Goal: Task Accomplishment & Management: Manage account settings

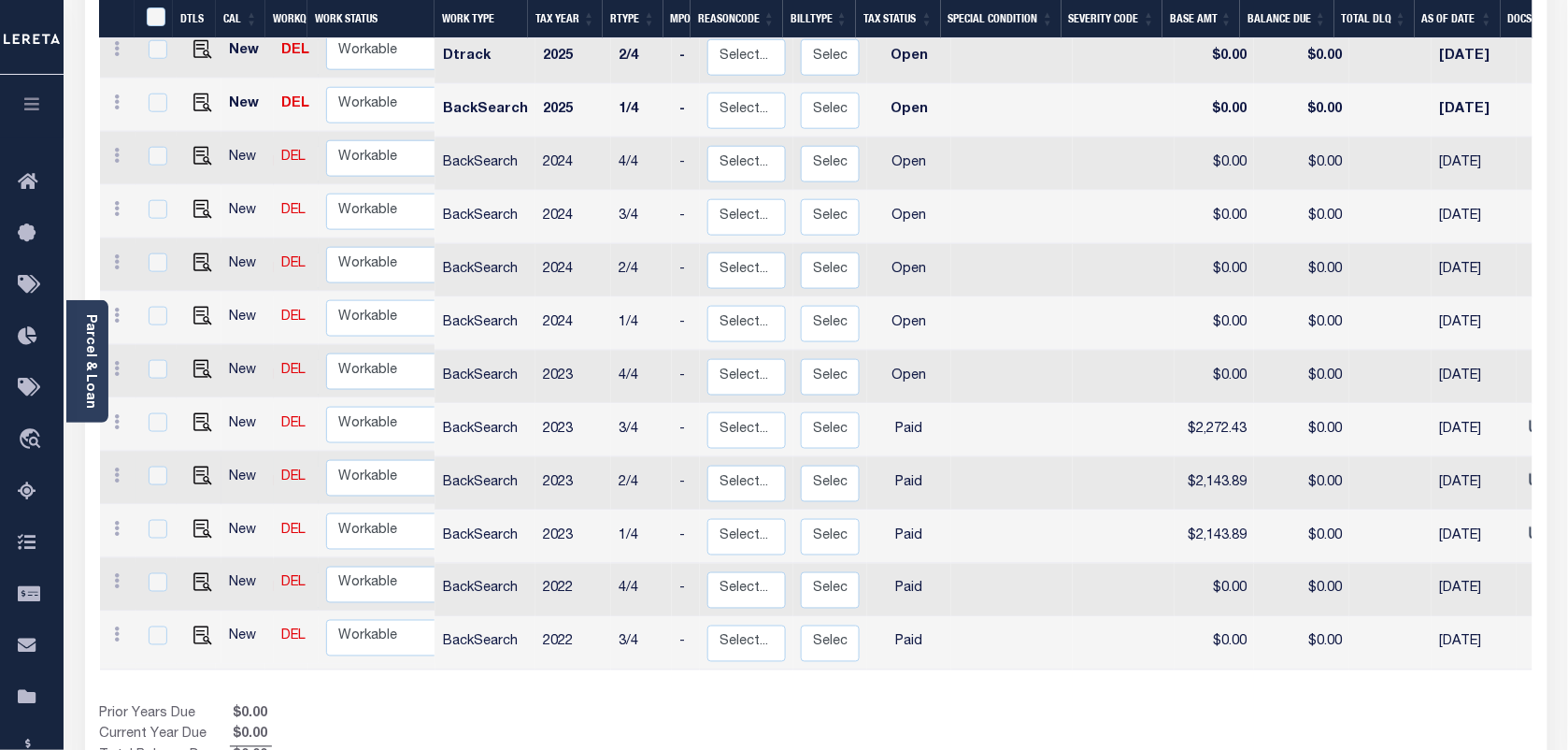
scroll to position [555, 0]
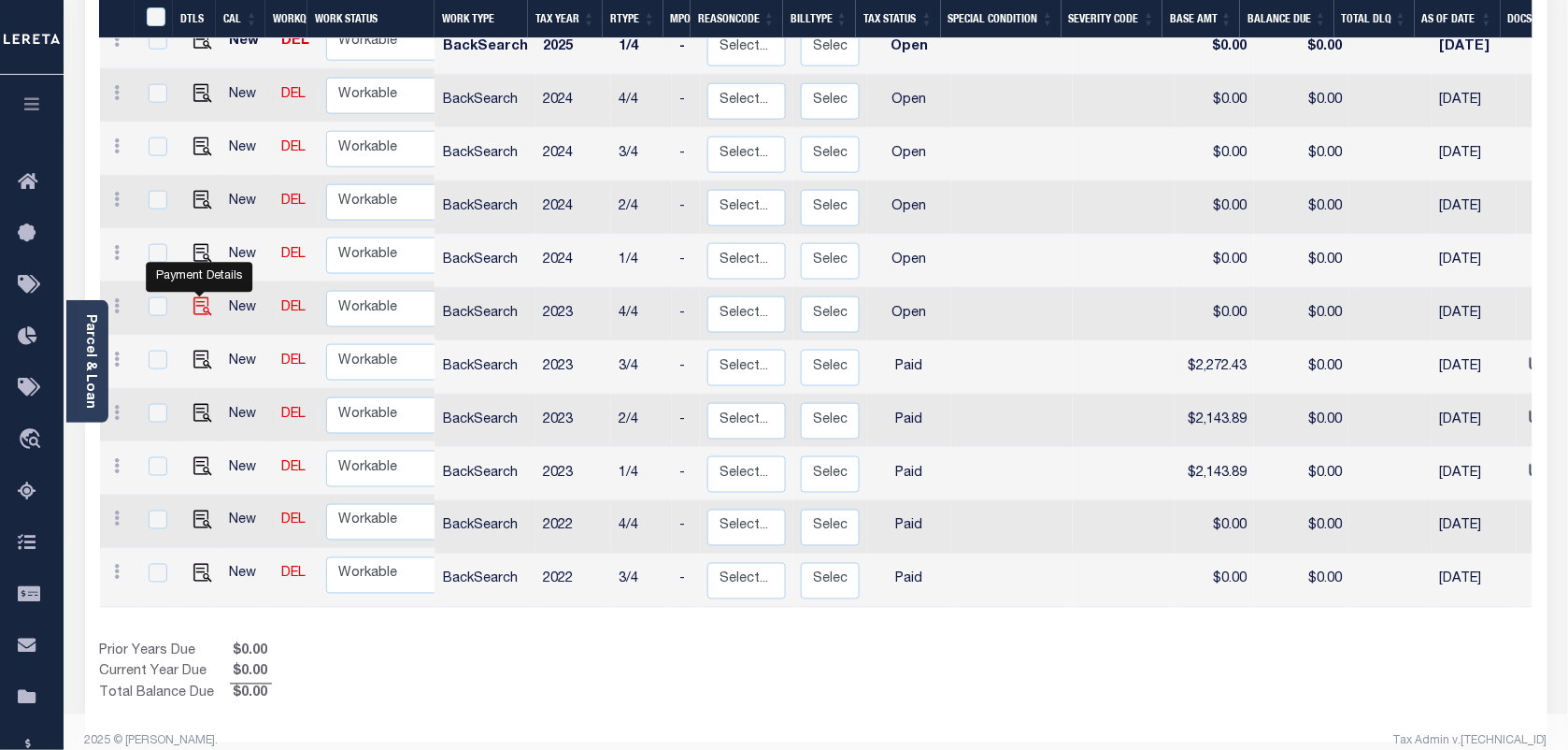
click at [201, 297] on img "" at bounding box center [202, 306] width 19 height 19
checkbox input "true"
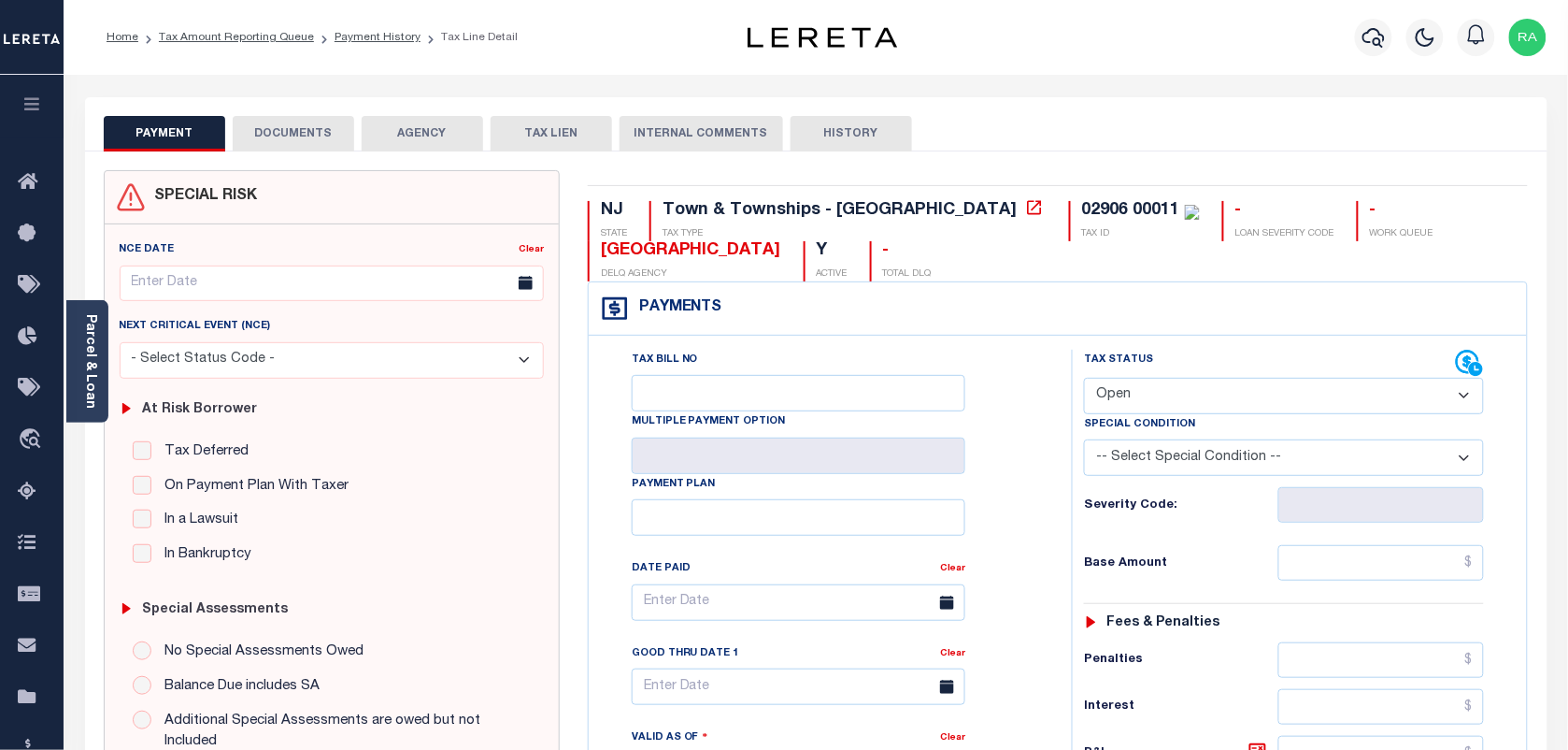
click at [1176, 403] on select "- Select Status Code - Open Due/Unpaid Paid Incomplete No Tax Due Internal Refu…" at bounding box center [1284, 396] width 400 height 36
select select "PYD"
click at [1084, 380] on select "- Select Status Code - Open Due/Unpaid Paid Incomplete No Tax Due Internal Refu…" at bounding box center [1284, 396] width 400 height 36
type input "[DATE]"
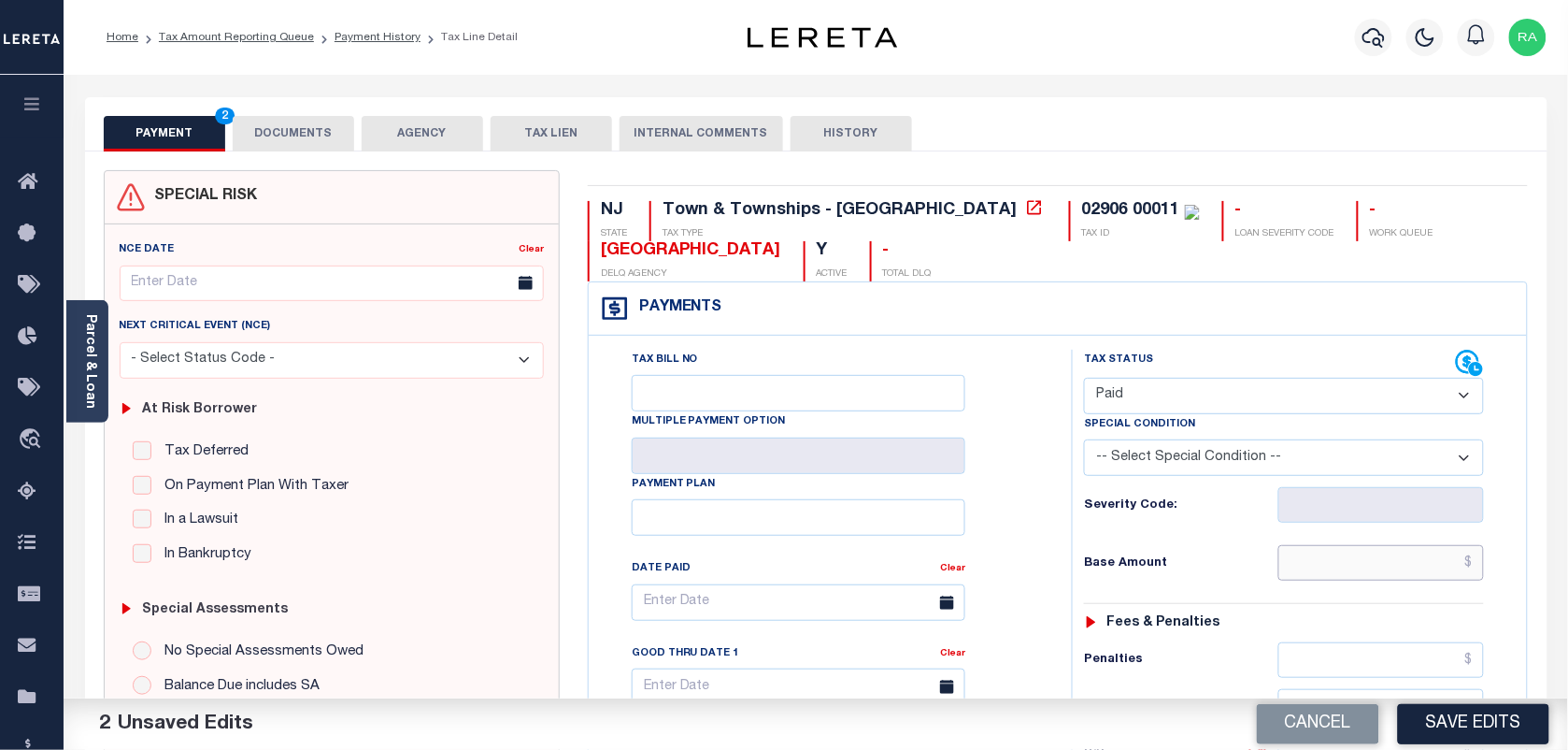
click at [1395, 568] on input "text" at bounding box center [1382, 562] width 207 height 35
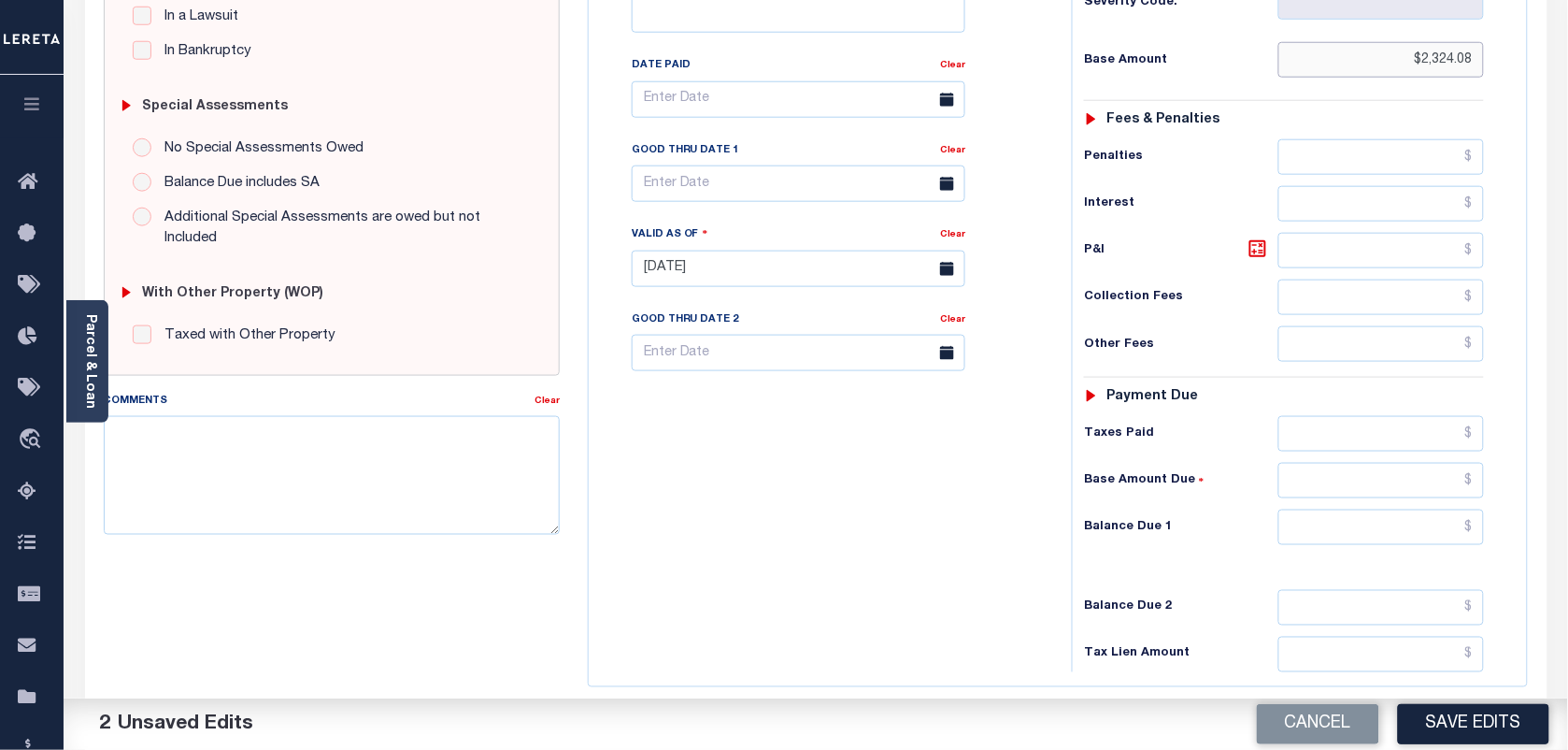
scroll to position [675, 0]
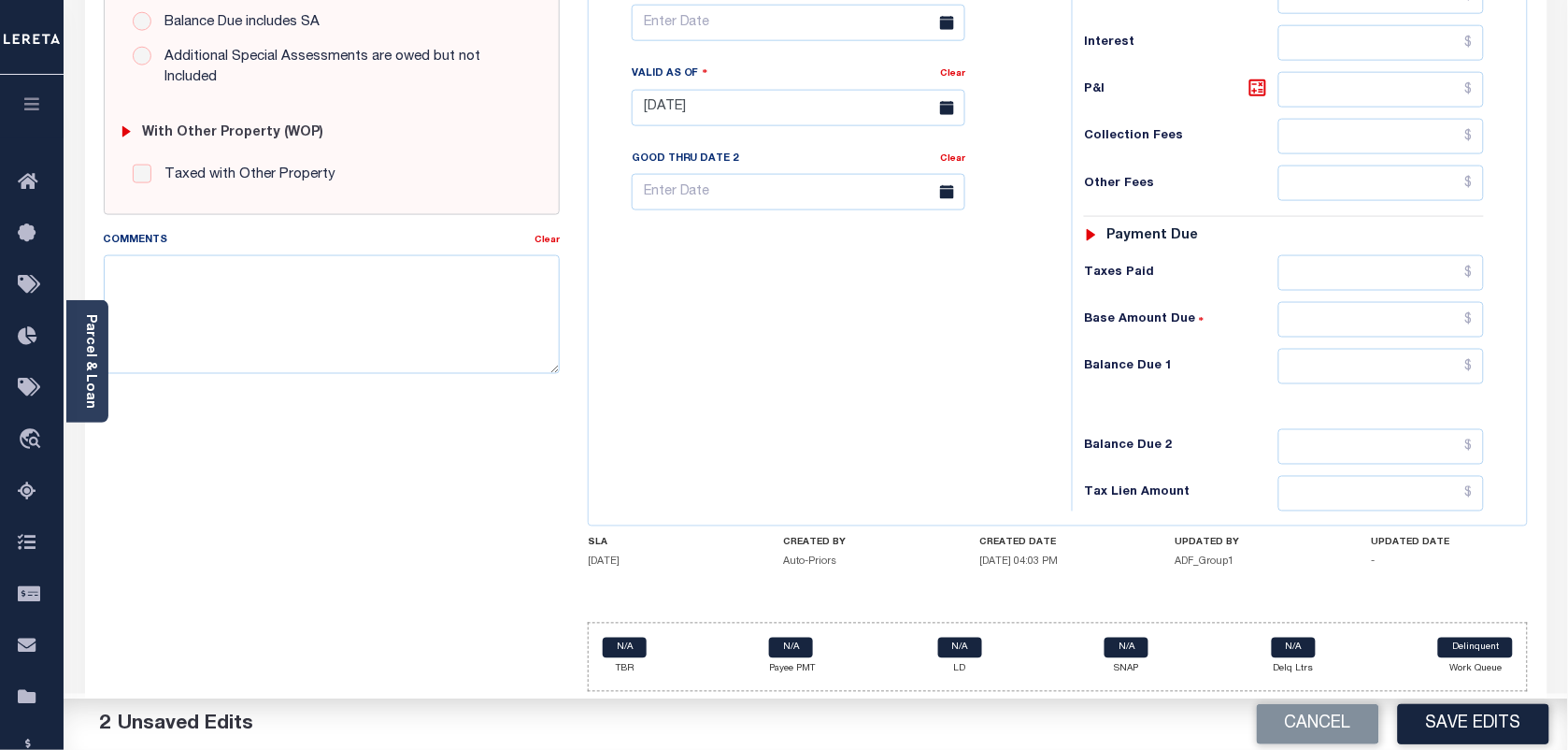
type input "$2,324.08"
click at [1402, 355] on input "text" at bounding box center [1382, 366] width 207 height 35
type input "$0"
click at [1451, 356] on input "$0" at bounding box center [1382, 366] width 207 height 35
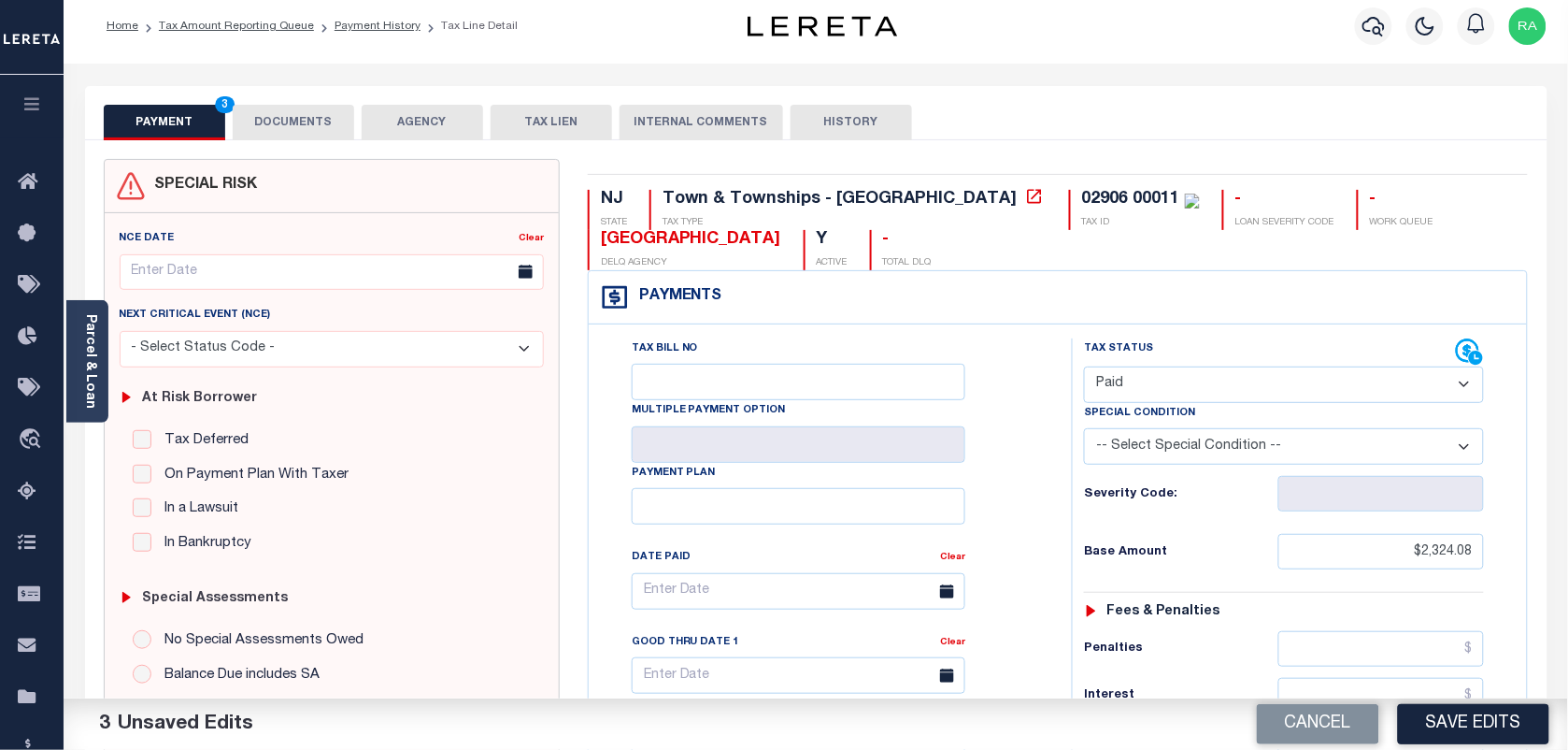
scroll to position [0, 0]
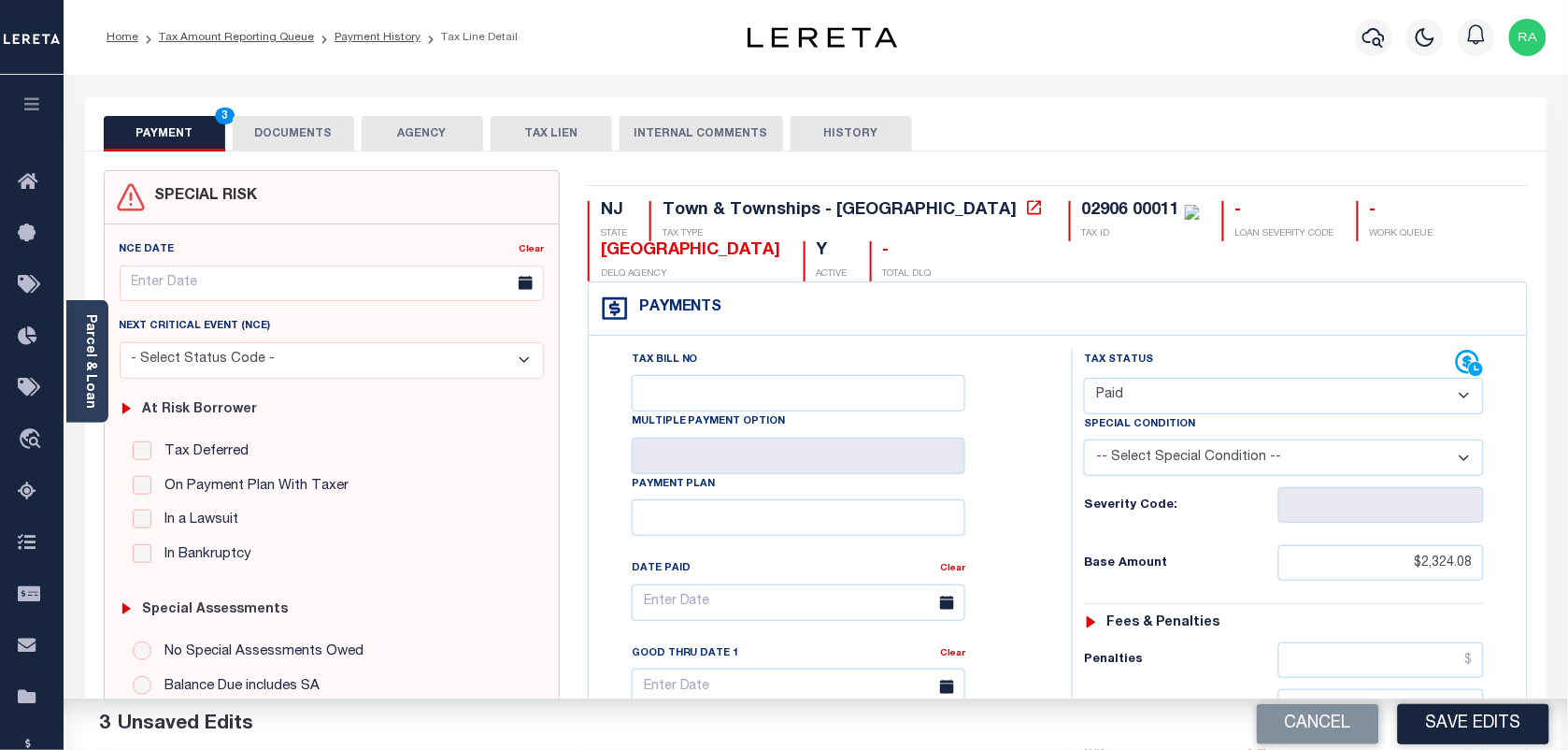
click at [302, 128] on button "DOCUMENTS" at bounding box center [293, 134] width 122 height 35
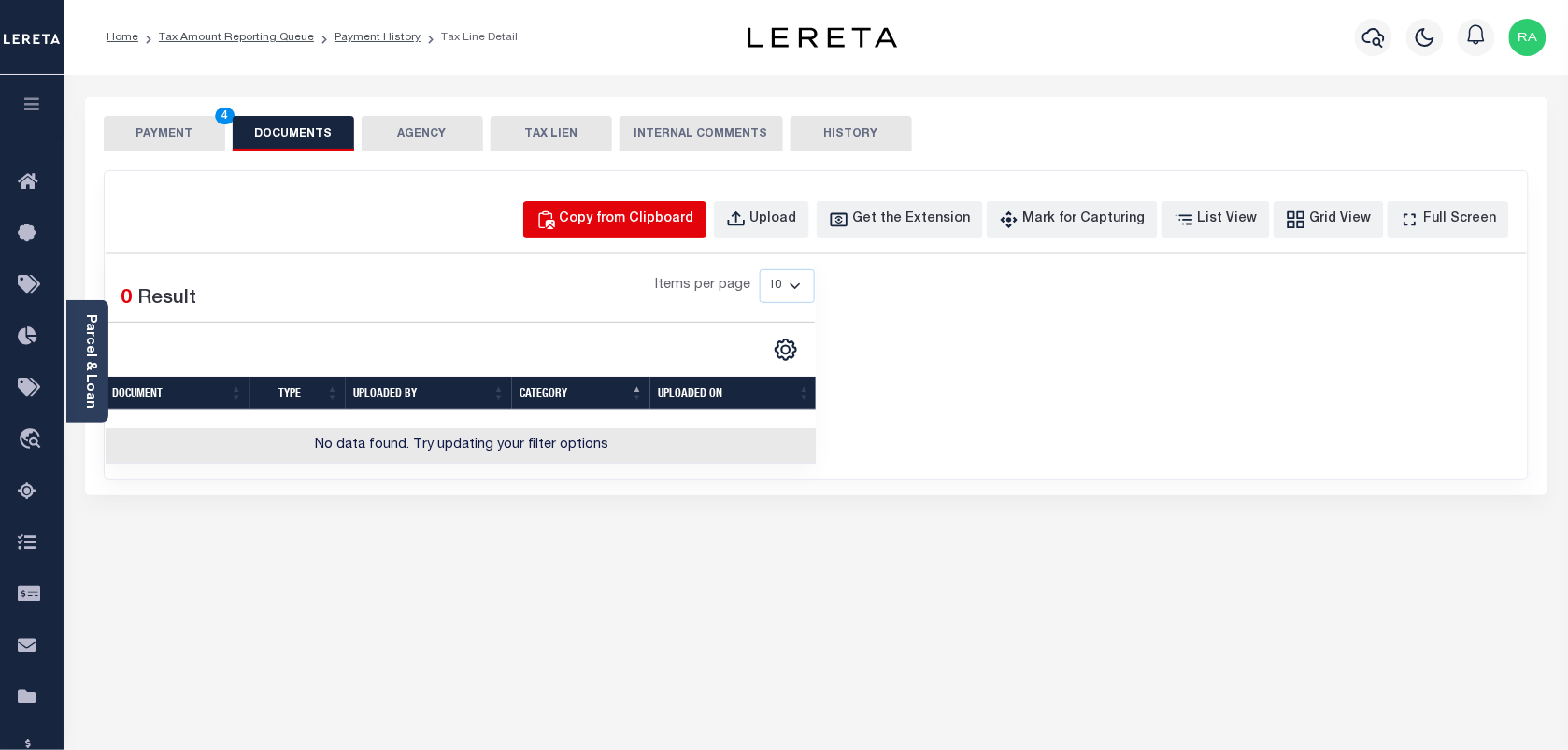
click at [626, 225] on div "Copy from Clipboard" at bounding box center [627, 219] width 134 height 21
select select "POP"
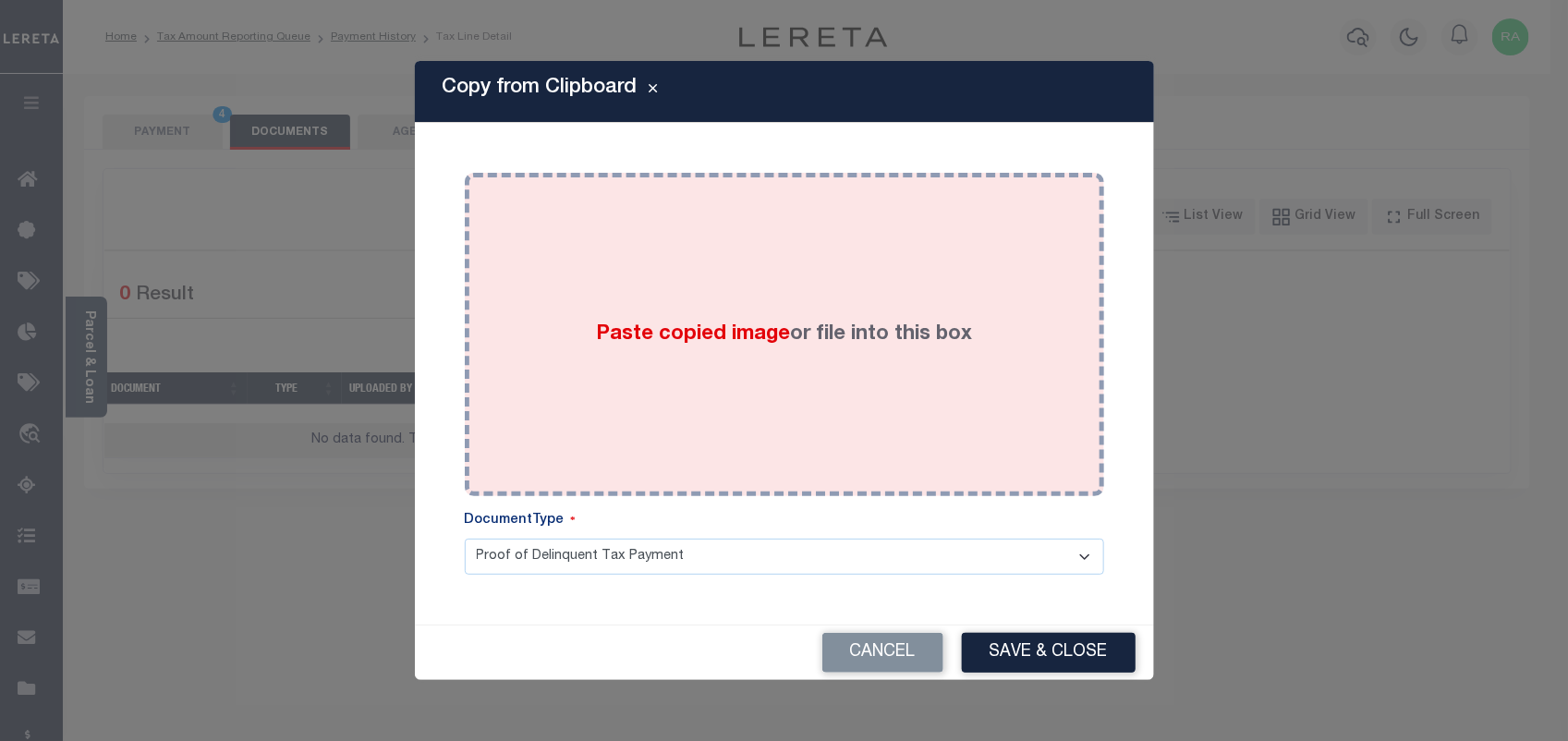
click at [764, 358] on div "Paste copied image or file into this box" at bounding box center [784, 334] width 612 height 296
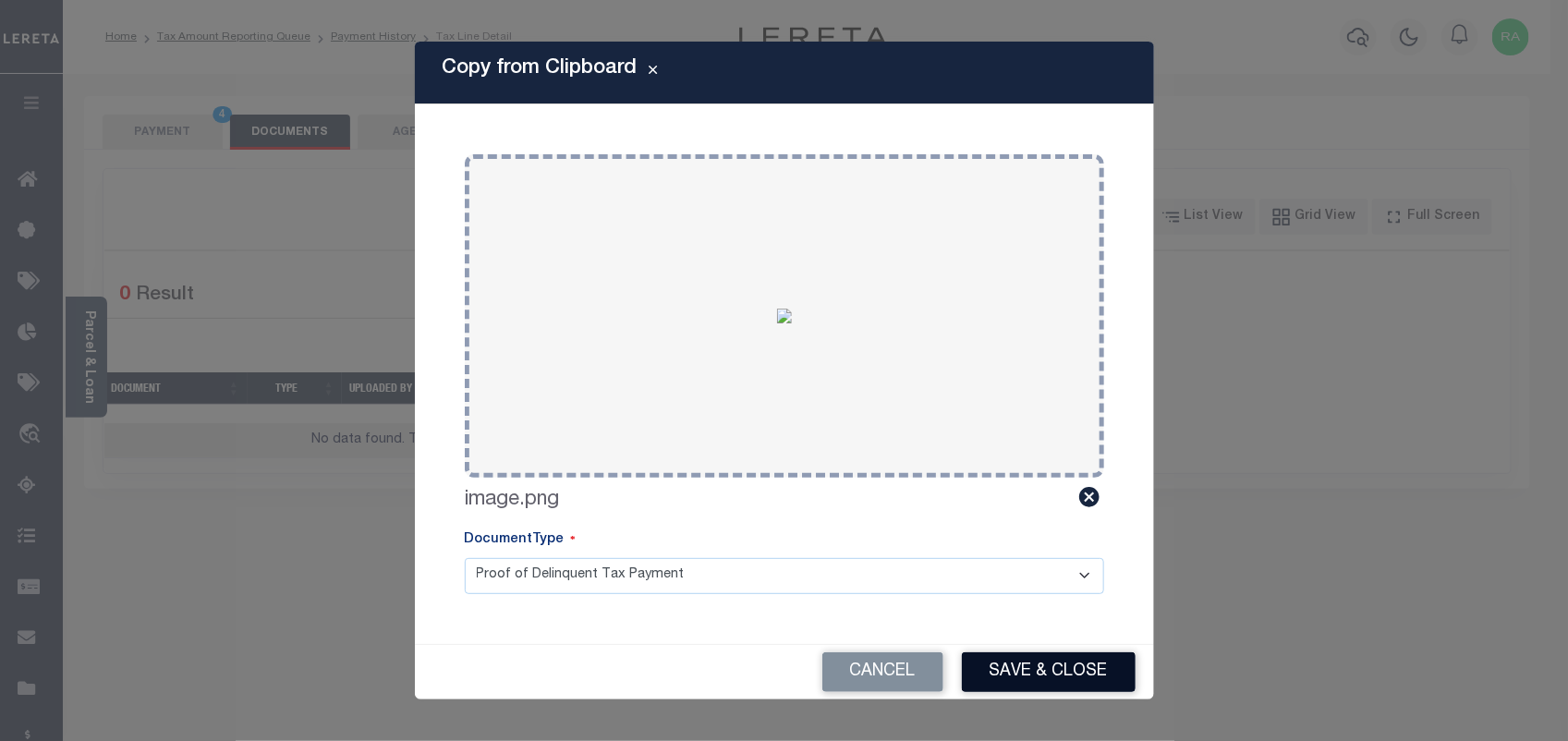
click at [1046, 659] on button "Save & Close" at bounding box center [1049, 671] width 174 height 40
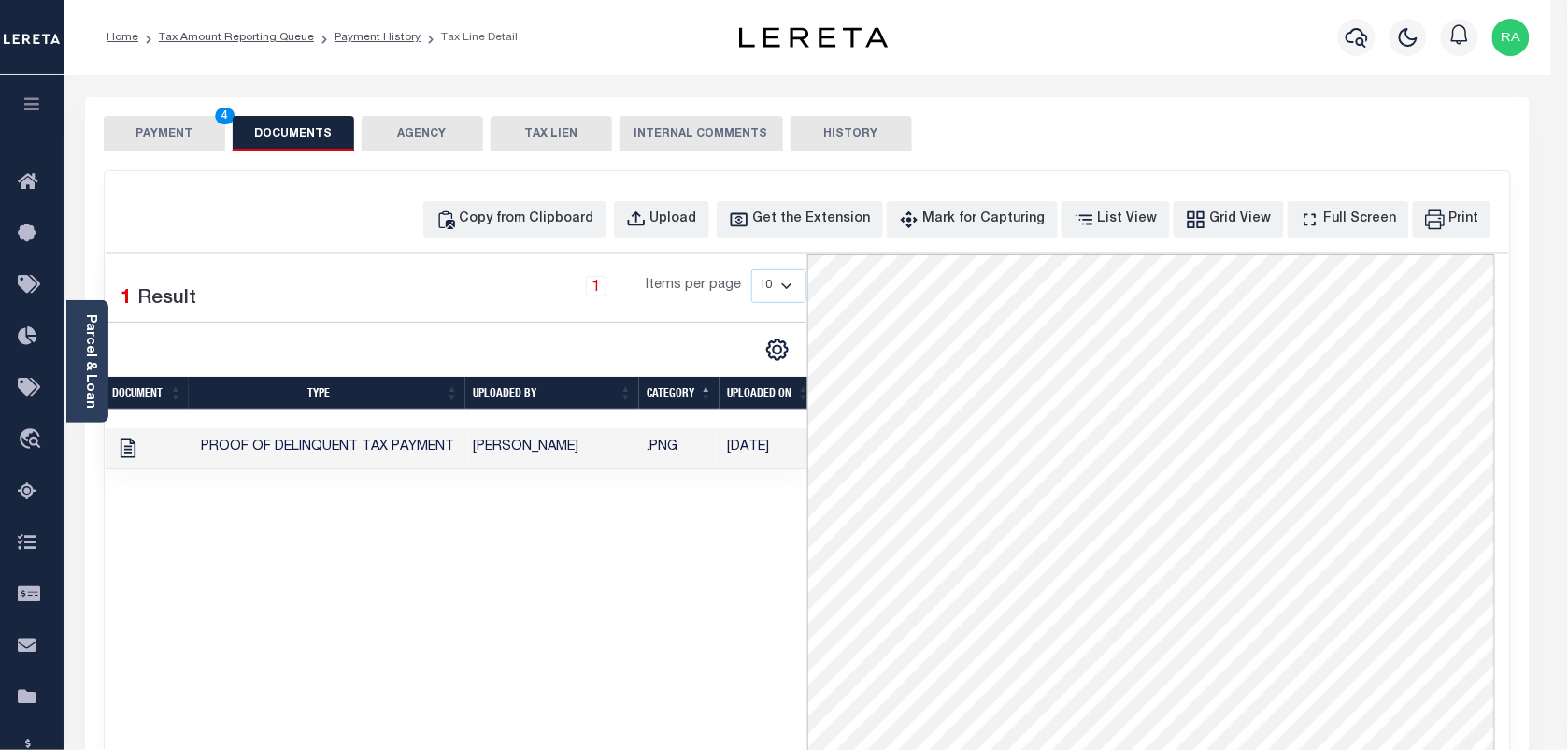
click at [175, 132] on button "PAYMENT 4" at bounding box center [165, 134] width 122 height 35
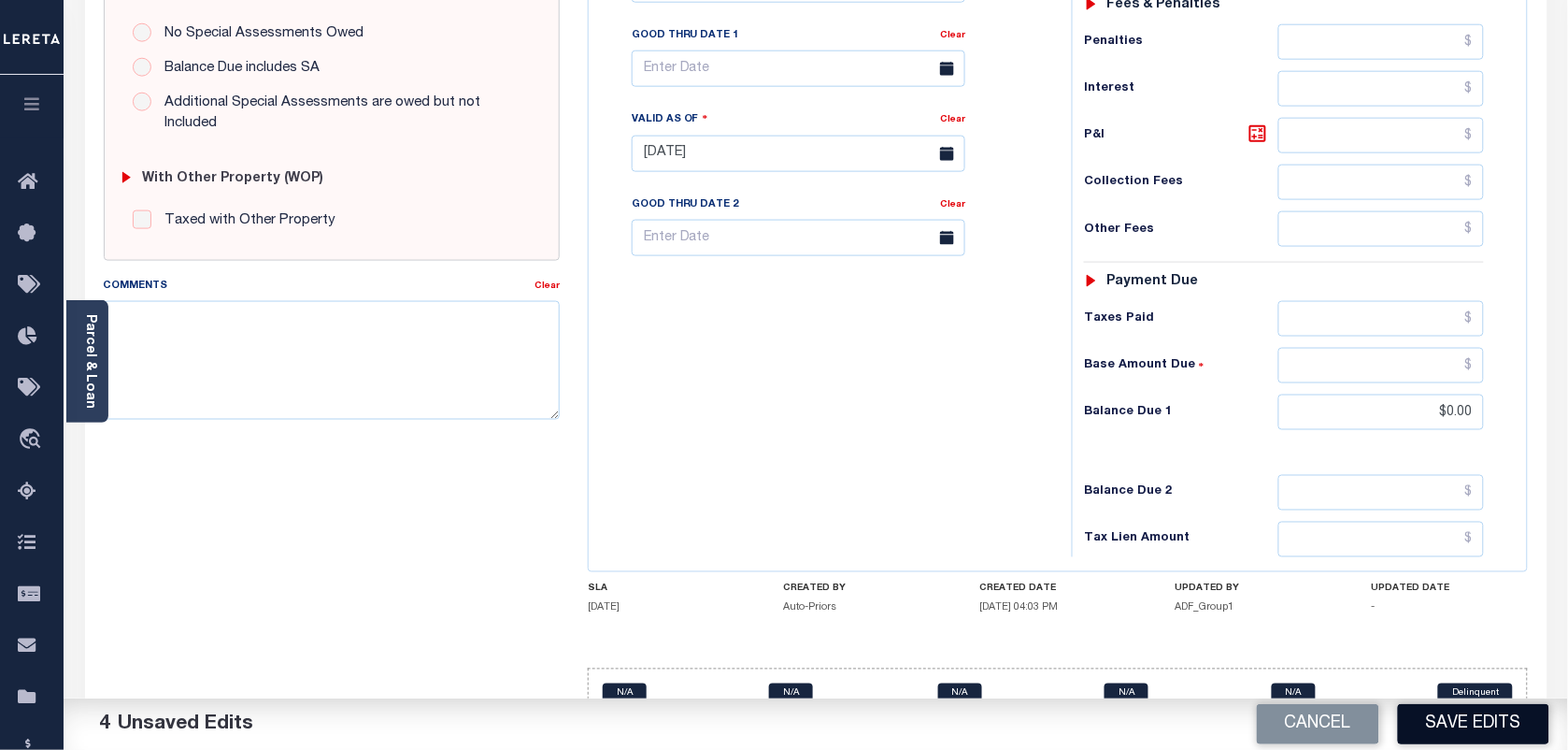
scroll to position [670, 0]
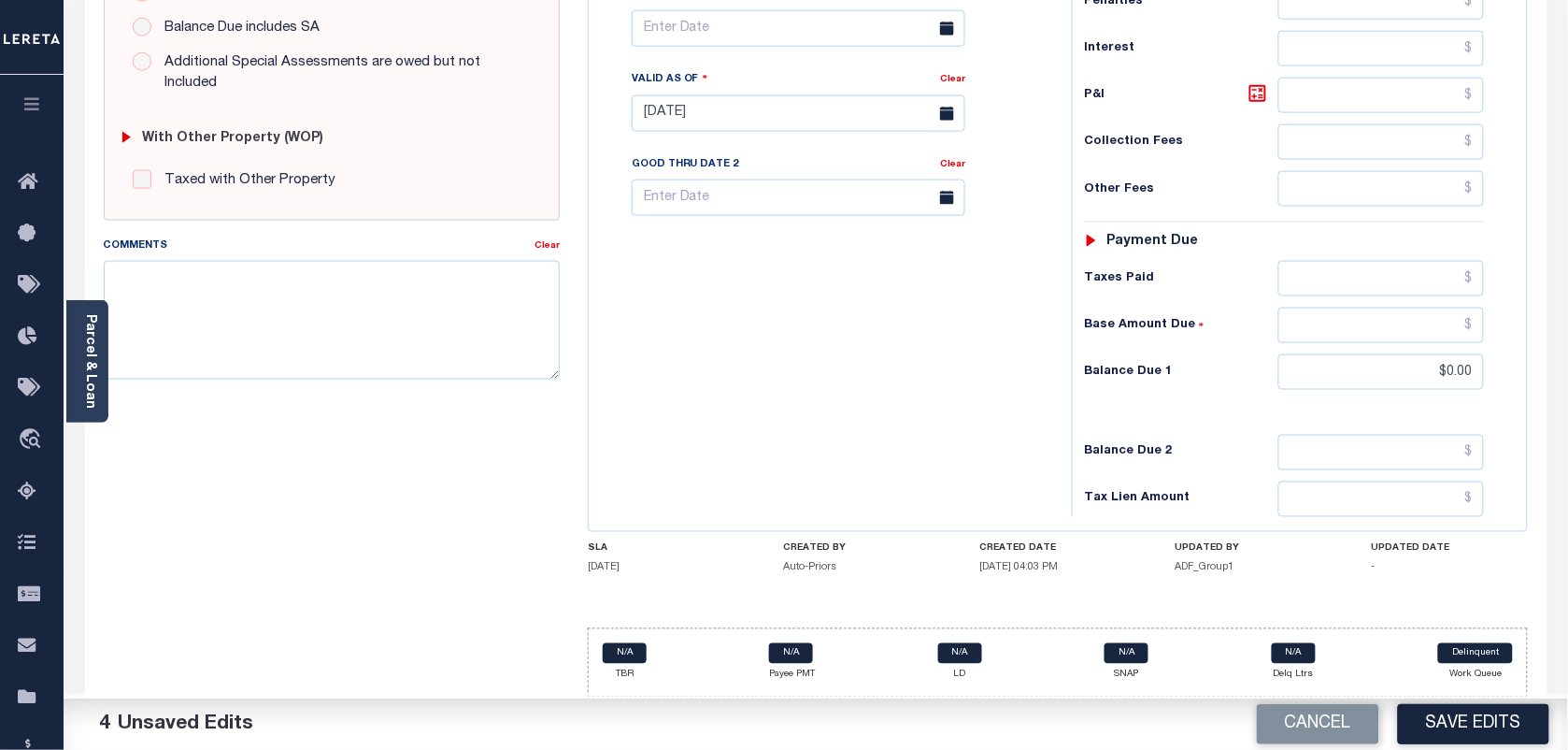
click at [1446, 734] on button "Save Edits" at bounding box center [1474, 723] width 151 height 40
checkbox input "false"
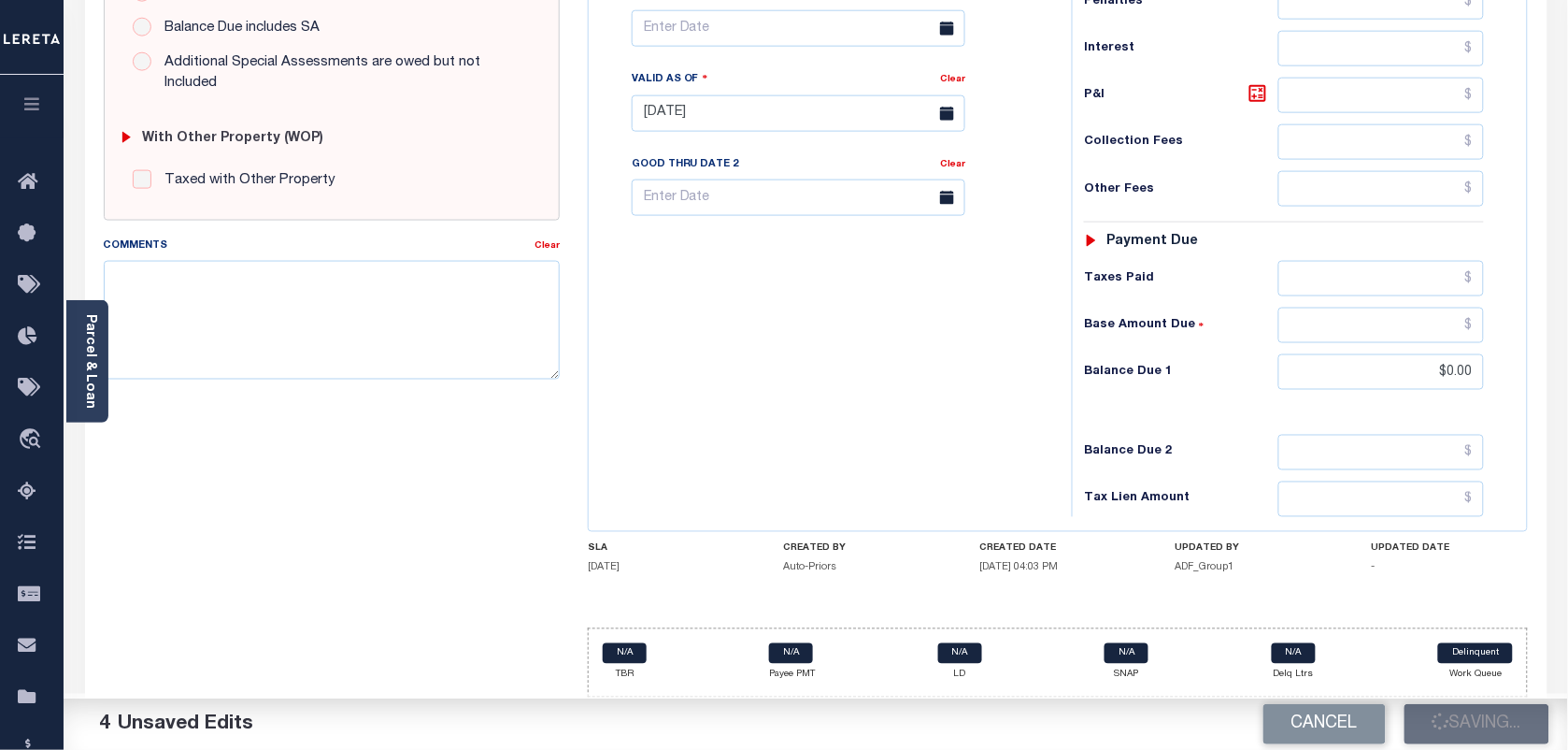
type input "$2,324.08"
type input "$0"
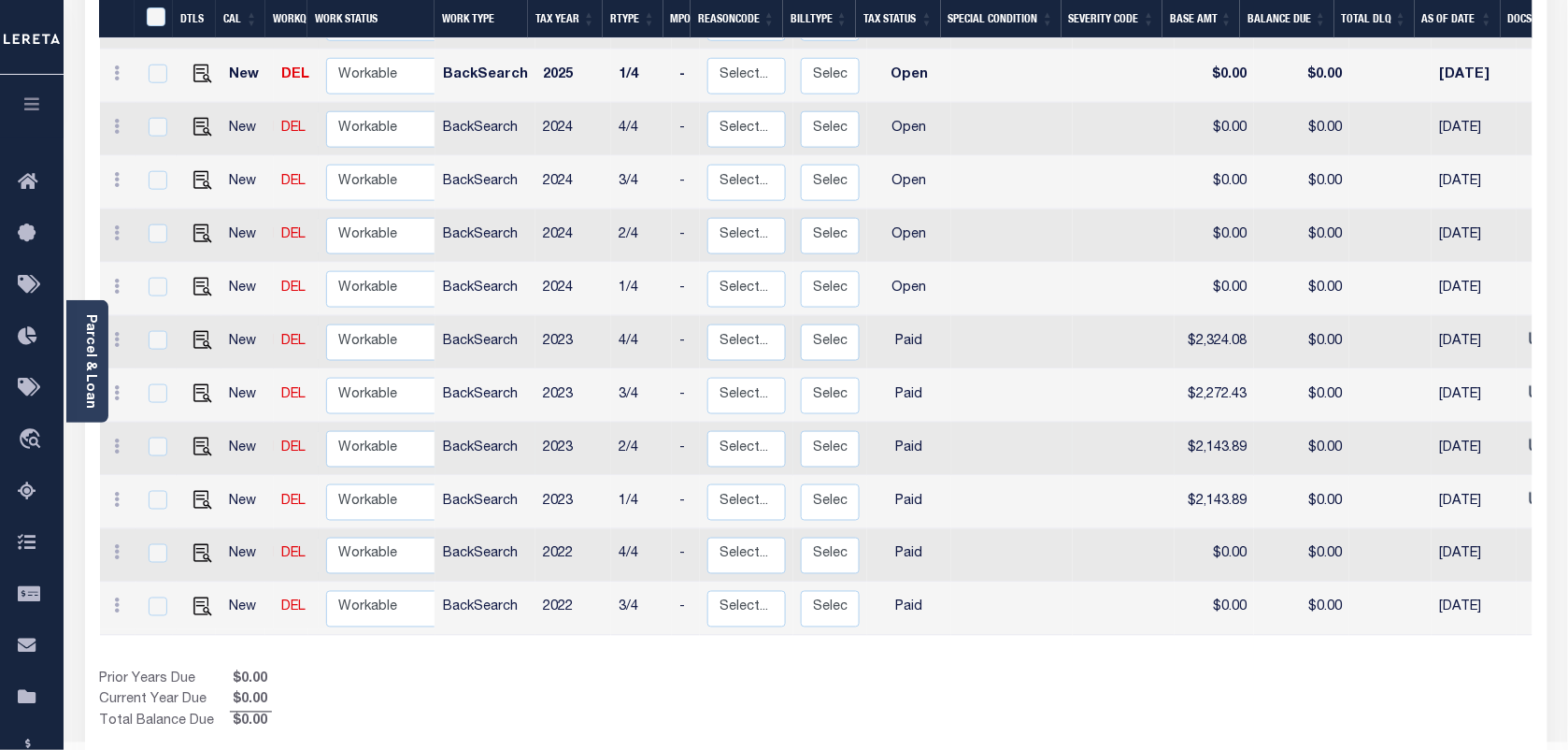
scroll to position [555, 0]
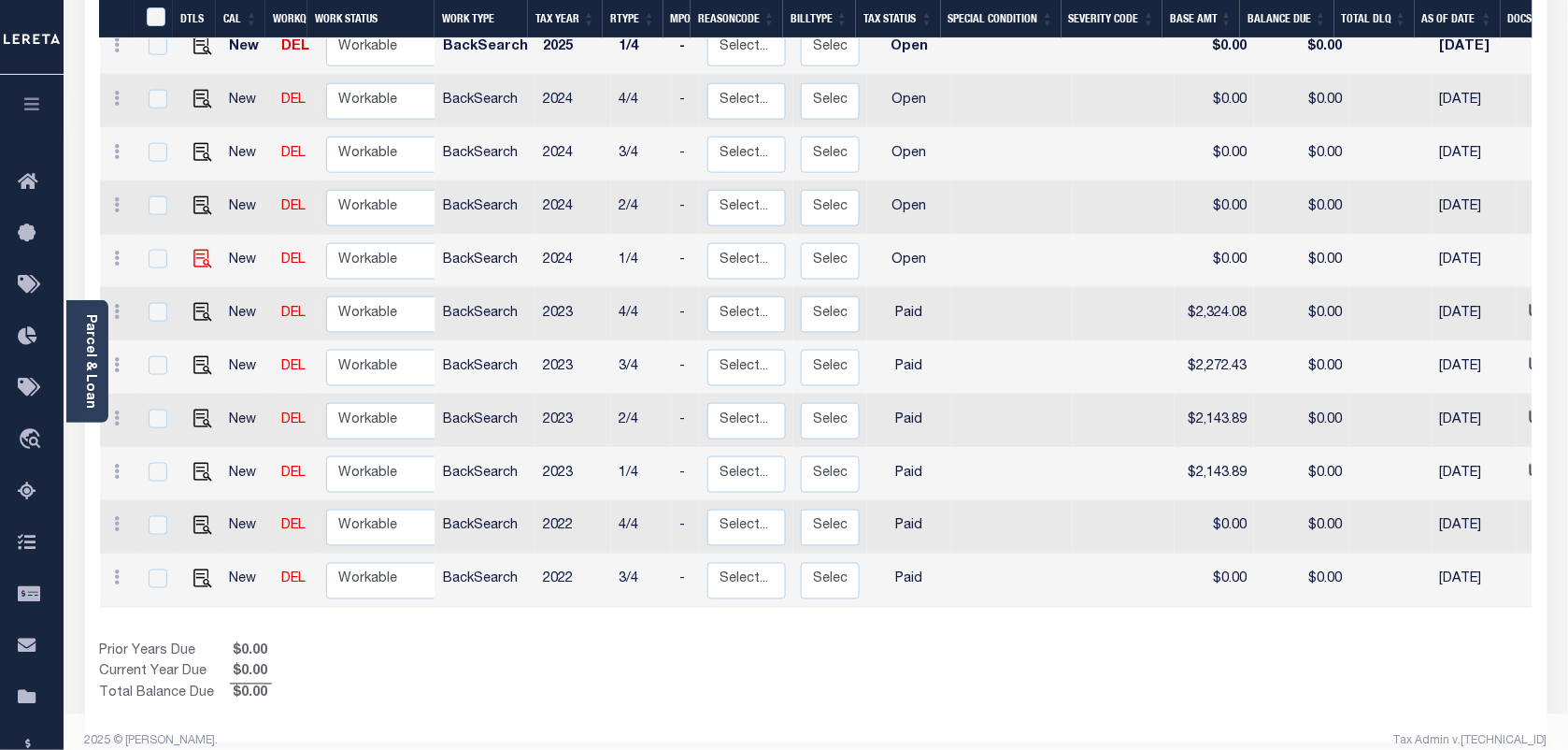
click at [193, 249] on img at bounding box center [202, 258] width 19 height 19
checkbox input "true"
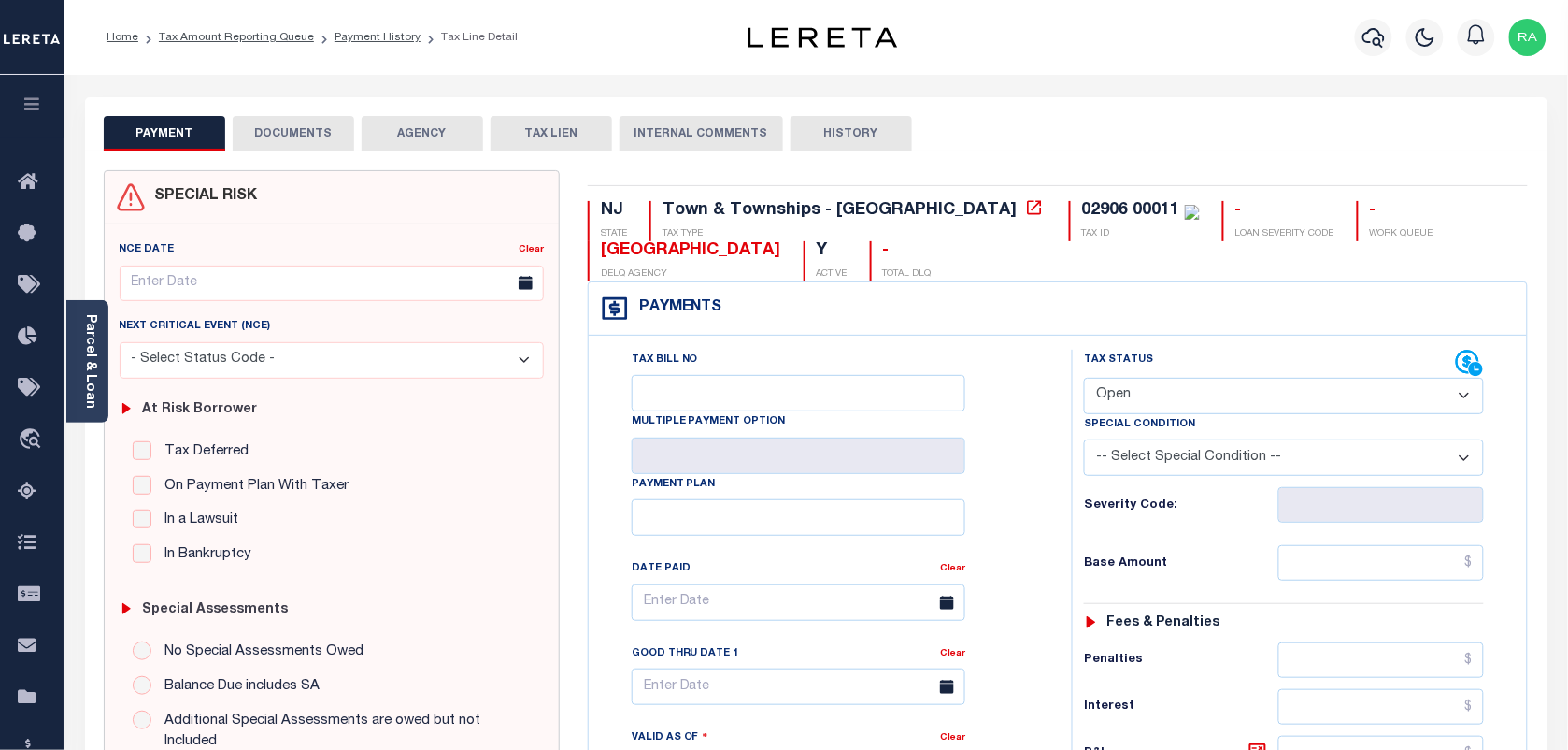
click at [1140, 403] on select "- Select Status Code - Open Due/Unpaid Paid Incomplete No Tax Due Internal Refu…" at bounding box center [1284, 396] width 400 height 36
click at [1124, 399] on select "- Select Status Code - Open Due/Unpaid Paid Incomplete No Tax Due Internal Refu…" at bounding box center [1284, 396] width 400 height 36
click at [1132, 406] on select "- Select Status Code - Open Due/Unpaid Paid Incomplete No Tax Due Internal Refu…" at bounding box center [1284, 396] width 400 height 36
select select "PYD"
click at [1084, 380] on select "- Select Status Code - Open Due/Unpaid Paid Incomplete No Tax Due Internal Refu…" at bounding box center [1284, 396] width 400 height 36
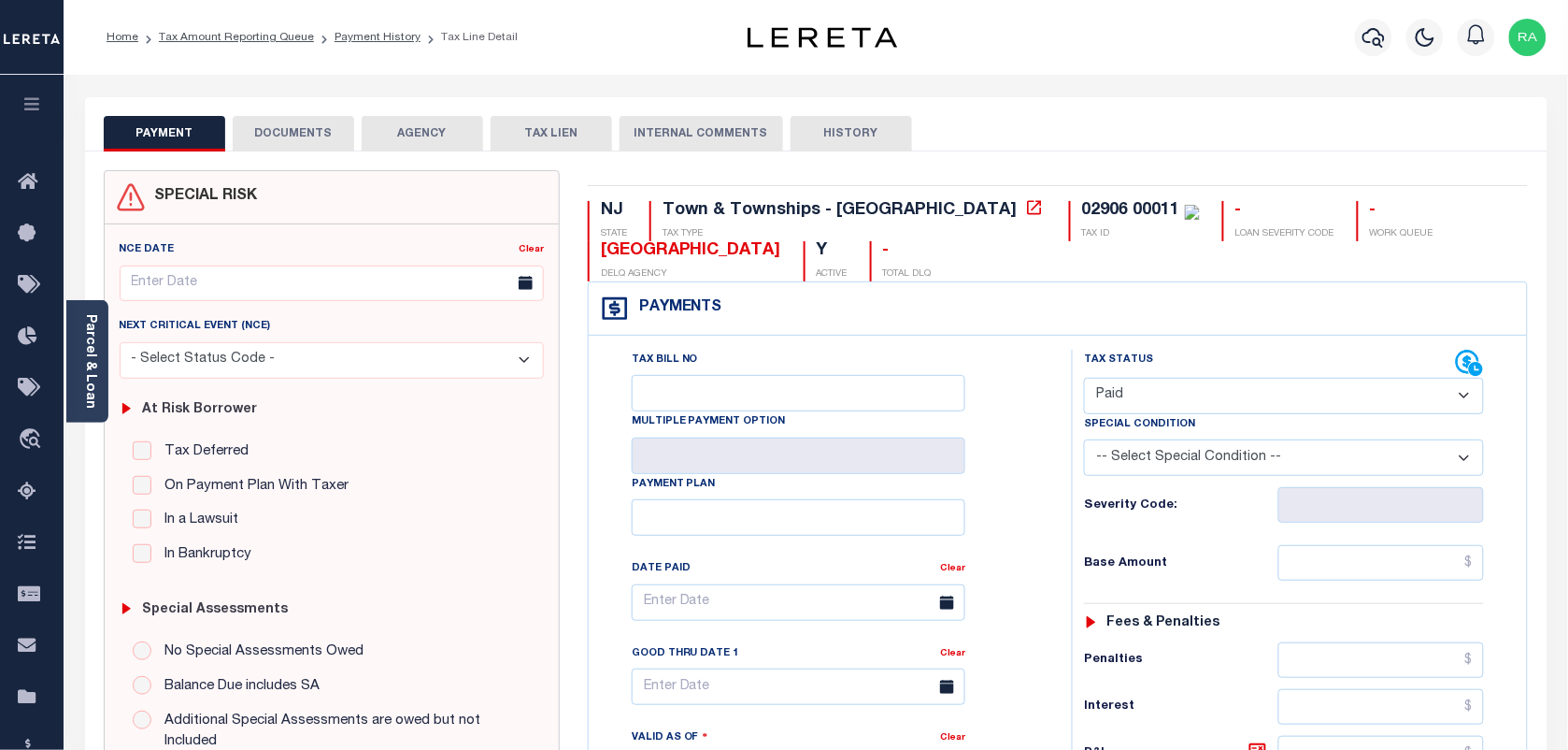
type input "[DATE]"
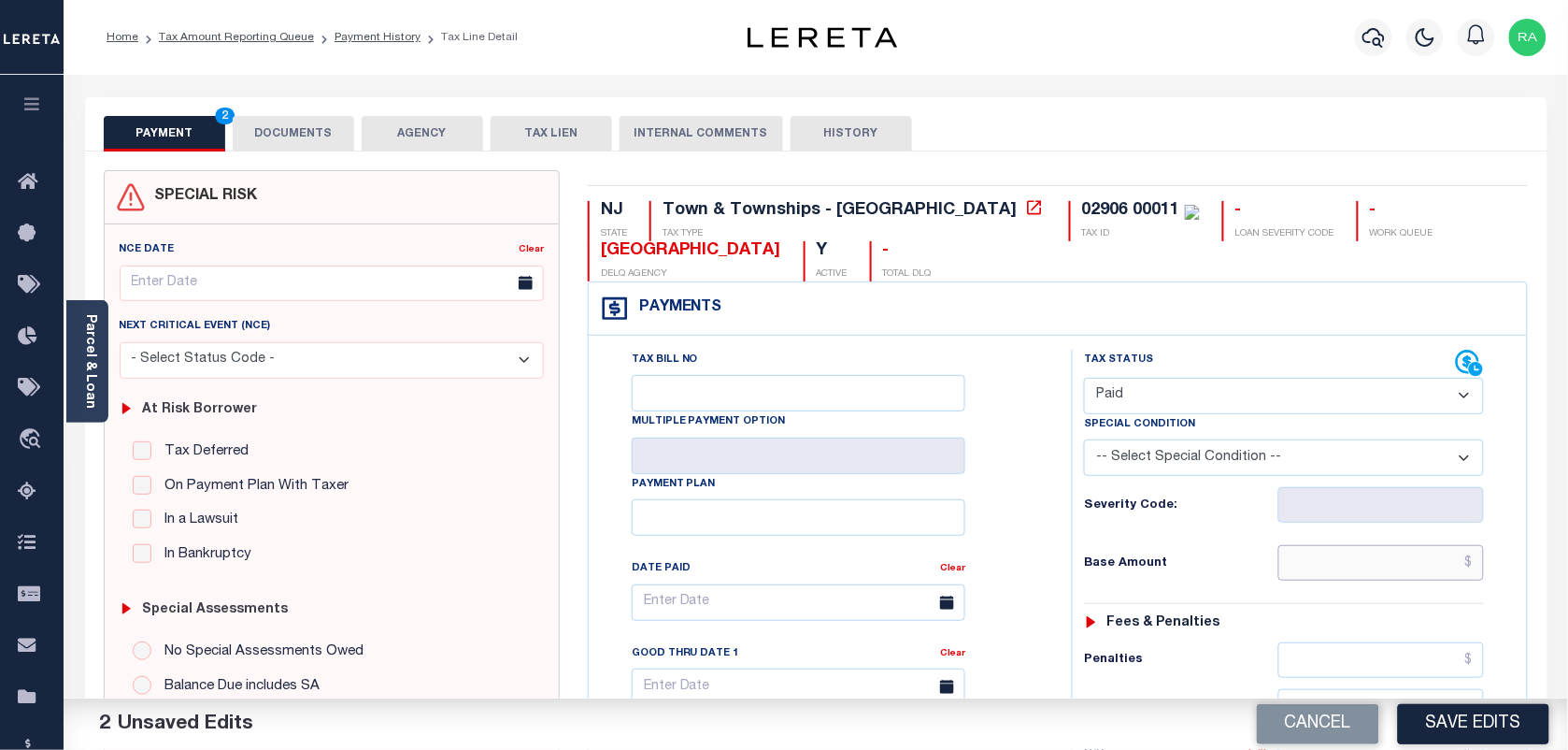
click at [1417, 577] on input "text" at bounding box center [1382, 562] width 207 height 35
click at [87, 323] on link "Parcel & Loan" at bounding box center [89, 361] width 13 height 94
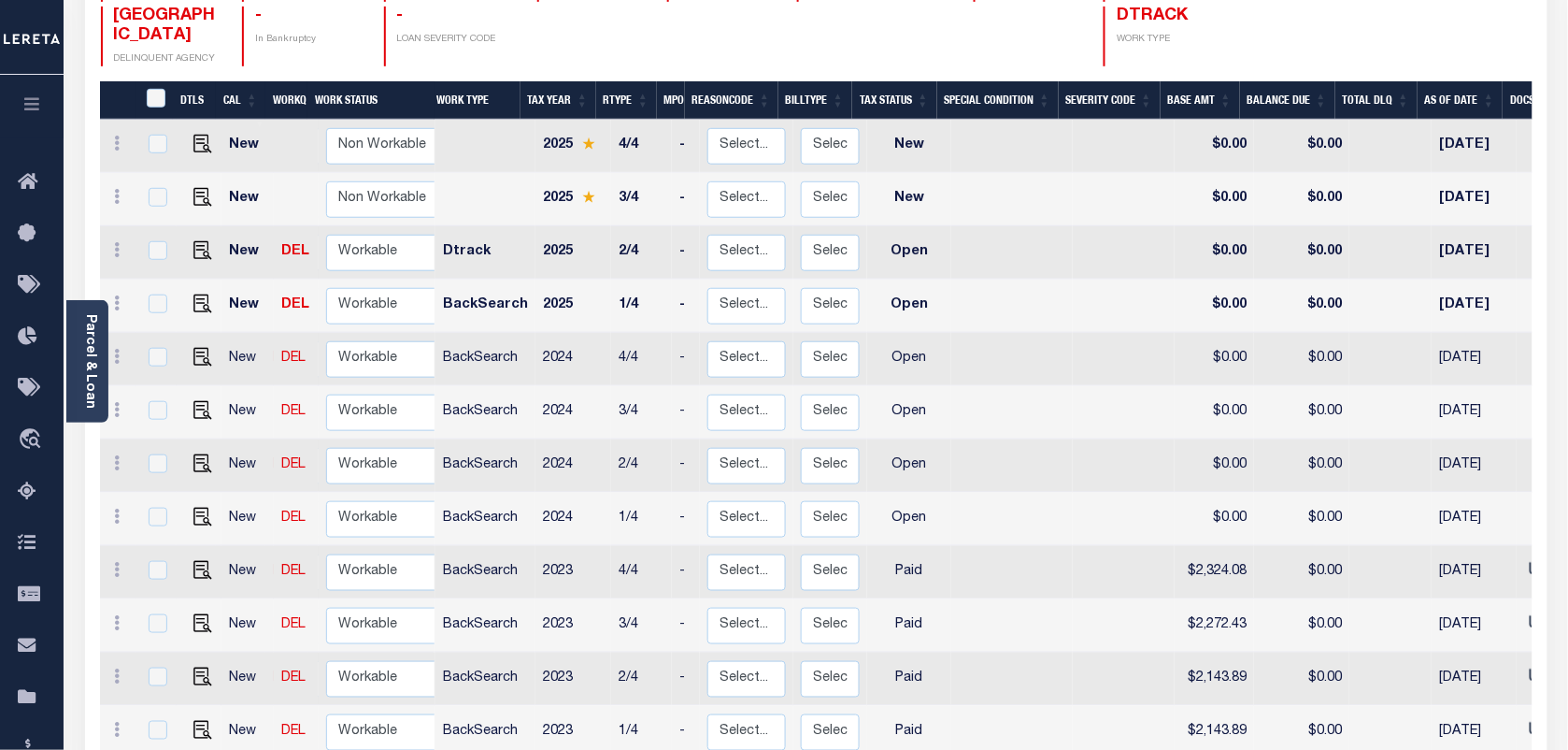
scroll to position [296, 0]
click at [193, 508] on img "" at bounding box center [202, 516] width 19 height 19
checkbox input "true"
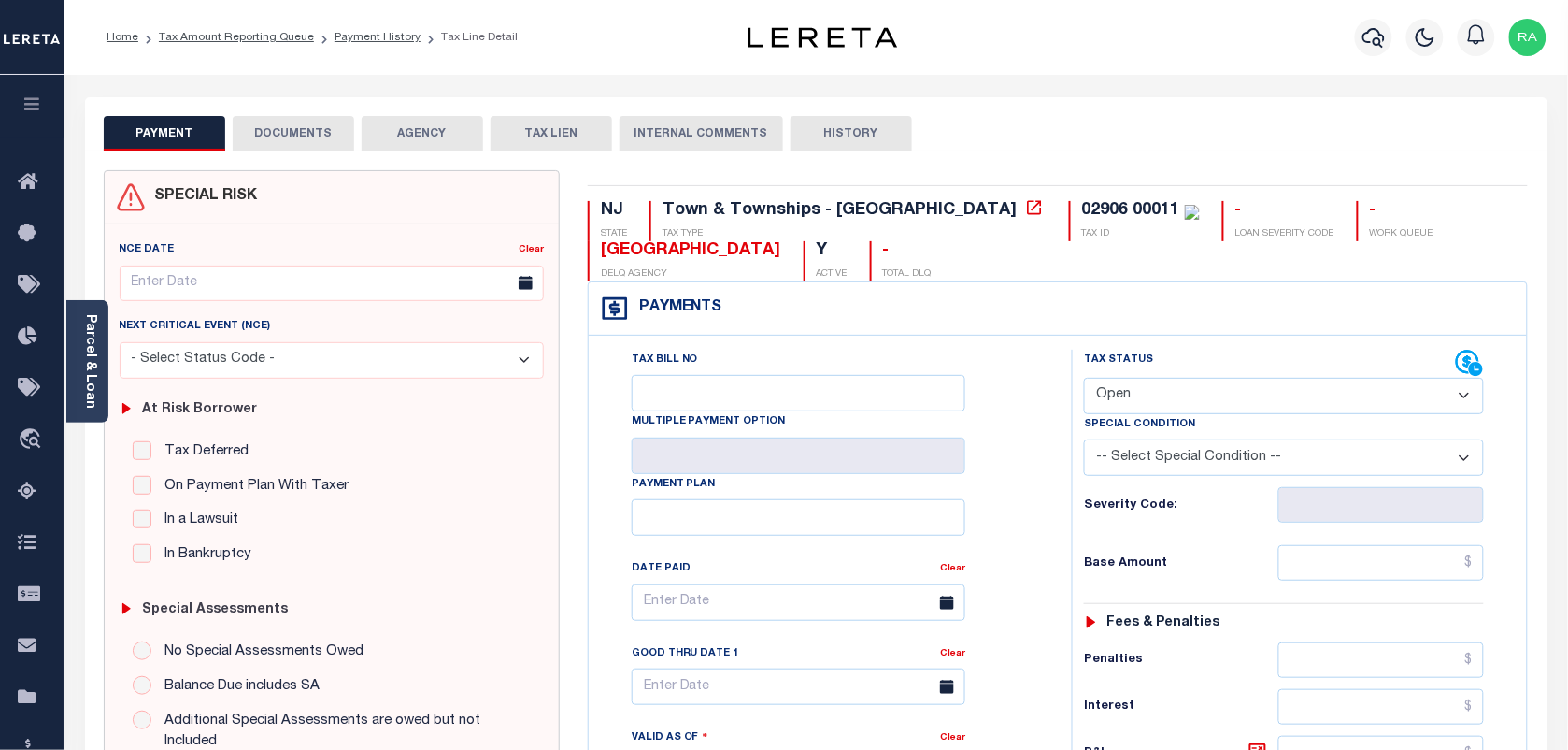
click at [1142, 378] on div "Tax Status Status" at bounding box center [1270, 363] width 372 height 28
click at [1105, 423] on label "Special Condition" at bounding box center [1139, 425] width 111 height 16
click at [1112, 408] on select "- Select Status Code - Open Due/Unpaid Paid Incomplete No Tax Due Internal Refu…" at bounding box center [1284, 396] width 400 height 36
select select "PYD"
click at [1084, 380] on select "- Select Status Code - Open Due/Unpaid Paid Incomplete No Tax Due Internal Refu…" at bounding box center [1284, 396] width 400 height 36
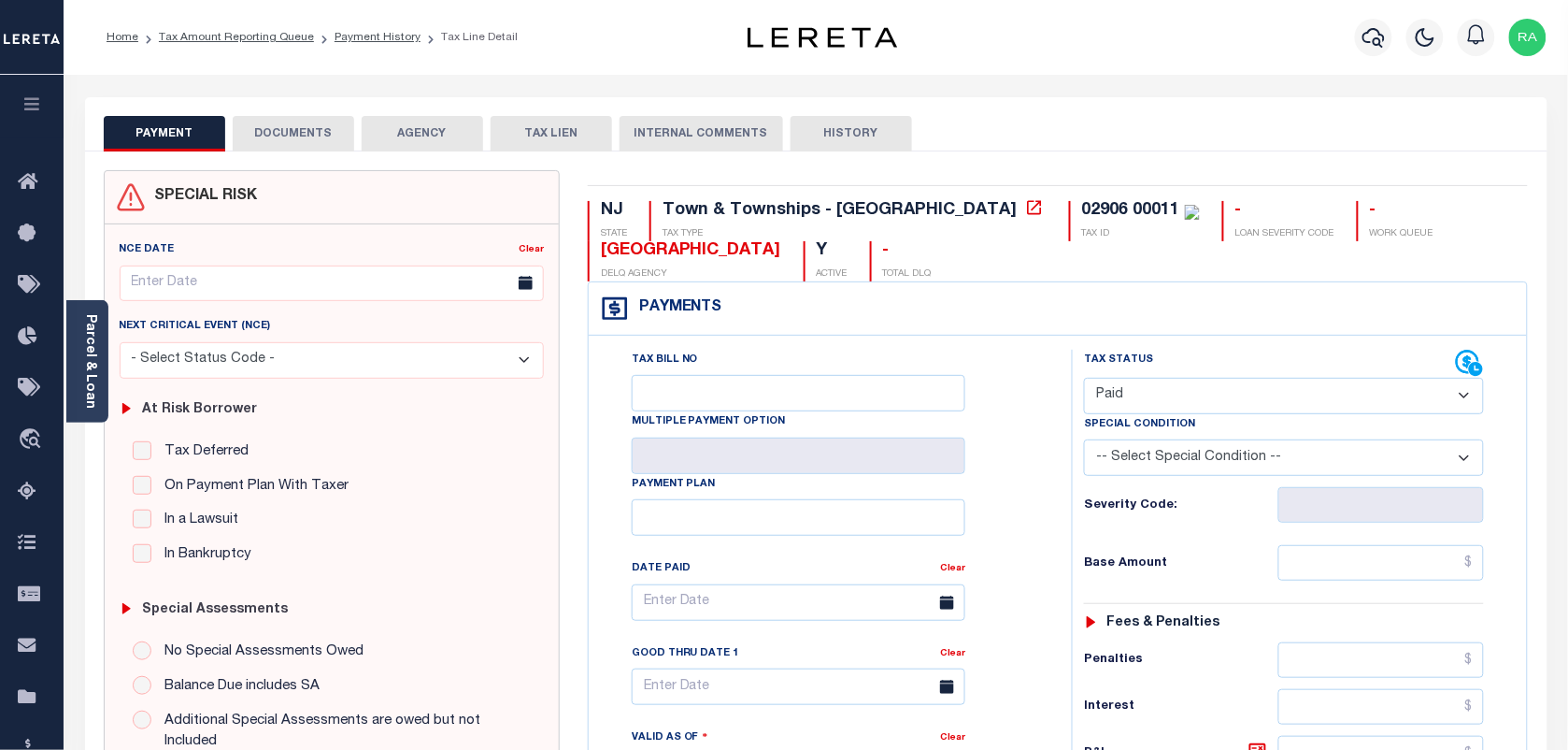
type input "[DATE]"
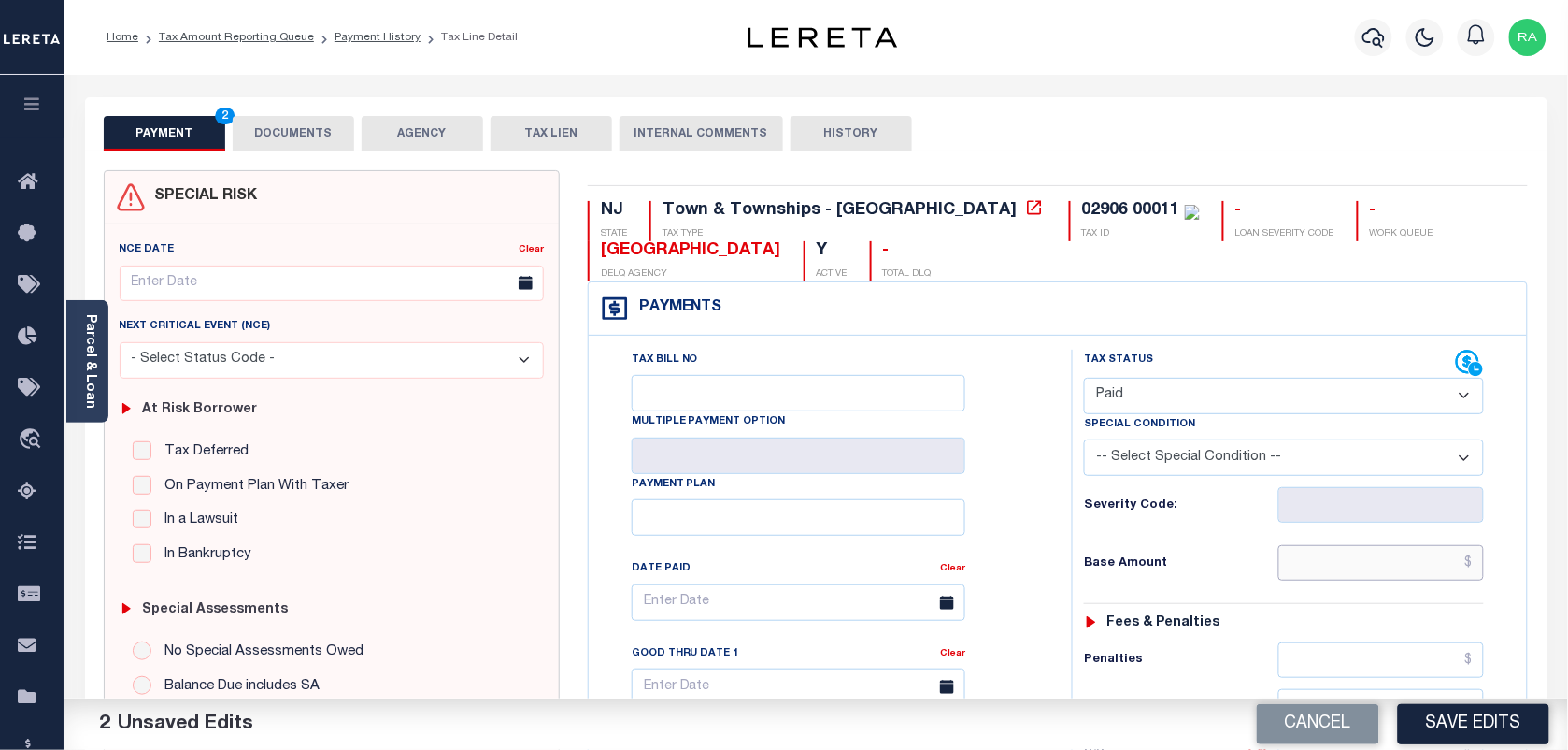
click at [1395, 573] on input "text" at bounding box center [1382, 562] width 207 height 35
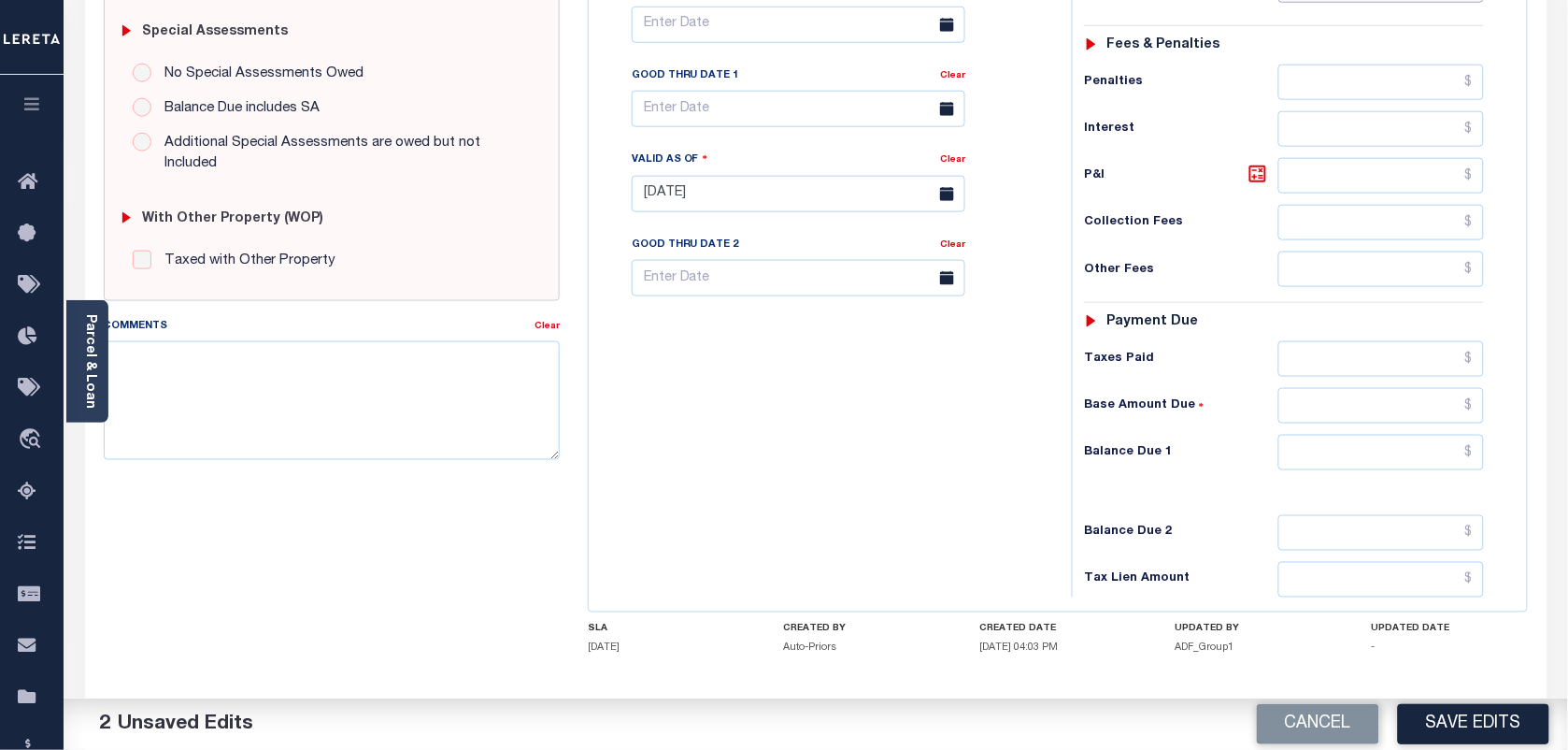
scroll to position [584, 0]
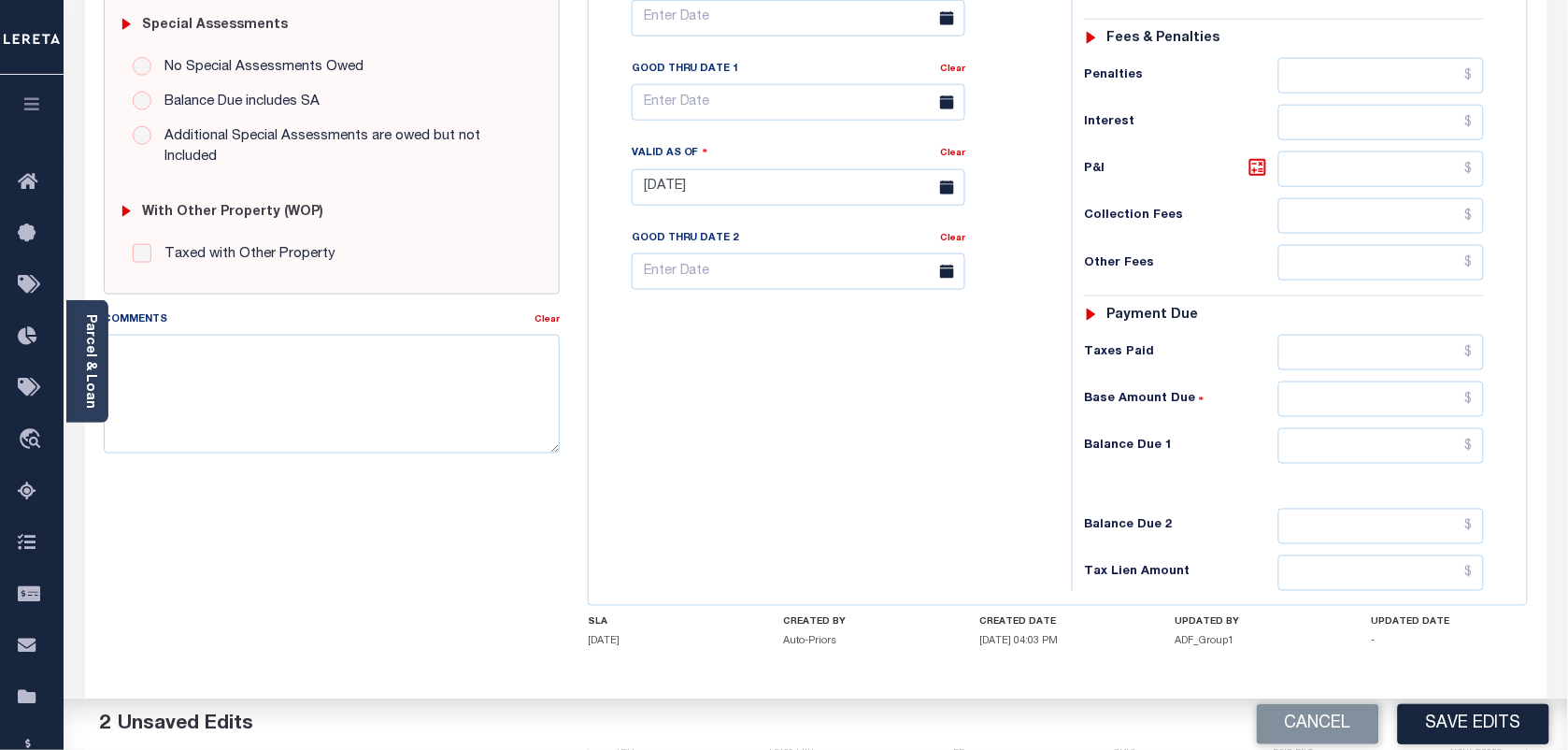
type input "$2,221.08"
drag, startPoint x: 1356, startPoint y: 450, endPoint x: 1366, endPoint y: 451, distance: 10.0
click at [1356, 450] on input "text" at bounding box center [1382, 446] width 207 height 35
type input "$0.00"
click at [1487, 416] on div "Tax Status Status - Select Status Code -" at bounding box center [1290, 178] width 437 height 826
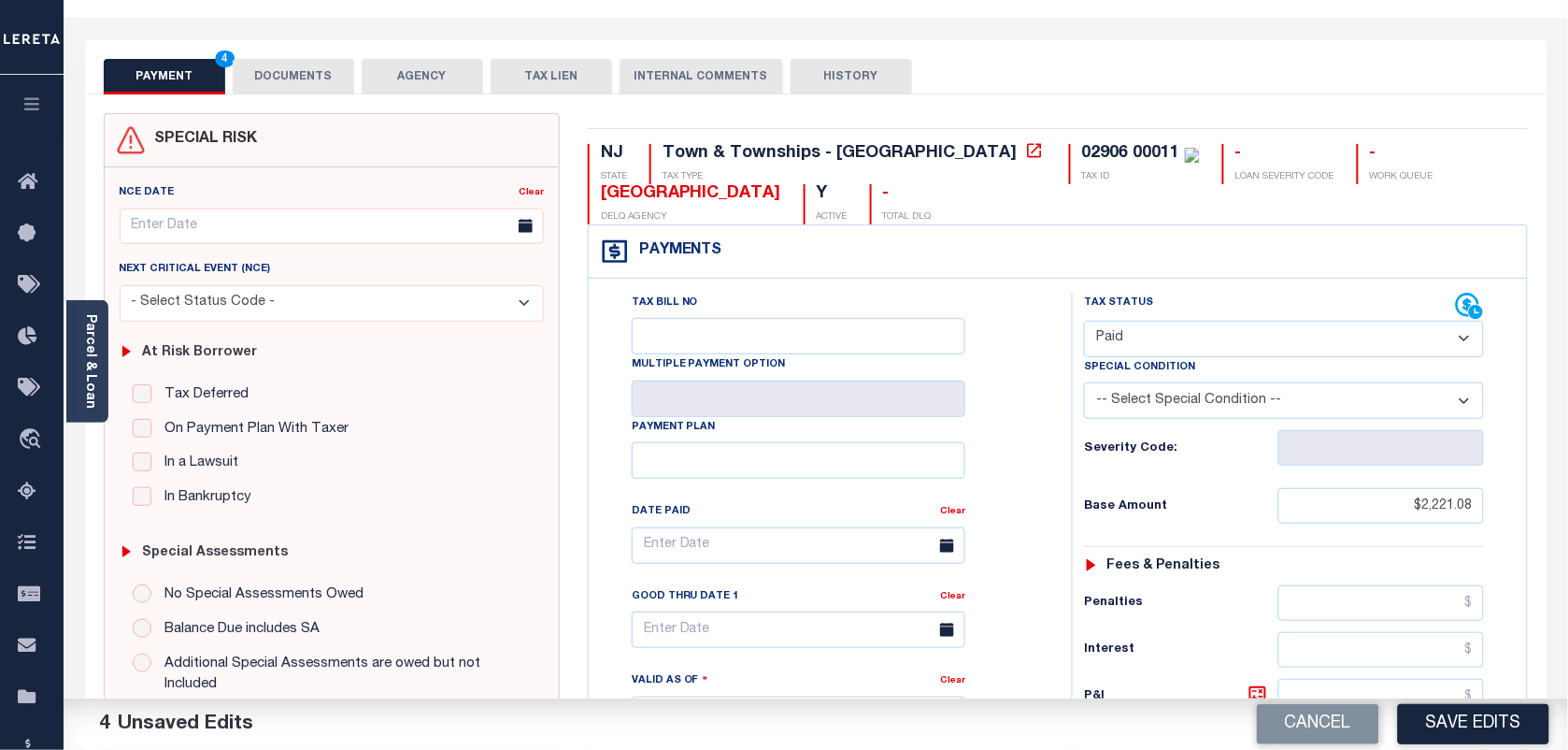
scroll to position [0, 0]
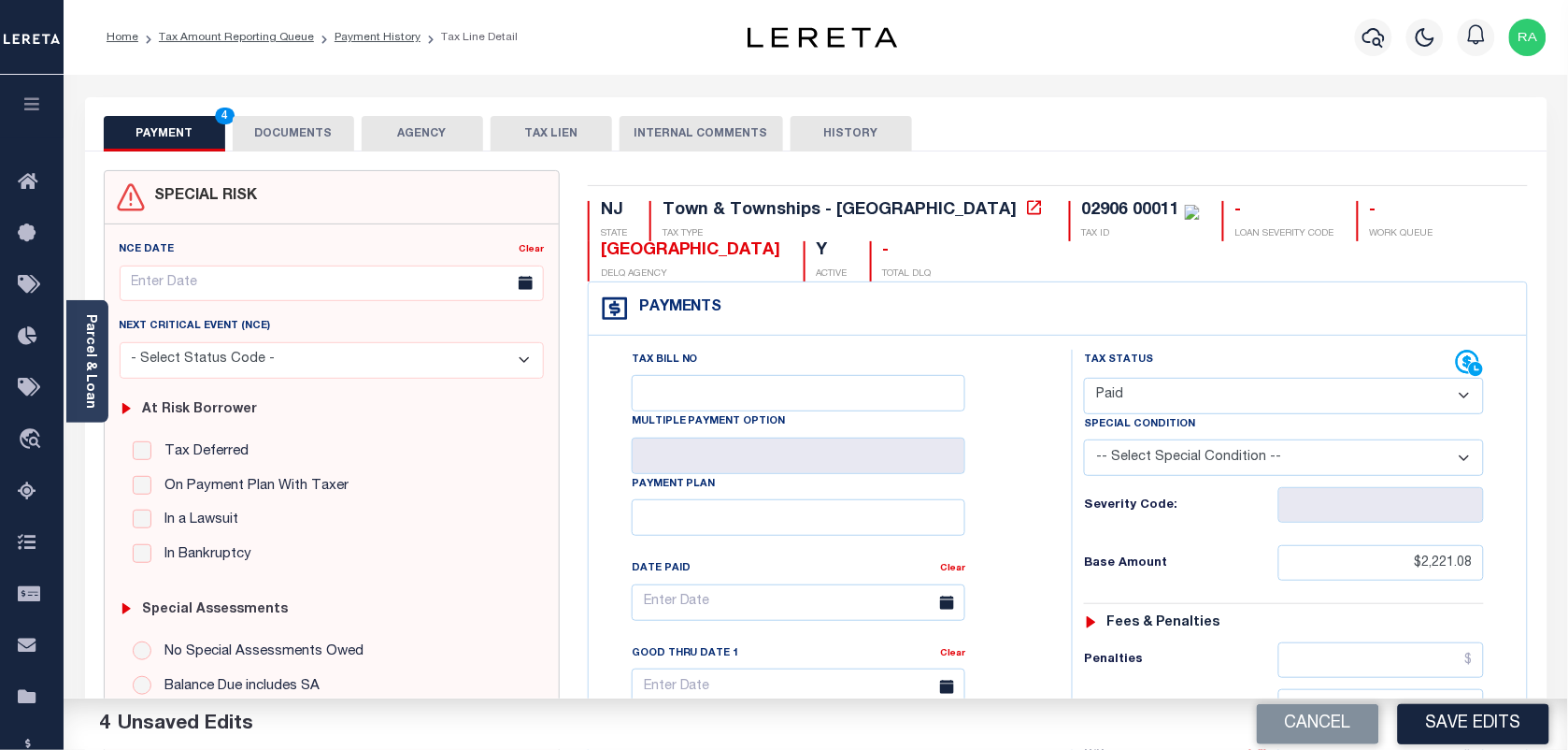
click at [297, 118] on button "DOCUMENTS" at bounding box center [293, 134] width 122 height 35
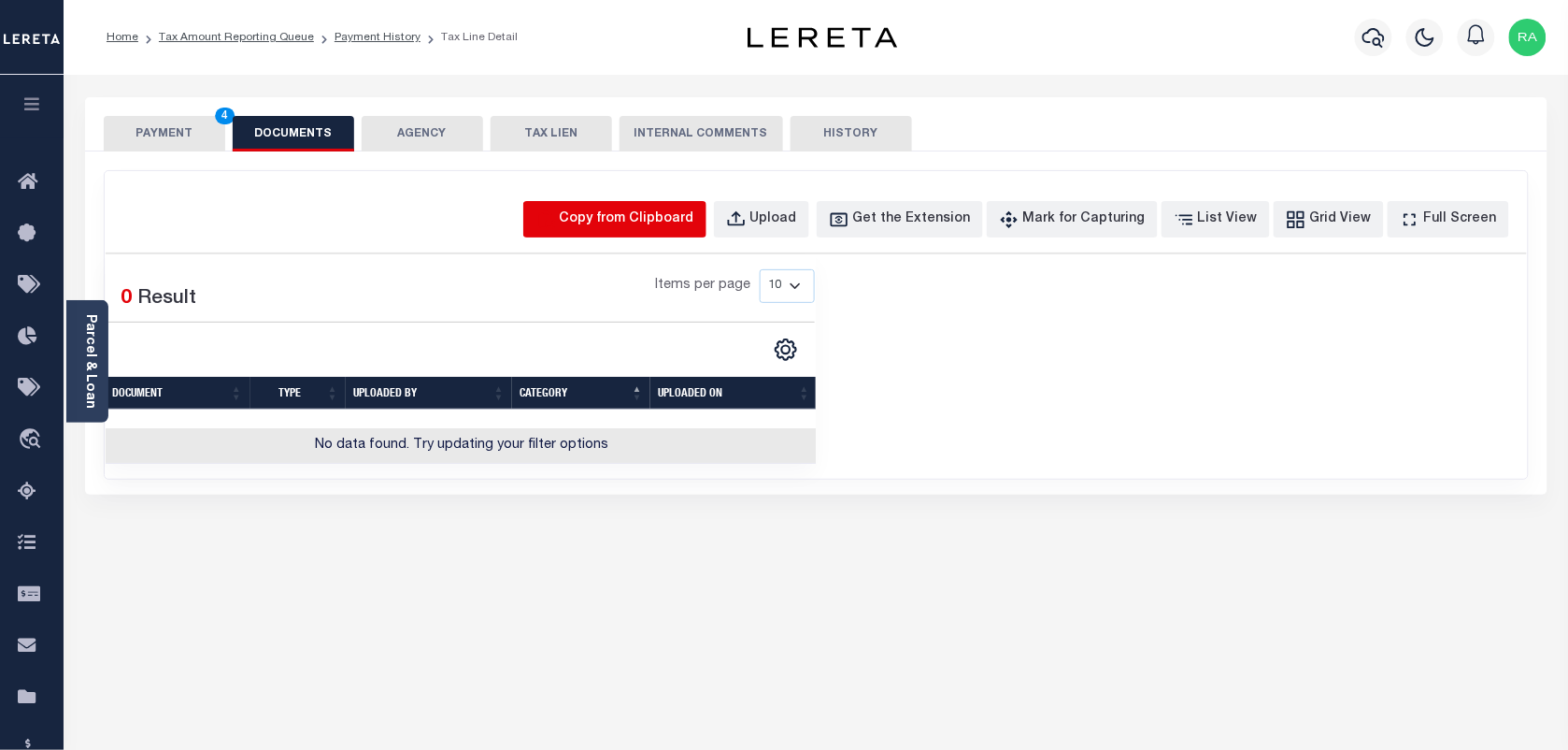
click at [556, 226] on icon "button" at bounding box center [546, 219] width 21 height 21
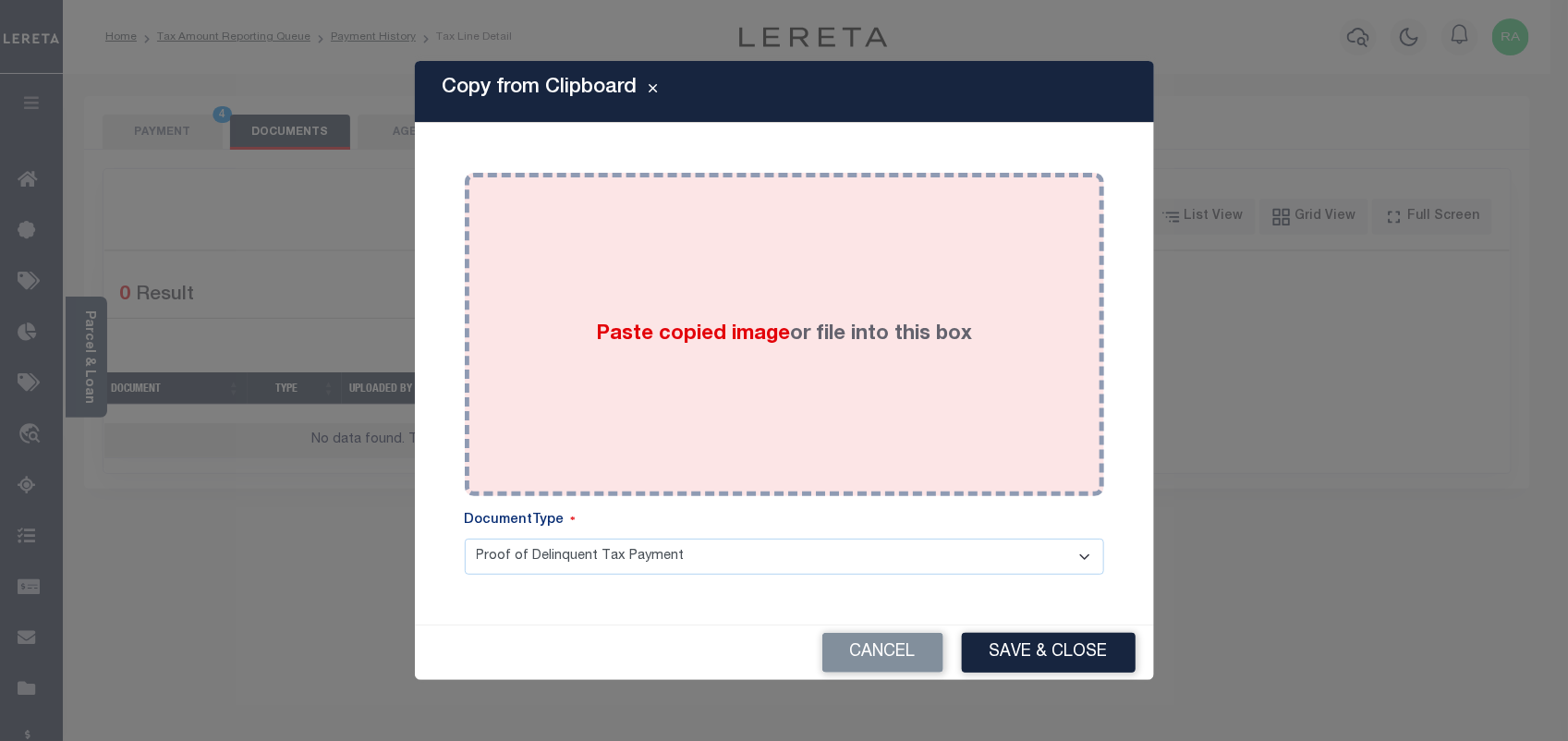
click at [792, 394] on div "Paste copied image or file into this box" at bounding box center [784, 334] width 612 height 296
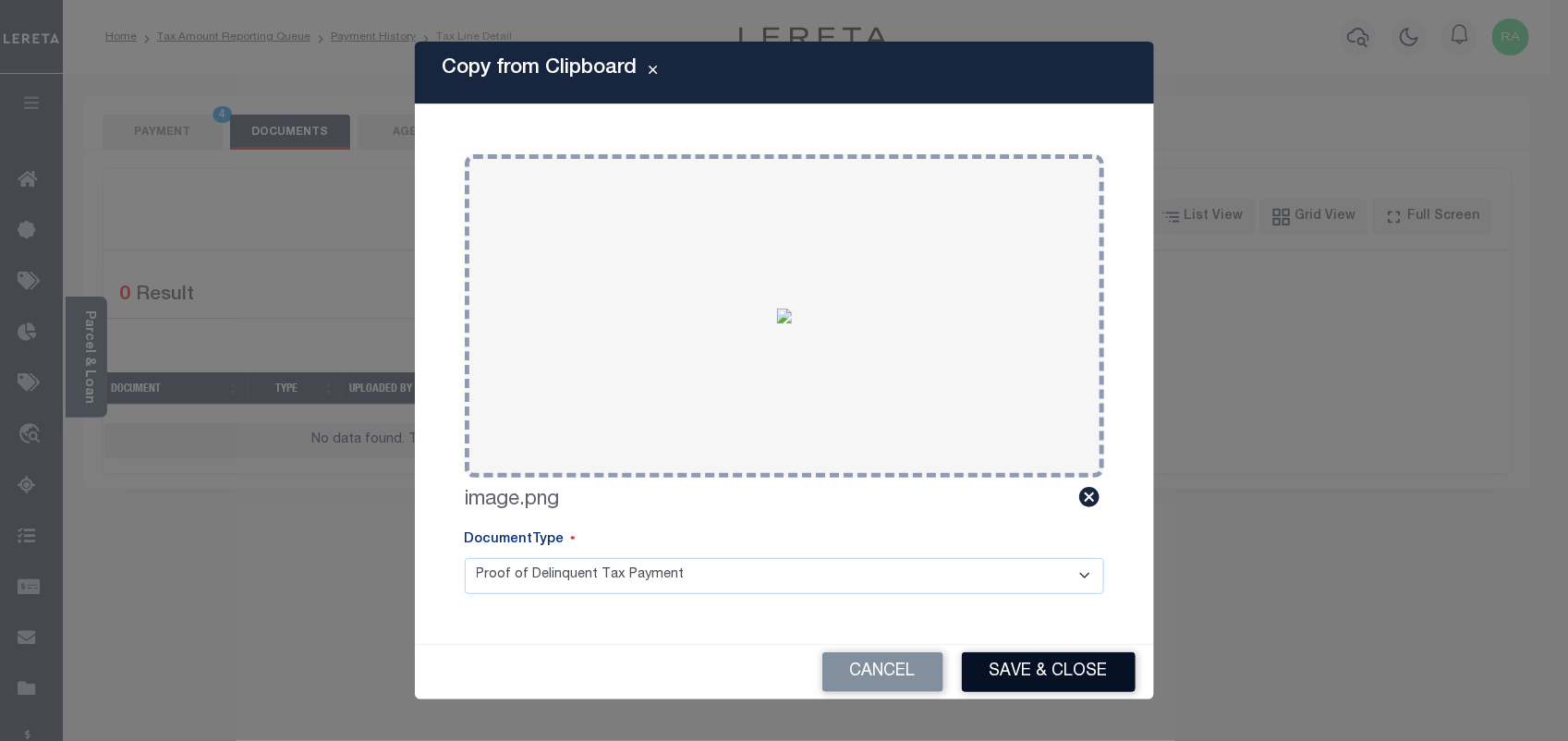
click at [1041, 671] on button "Save & Close" at bounding box center [1049, 671] width 174 height 40
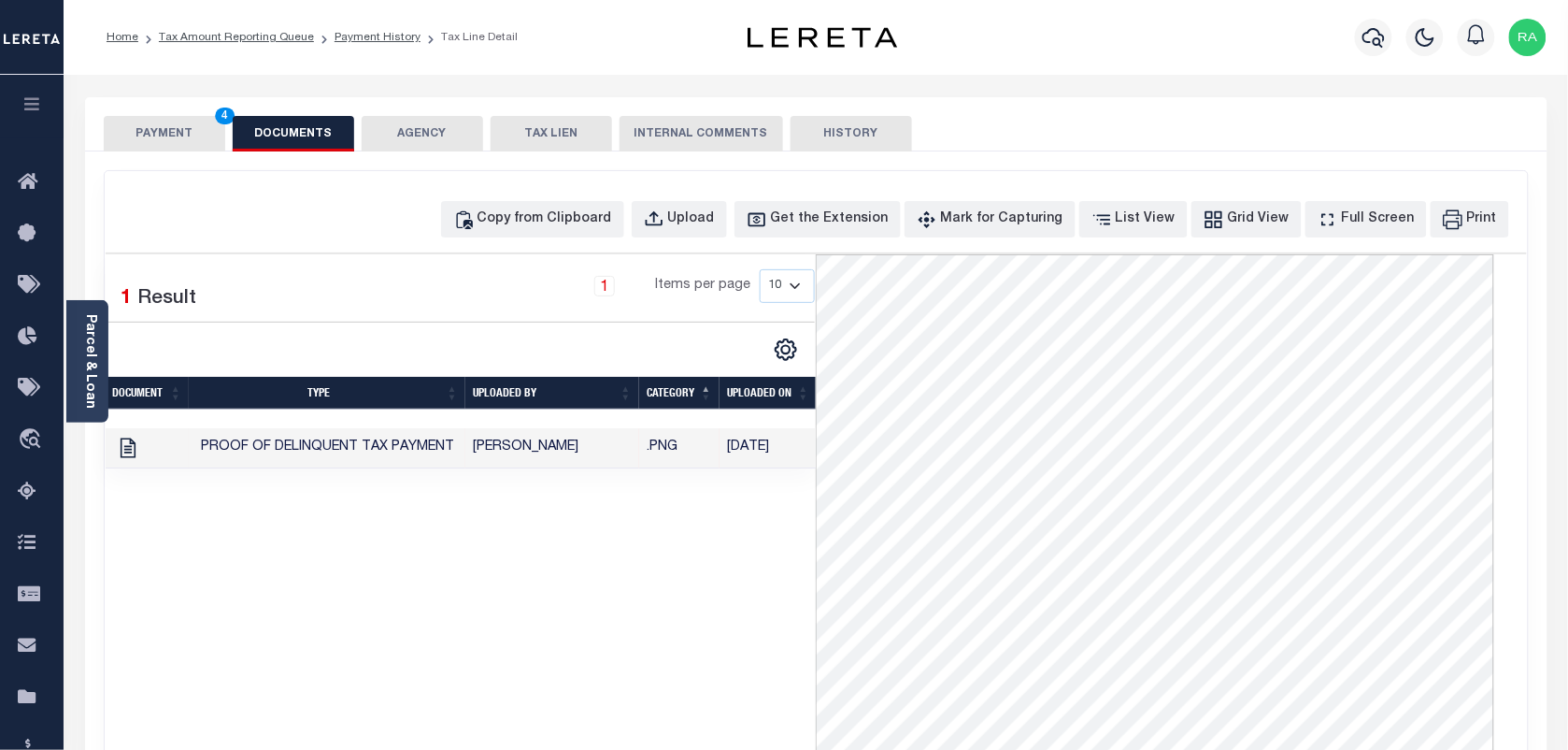
click at [176, 128] on button "PAYMENT 4" at bounding box center [165, 134] width 122 height 35
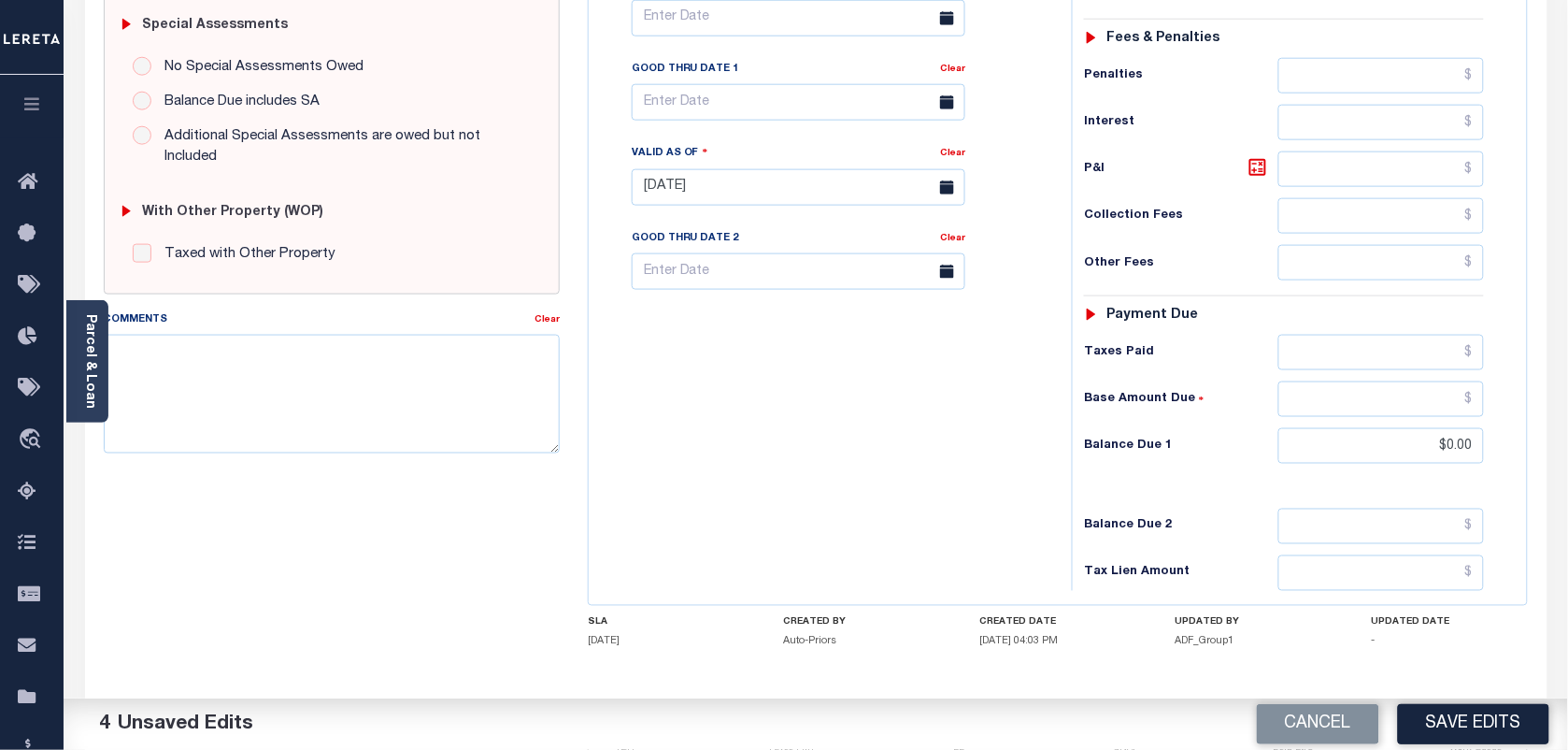
scroll to position [670, 0]
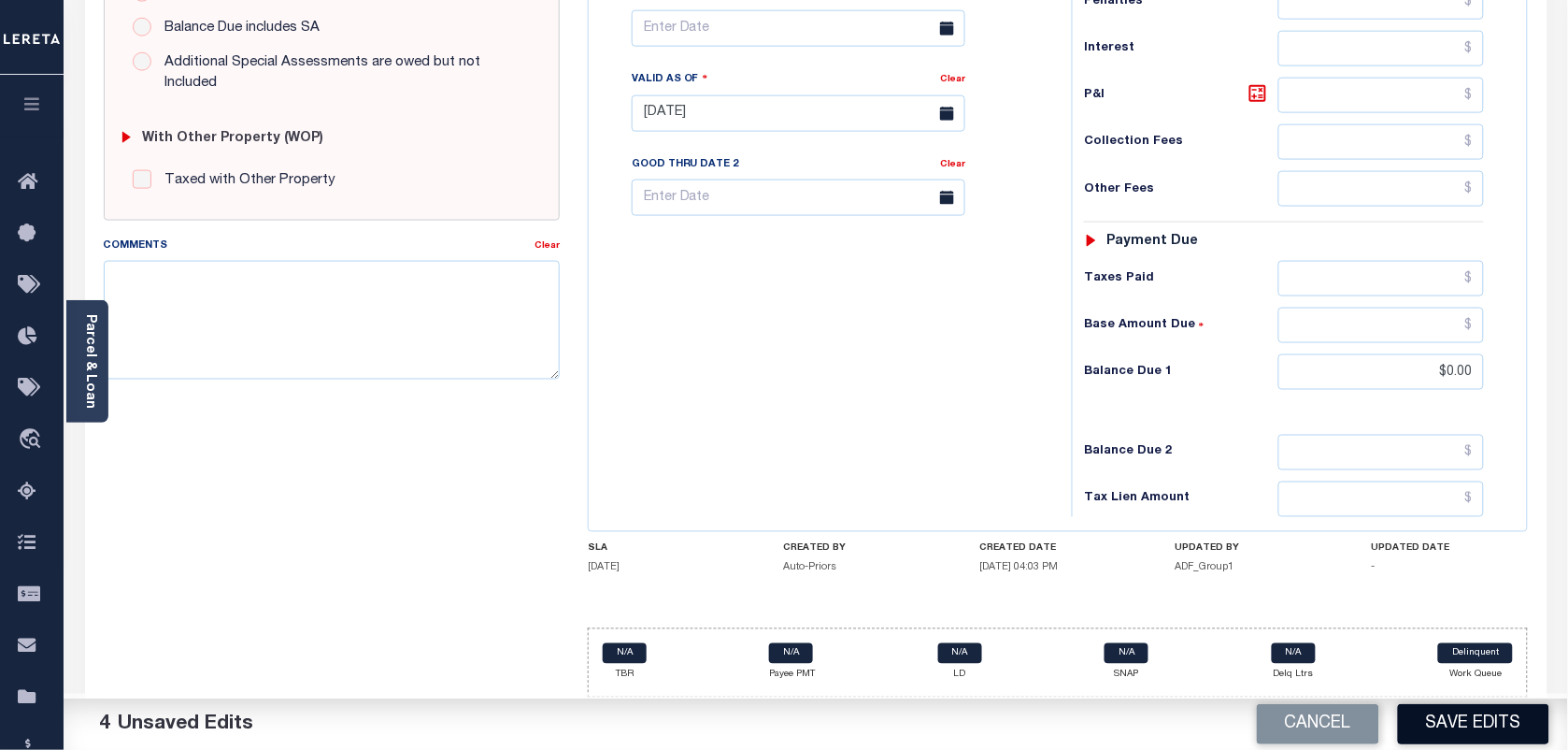
click at [1446, 722] on button "Save Edits" at bounding box center [1474, 723] width 151 height 40
checkbox input "false"
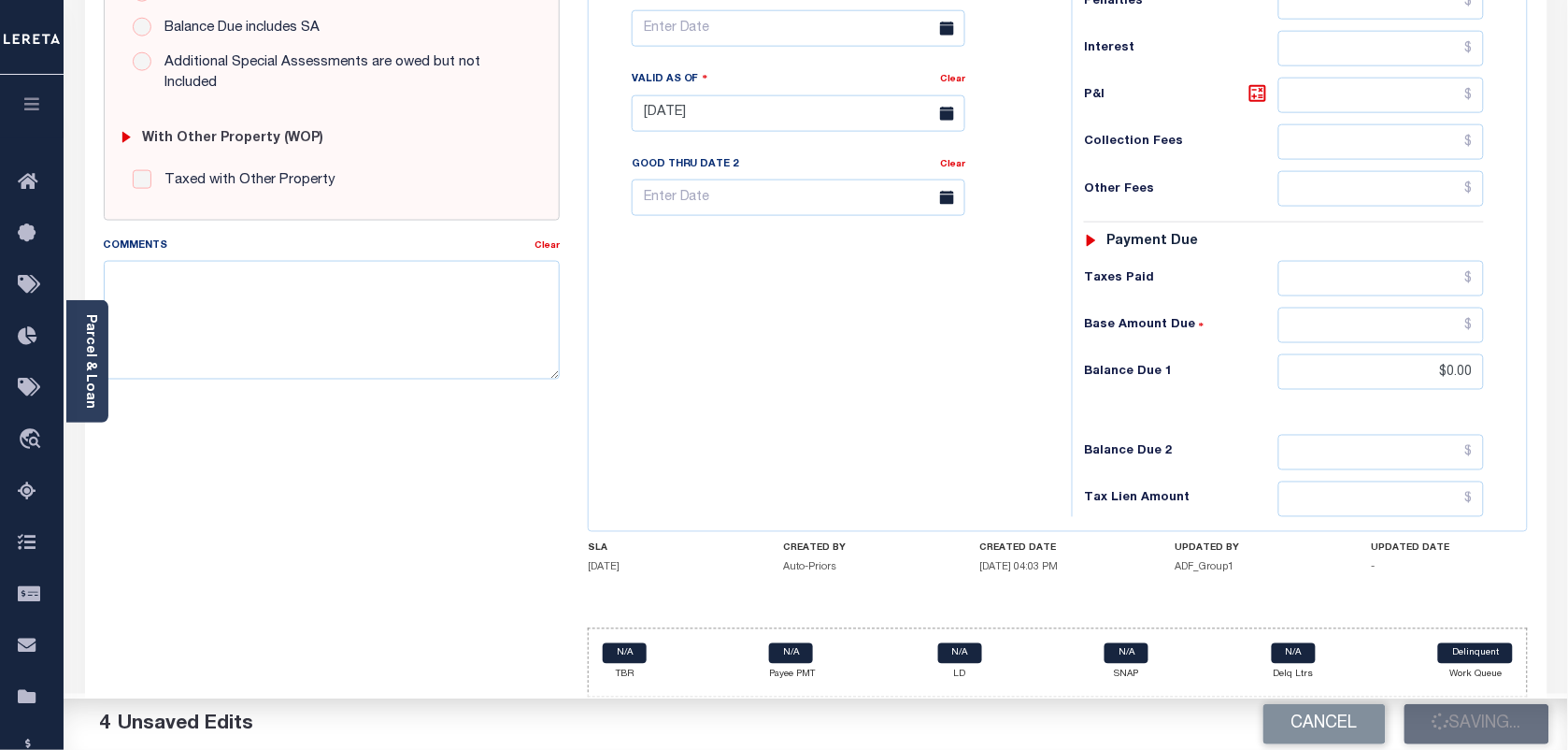
type input "$2,221.08"
type input "$0"
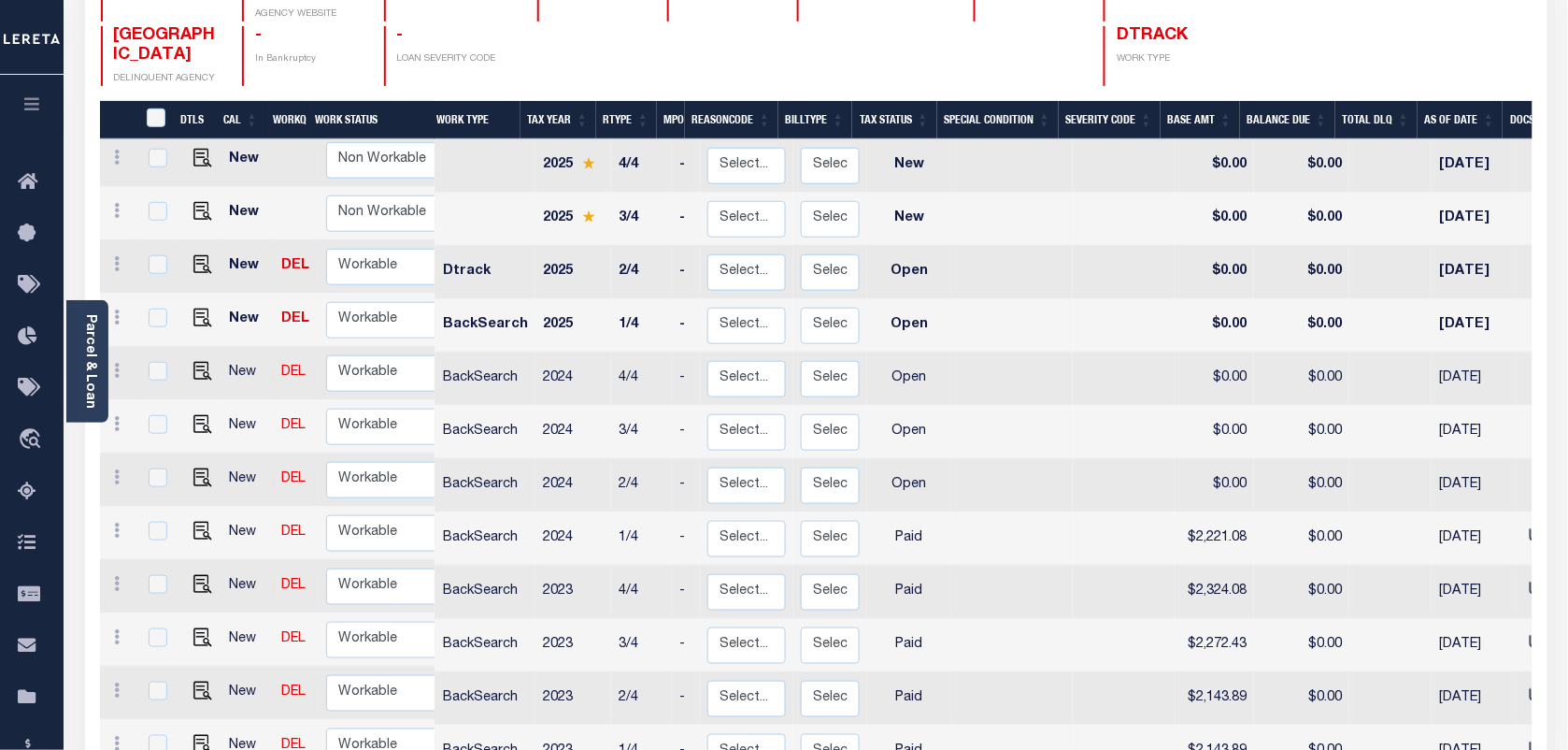
scroll to position [350, 0]
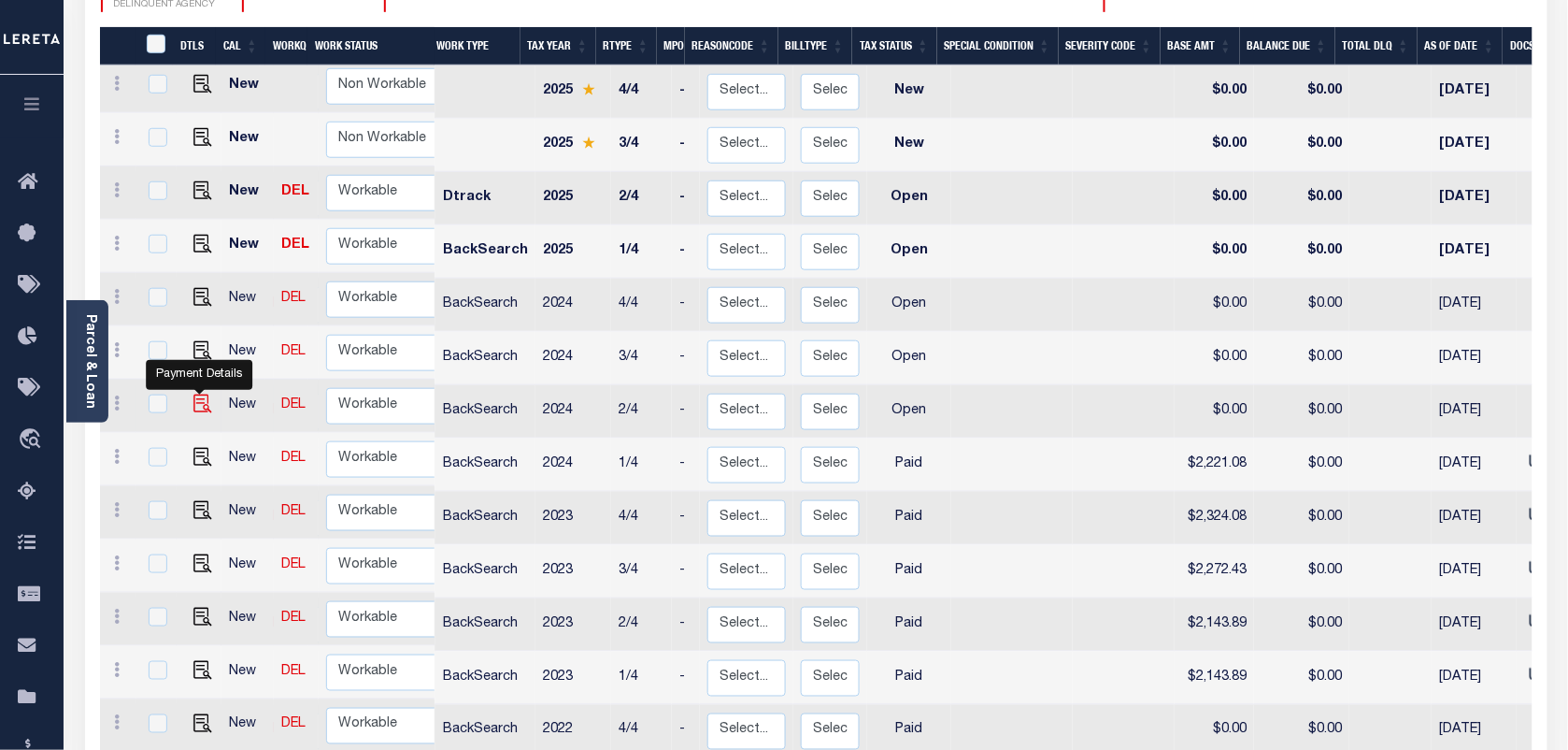
click at [193, 395] on img "" at bounding box center [202, 403] width 19 height 19
checkbox input "true"
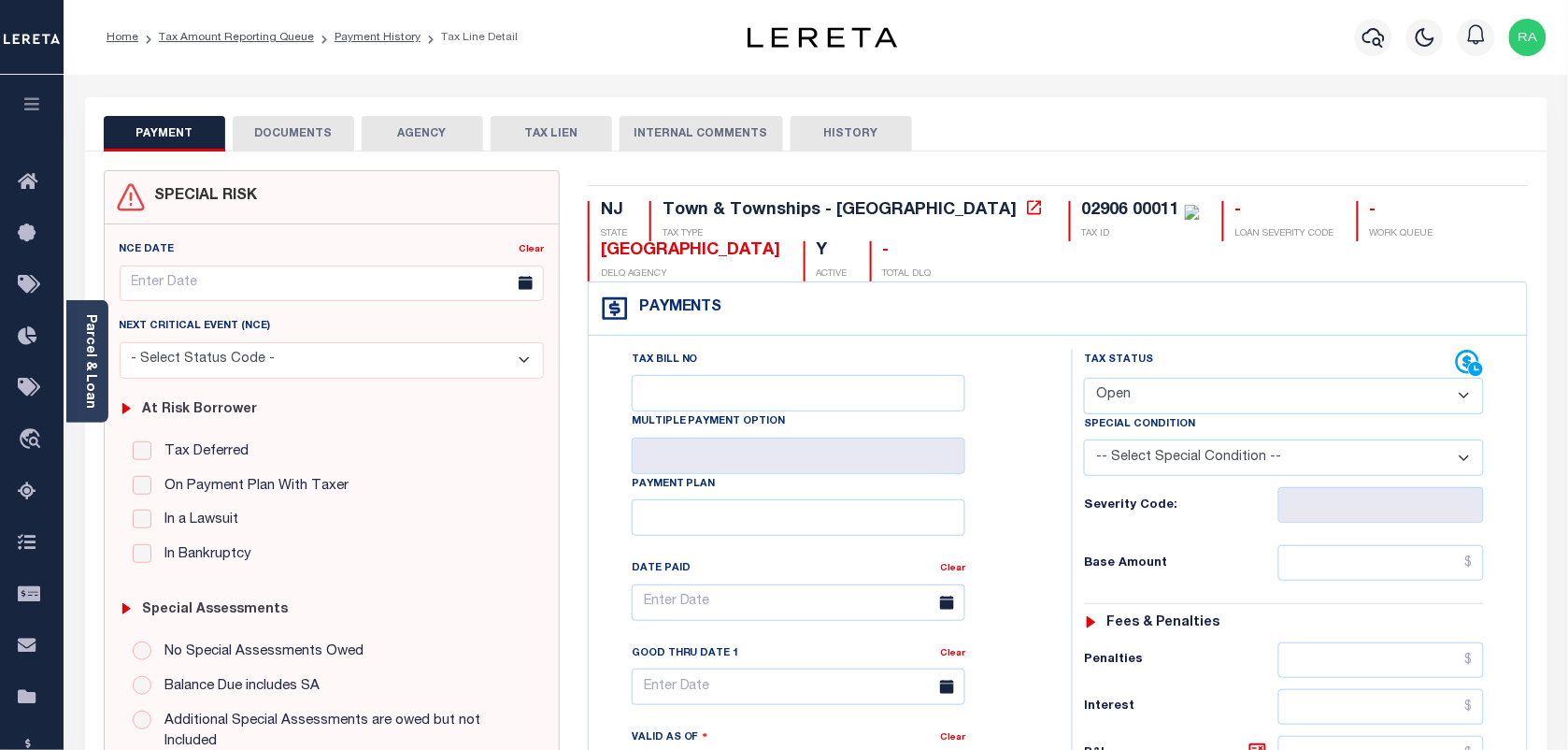
drag, startPoint x: 1173, startPoint y: 396, endPoint x: 1178, endPoint y: 421, distance: 25.5
click at [1173, 396] on select "- Select Status Code - Open Due/Unpaid Paid Incomplete No Tax Due Internal Refu…" at bounding box center [1284, 396] width 400 height 36
select select "PYD"
click at [1084, 380] on select "- Select Status Code - Open Due/Unpaid Paid Incomplete No Tax Due Internal Refu…" at bounding box center [1284, 396] width 400 height 36
type input "[DATE]"
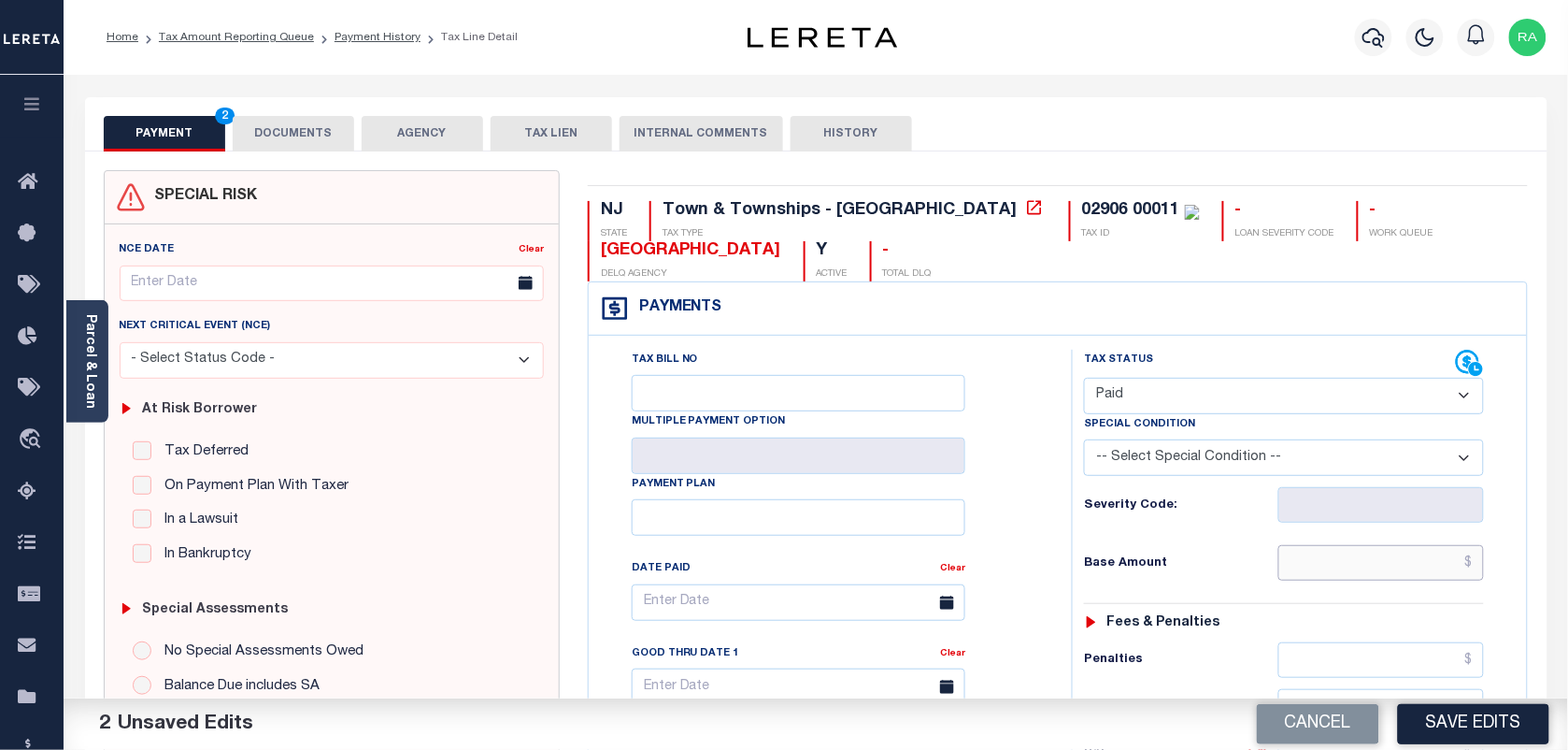
click at [1406, 568] on input "text" at bounding box center [1382, 562] width 207 height 35
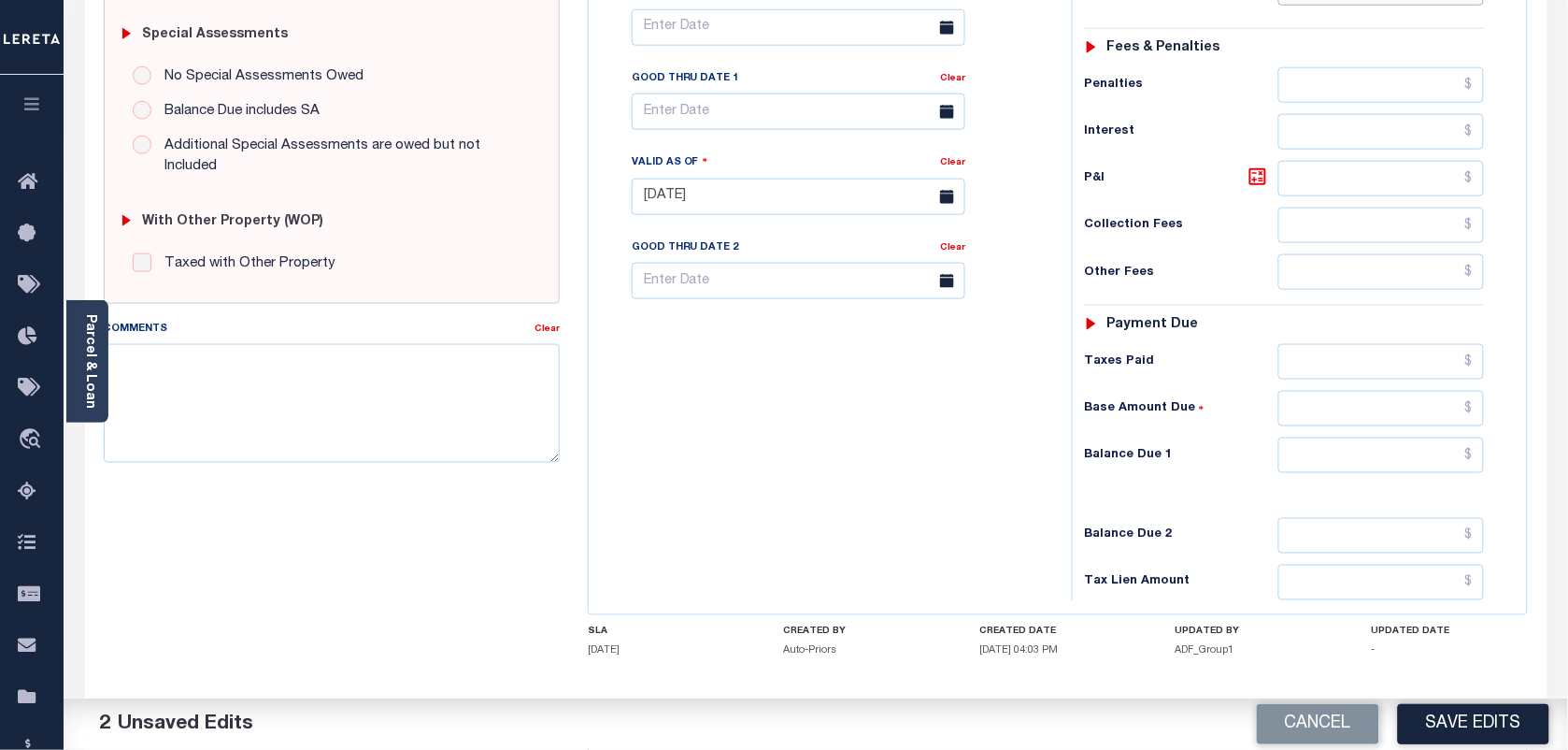
scroll to position [675, 0]
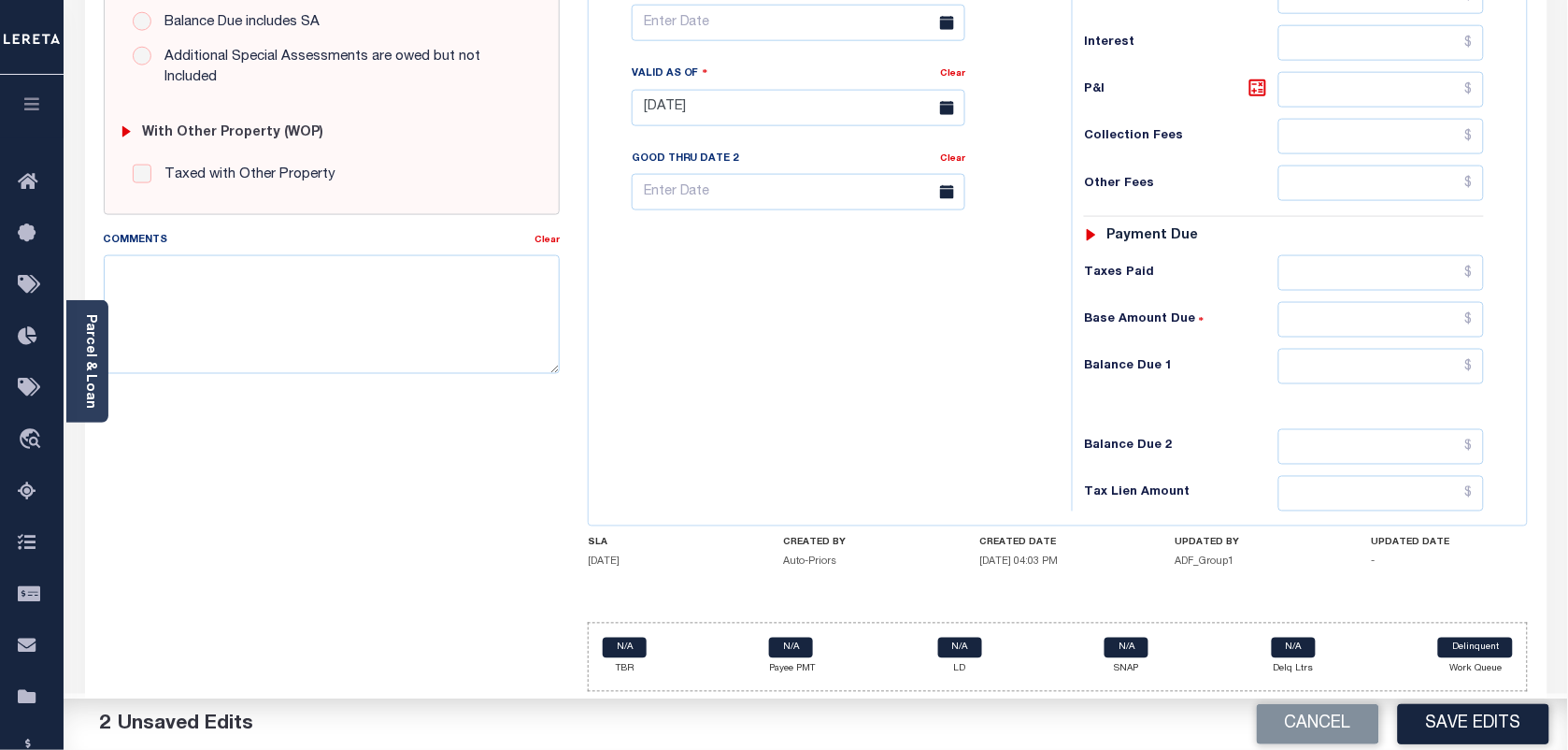
type input "$2,221.07"
click at [1350, 371] on input "text" at bounding box center [1382, 366] width 207 height 35
type input "$0"
click at [1454, 353] on input "$0" at bounding box center [1382, 366] width 207 height 35
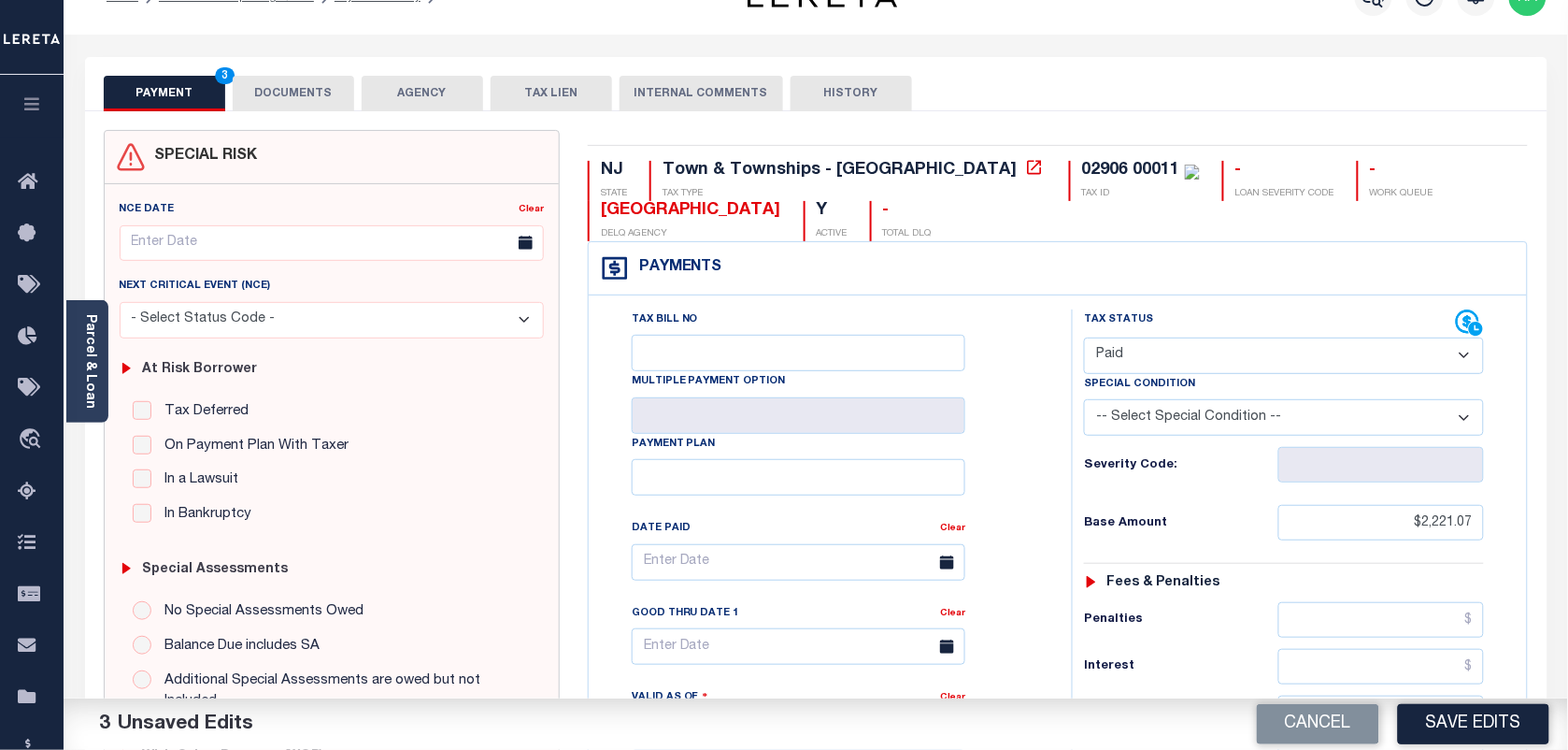
scroll to position [0, 0]
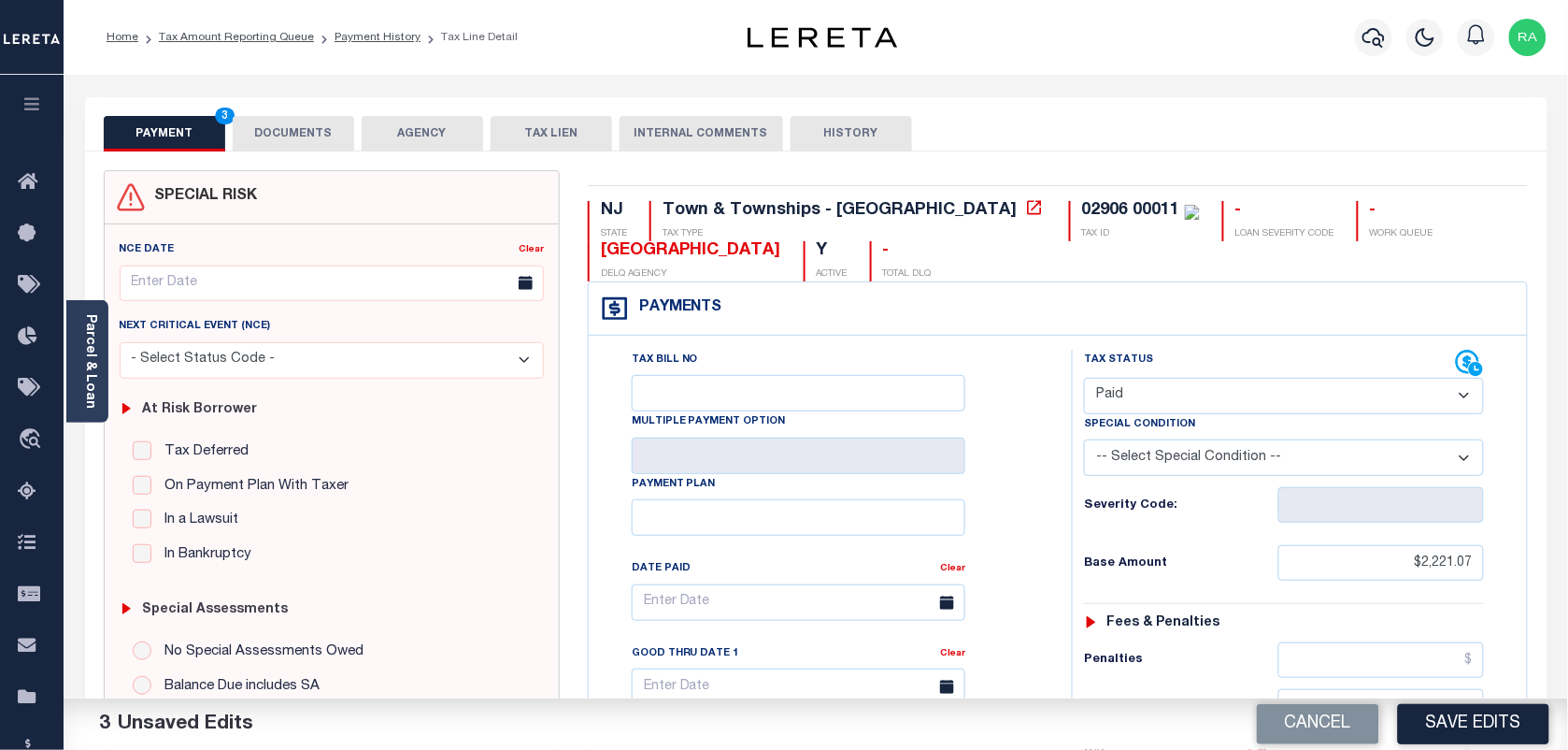
click at [287, 143] on button "DOCUMENTS" at bounding box center [293, 134] width 122 height 35
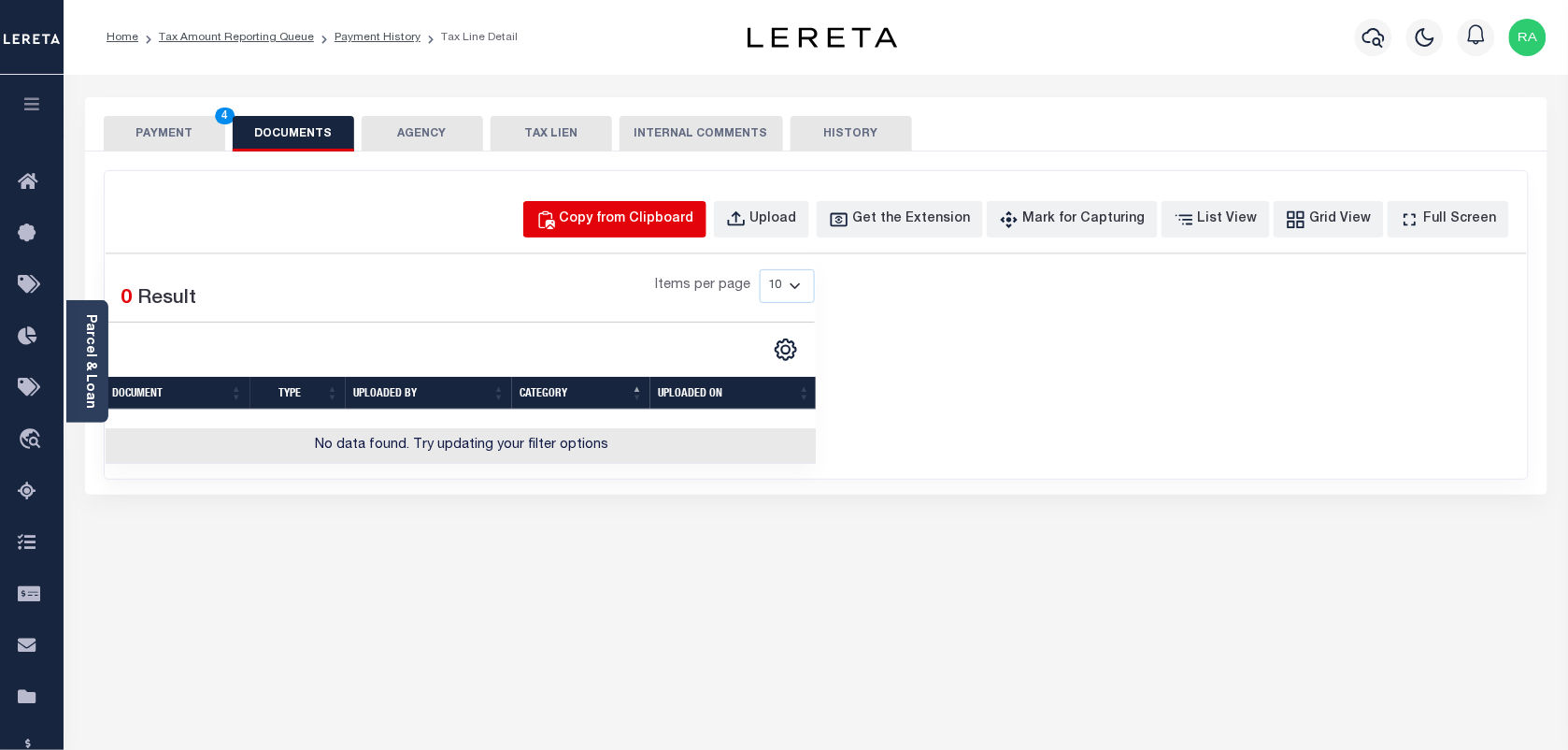
click at [622, 227] on div "Copy from Clipboard" at bounding box center [627, 219] width 134 height 21
select select "POP"
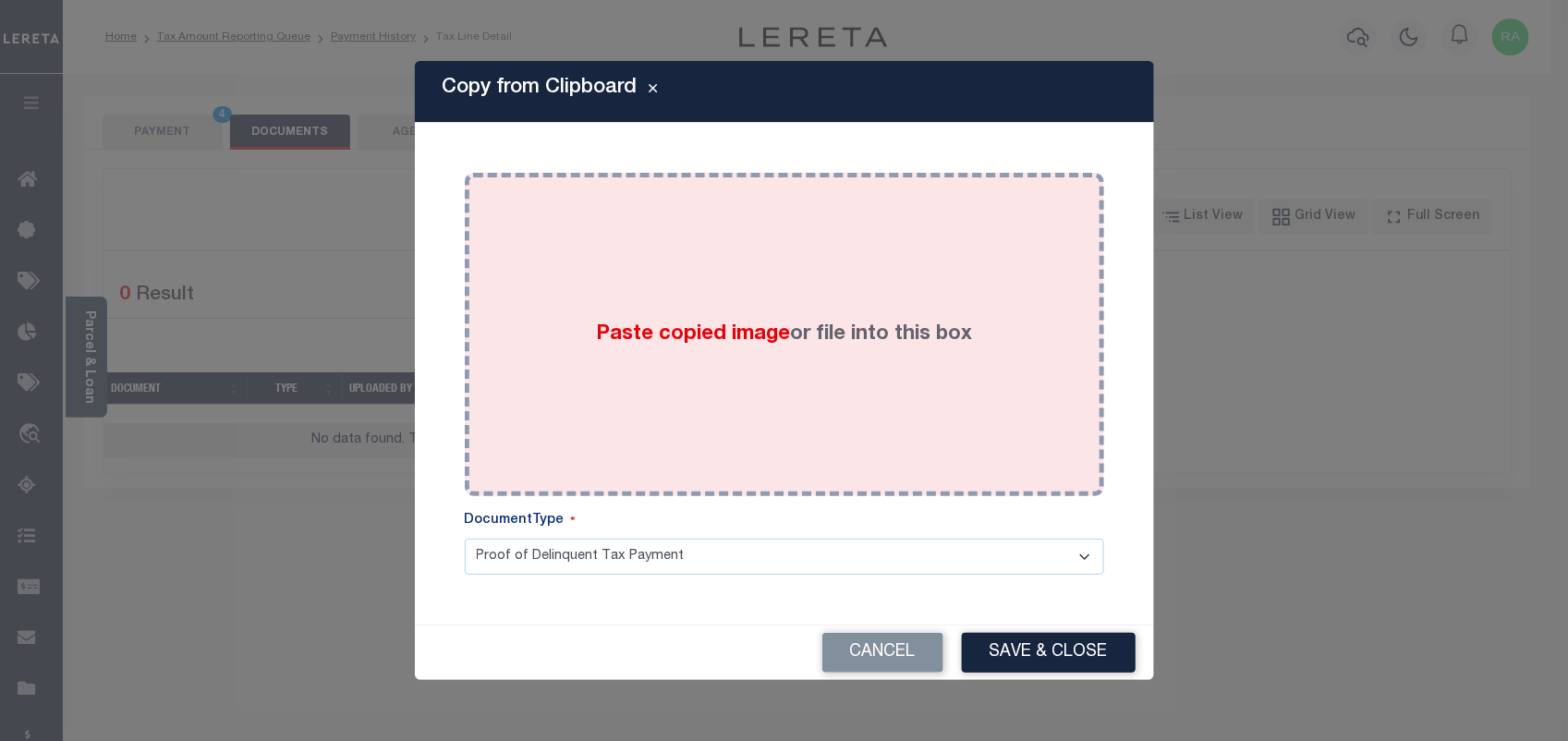
click at [742, 324] on span "Paste copied image" at bounding box center [693, 334] width 194 height 20
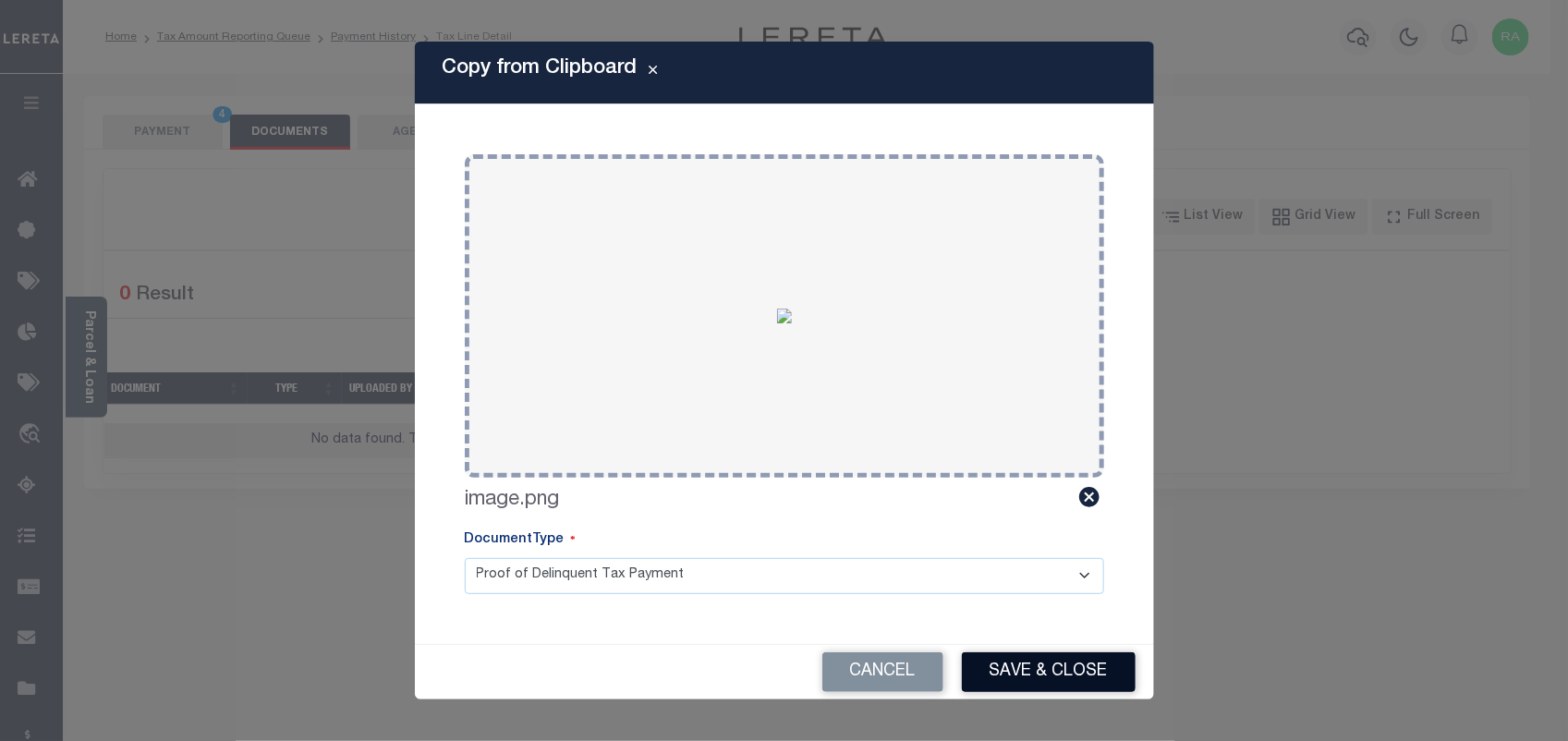
click at [1041, 671] on button "Save & Close" at bounding box center [1049, 671] width 174 height 40
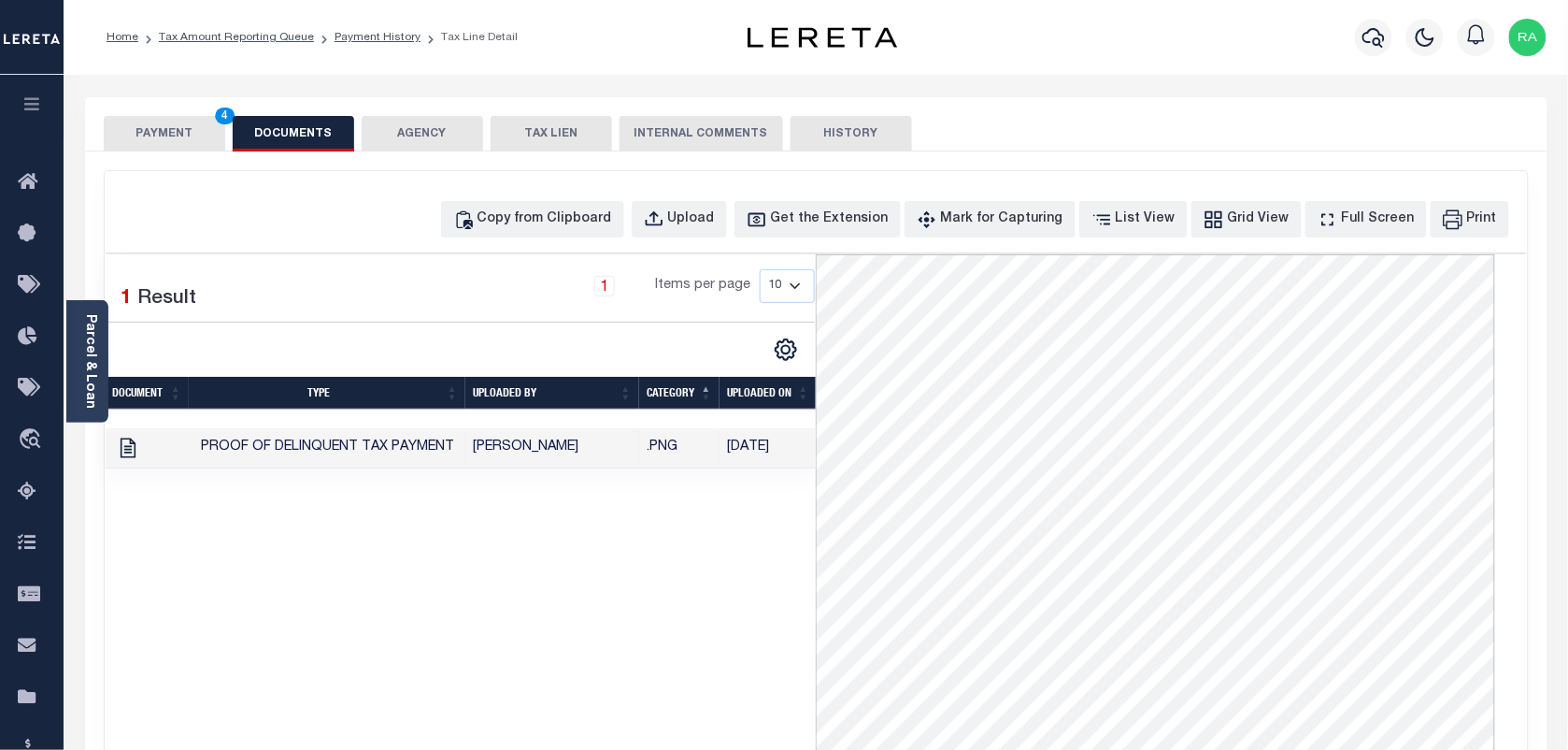
click at [142, 127] on button "PAYMENT 4" at bounding box center [165, 134] width 122 height 35
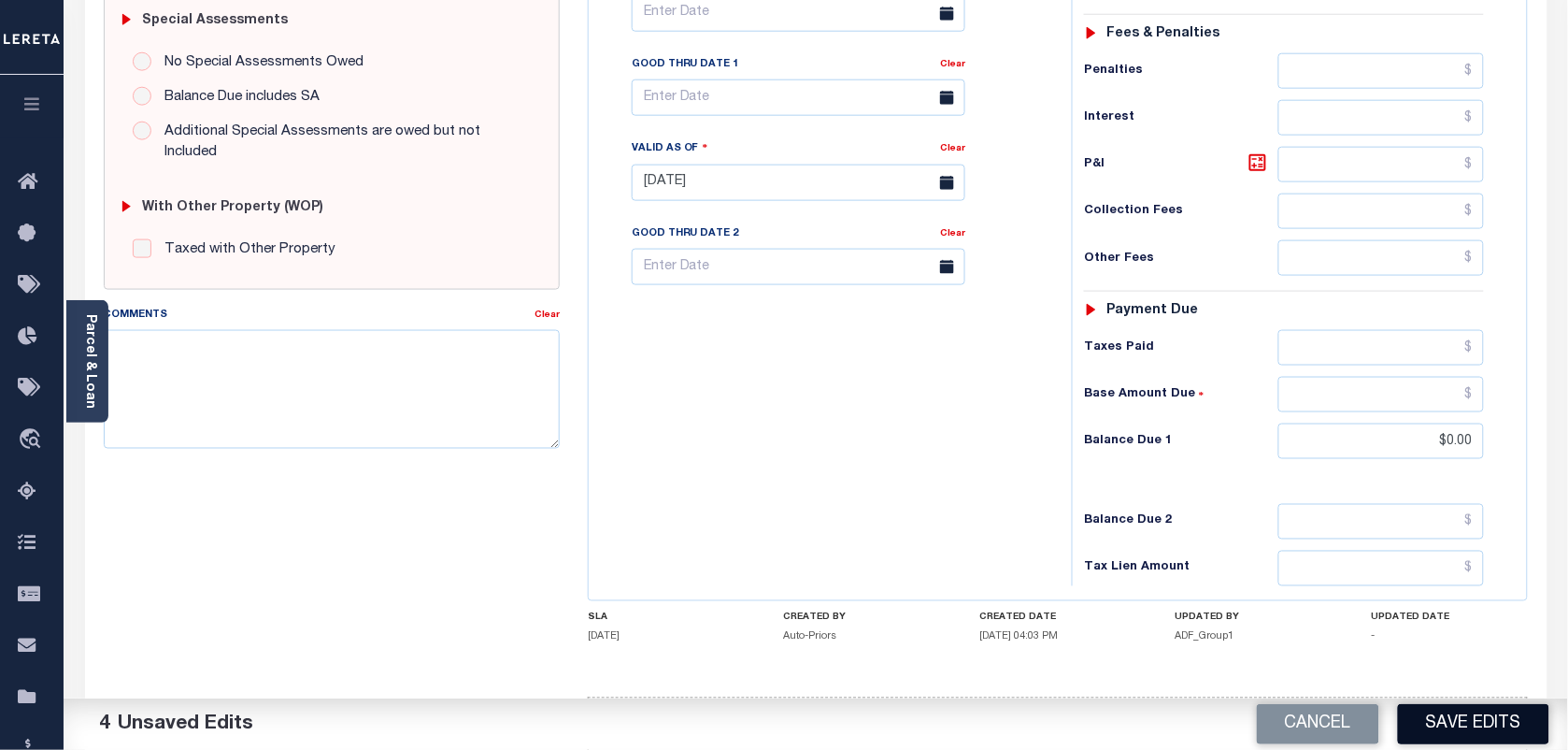
scroll to position [670, 0]
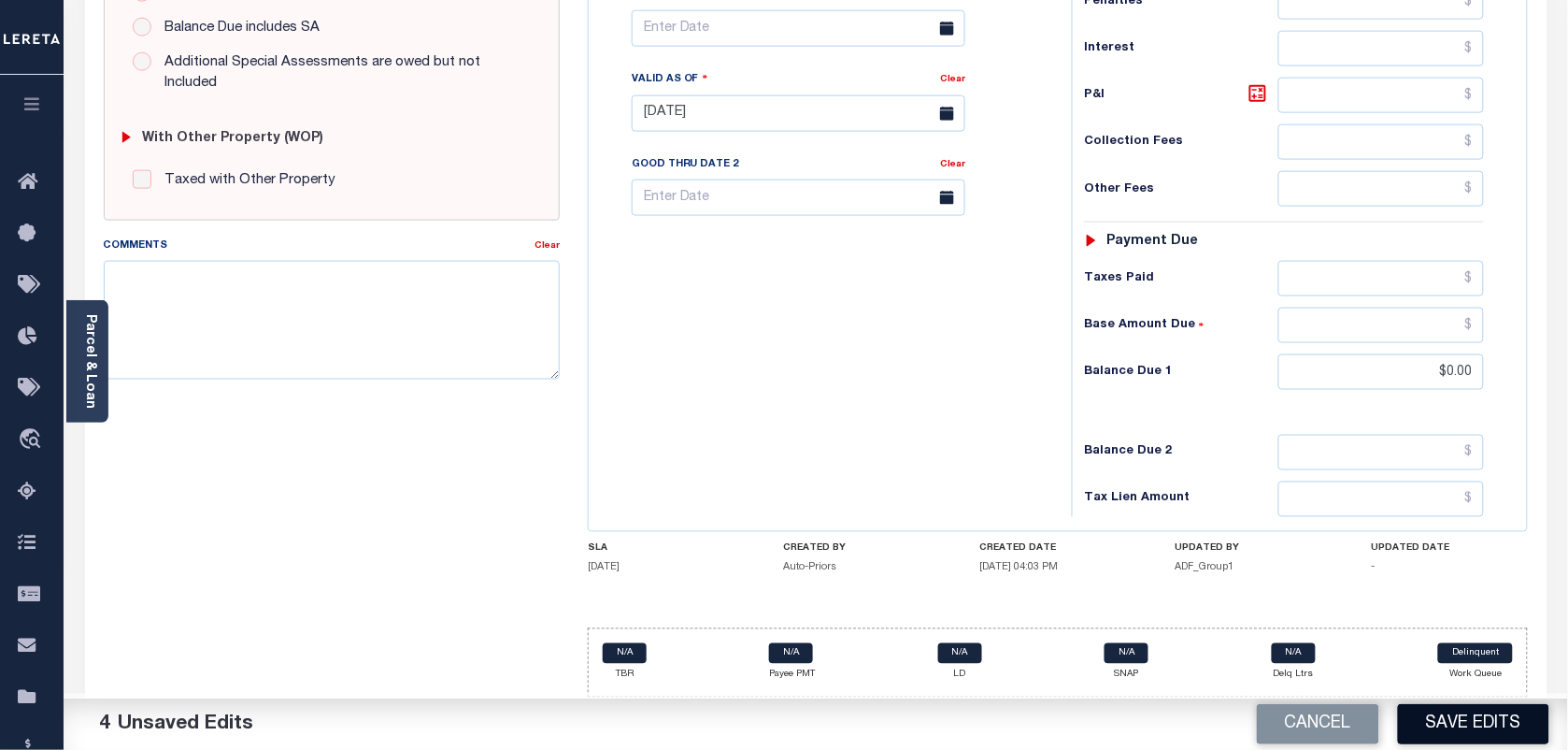
click at [1465, 732] on button "Save Edits" at bounding box center [1474, 723] width 151 height 40
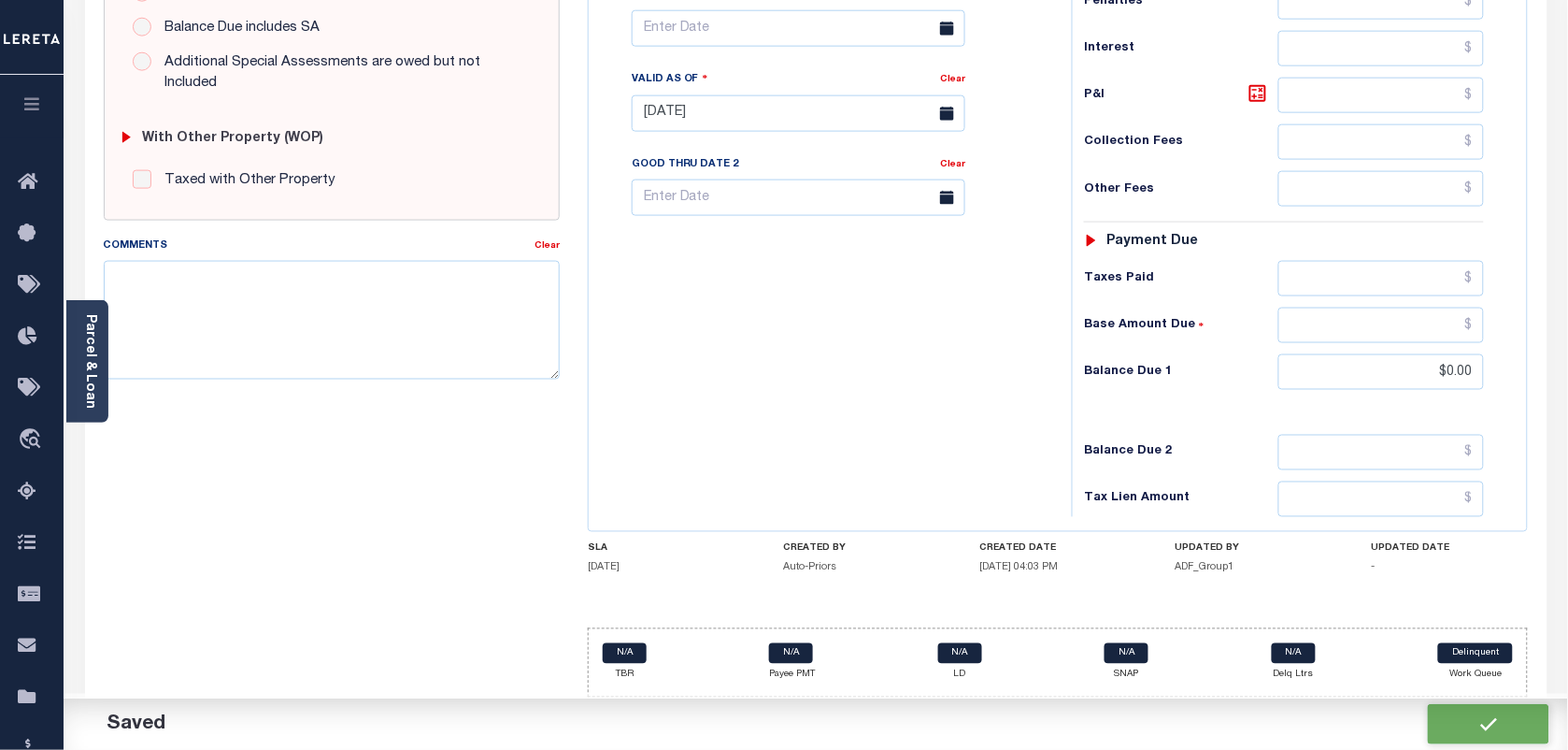
checkbox input "false"
type input "$2,221.07"
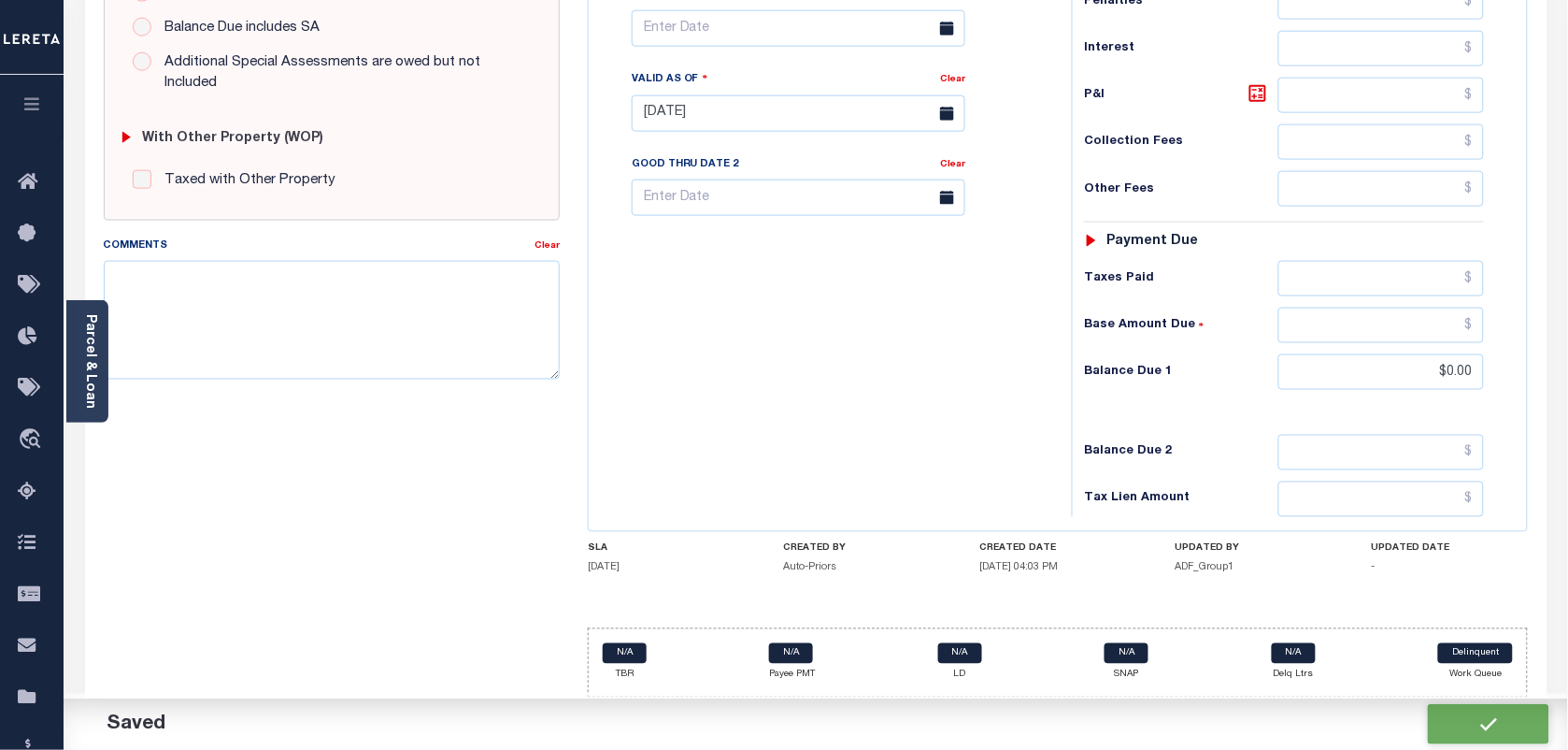
type input "$0"
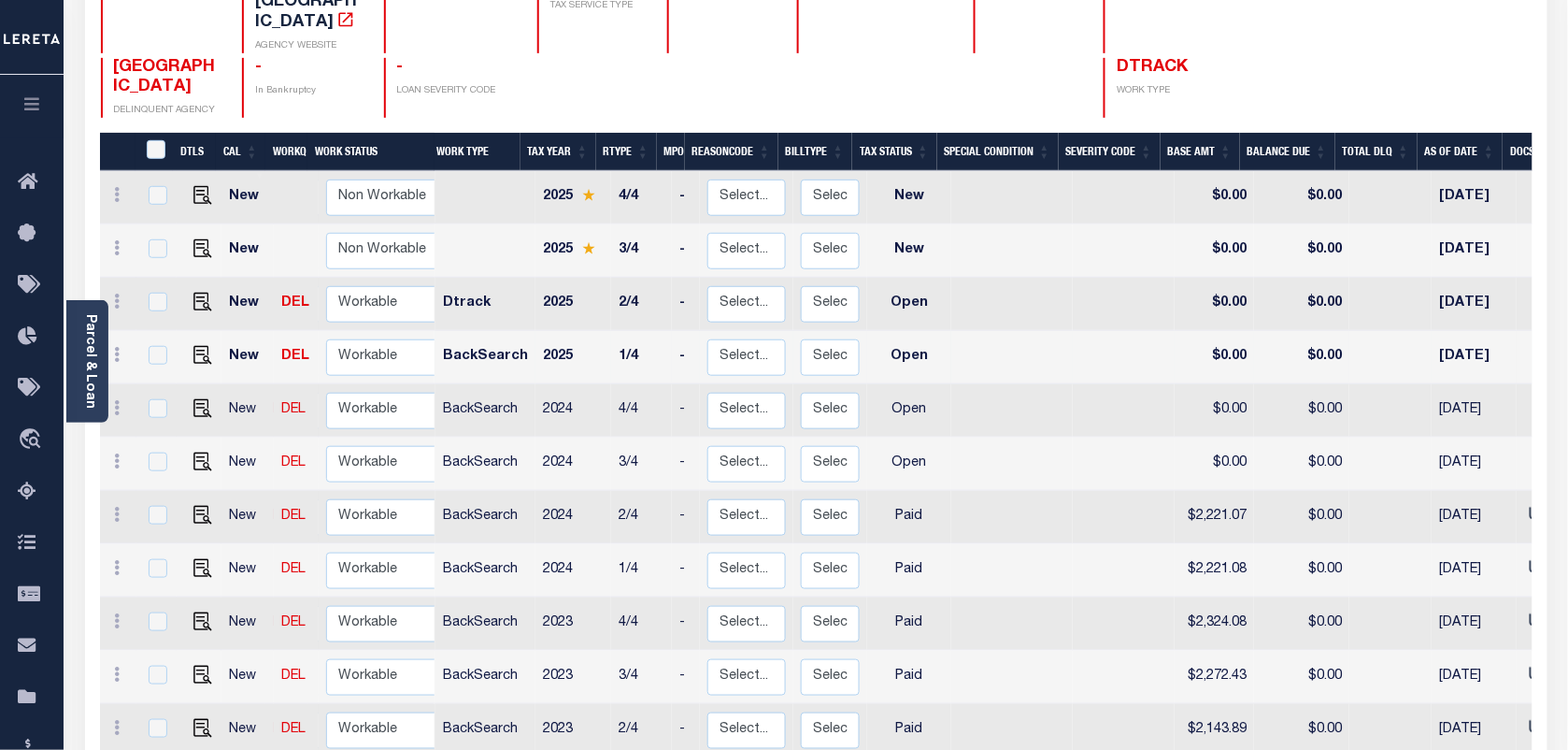
scroll to position [350, 0]
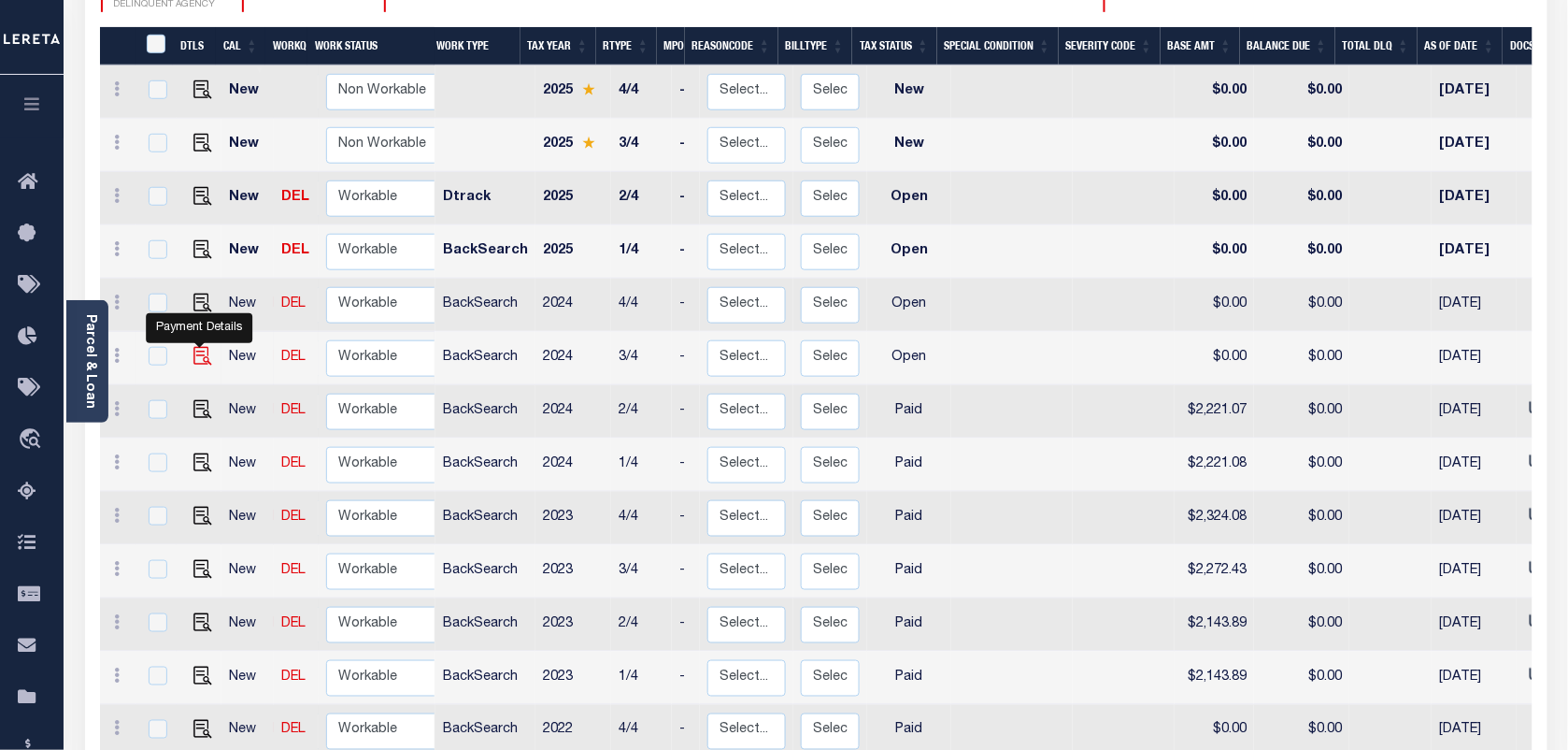
click at [197, 347] on img "" at bounding box center [202, 355] width 19 height 19
checkbox input "true"
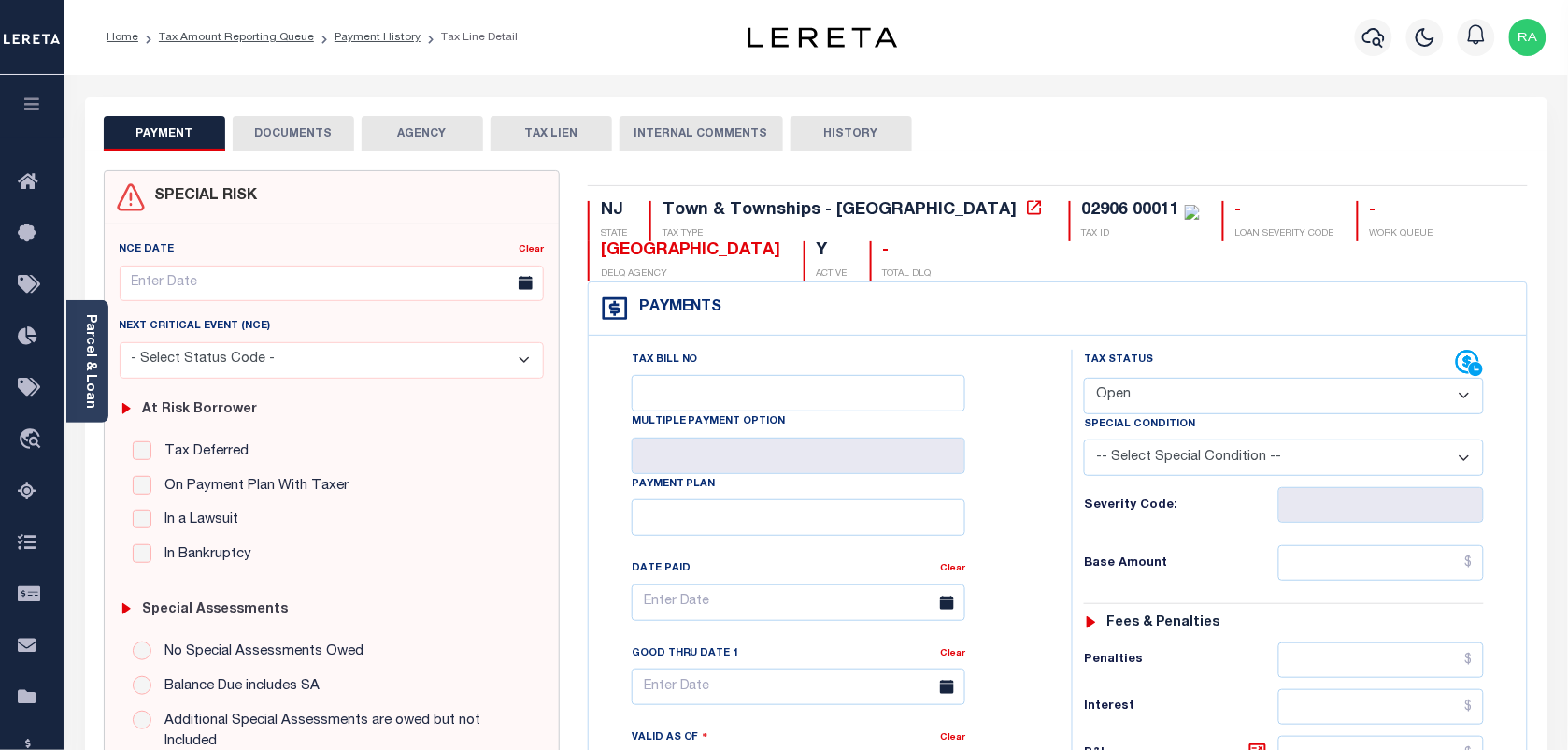
click at [1117, 402] on select "- Select Status Code - Open Due/Unpaid Paid Incomplete No Tax Due Internal Refu…" at bounding box center [1284, 396] width 400 height 36
select select "PYD"
click at [1084, 380] on select "- Select Status Code - Open Due/Unpaid Paid Incomplete No Tax Due Internal Refu…" at bounding box center [1284, 396] width 400 height 36
type input "[DATE]"
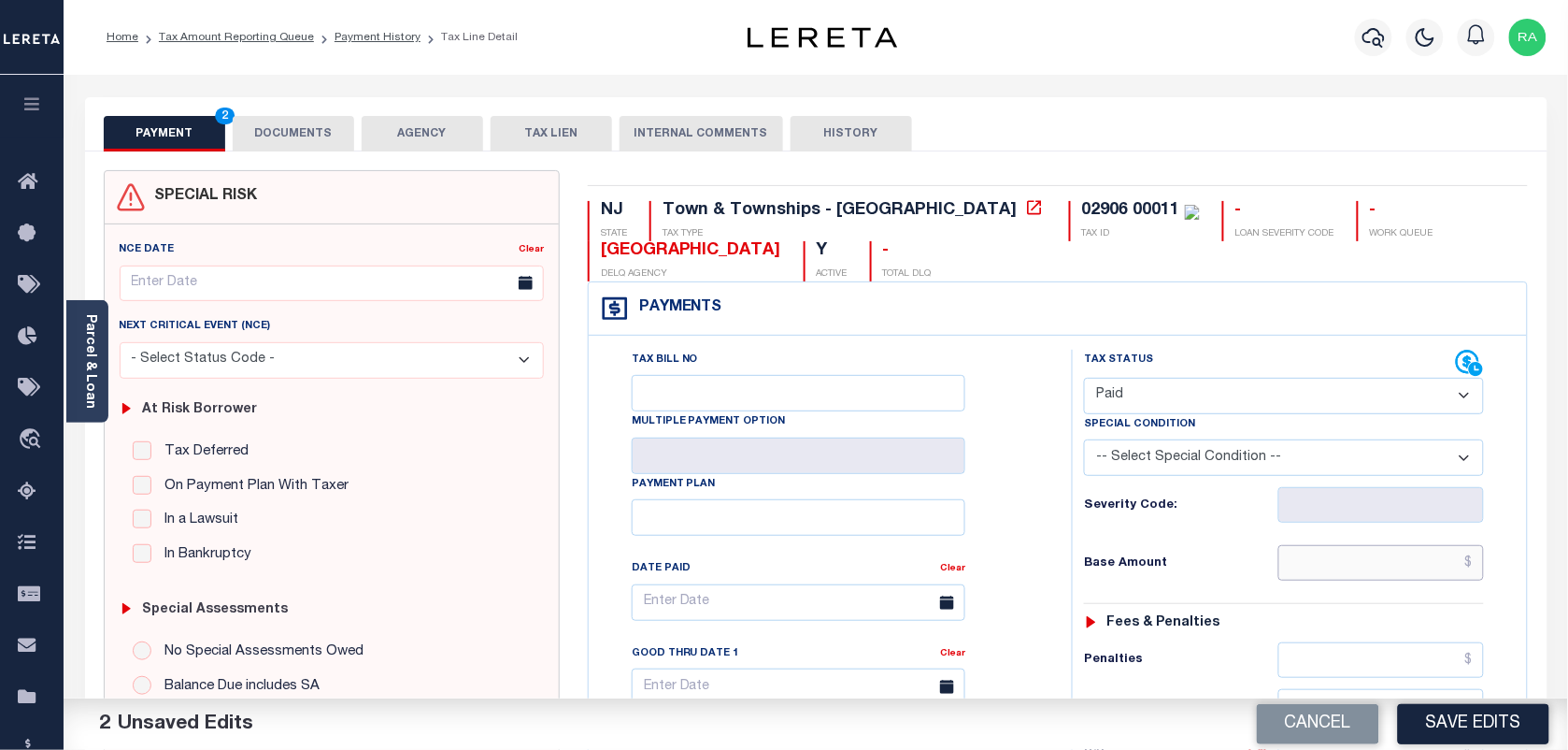
click at [1363, 568] on input "text" at bounding box center [1382, 562] width 207 height 35
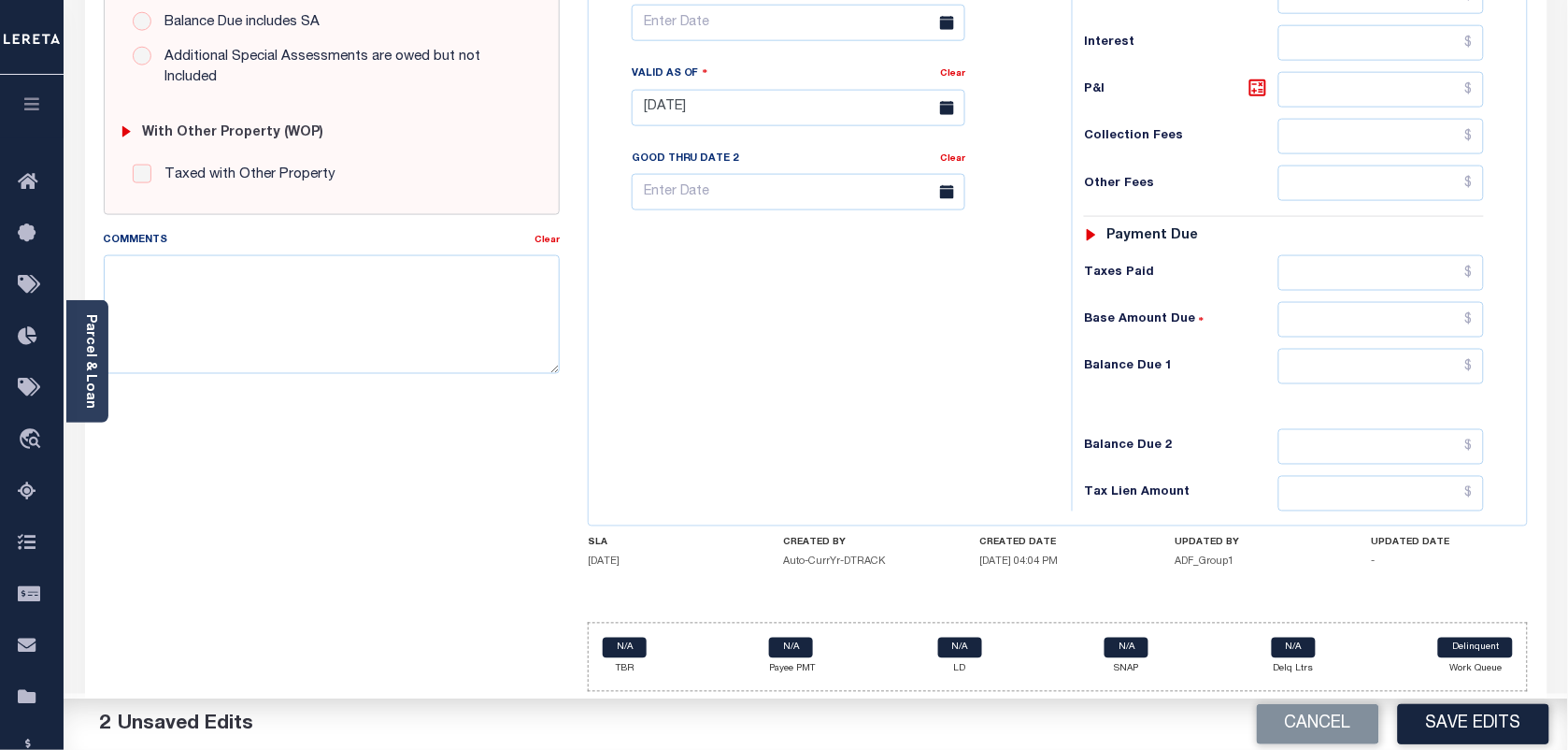
scroll to position [675, 0]
type input "$2,354.32"
click at [1347, 358] on input "text" at bounding box center [1382, 366] width 207 height 35
type input "$0.00"
click at [1486, 346] on div "Tax Status Status - Select Status Code -" at bounding box center [1290, 98] width 437 height 826
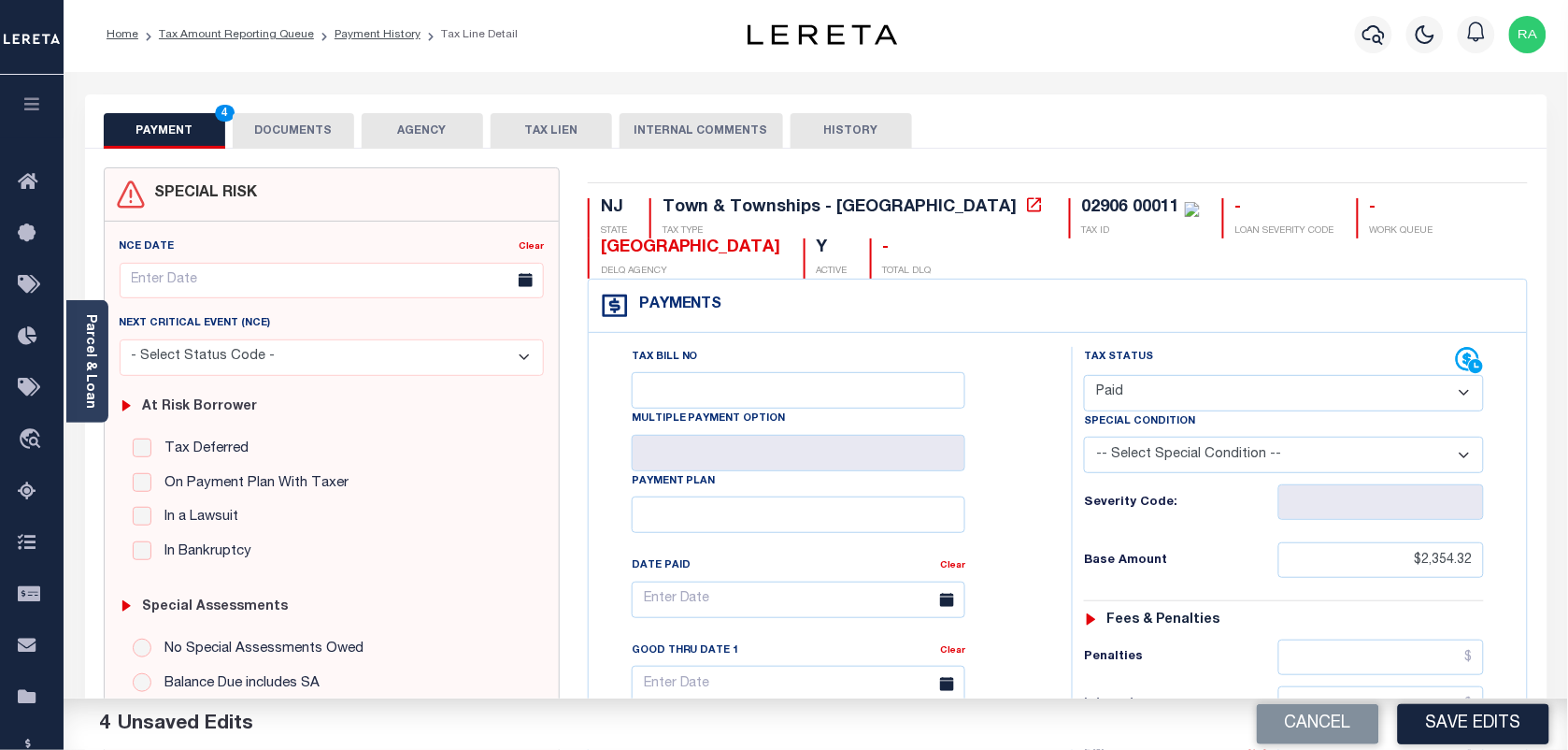
scroll to position [0, 0]
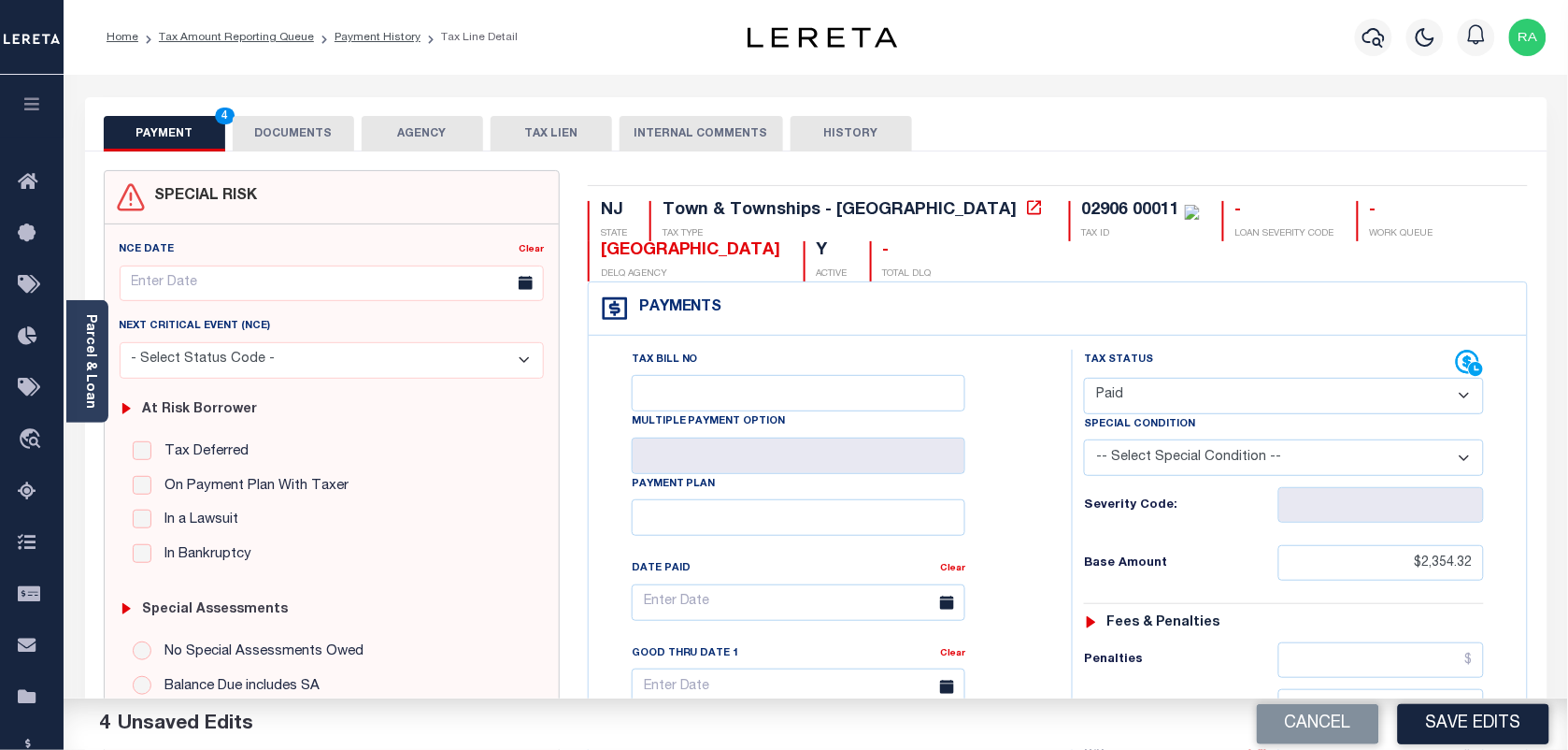
click at [323, 120] on button "DOCUMENTS" at bounding box center [293, 134] width 122 height 35
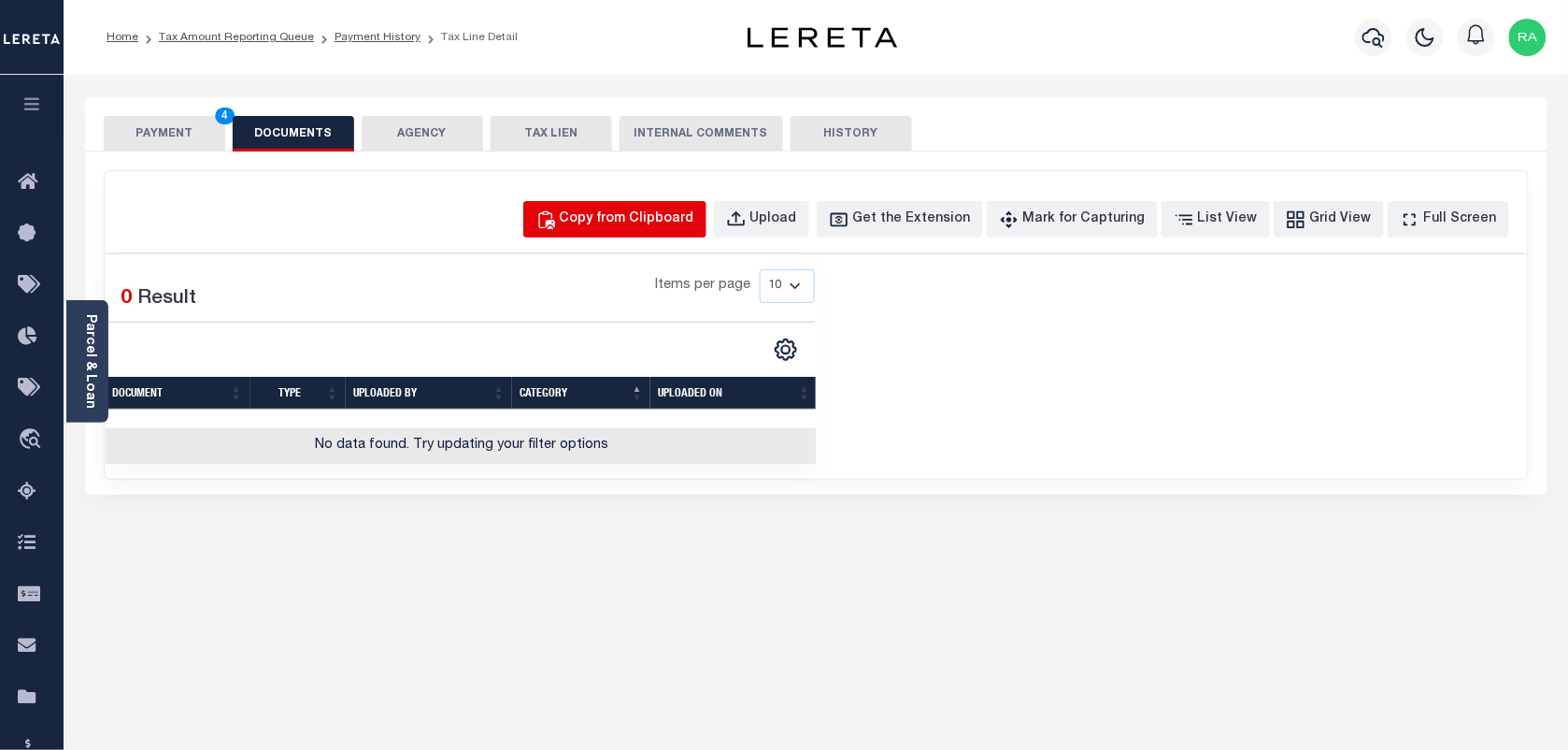
click at [627, 221] on div "Copy from Clipboard" at bounding box center [627, 219] width 134 height 21
select select "POP"
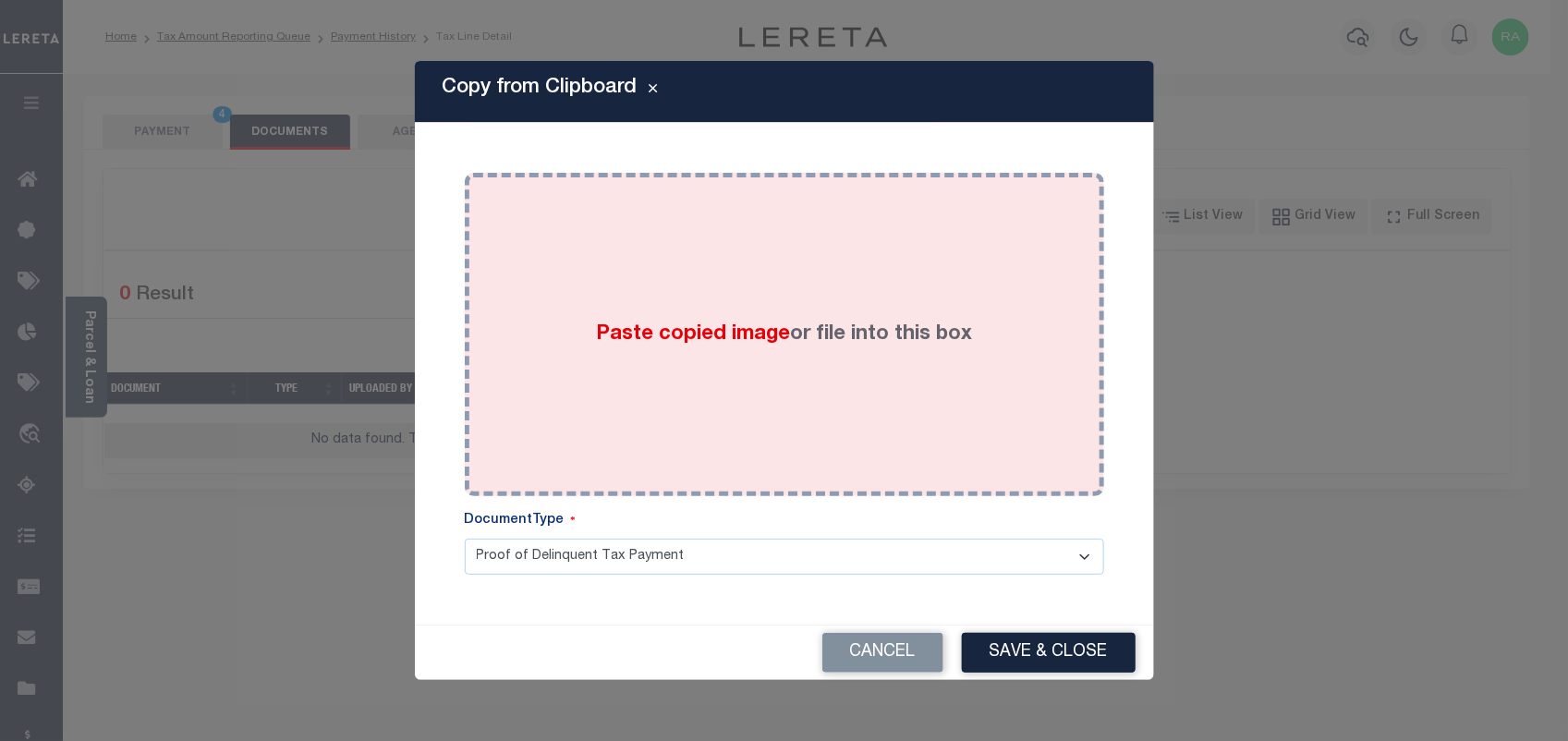
click at [802, 408] on div "Paste copied image or file into this box" at bounding box center [784, 334] width 612 height 296
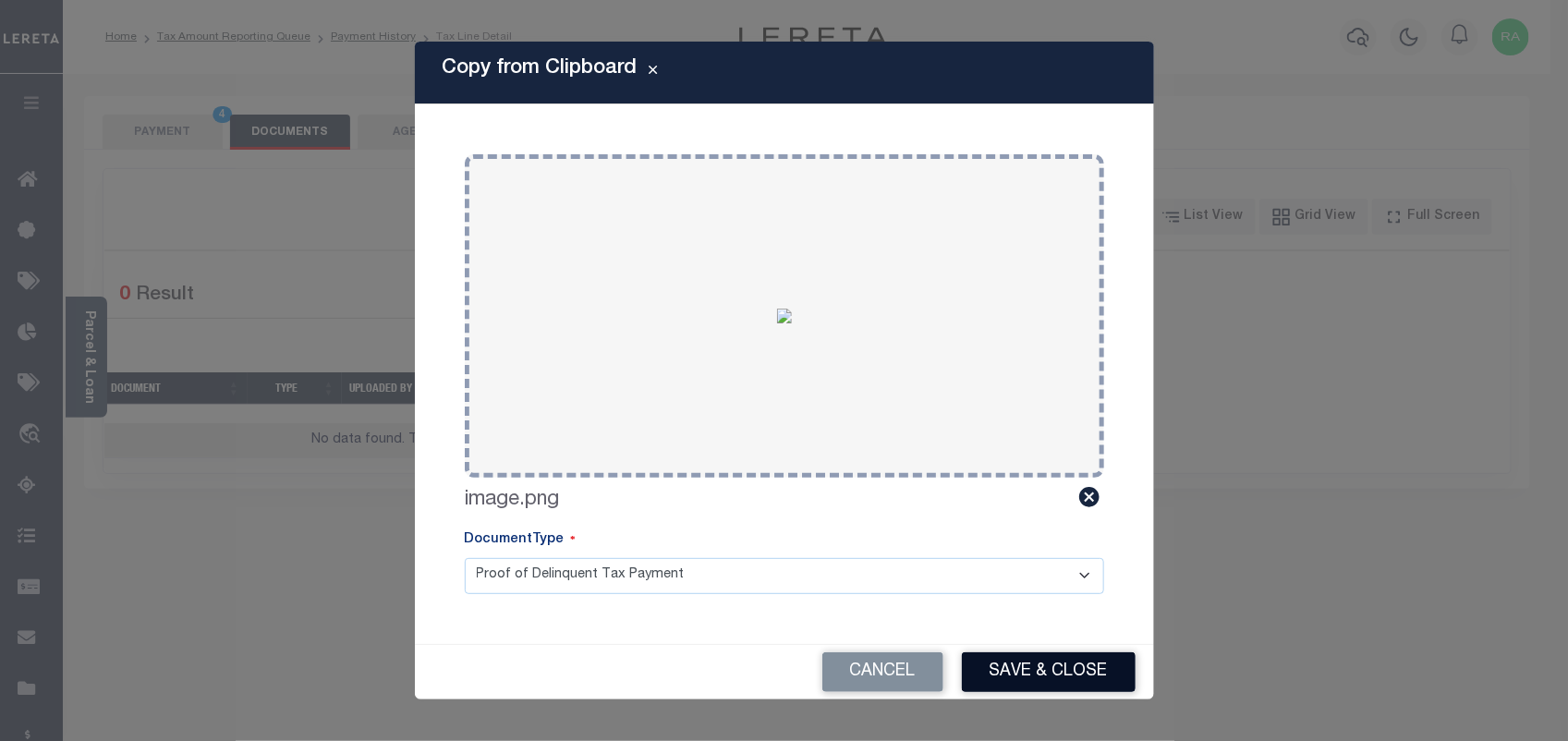
click at [1022, 662] on button "Save & Close" at bounding box center [1049, 671] width 174 height 40
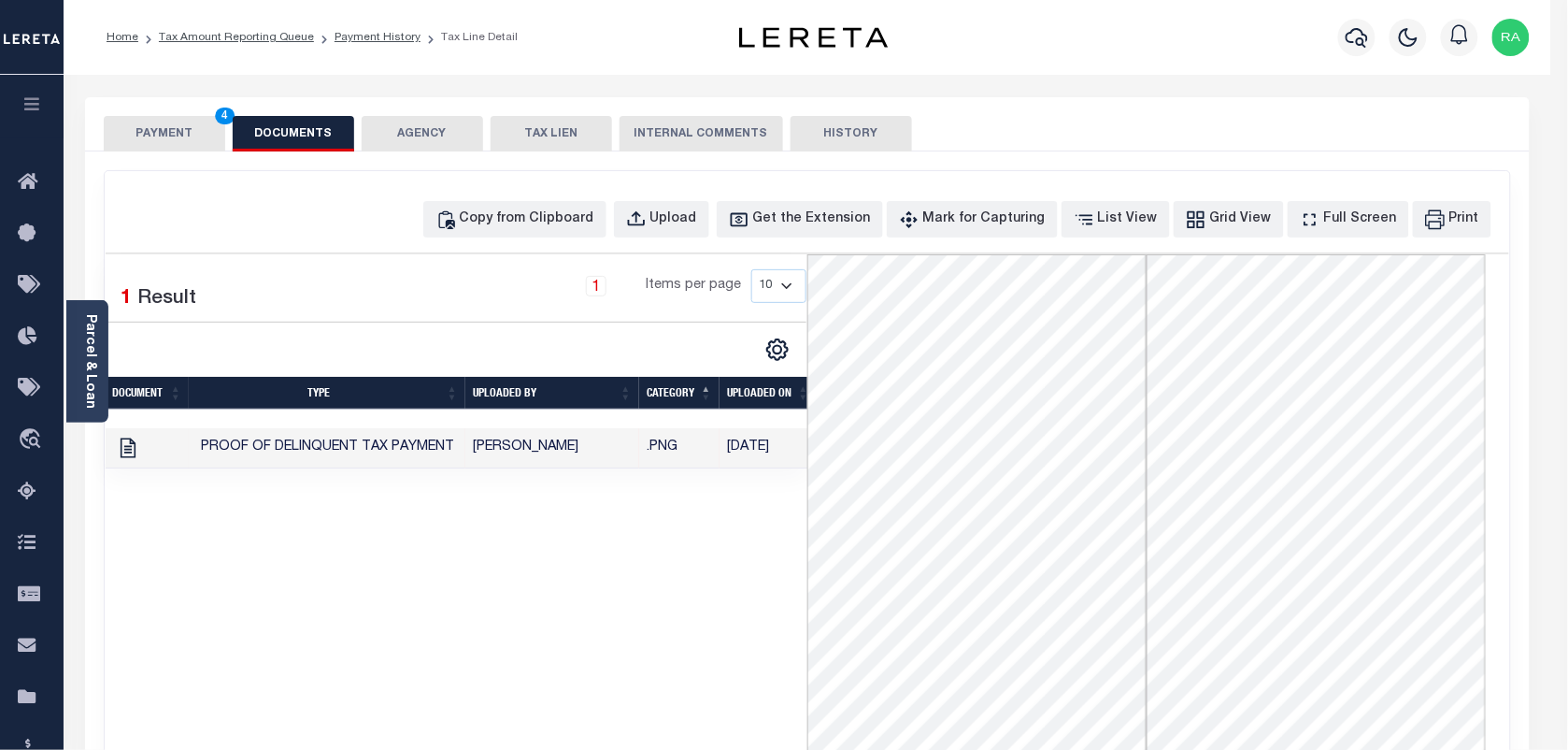
click at [206, 136] on button "PAYMENT 4" at bounding box center [165, 134] width 122 height 35
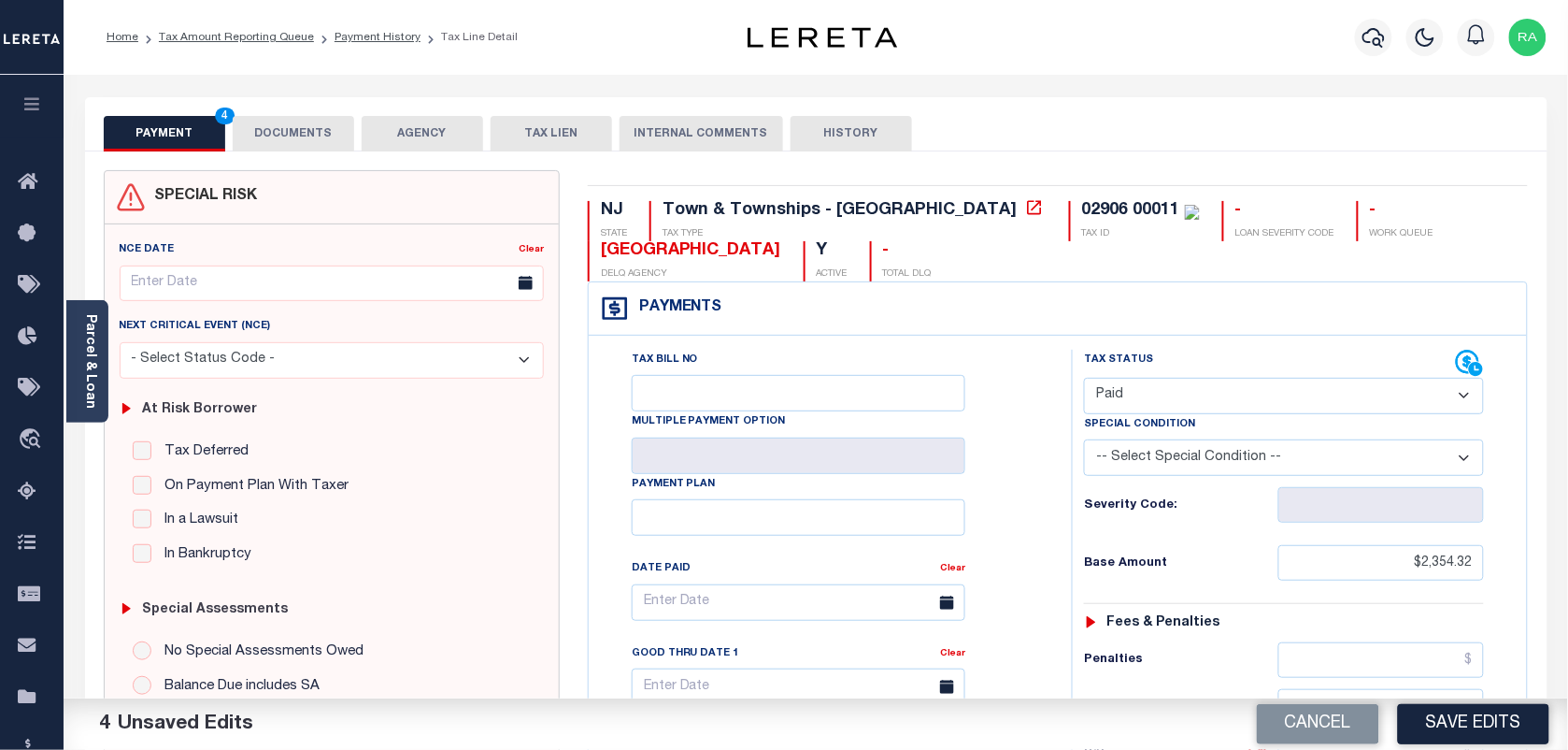
click at [206, 136] on button "PAYMENT 4" at bounding box center [165, 134] width 122 height 35
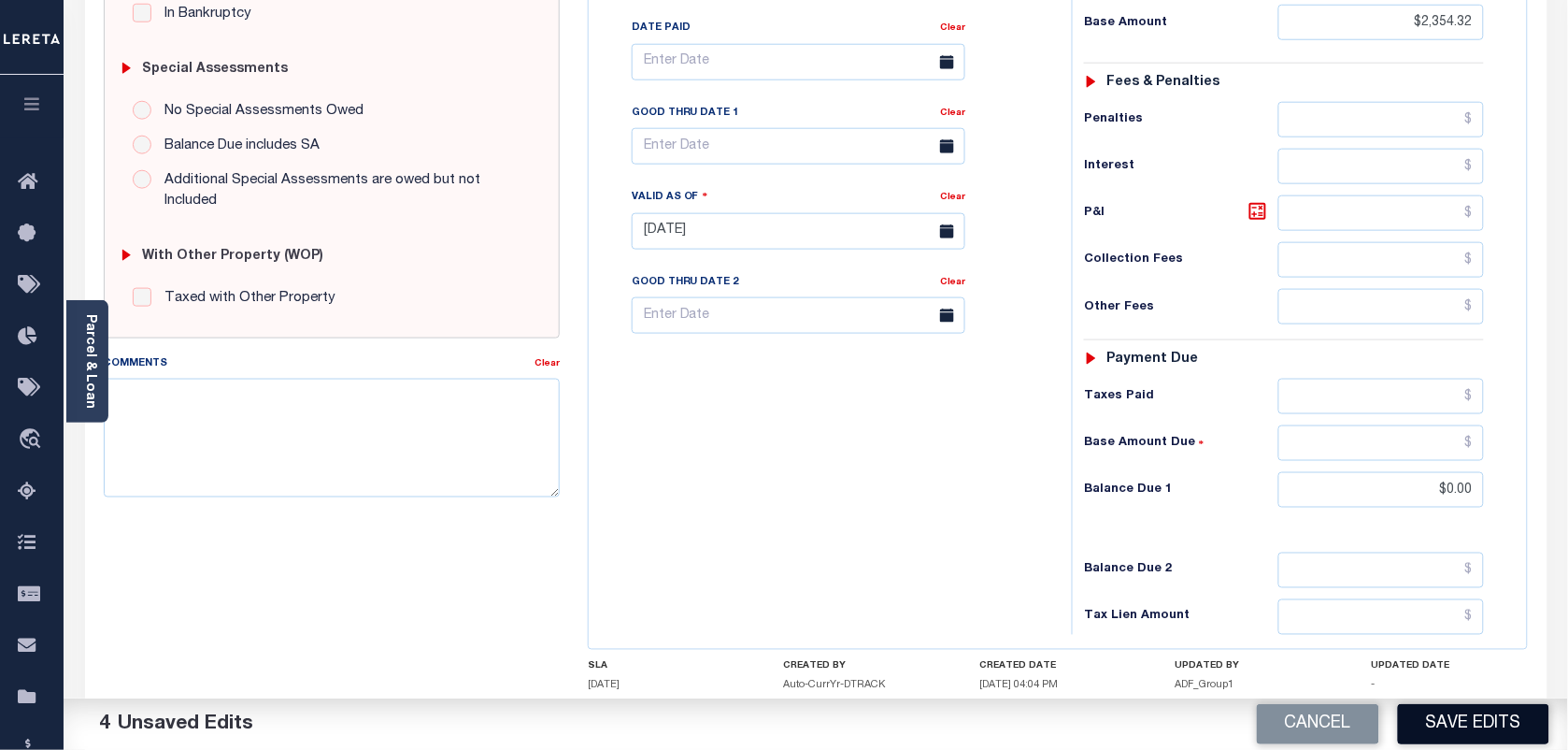
scroll to position [584, 0]
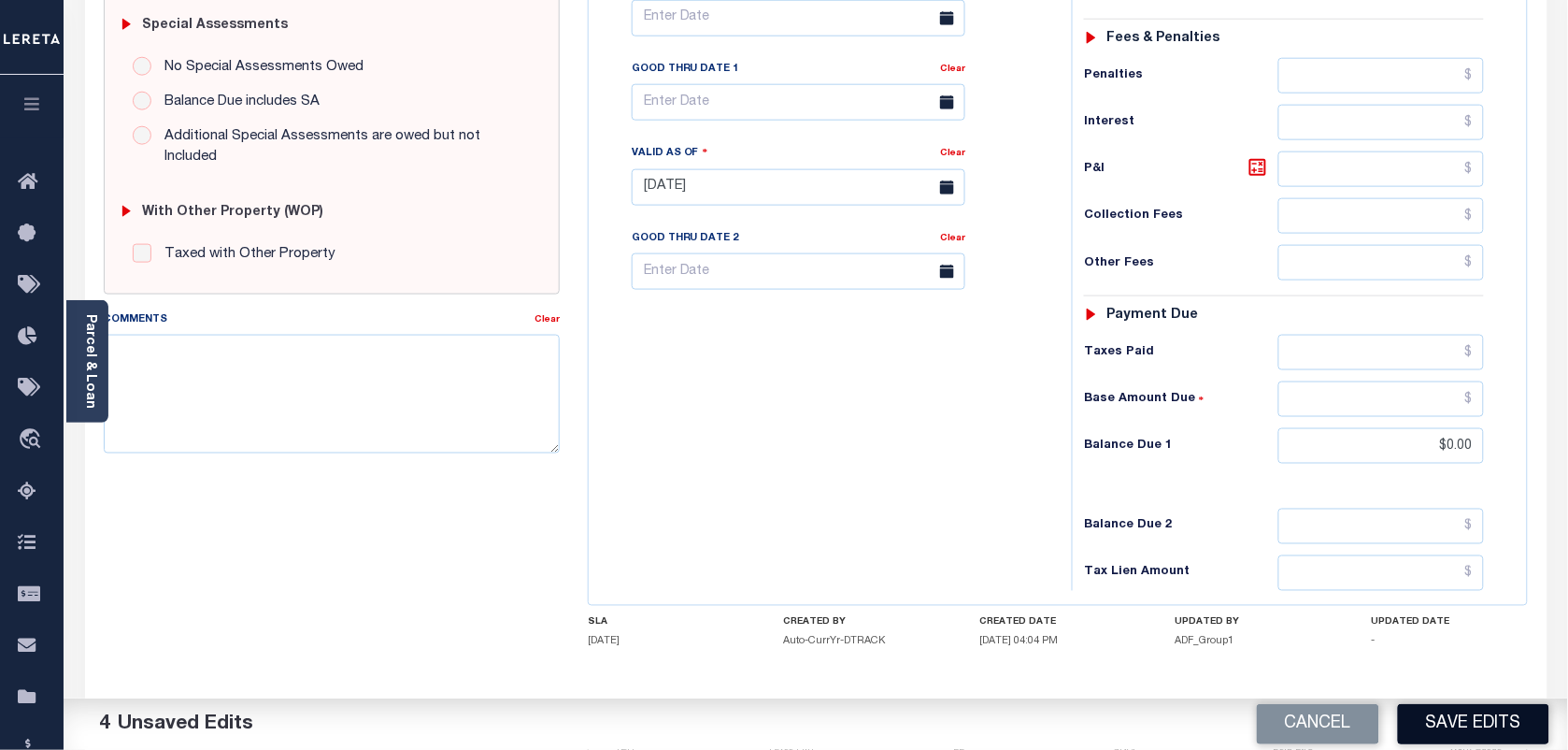
click at [1422, 730] on button "Save Edits" at bounding box center [1474, 723] width 151 height 40
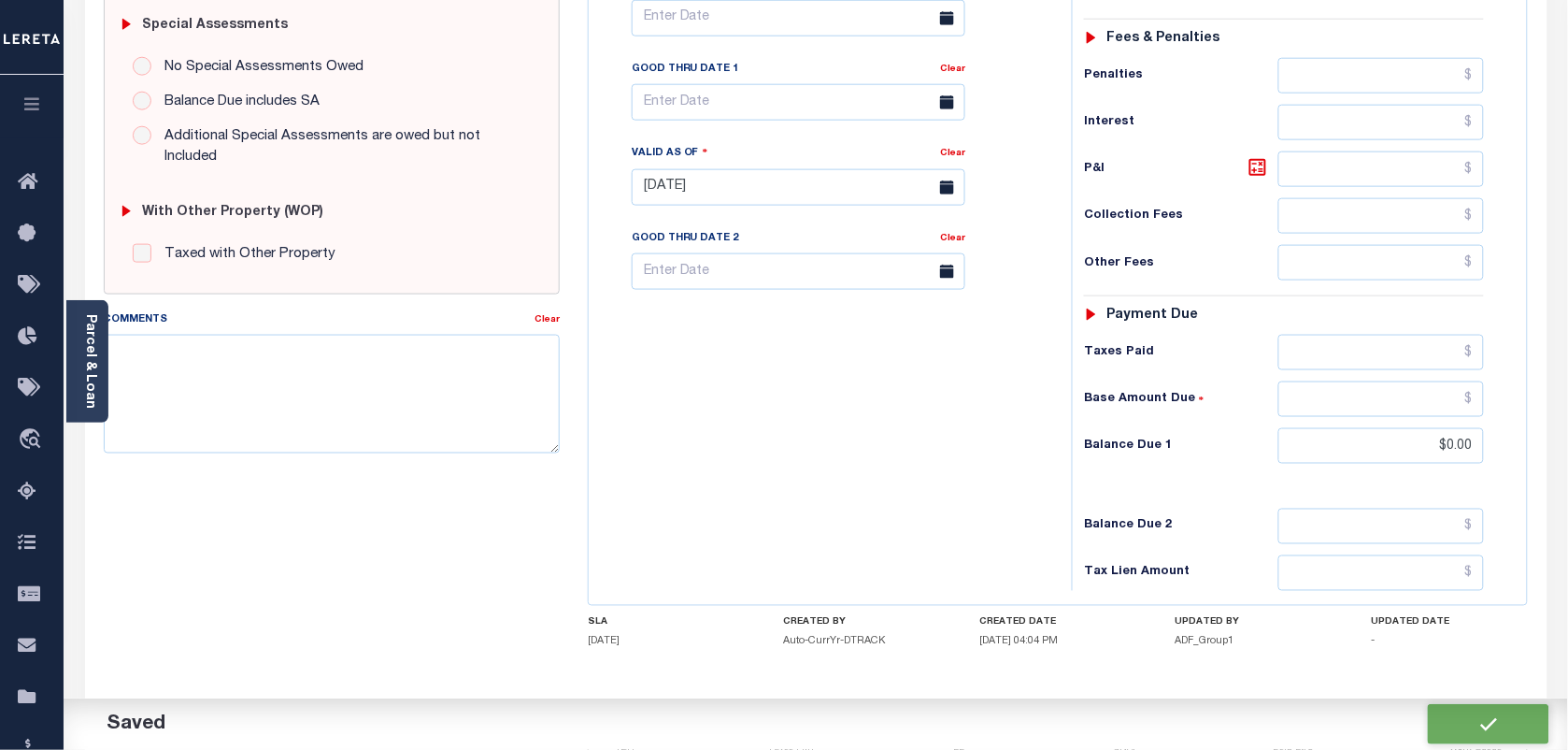
checkbox input "false"
type input "$2,354.32"
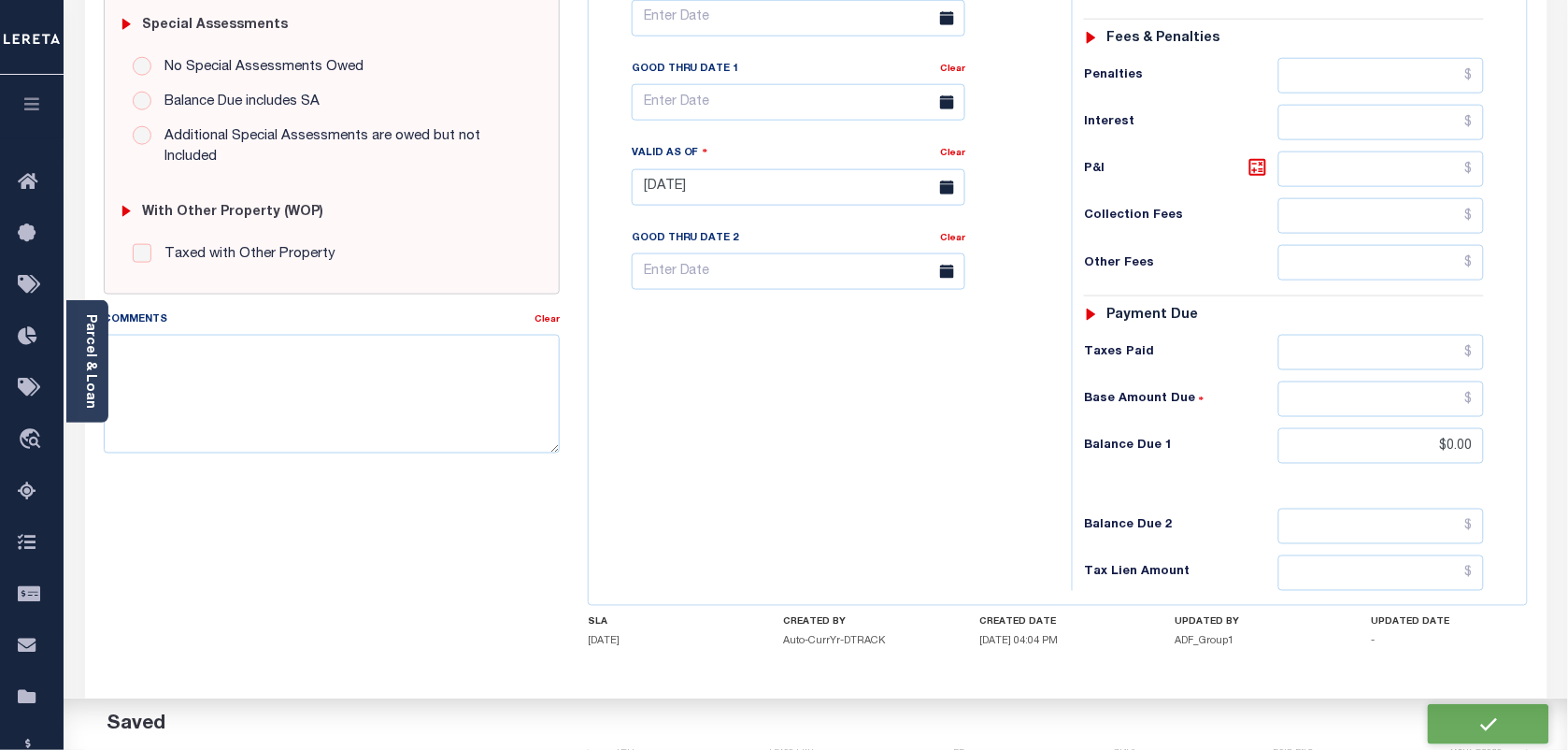
type input "$0"
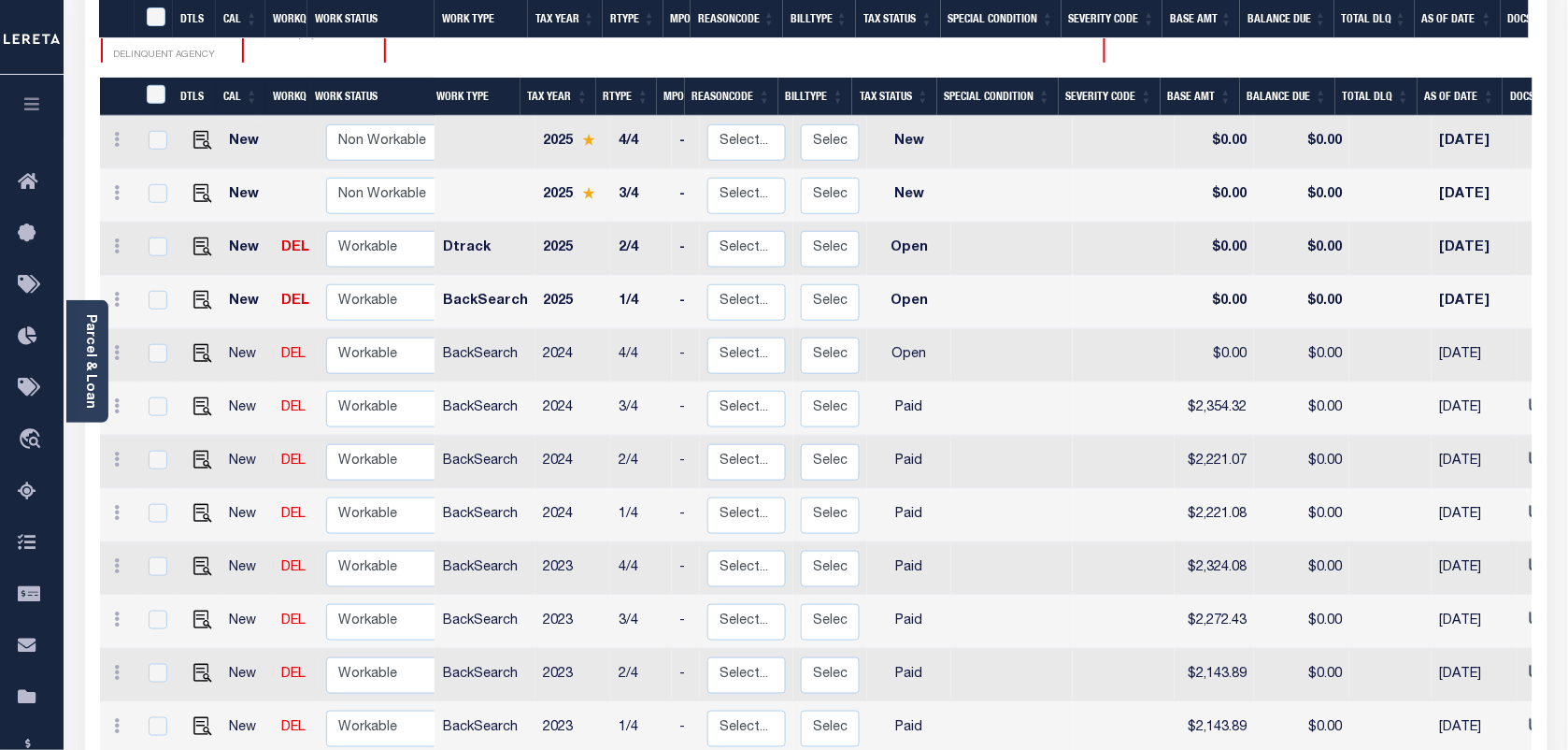
scroll to position [404, 0]
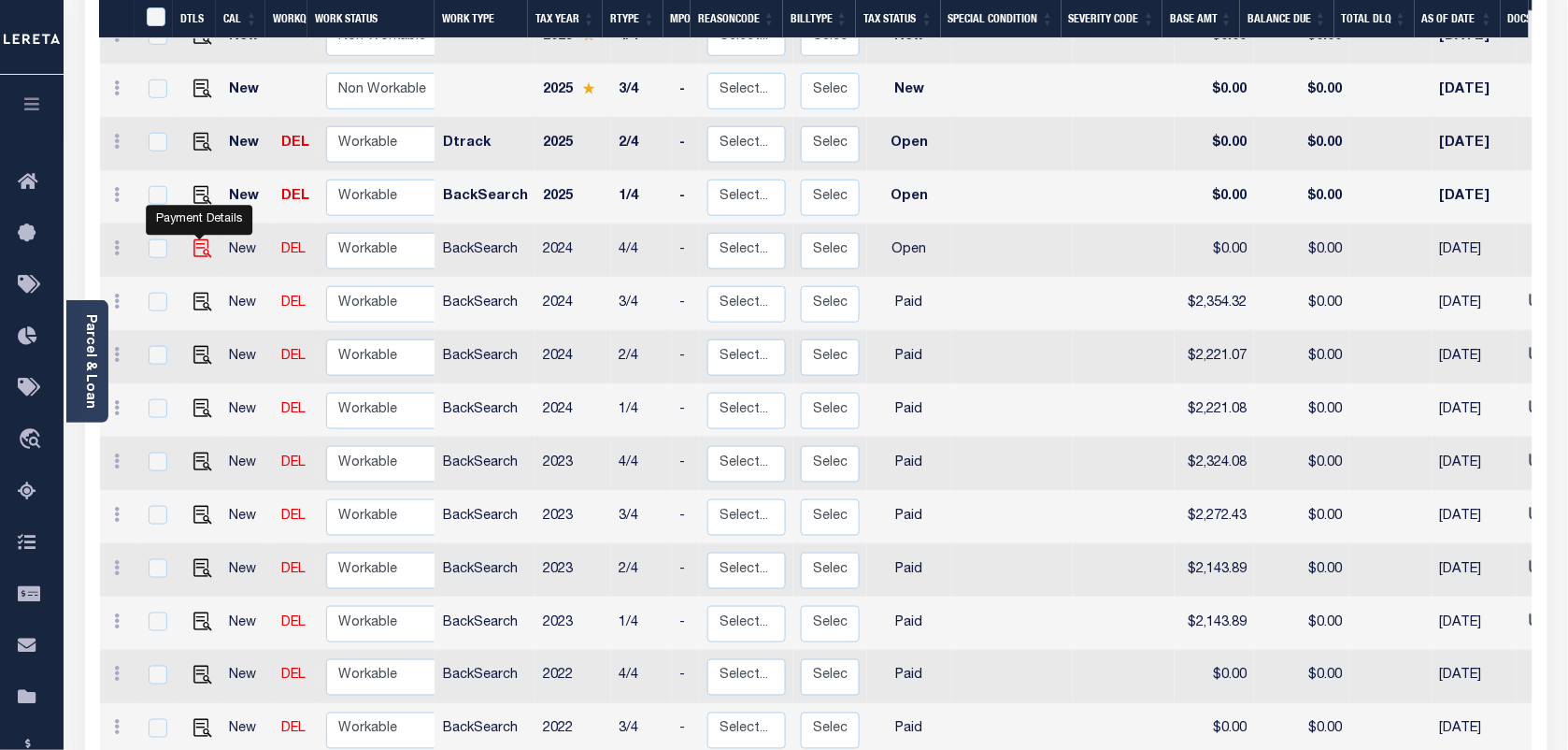
click at [199, 240] on img "" at bounding box center [202, 248] width 19 height 19
checkbox input "true"
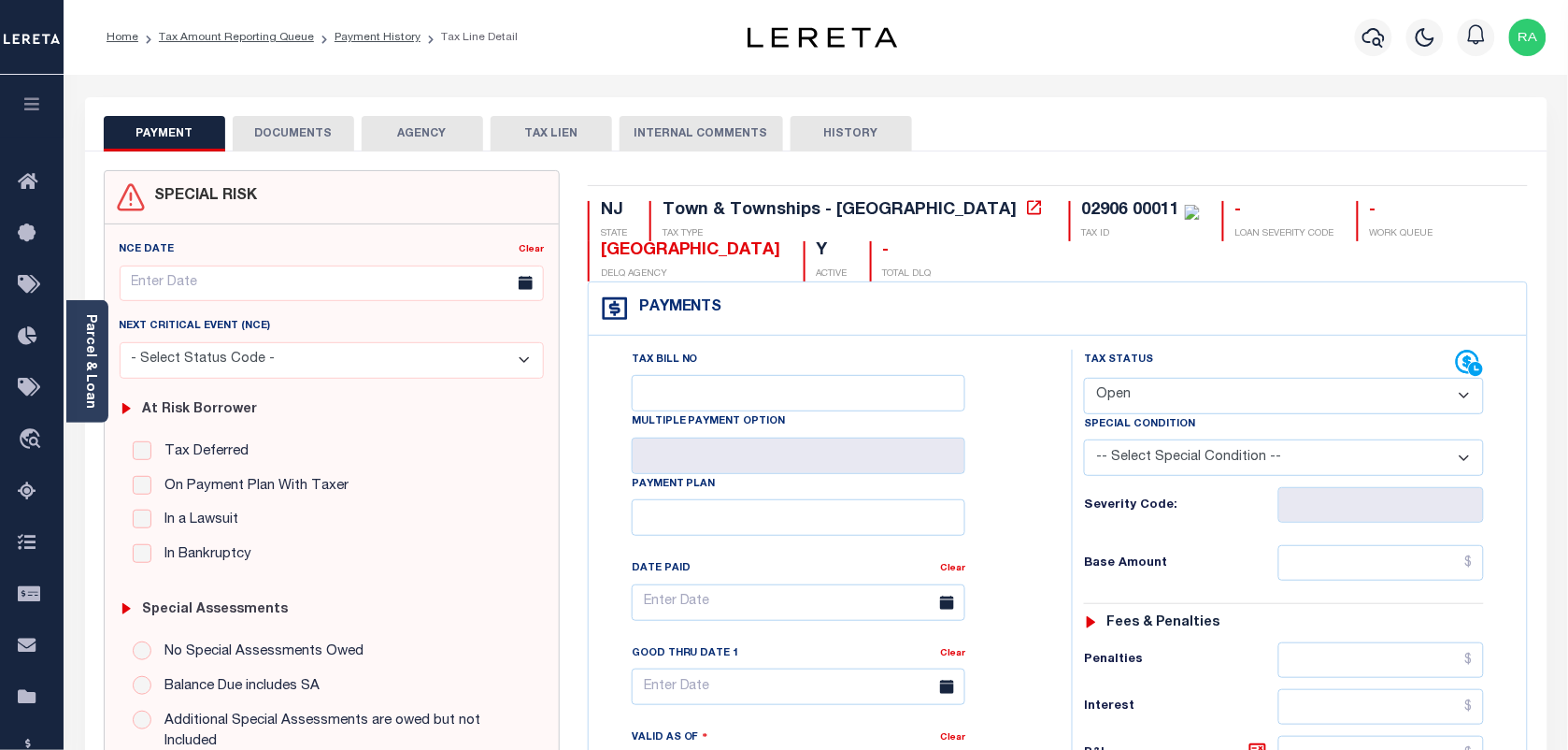
click at [1191, 365] on div "Tax Status Status" at bounding box center [1270, 363] width 372 height 28
click at [1154, 385] on select "- Select Status Code - Open Due/Unpaid Paid Incomplete No Tax Due Internal Refu…" at bounding box center [1284, 396] width 400 height 36
select select "PYD"
click at [1084, 380] on select "- Select Status Code - Open Due/Unpaid Paid Incomplete No Tax Due Internal Refu…" at bounding box center [1284, 396] width 400 height 36
type input "[DATE]"
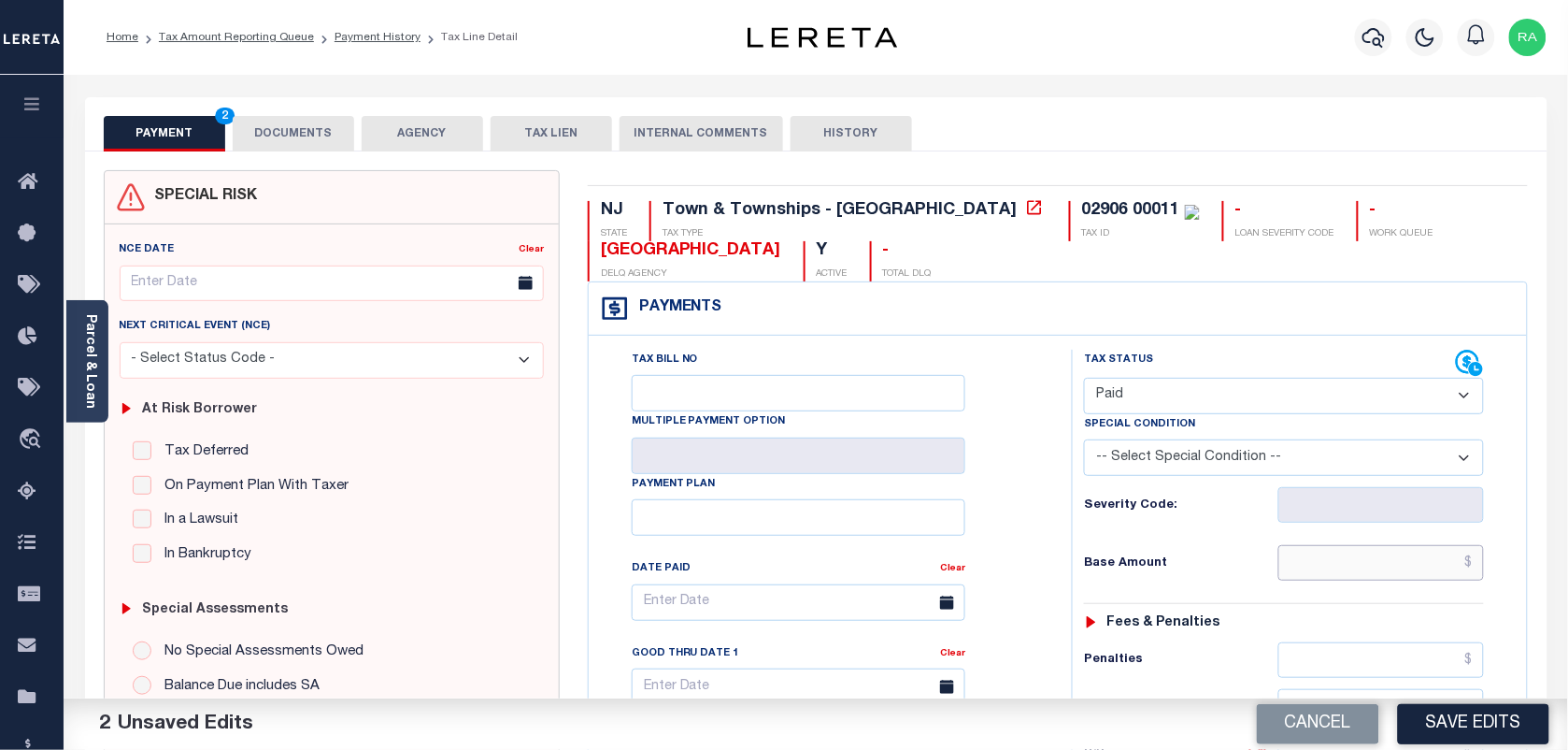
click at [1436, 566] on input "text" at bounding box center [1382, 562] width 207 height 35
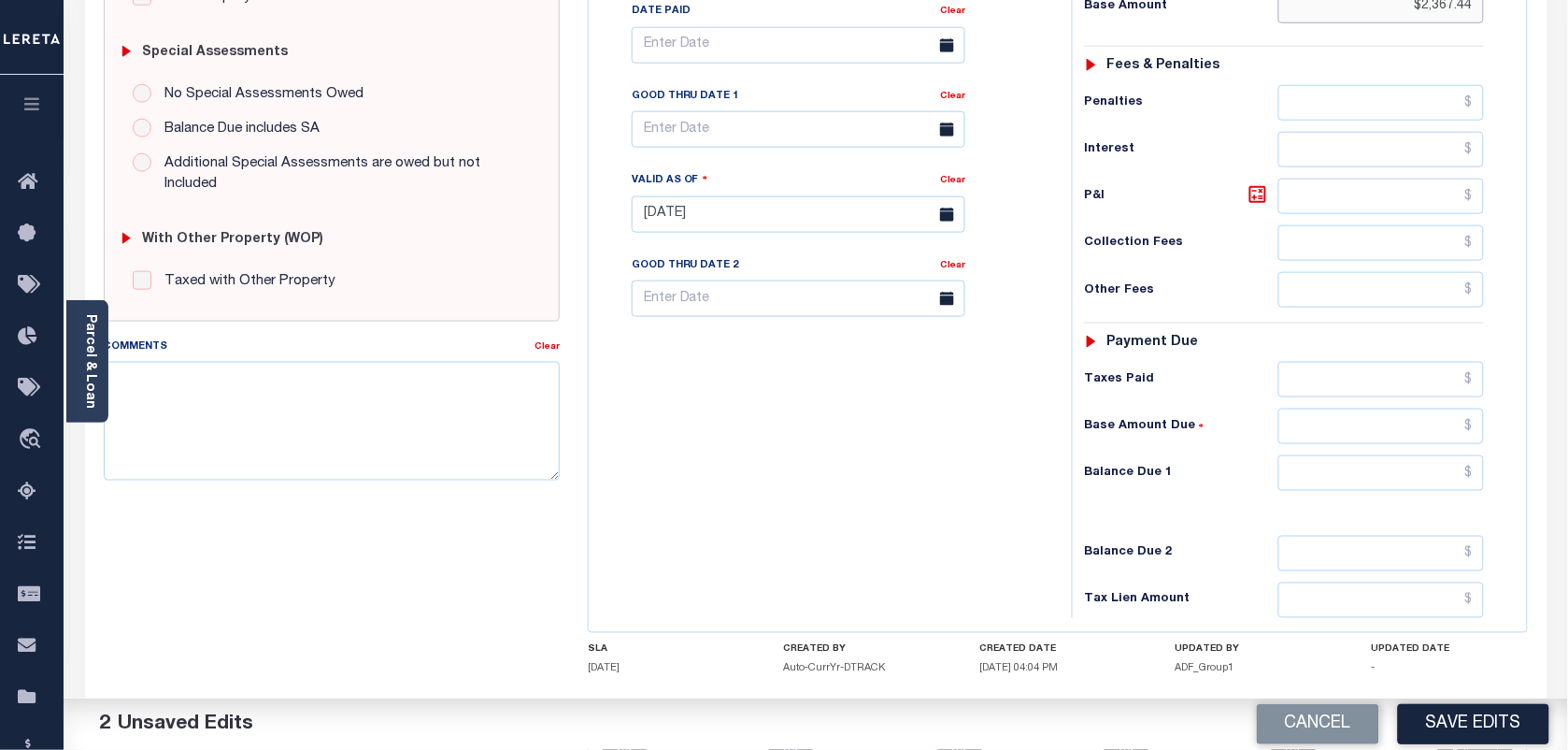
scroll to position [584, 0]
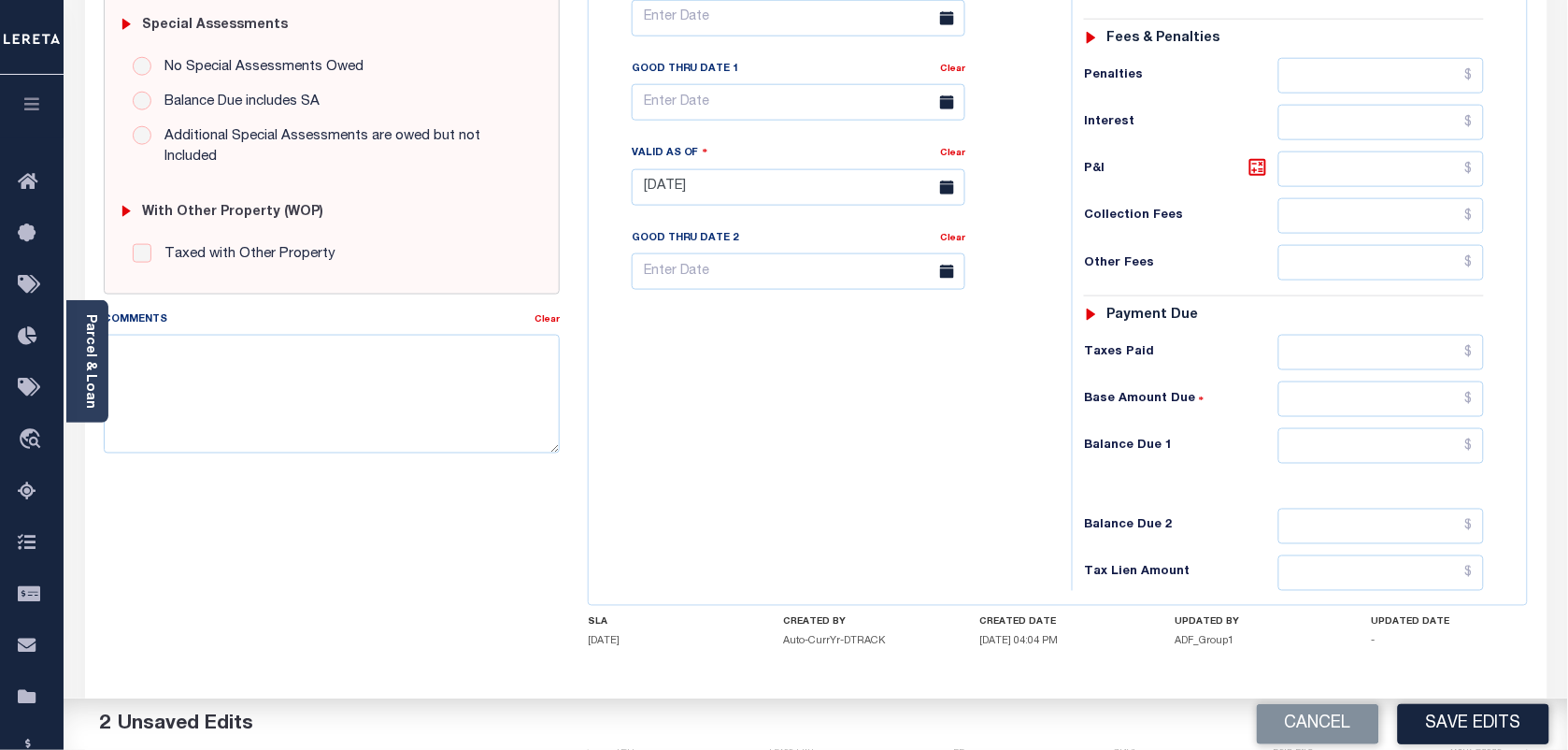
type input "$2,367.44"
click at [1379, 460] on input "text" at bounding box center [1382, 446] width 207 height 35
type input "$0.00"
click at [1486, 416] on div "Tax Status Status - Select Status Code -" at bounding box center [1290, 178] width 437 height 826
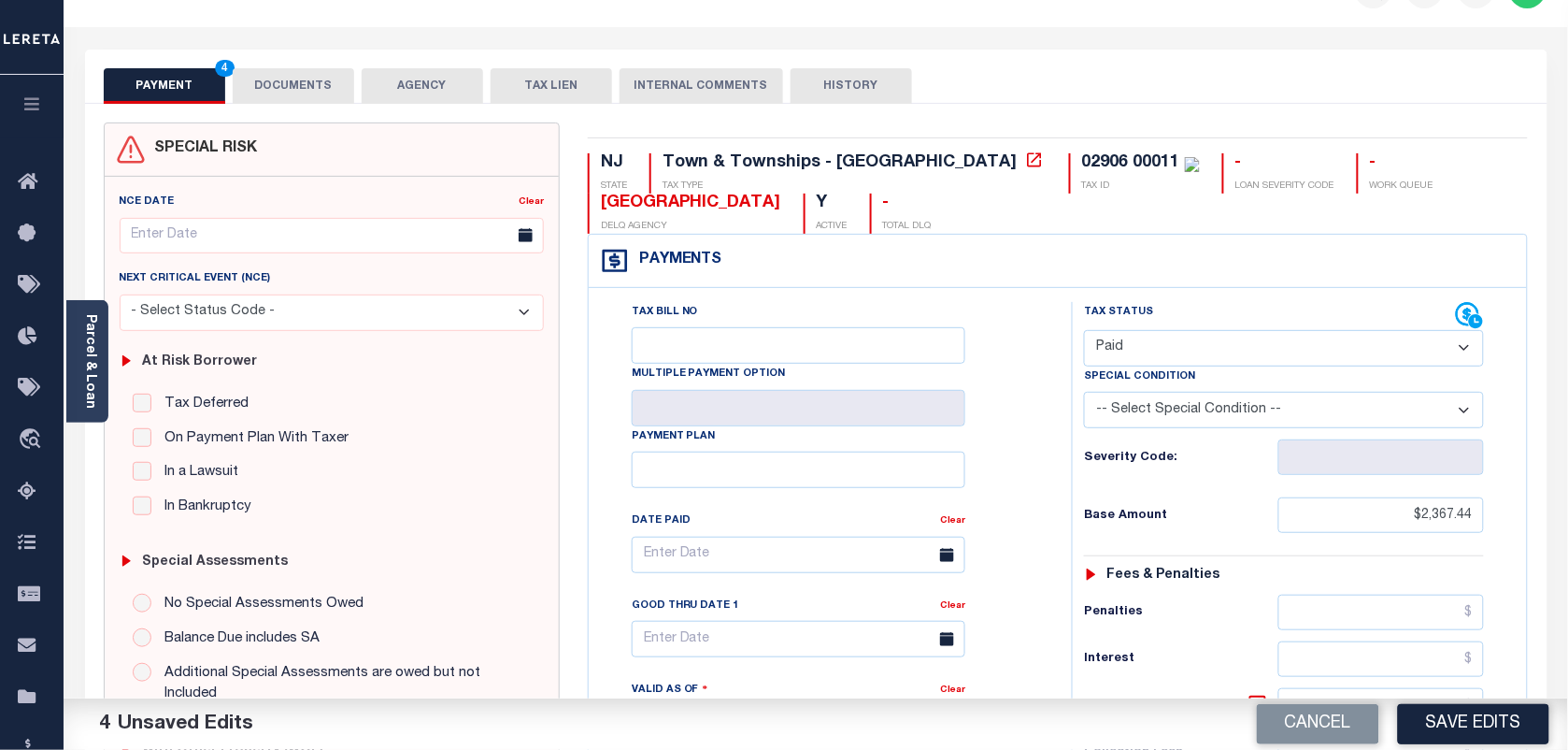
scroll to position [0, 0]
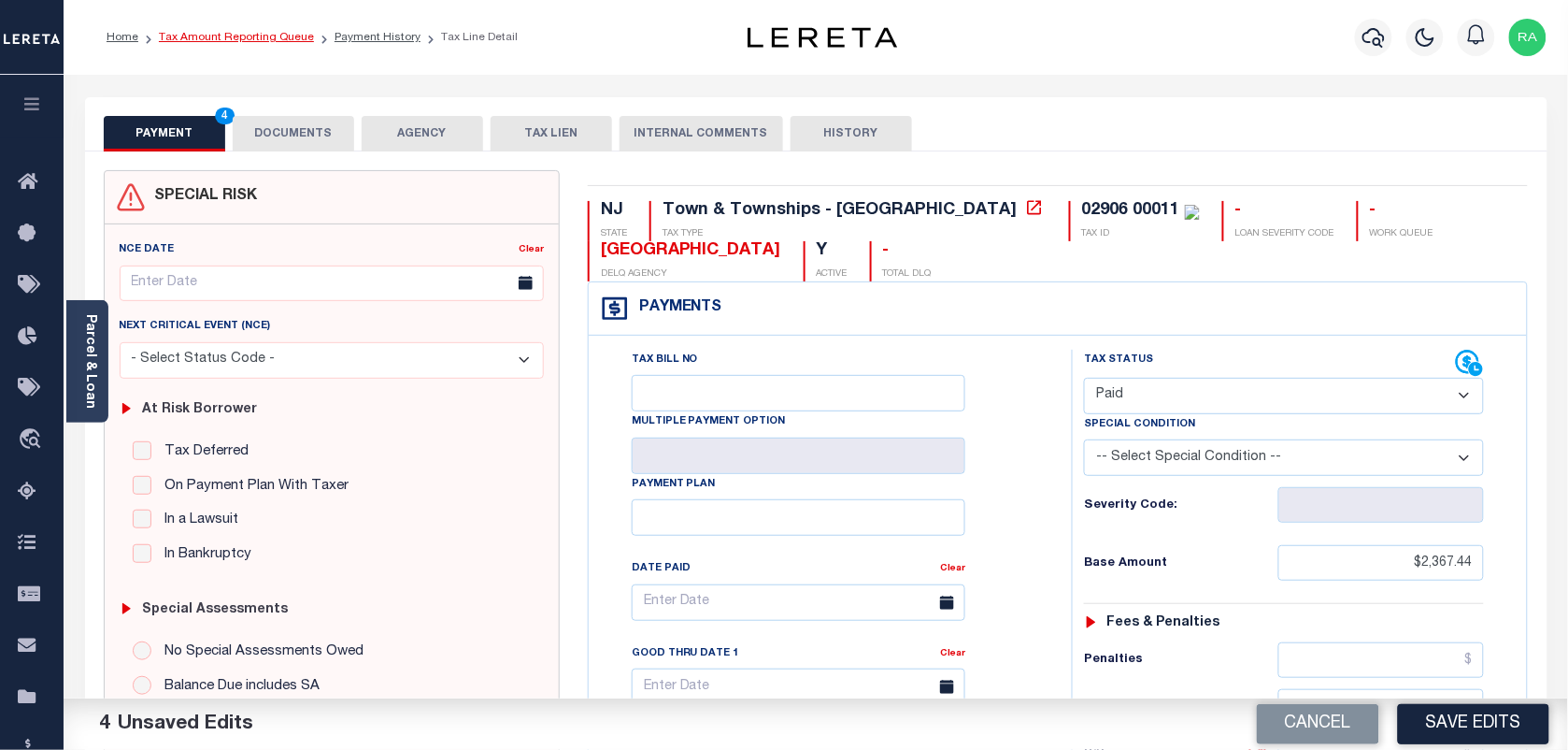
click at [276, 35] on link "Tax Amount Reporting Queue" at bounding box center [236, 36] width 155 height 11
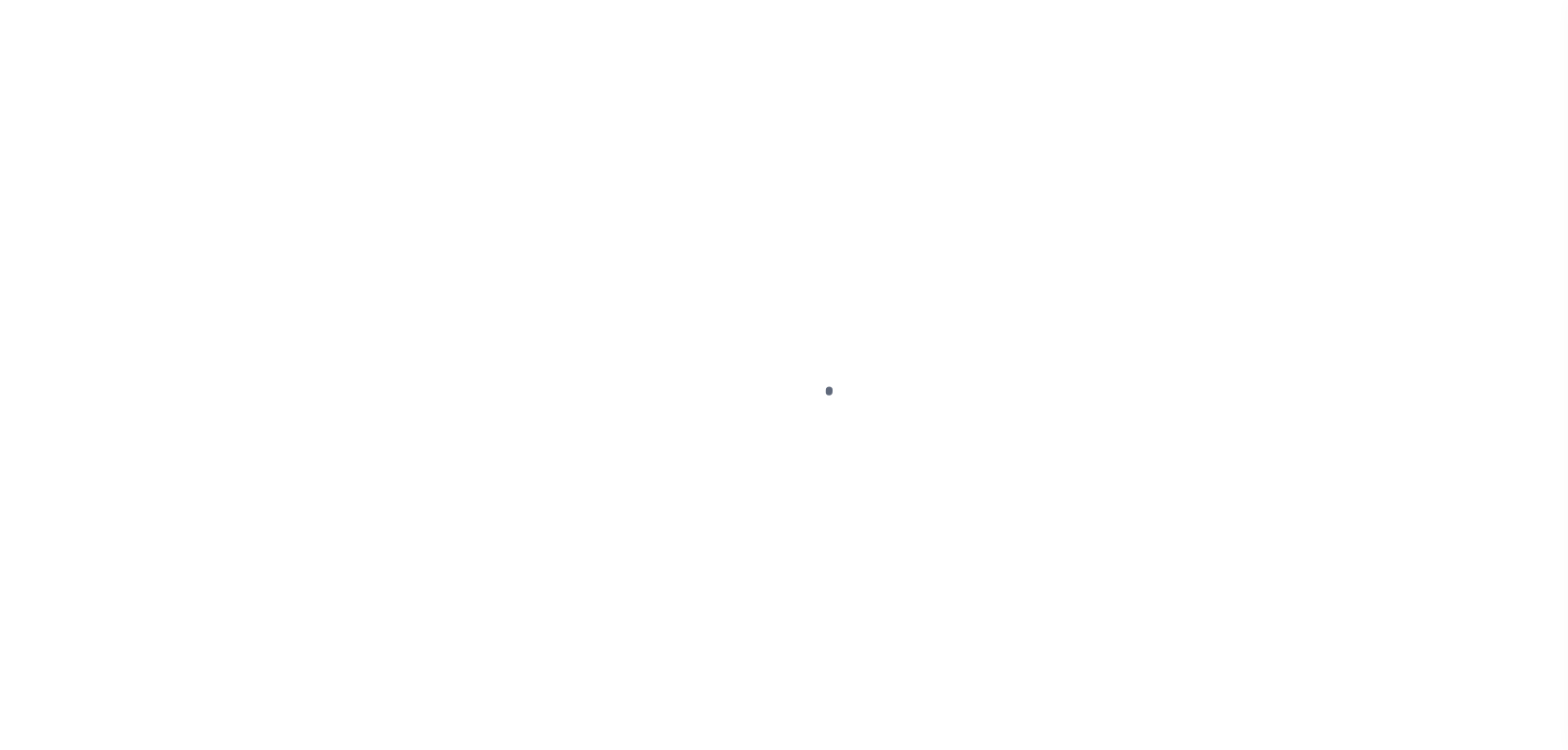
select select "OP2"
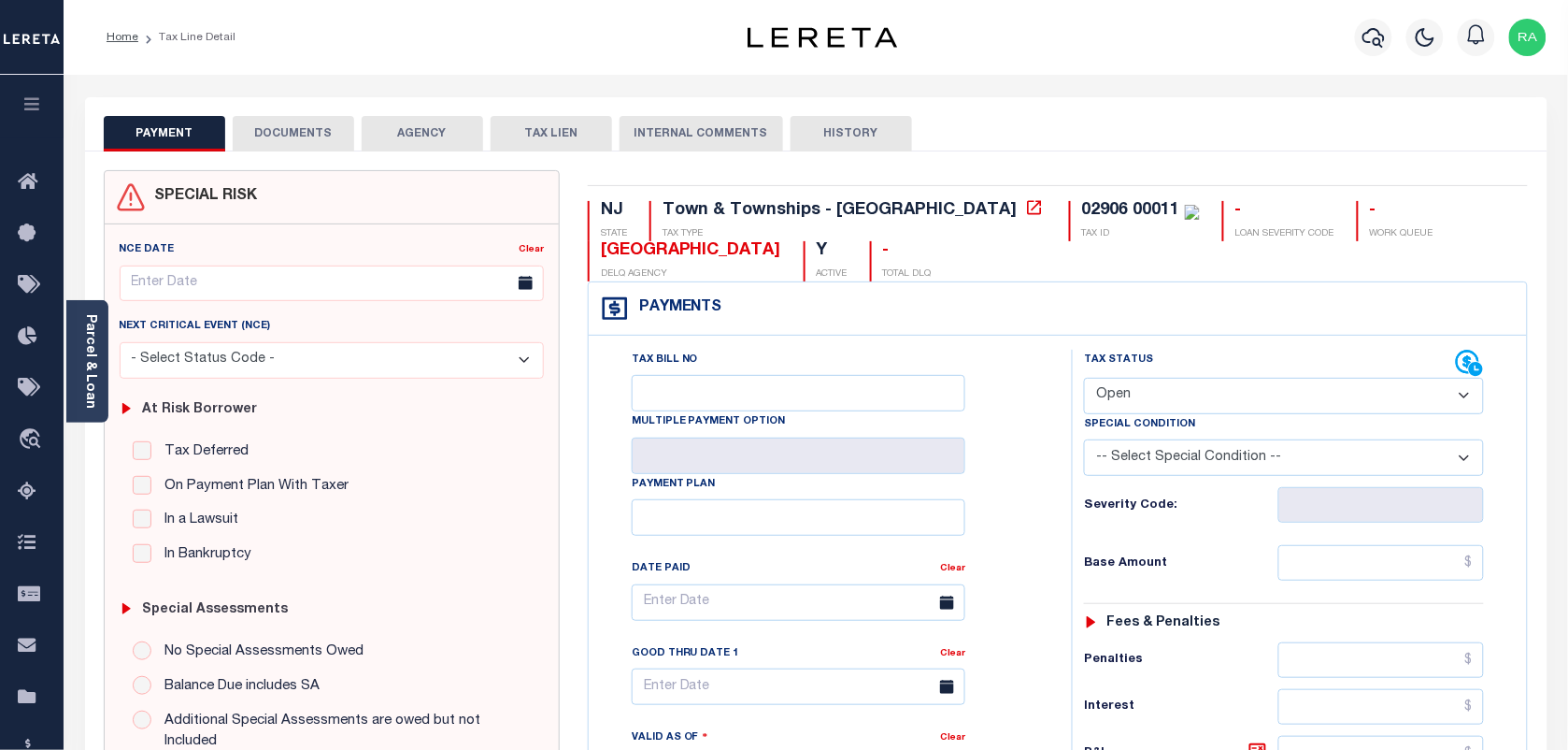
click at [302, 132] on button "DOCUMENTS" at bounding box center [293, 134] width 122 height 35
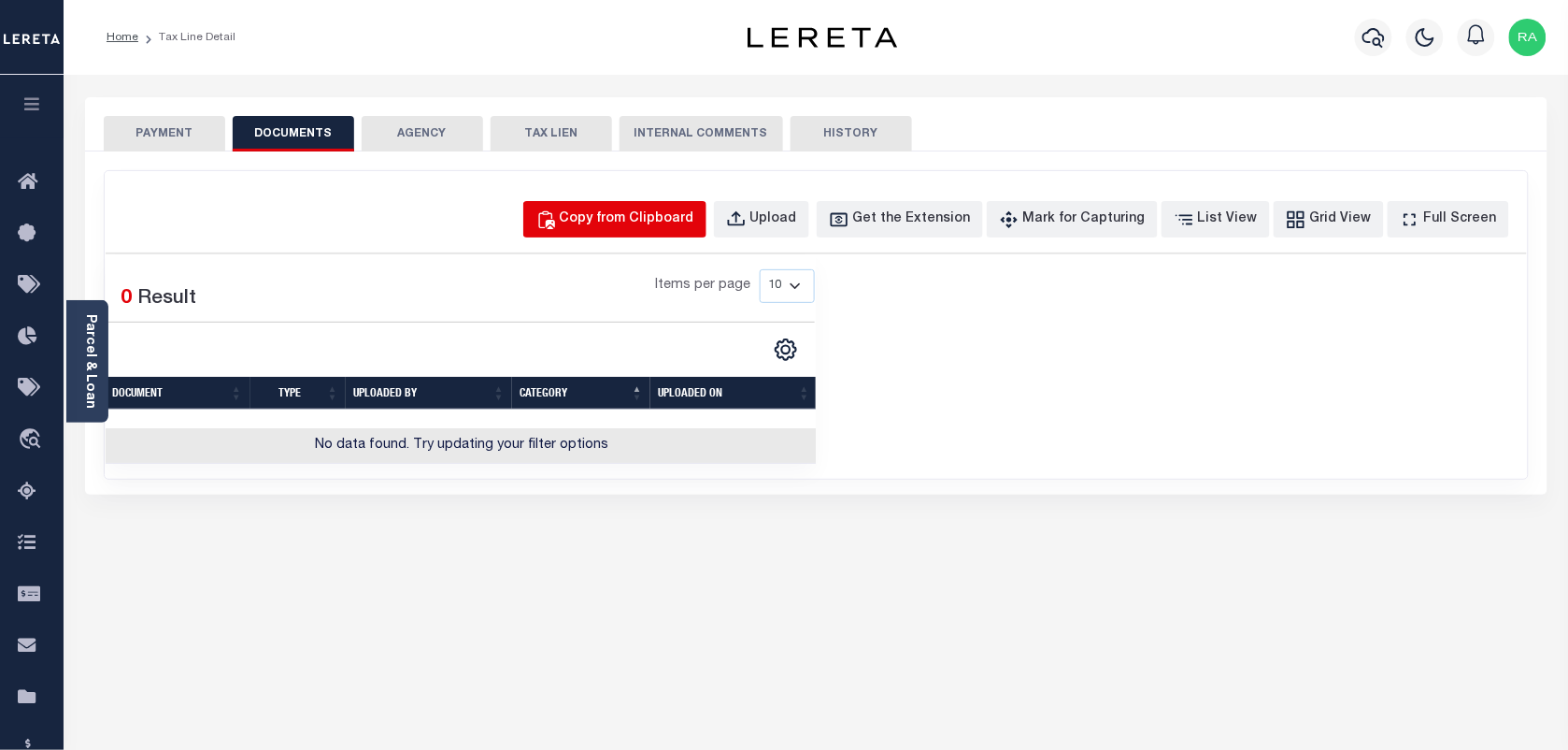
click at [657, 227] on div "Copy from Clipboard" at bounding box center [627, 219] width 134 height 21
select select "POP"
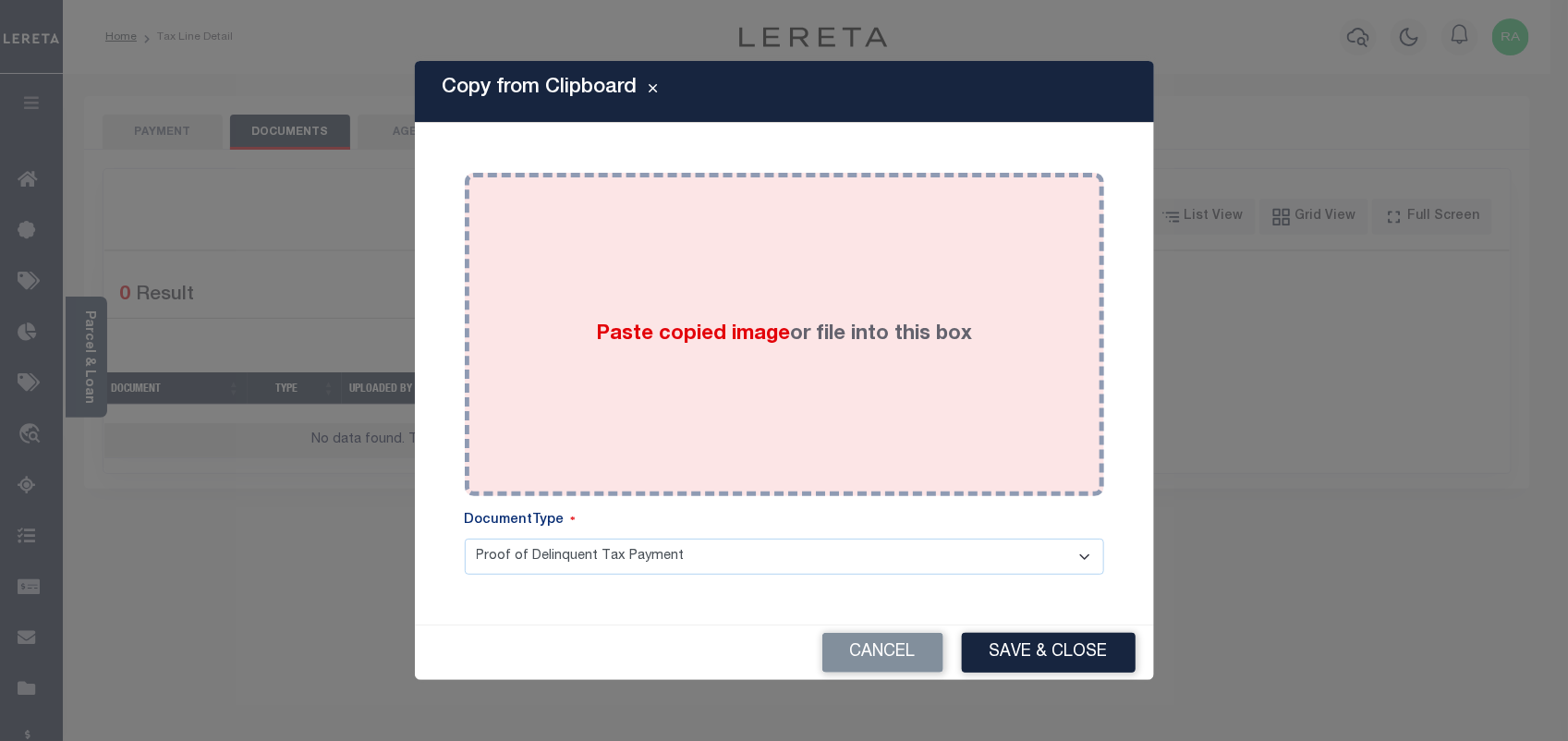
click at [814, 357] on div "Paste copied image or file into this box" at bounding box center [784, 334] width 612 height 296
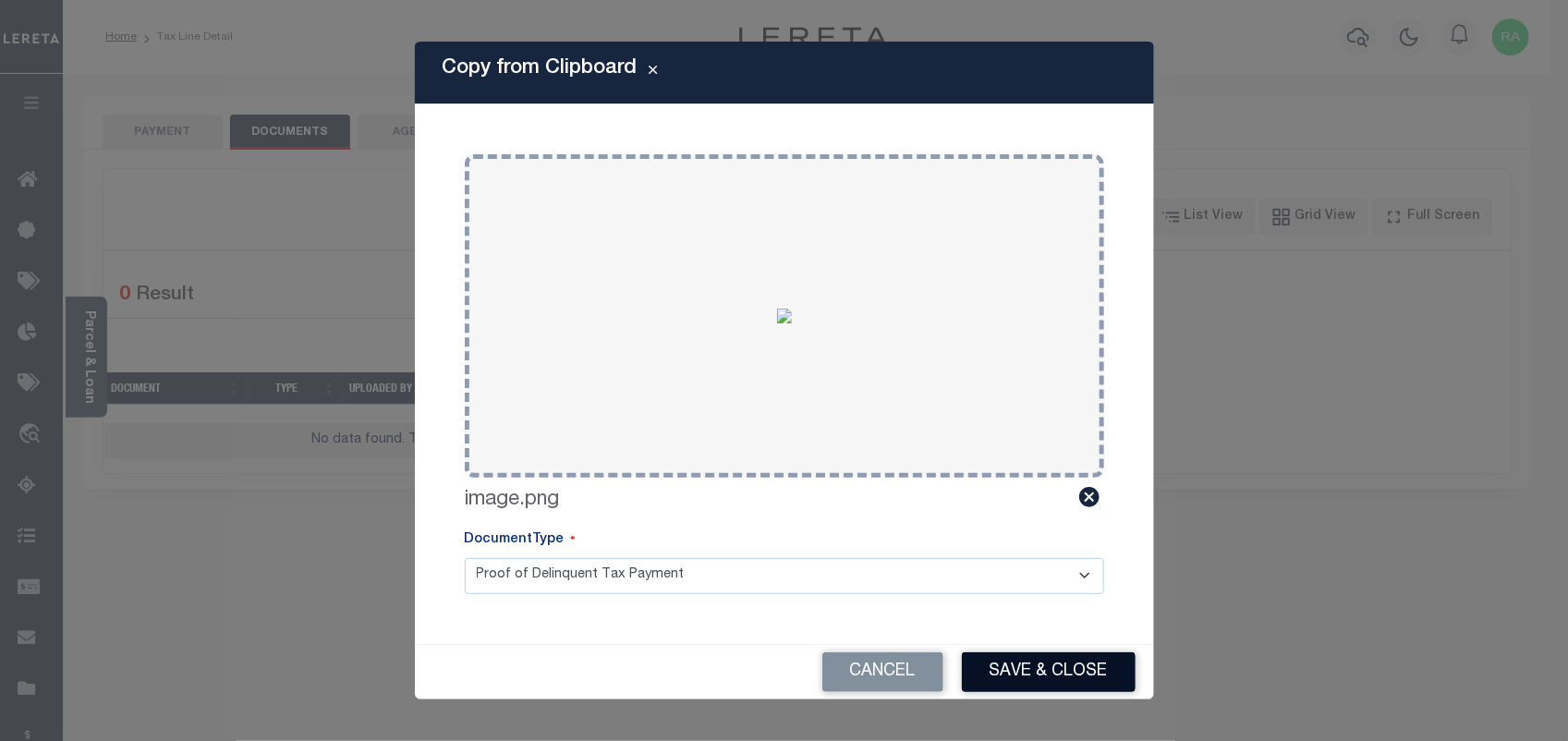
click at [1038, 665] on button "Save & Close" at bounding box center [1049, 671] width 174 height 40
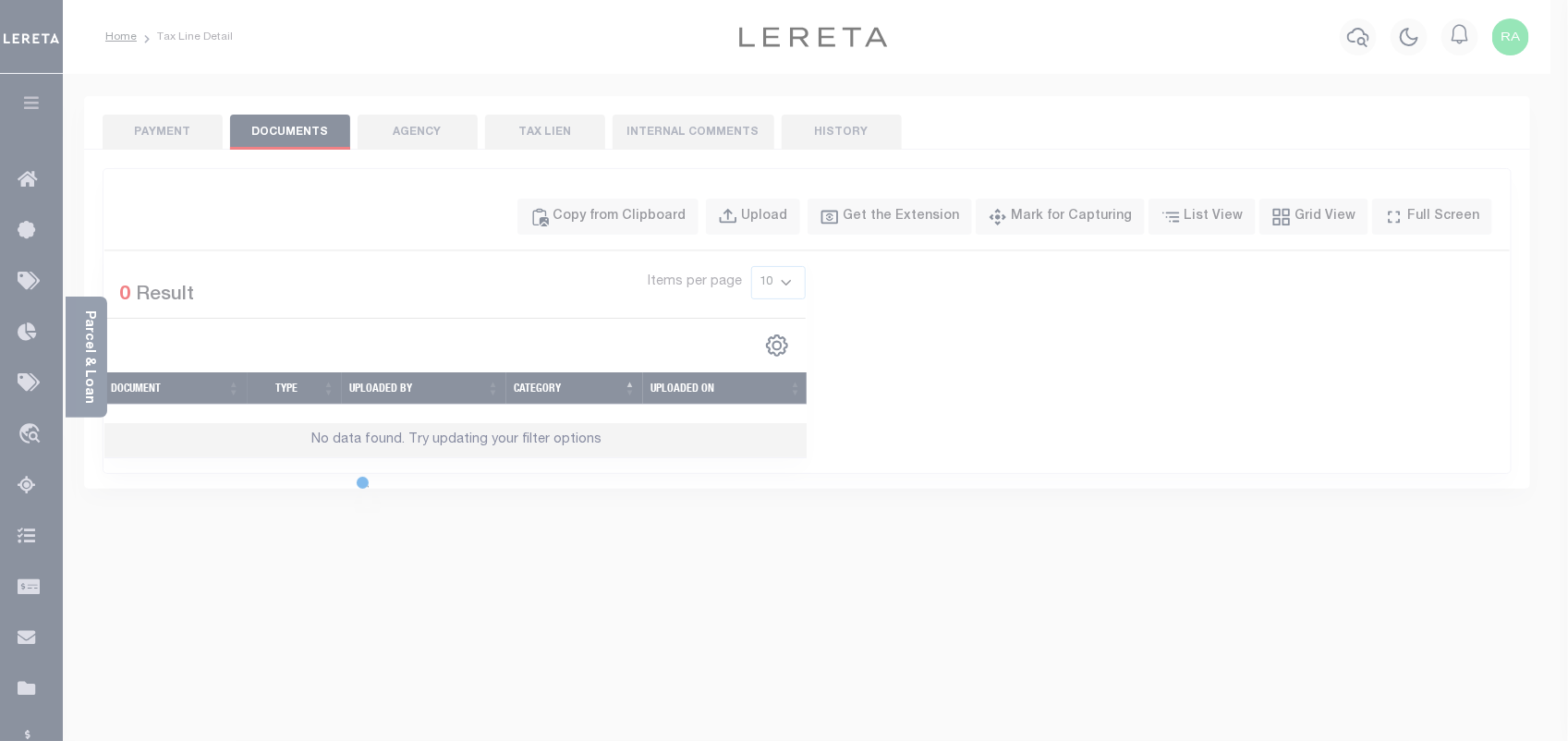
click at [181, 109] on div at bounding box center [784, 370] width 1568 height 741
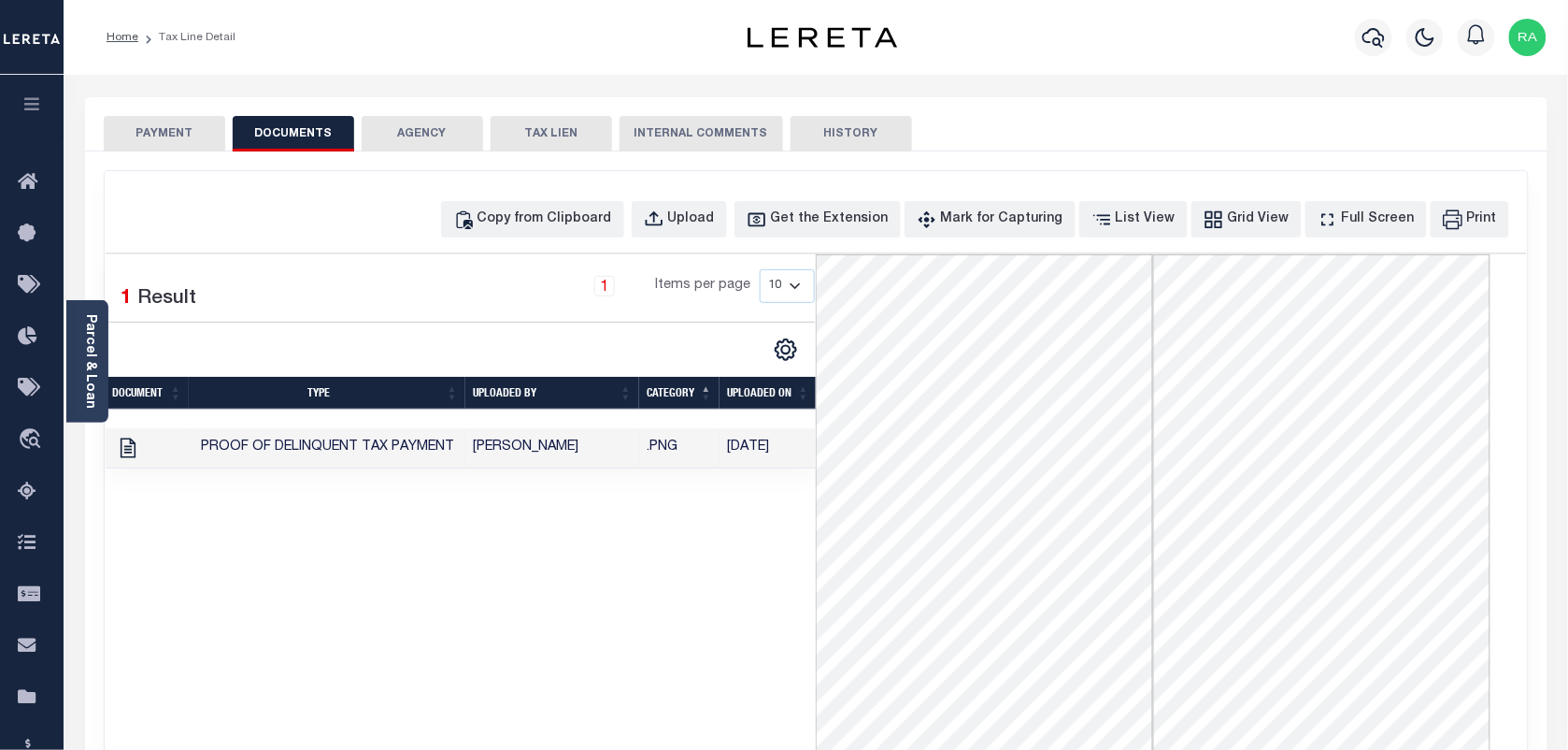
click at [183, 141] on button "PAYMENT" at bounding box center [165, 134] width 122 height 35
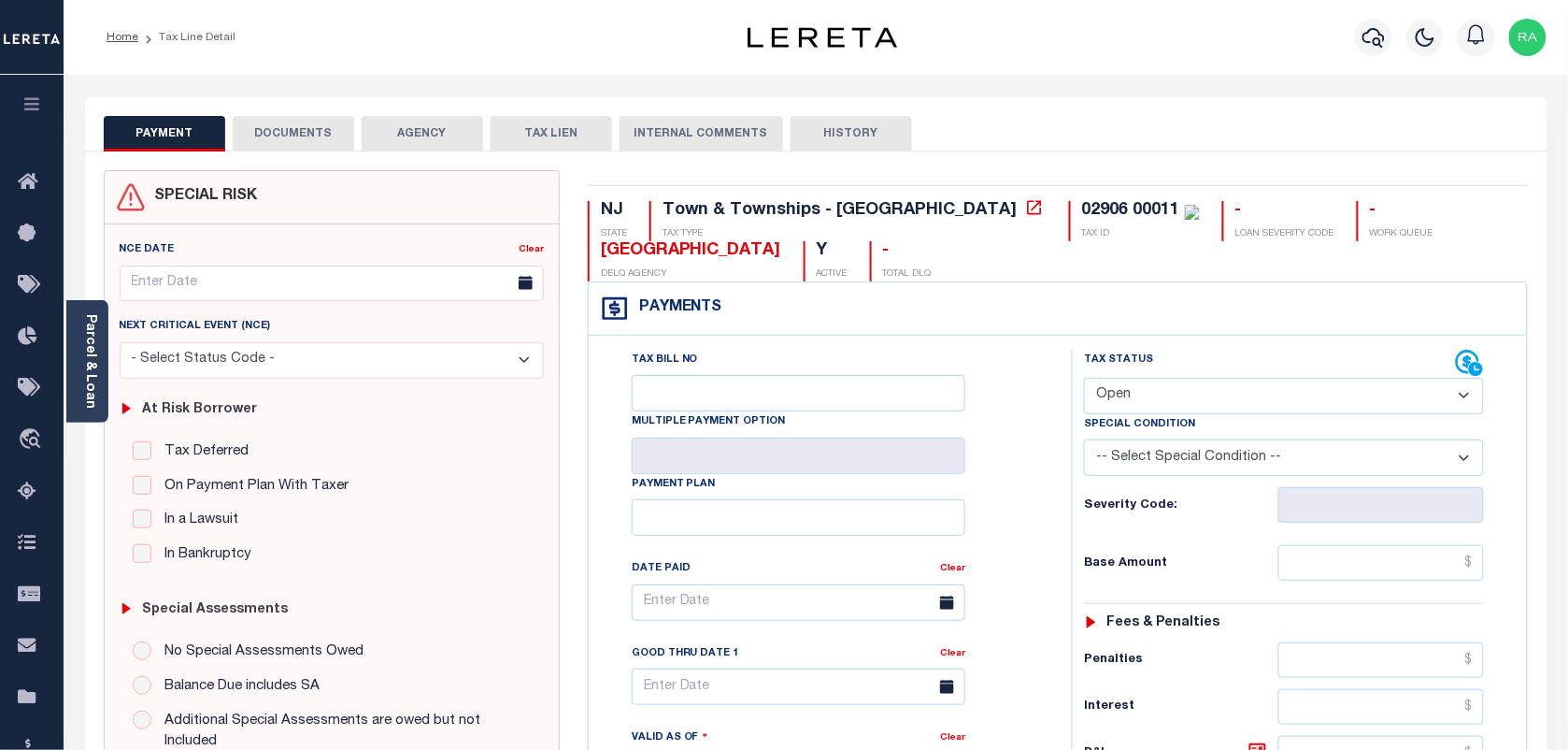
click at [1148, 412] on select "- Select Status Code - Open Due/Unpaid Paid Incomplete No Tax Due Internal Refu…" at bounding box center [1284, 396] width 400 height 36
select select "PYD"
click at [1084, 380] on select "- Select Status Code - Open Due/Unpaid Paid Incomplete No Tax Due Internal Refu…" at bounding box center [1284, 396] width 400 height 36
type input "[DATE]"
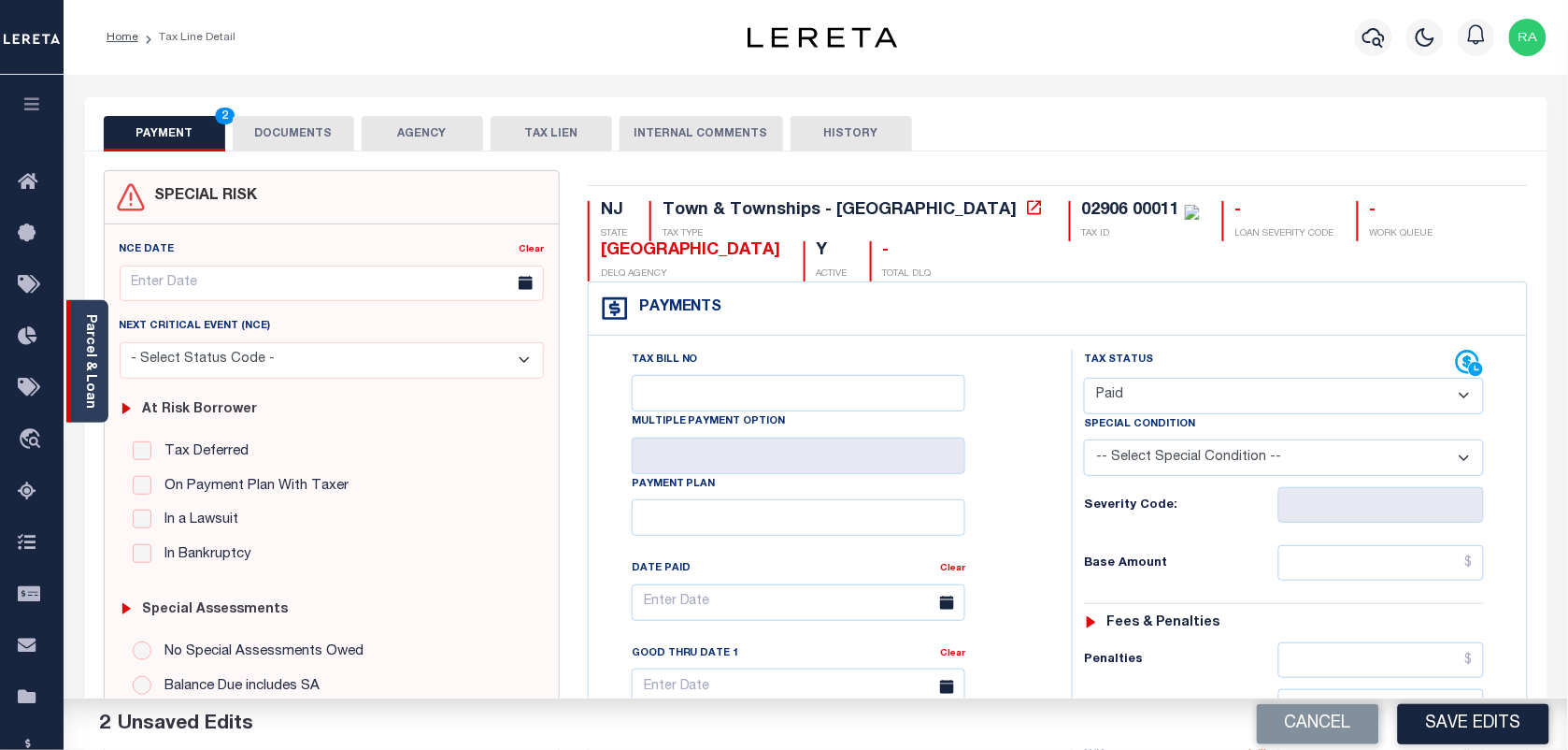
click at [76, 382] on div "Parcel & Loan" at bounding box center [87, 361] width 42 height 123
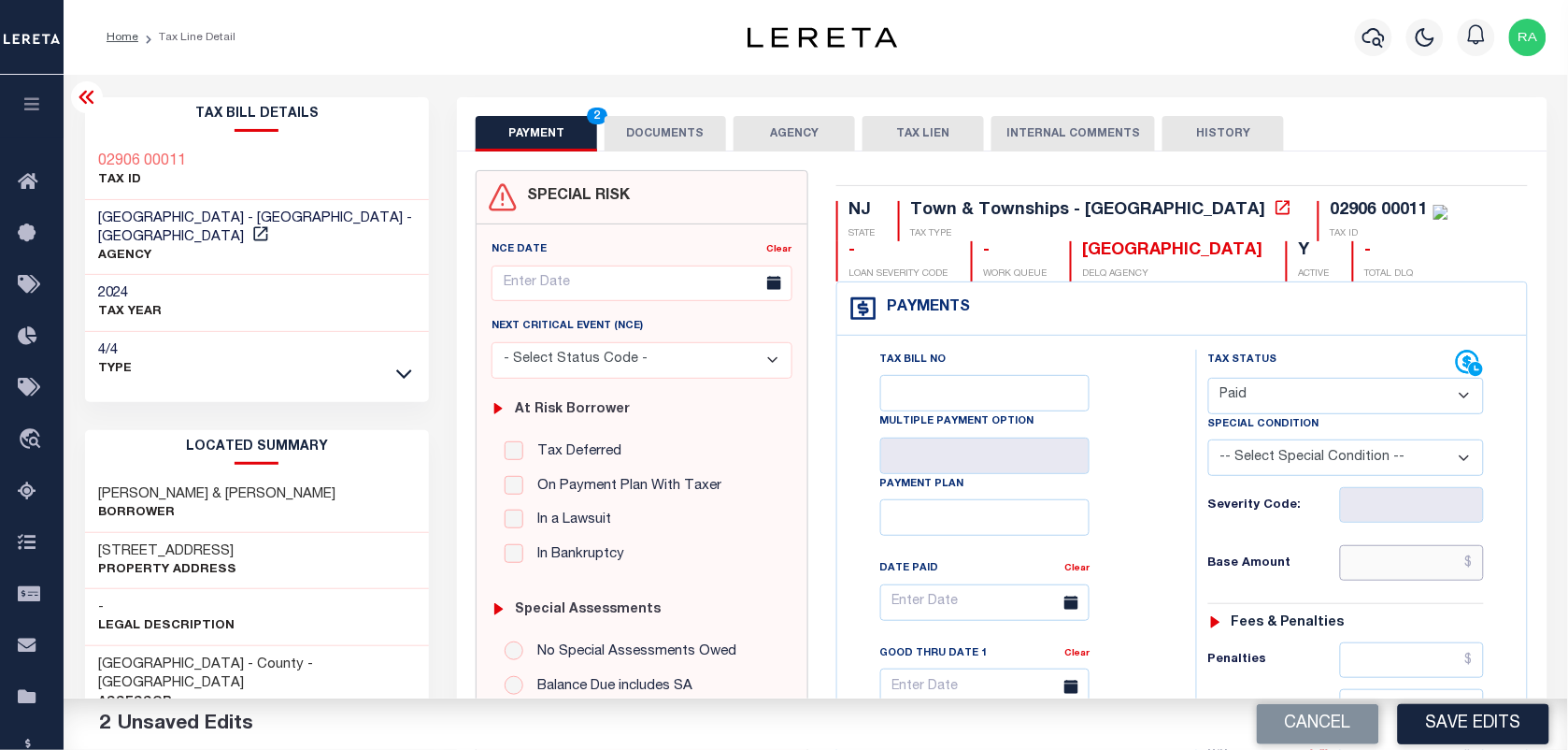
click at [1386, 578] on input "text" at bounding box center [1413, 562] width 145 height 35
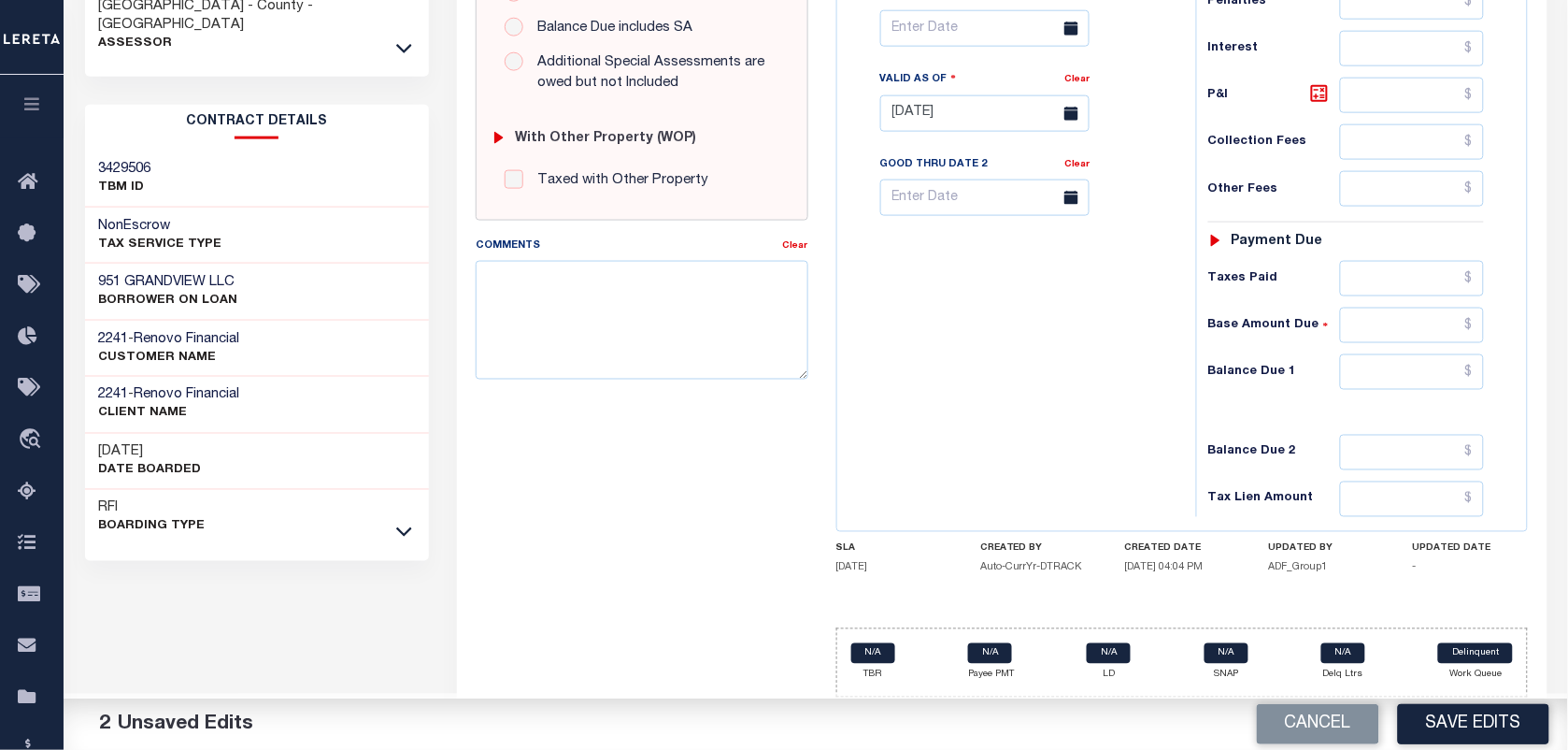
scroll to position [670, 0]
type input "$2,367.44"
click at [1403, 379] on input "text" at bounding box center [1413, 372] width 145 height 35
type input "$0.00"
drag, startPoint x: 1528, startPoint y: 352, endPoint x: 1510, endPoint y: 327, distance: 30.8
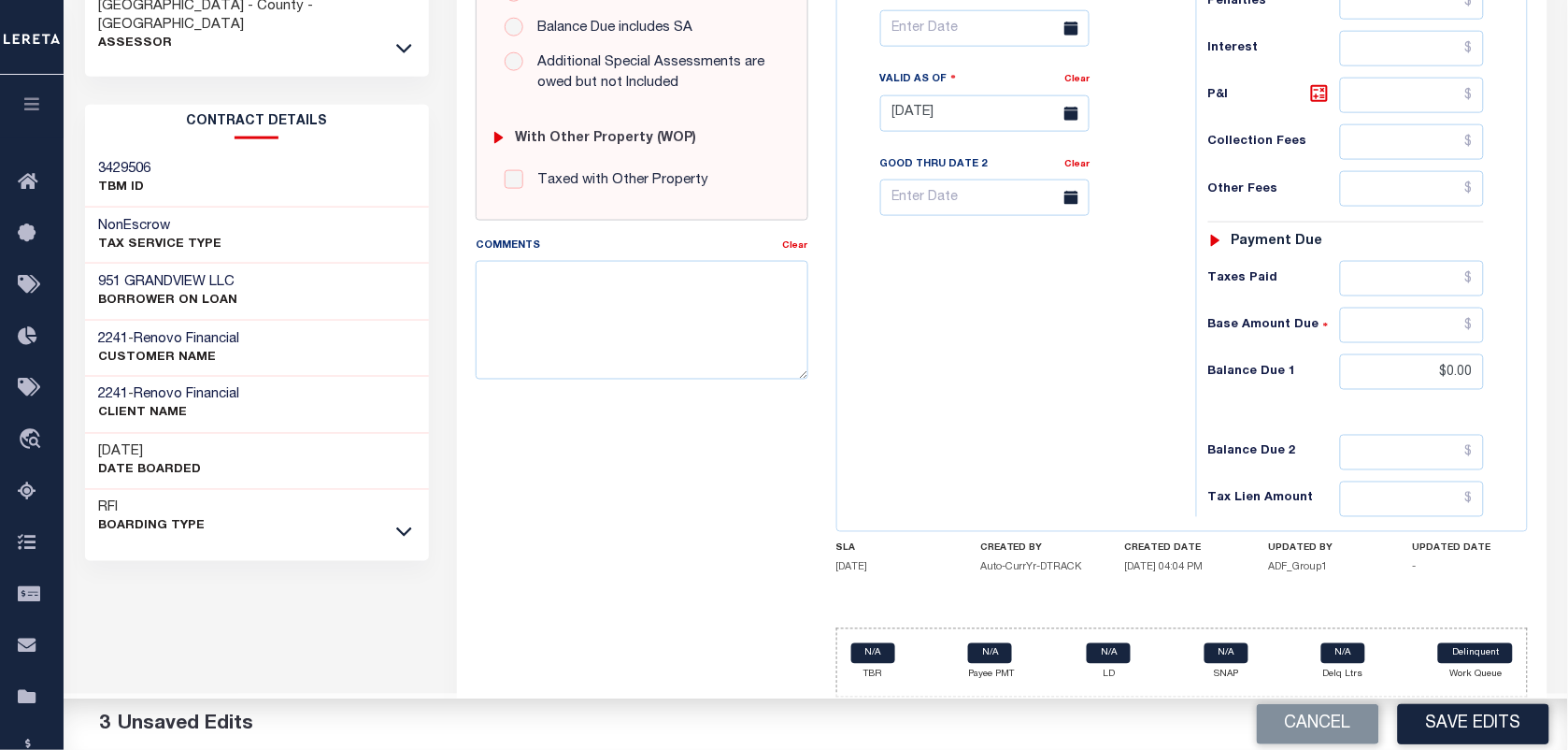
click at [1528, 352] on div "Payments Warning! Search Status is not "Completed", amounts can not be keyed. T…" at bounding box center [1182, 78] width 693 height 909
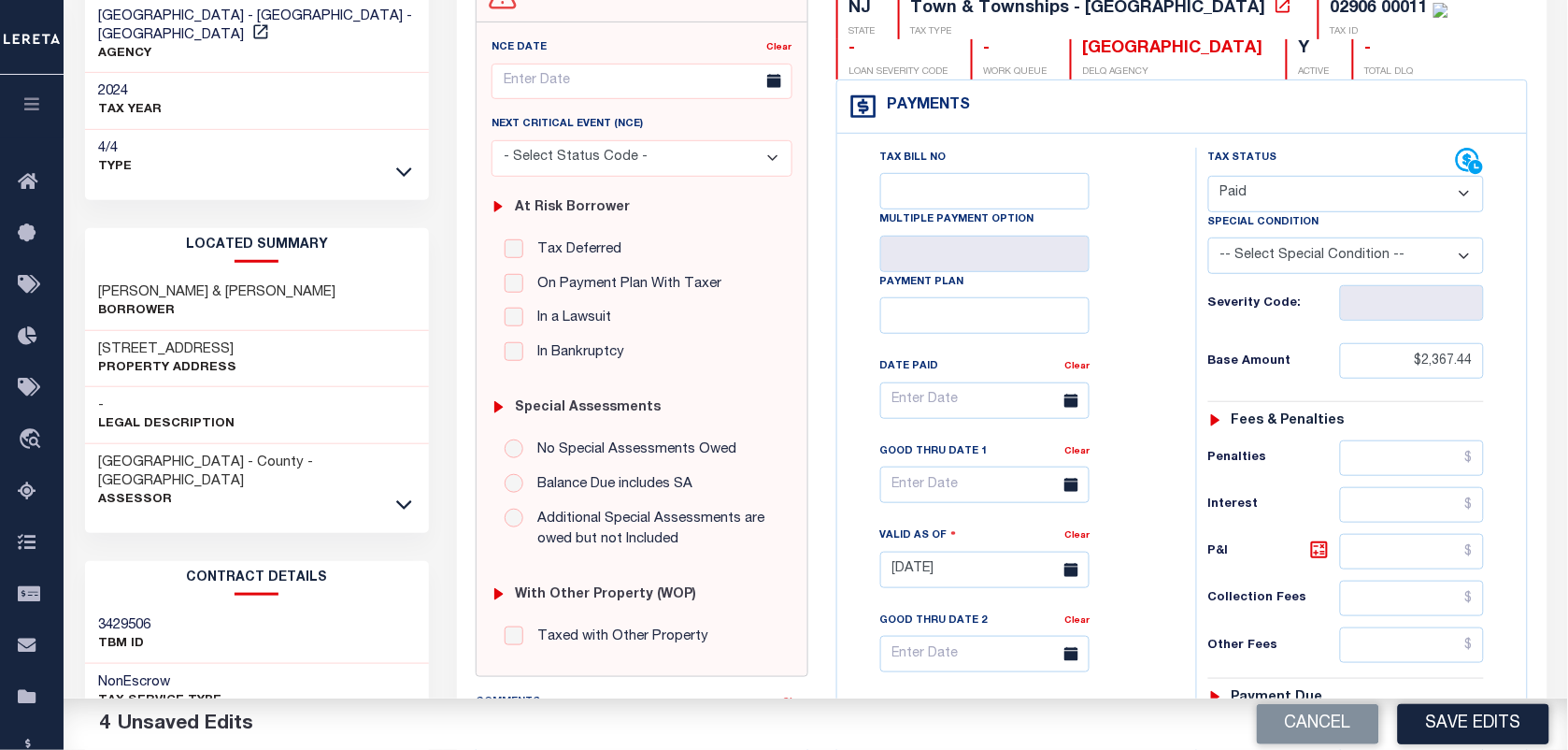
scroll to position [0, 0]
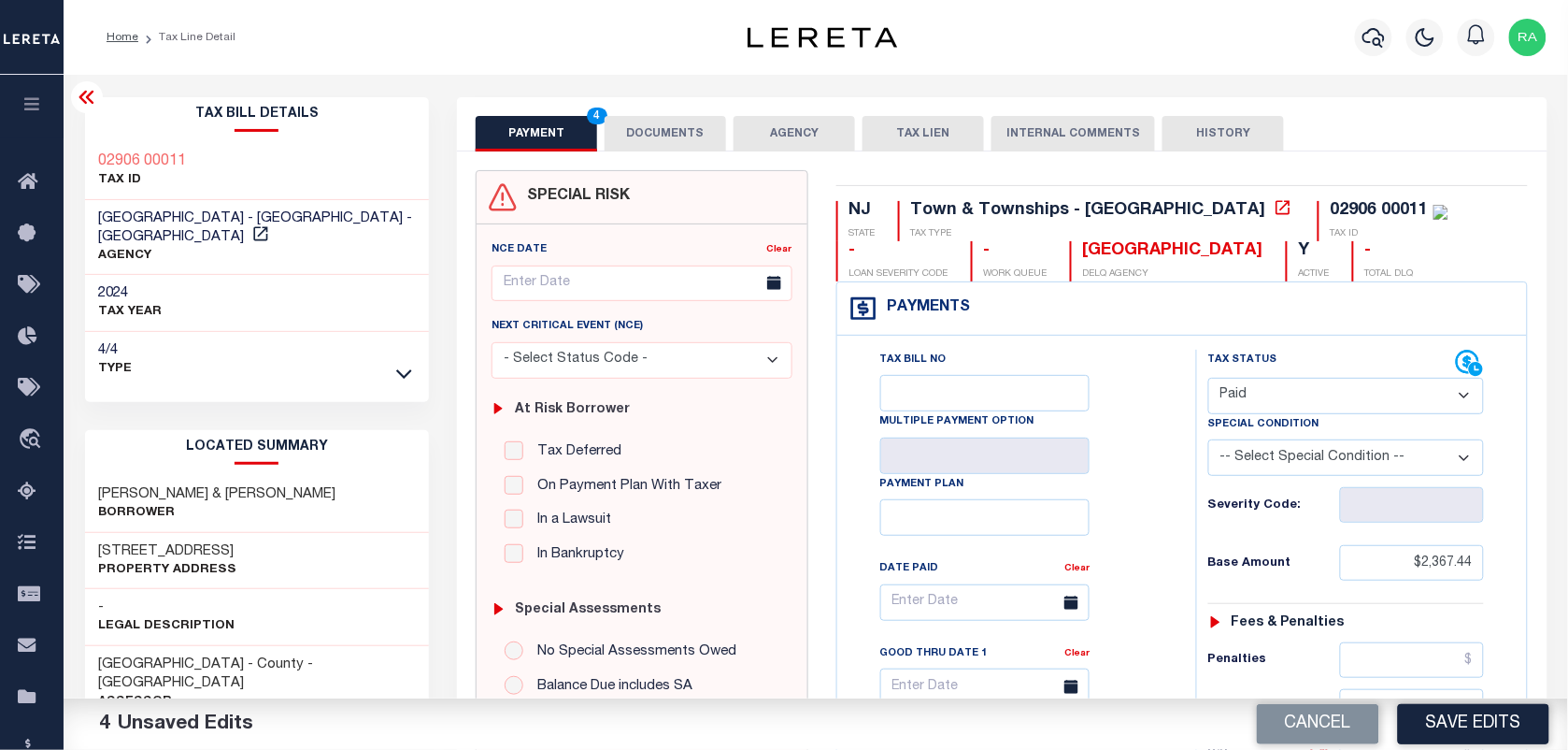
click at [673, 120] on button "DOCUMENTS" at bounding box center [665, 134] width 122 height 35
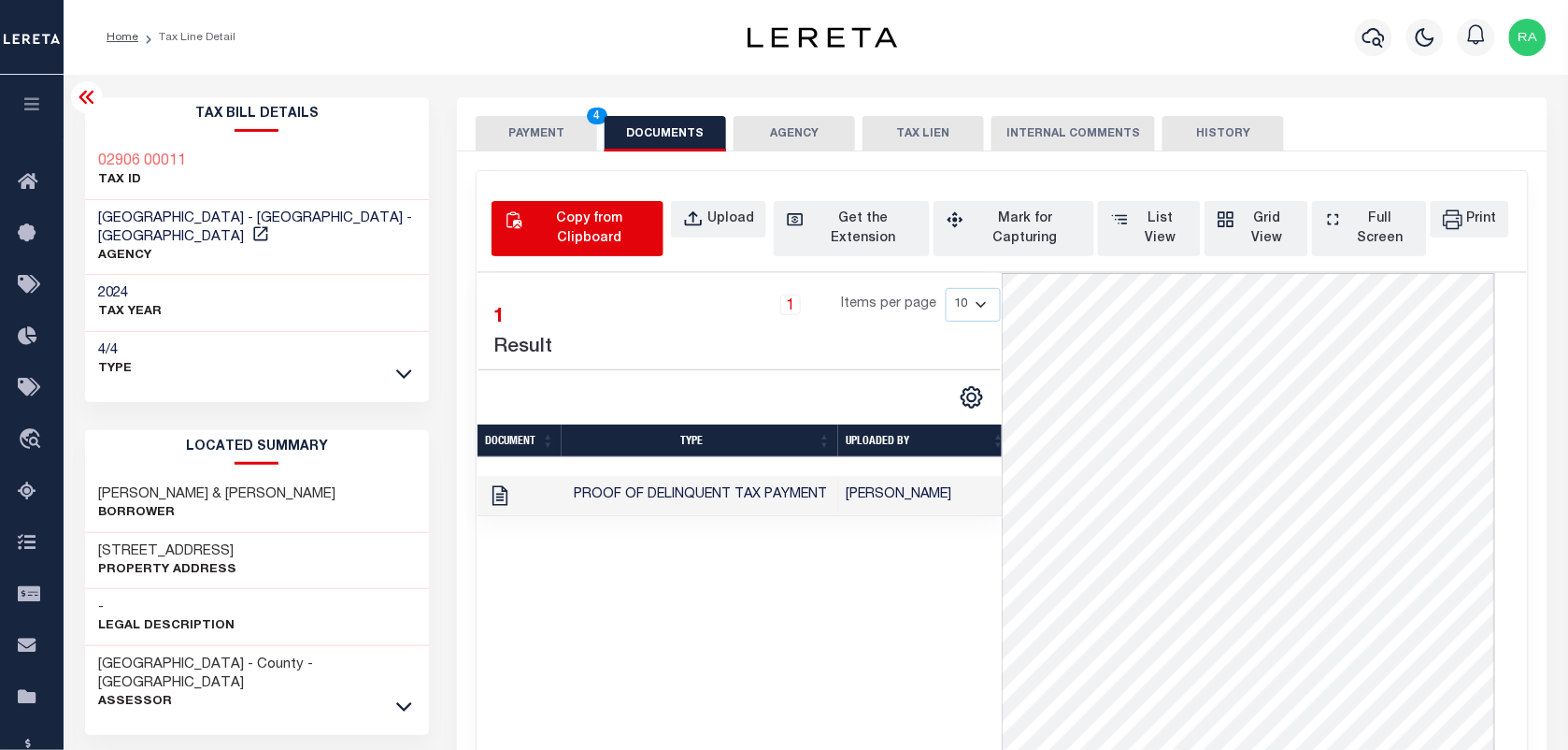
click at [586, 249] on button "Copy from Clipboard" at bounding box center [577, 229] width 172 height 55
select select "POP"
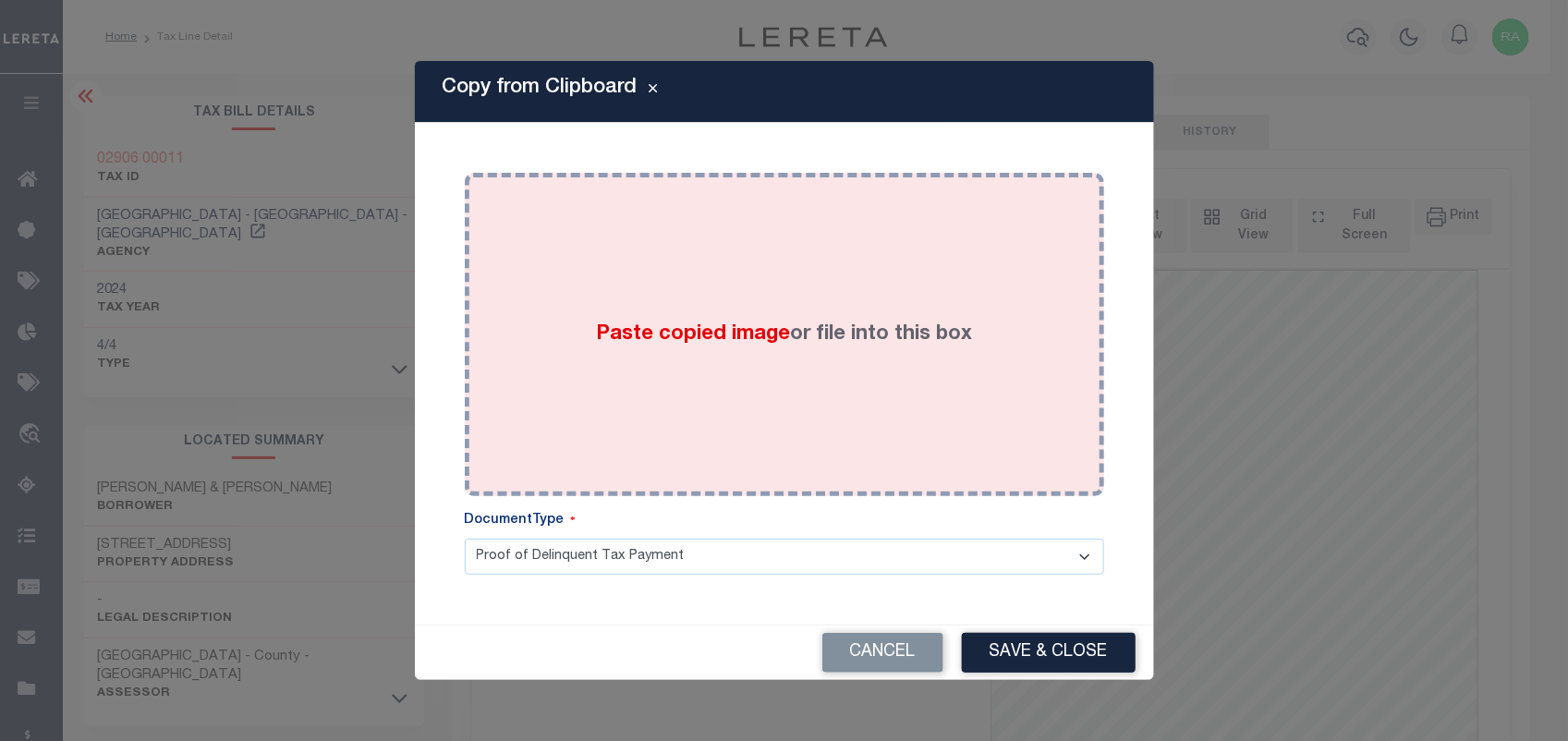
click at [691, 400] on div "Paste copied image or file into this box" at bounding box center [784, 334] width 612 height 296
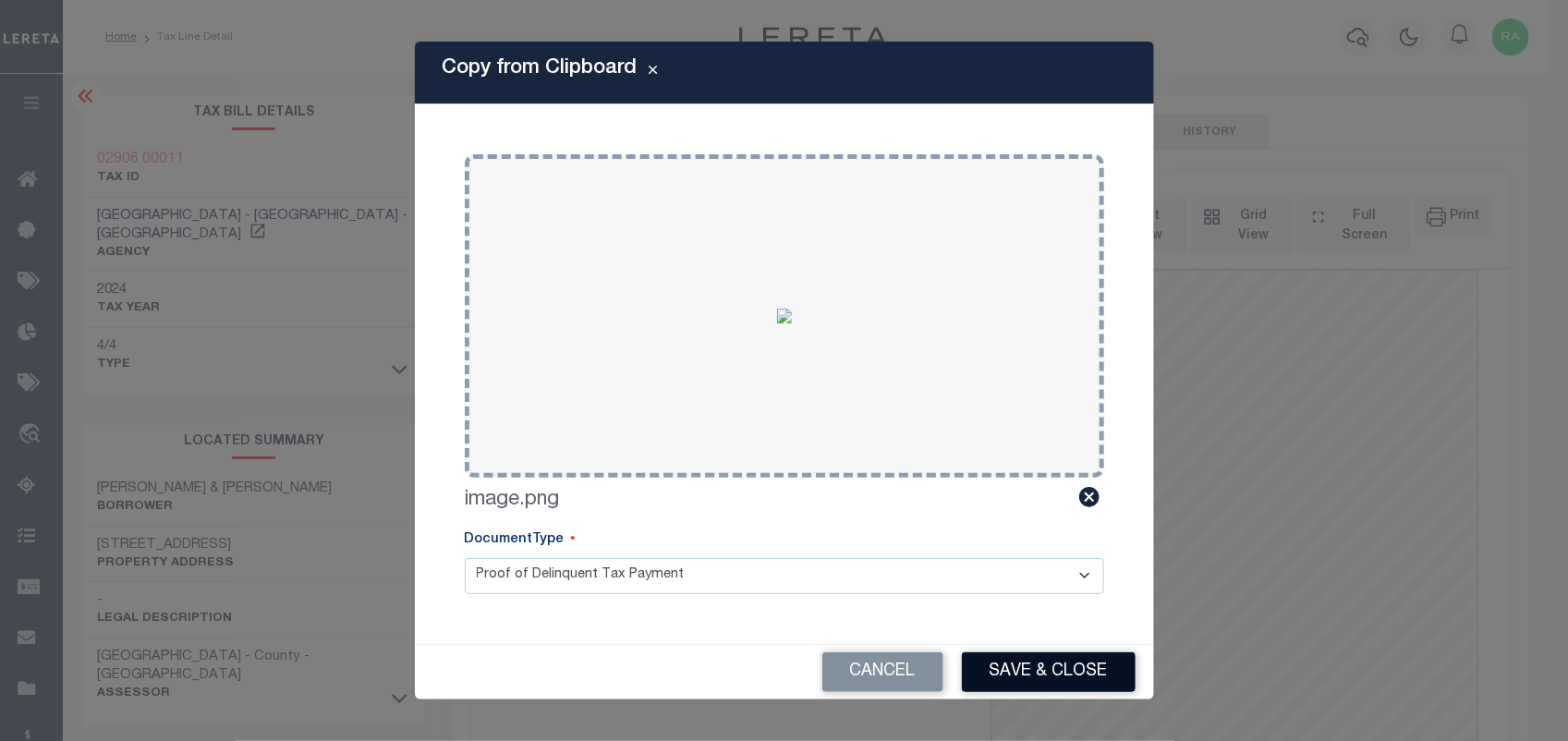
click at [1040, 672] on button "Save & Close" at bounding box center [1049, 671] width 174 height 40
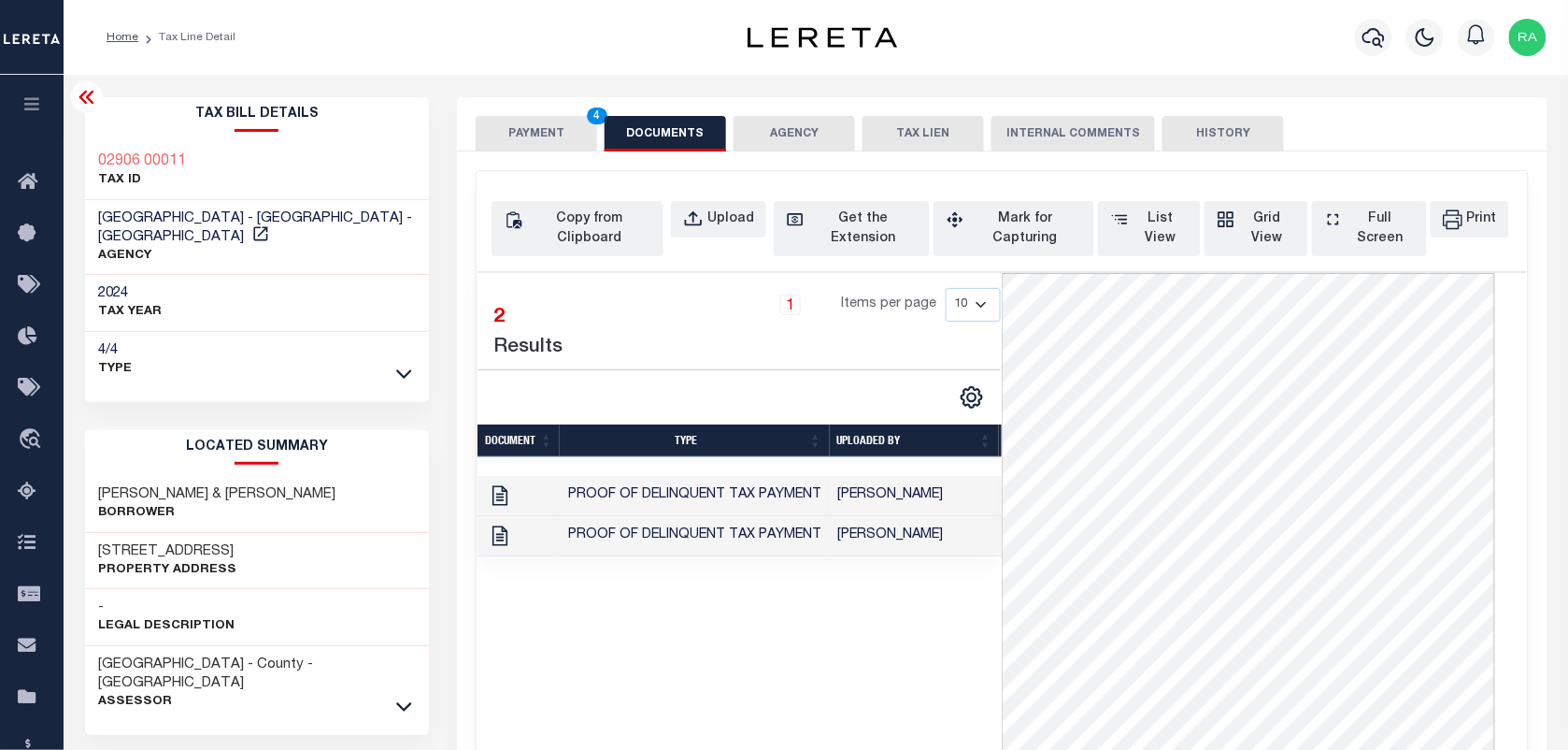
click at [562, 119] on button "PAYMENT 4" at bounding box center [537, 134] width 122 height 35
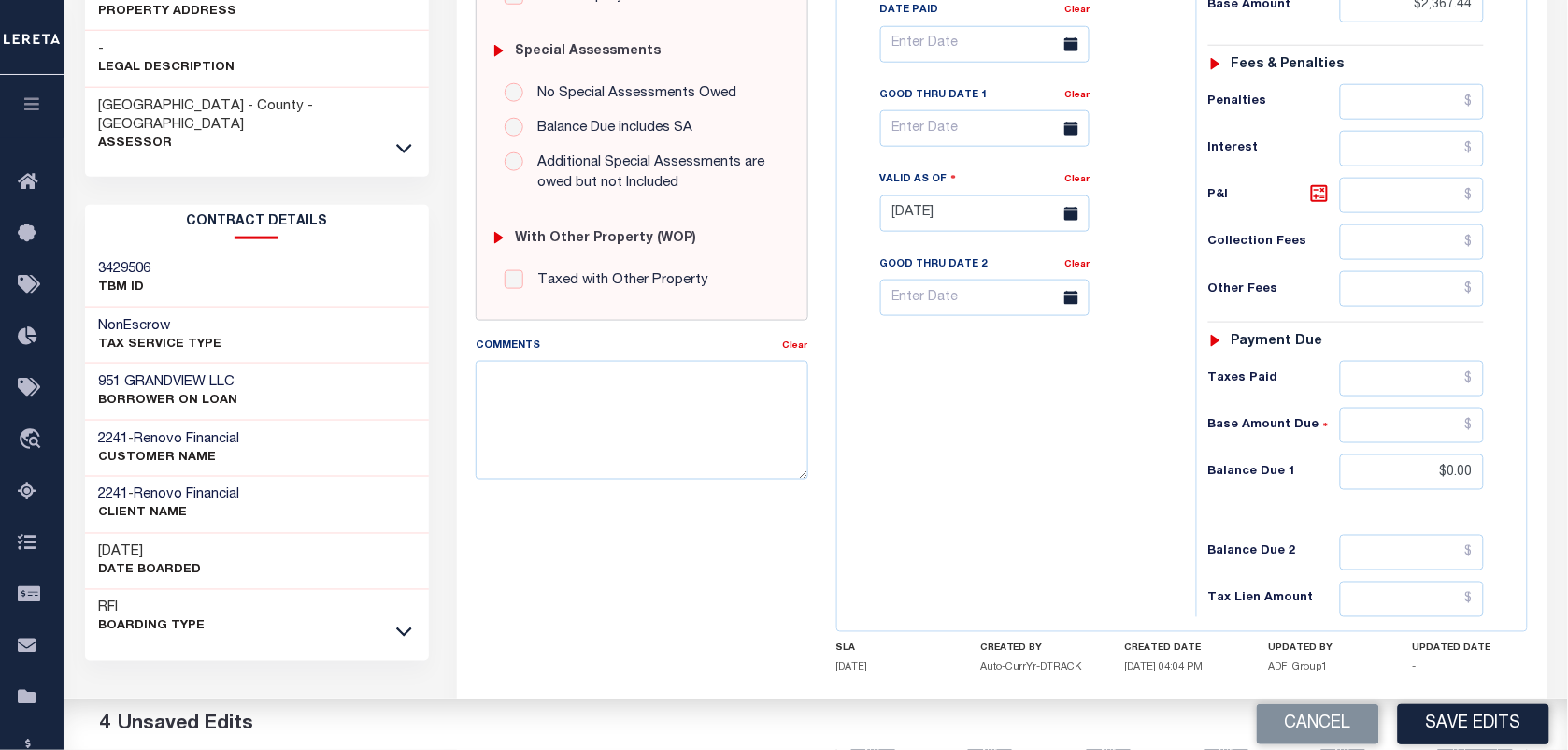
scroll to position [584, 0]
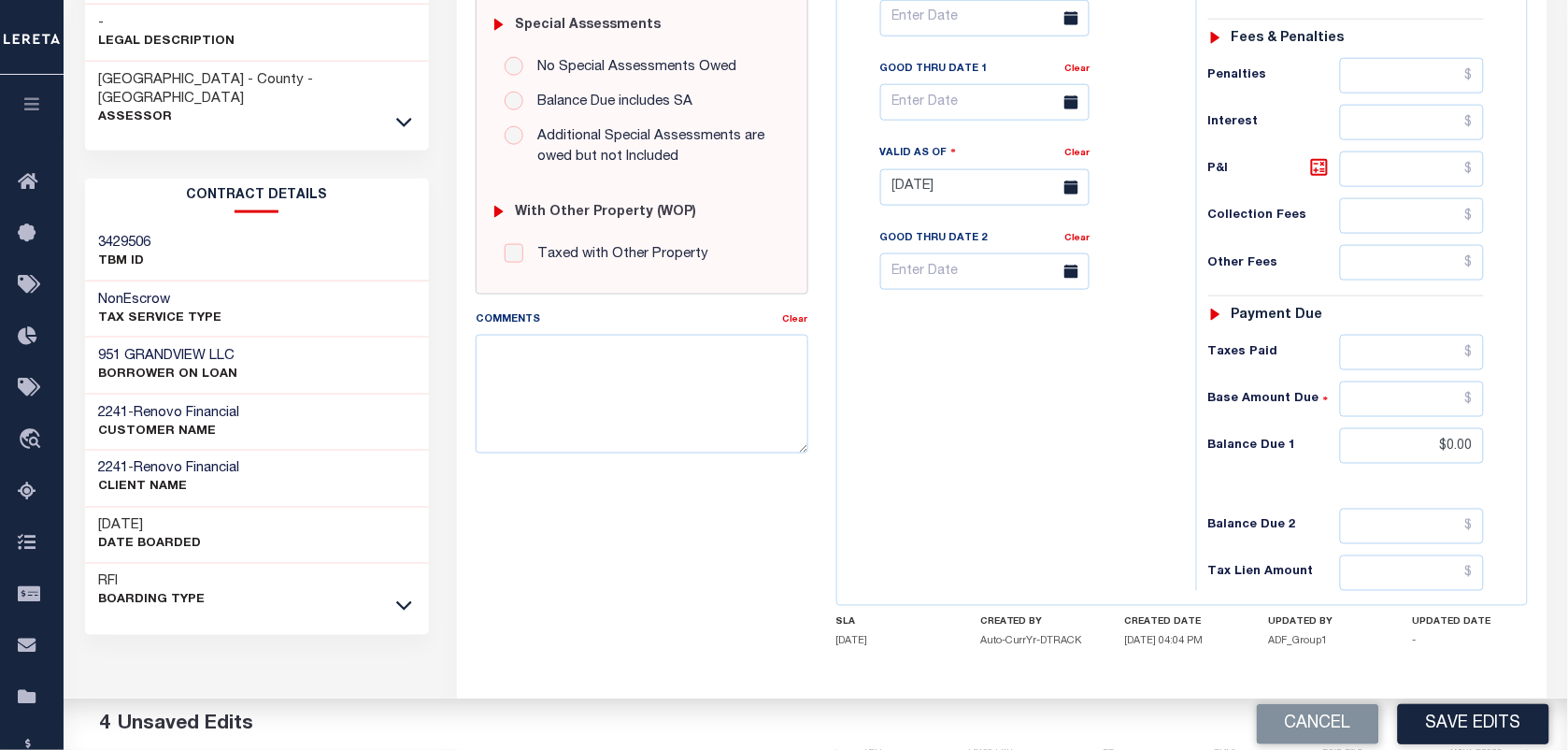
click at [1433, 729] on button "Save Edits" at bounding box center [1474, 723] width 151 height 40
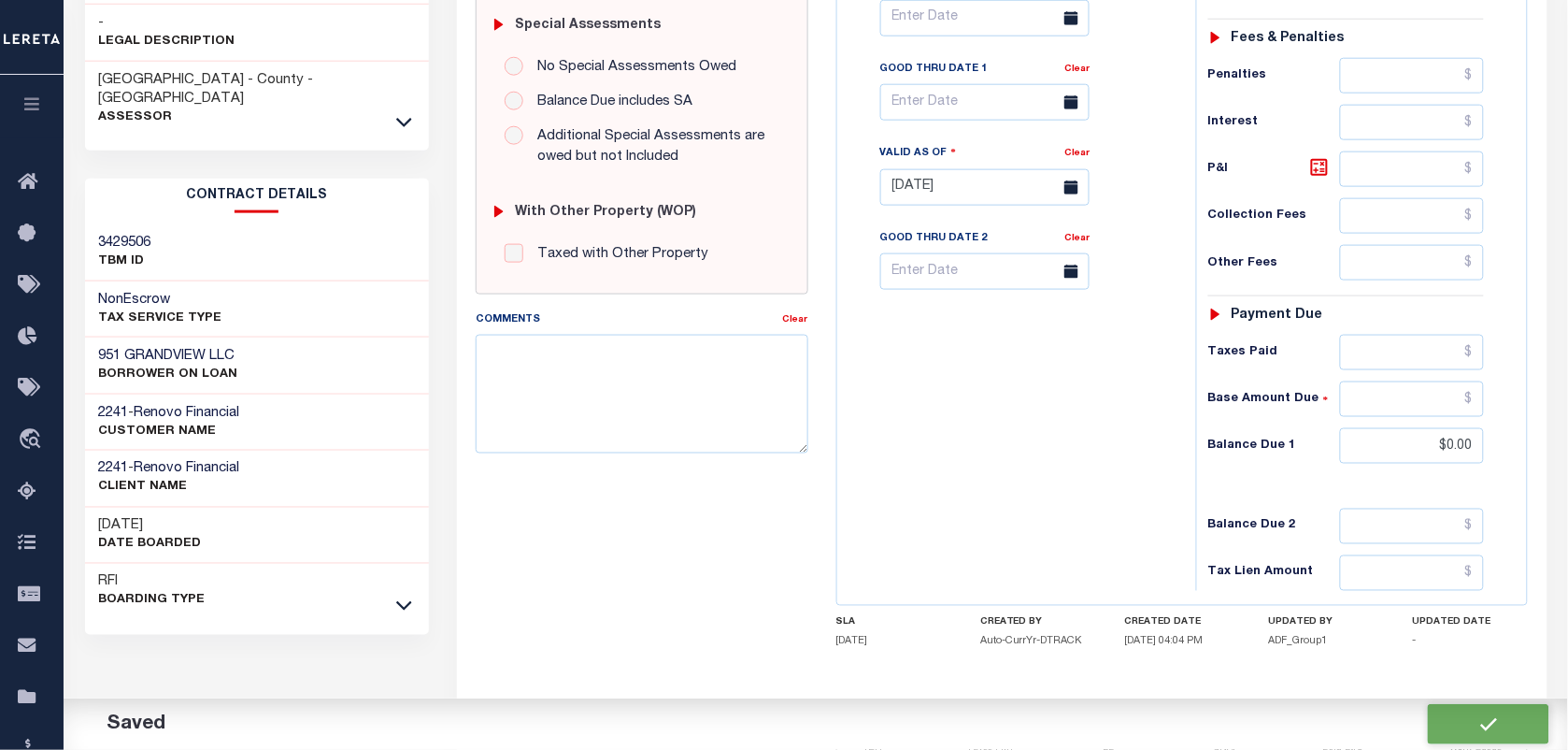
checkbox input "false"
type input "$2,367.44"
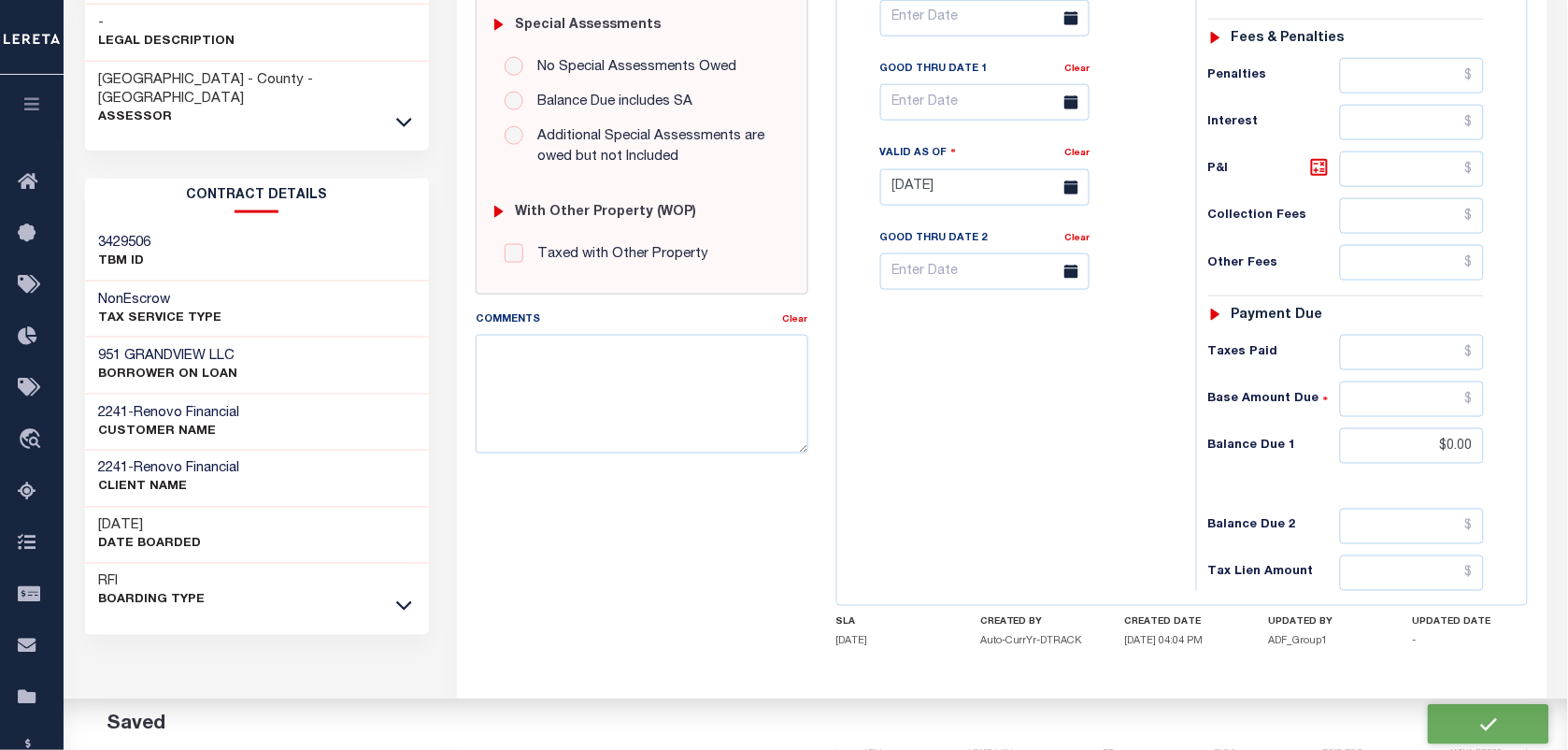
type input "$0"
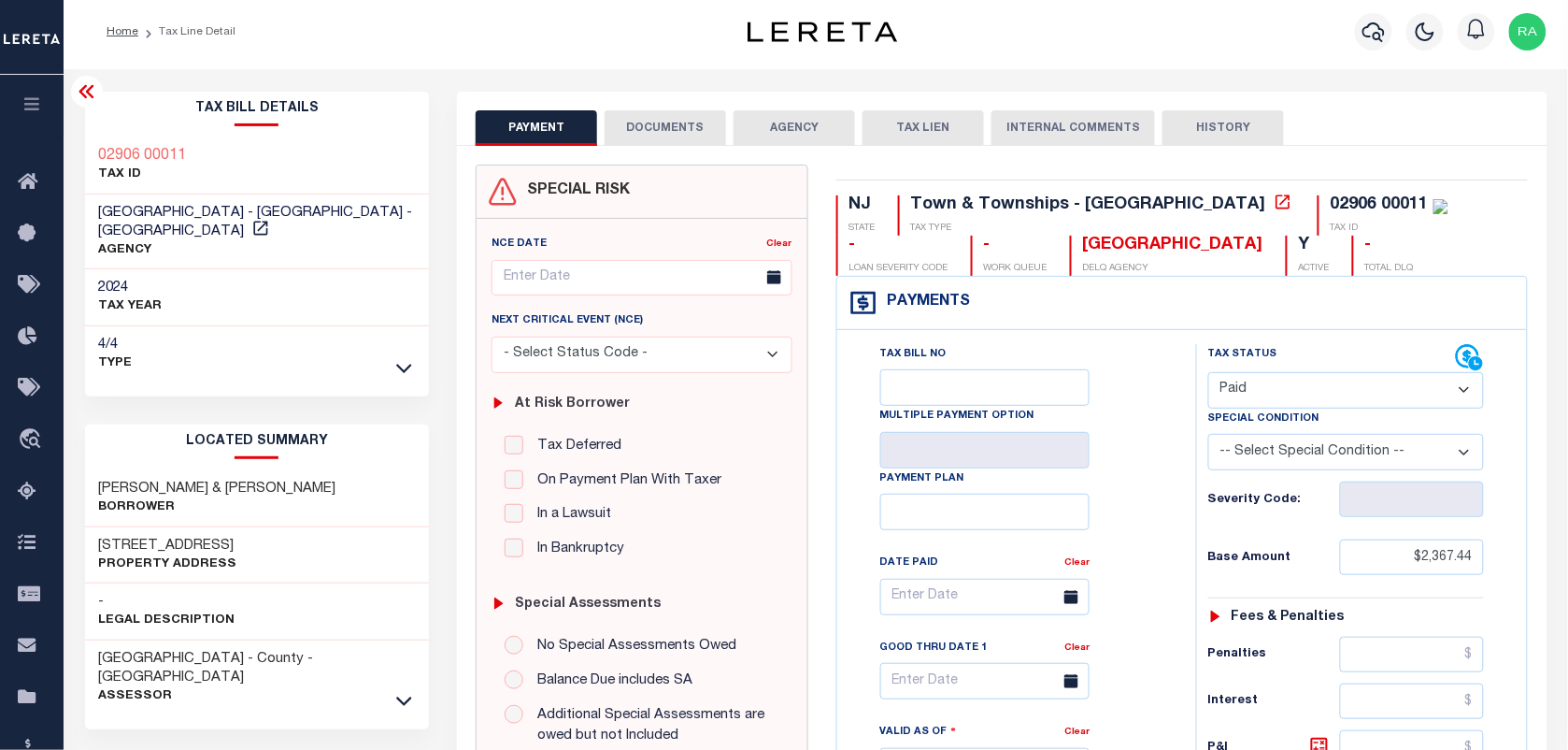
scroll to position [0, 0]
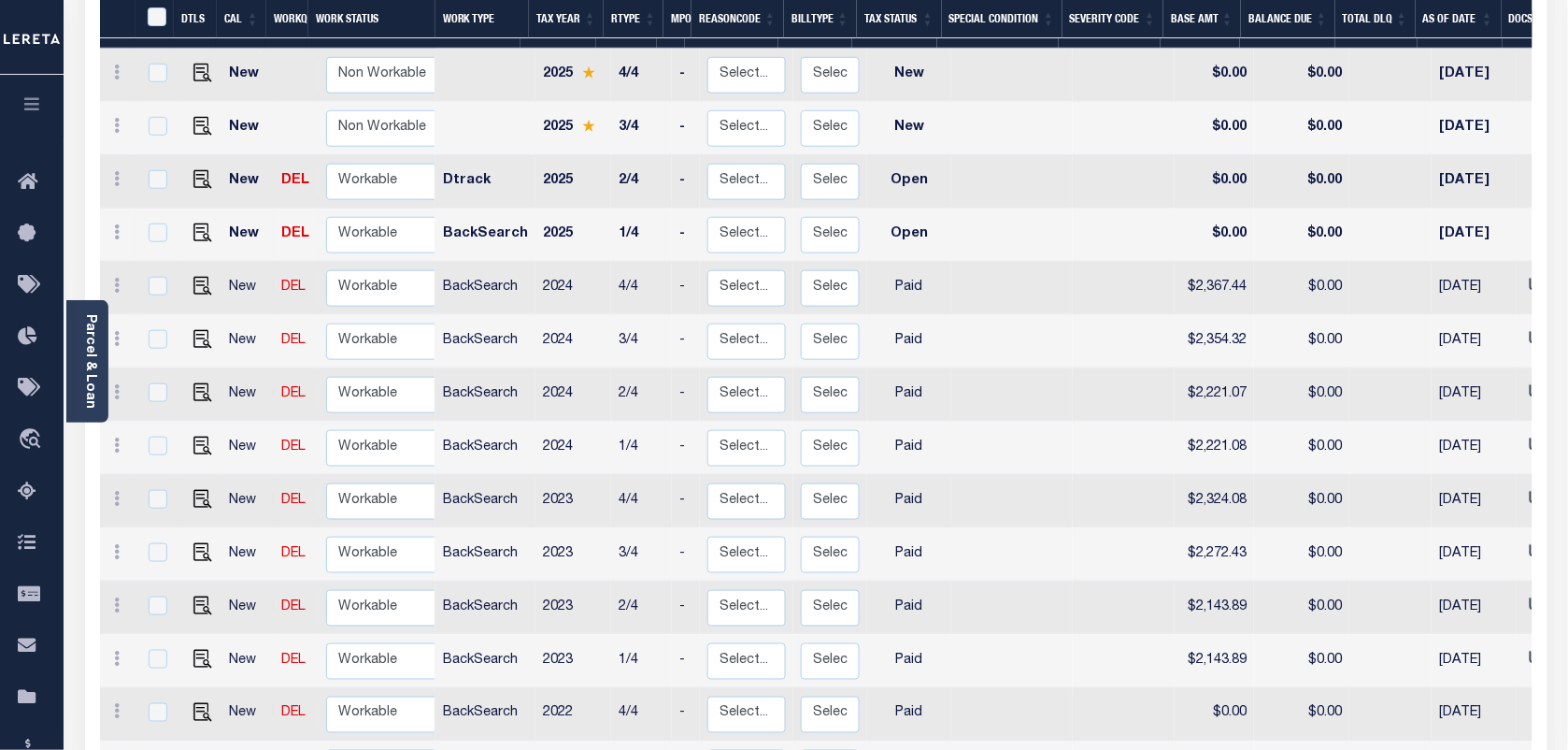
scroll to position [54, 0]
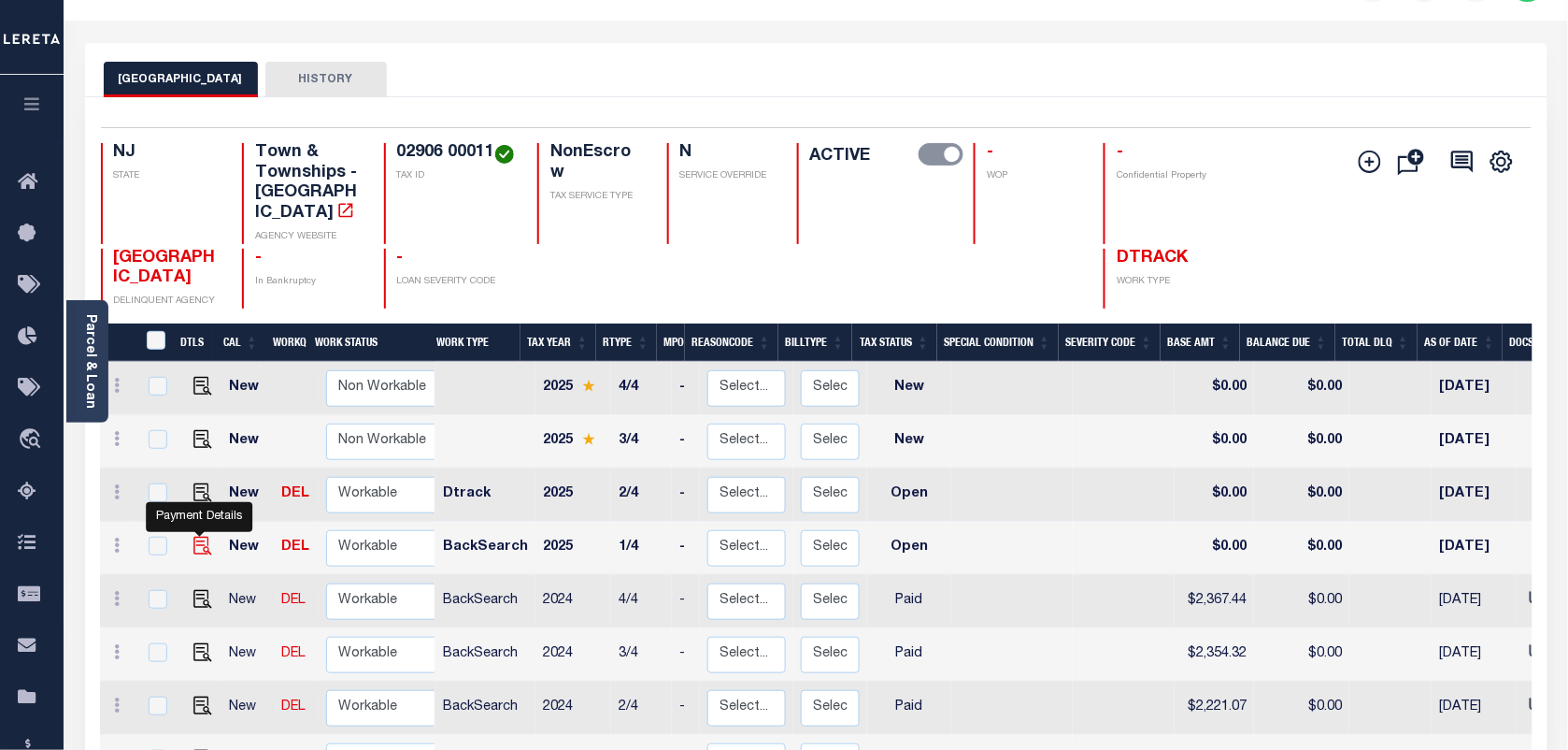
click at [193, 537] on img "" at bounding box center [202, 546] width 19 height 19
checkbox input "true"
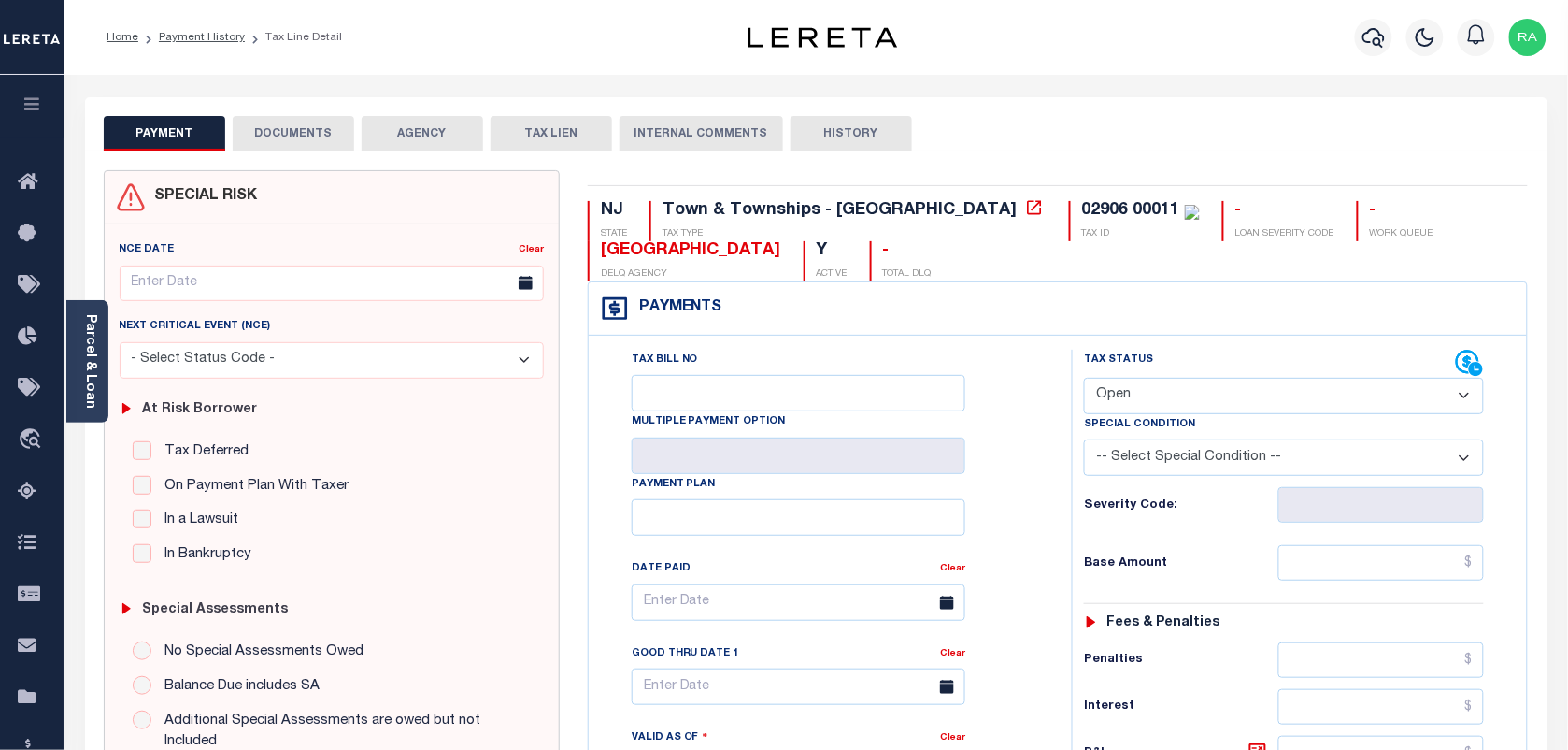
click at [1128, 411] on select "- Select Status Code - Open Due/Unpaid Paid Incomplete No Tax Due Internal Refu…" at bounding box center [1284, 396] width 400 height 36
select select "PYD"
click at [1084, 380] on select "- Select Status Code - Open Due/Unpaid Paid Incomplete No Tax Due Internal Refu…" at bounding box center [1284, 396] width 400 height 36
type input "[DATE]"
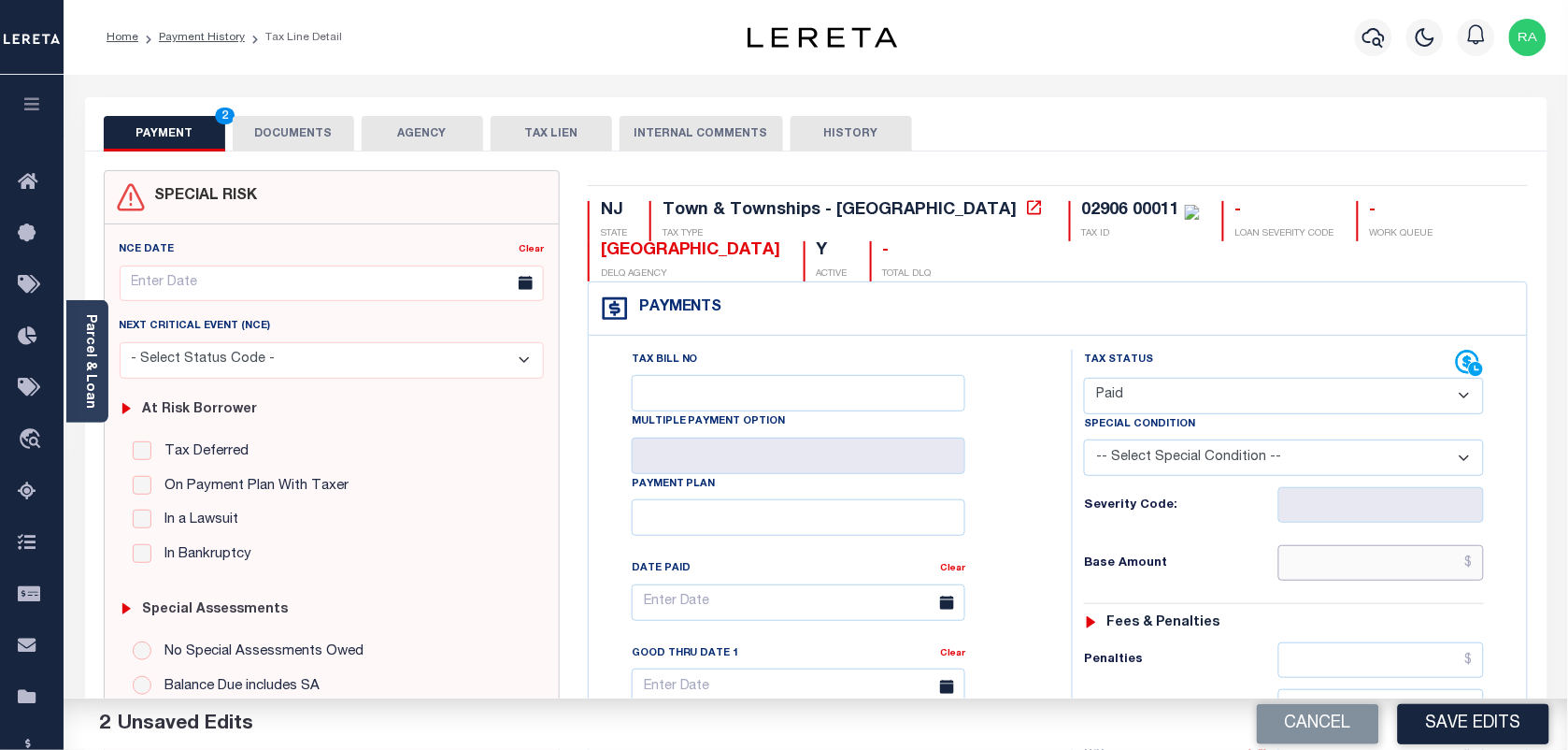
click at [1416, 571] on input "text" at bounding box center [1382, 562] width 207 height 35
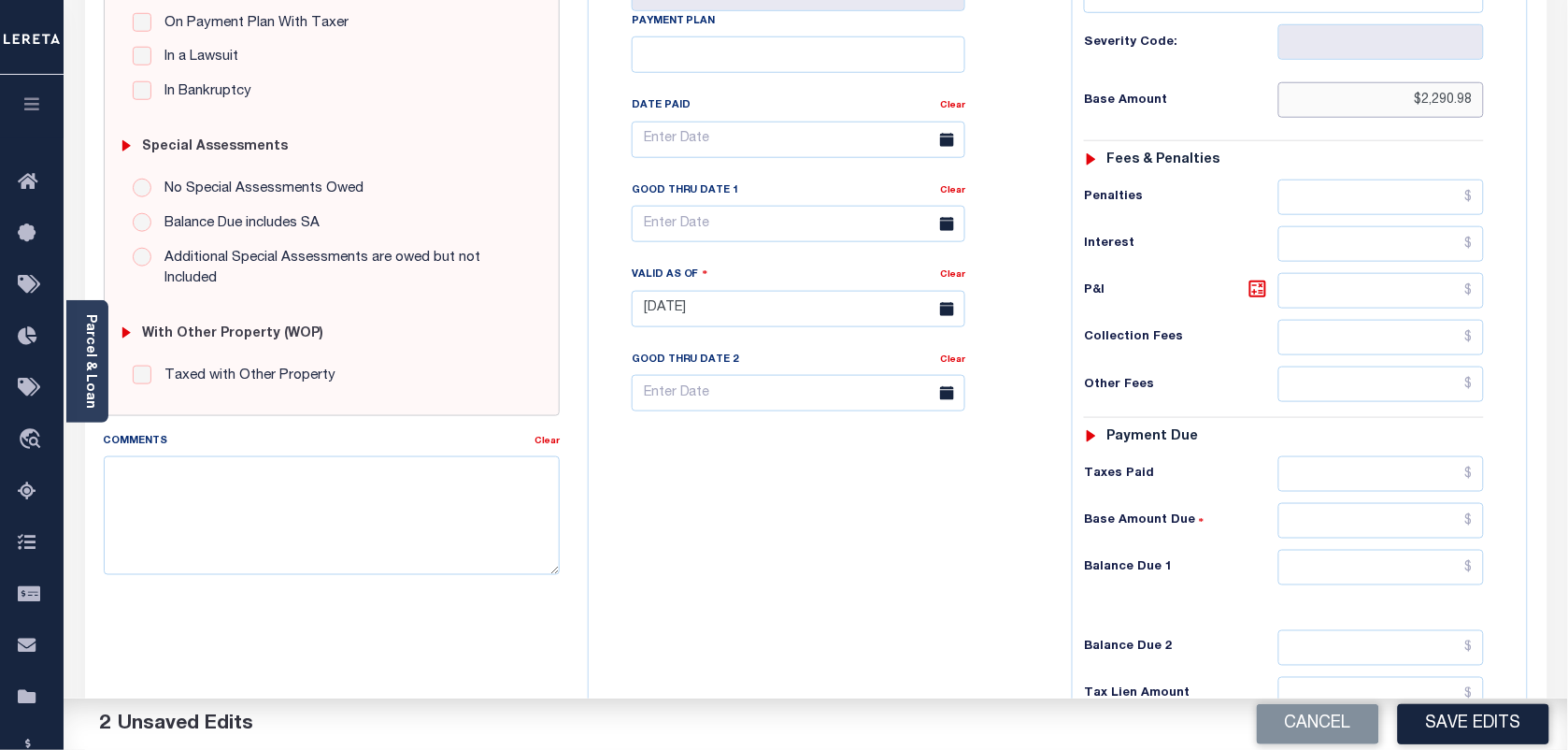
scroll to position [467, 0]
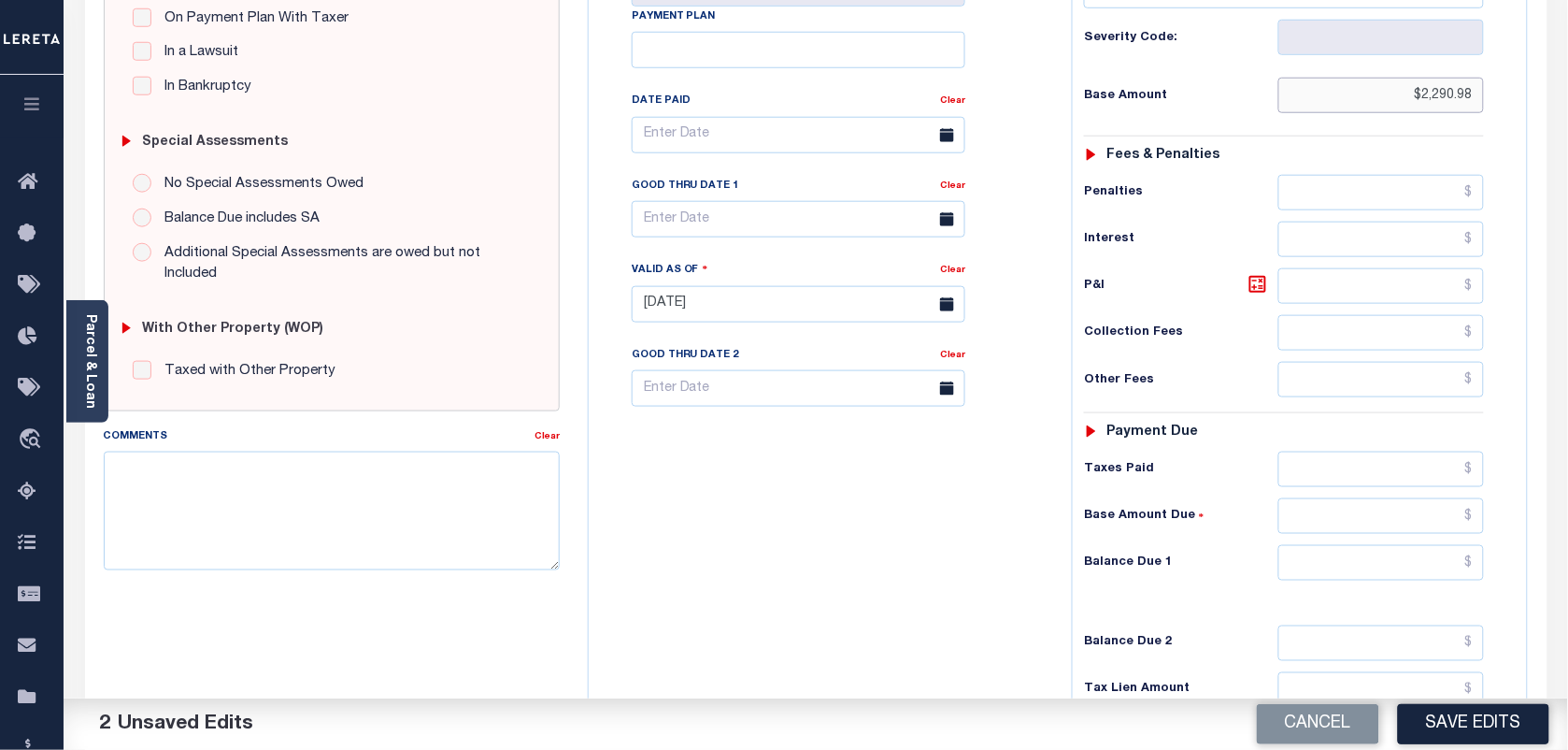
type input "$2,290.98"
click at [1347, 570] on input "text" at bounding box center [1382, 562] width 207 height 35
type input "$0.00"
click at [1510, 493] on div "Tax Status Status" at bounding box center [1289, 295] width 464 height 826
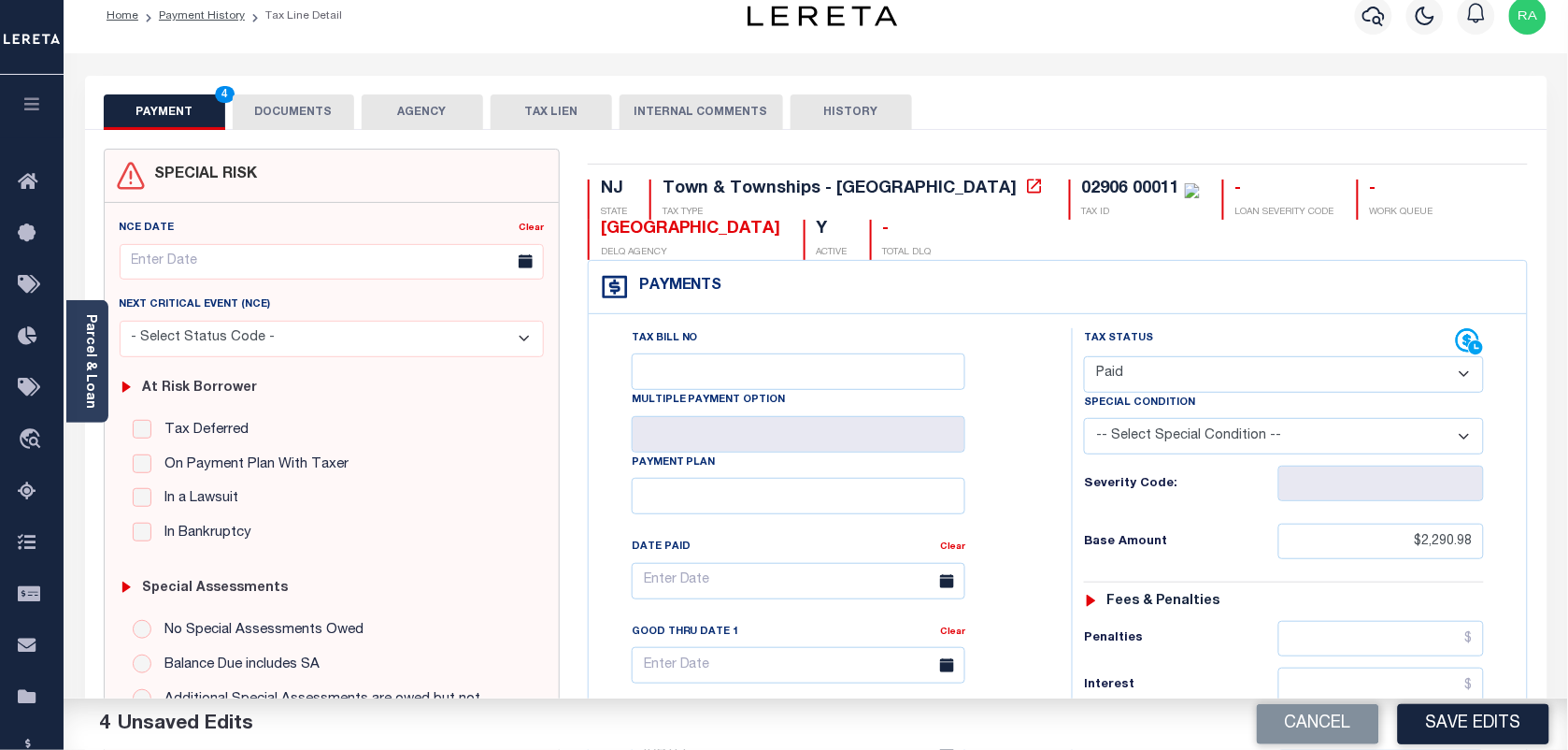
scroll to position [0, 0]
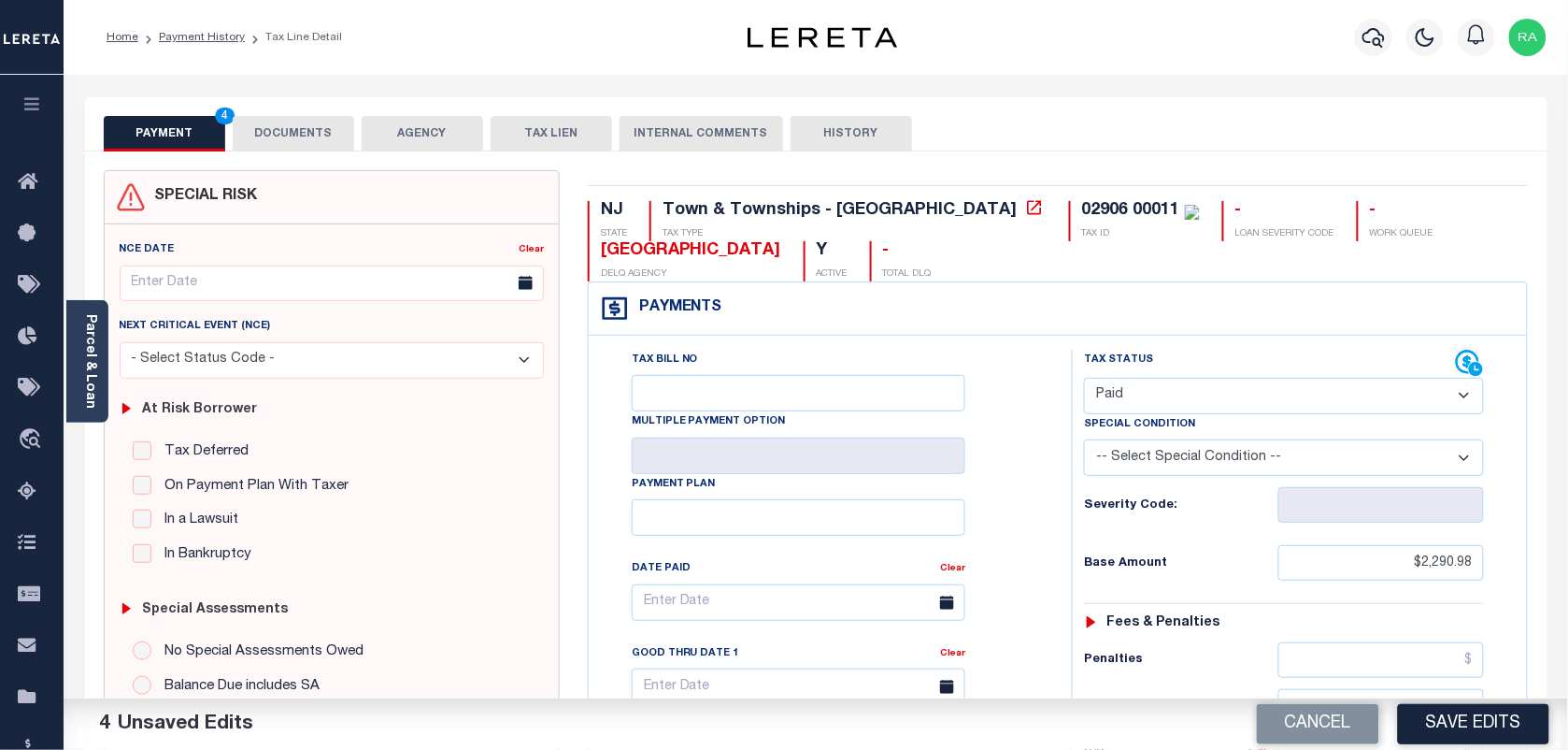
click at [305, 134] on button "DOCUMENTS" at bounding box center [293, 134] width 122 height 35
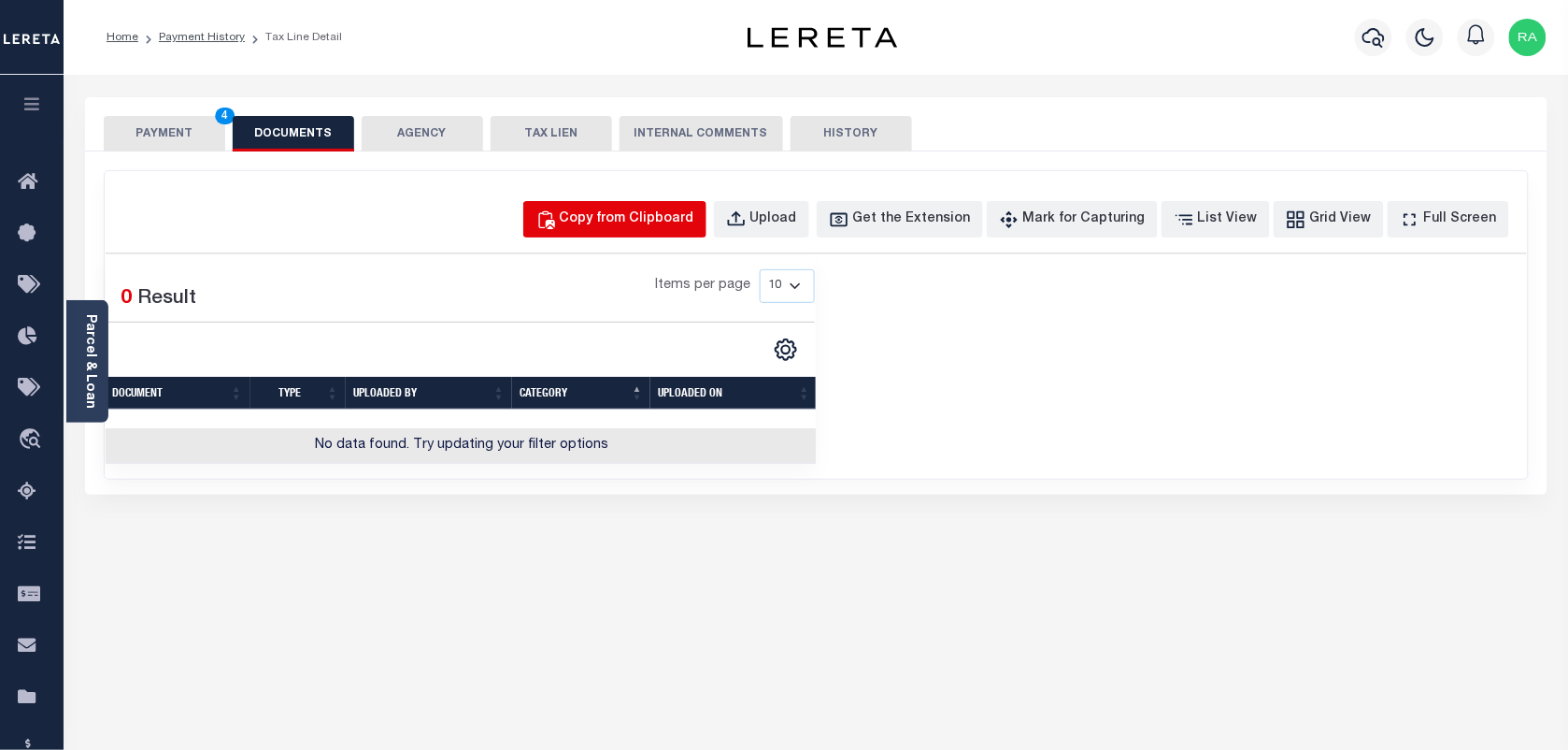
click at [612, 215] on div "Copy from Clipboard" at bounding box center [627, 219] width 134 height 21
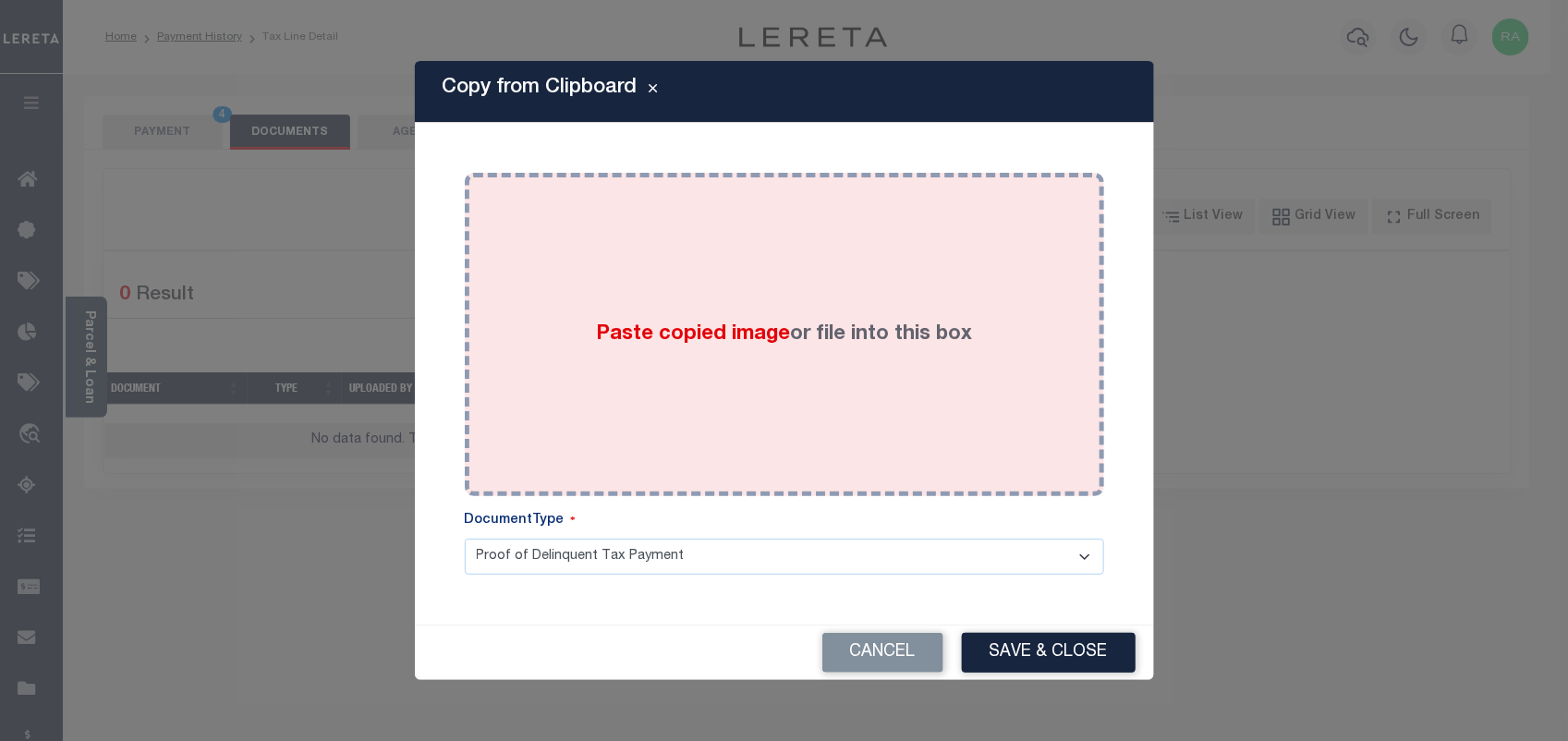
click at [768, 385] on div "Paste copied image or file into this box" at bounding box center [784, 334] width 612 height 296
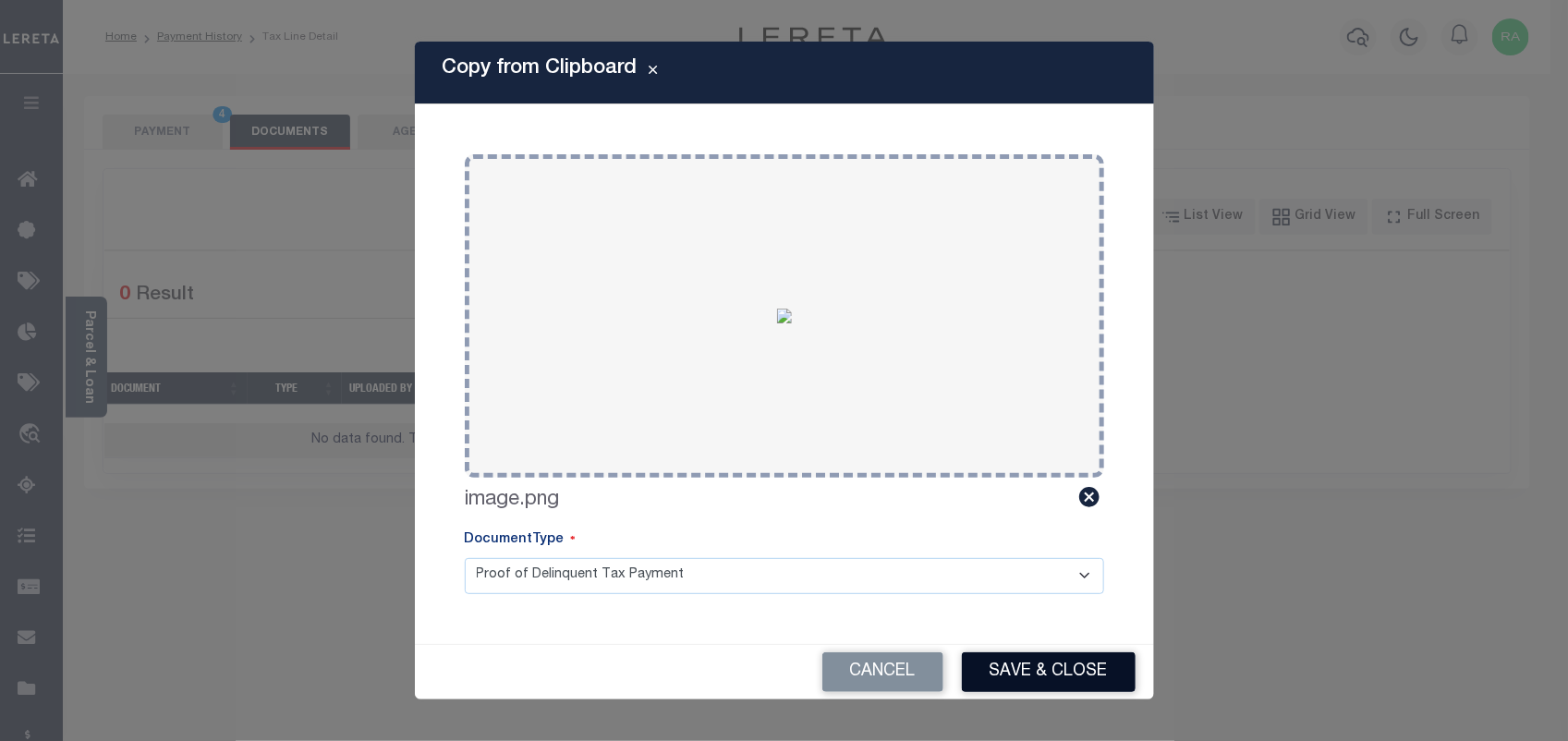
click at [1036, 671] on button "Save & Close" at bounding box center [1049, 671] width 174 height 40
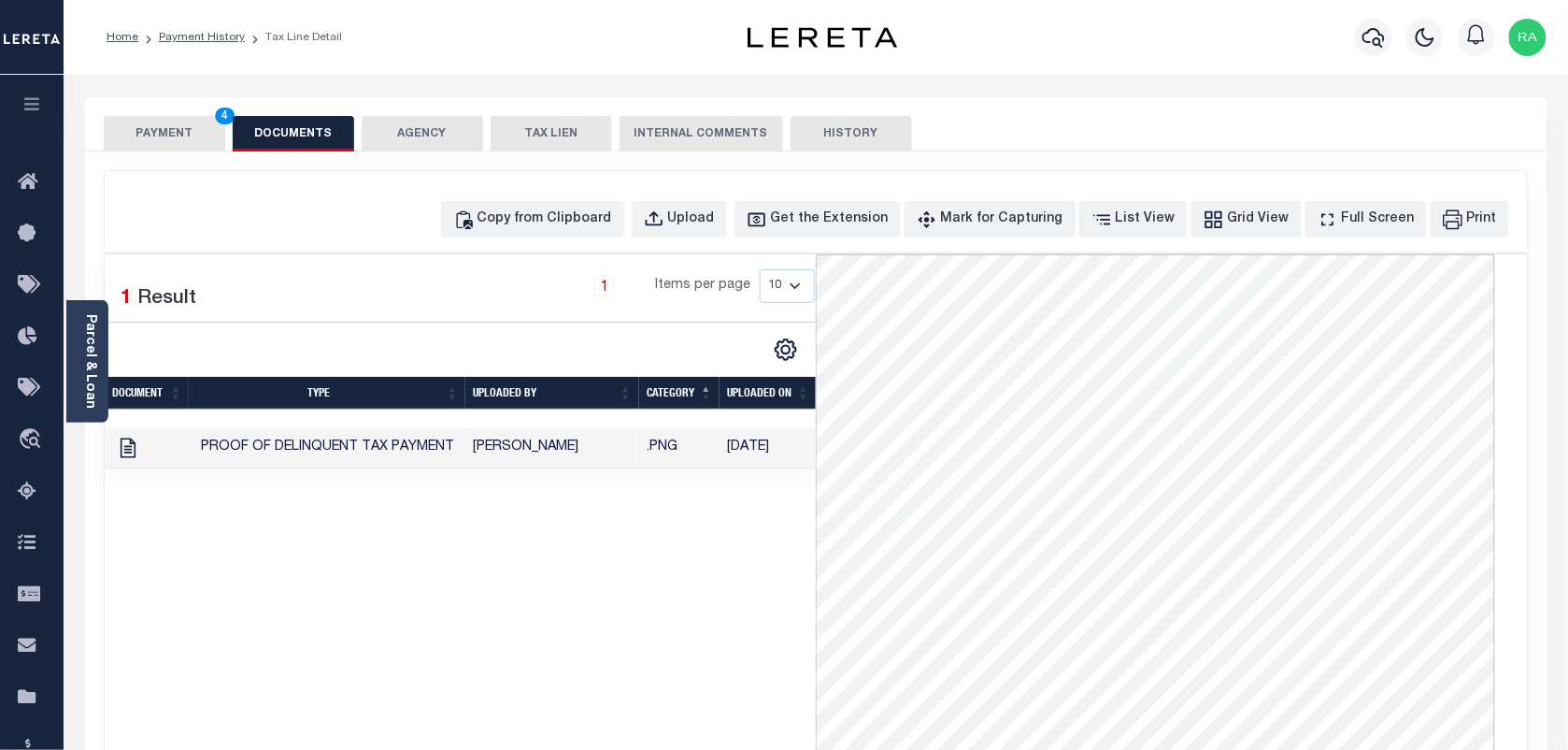
click at [199, 128] on button "PAYMENT 4" at bounding box center [165, 134] width 122 height 35
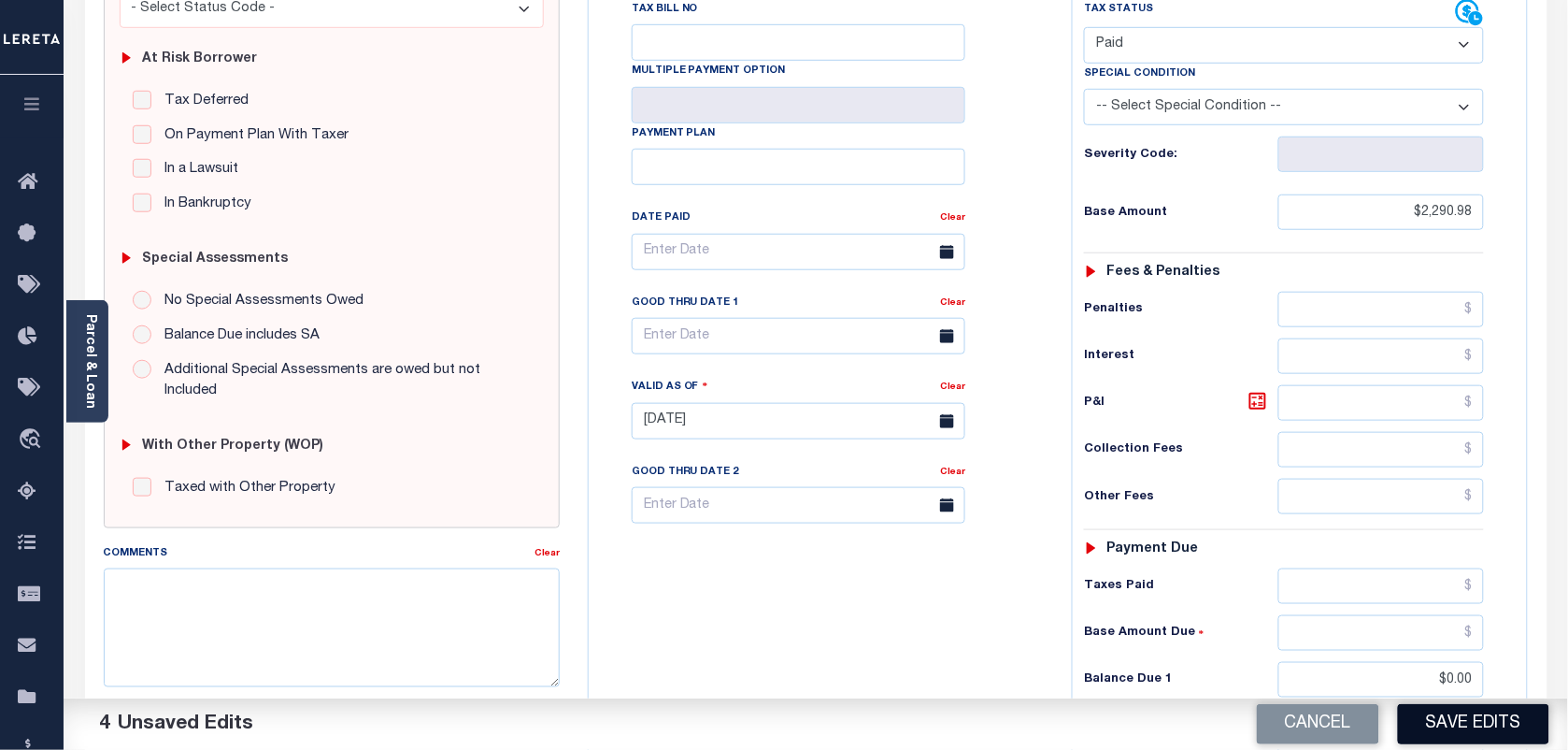
scroll to position [670, 0]
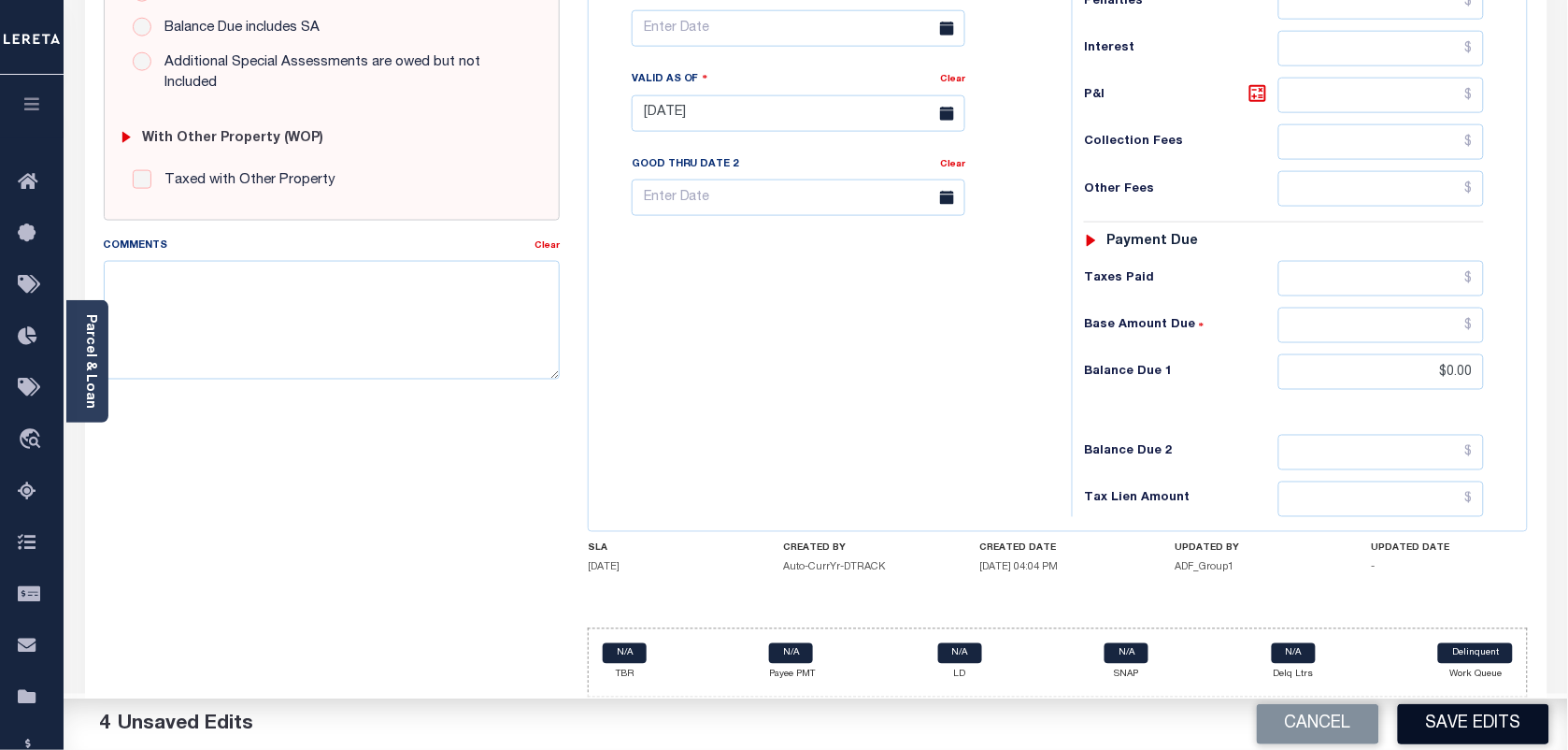
click at [1464, 732] on button "Save Edits" at bounding box center [1474, 723] width 151 height 40
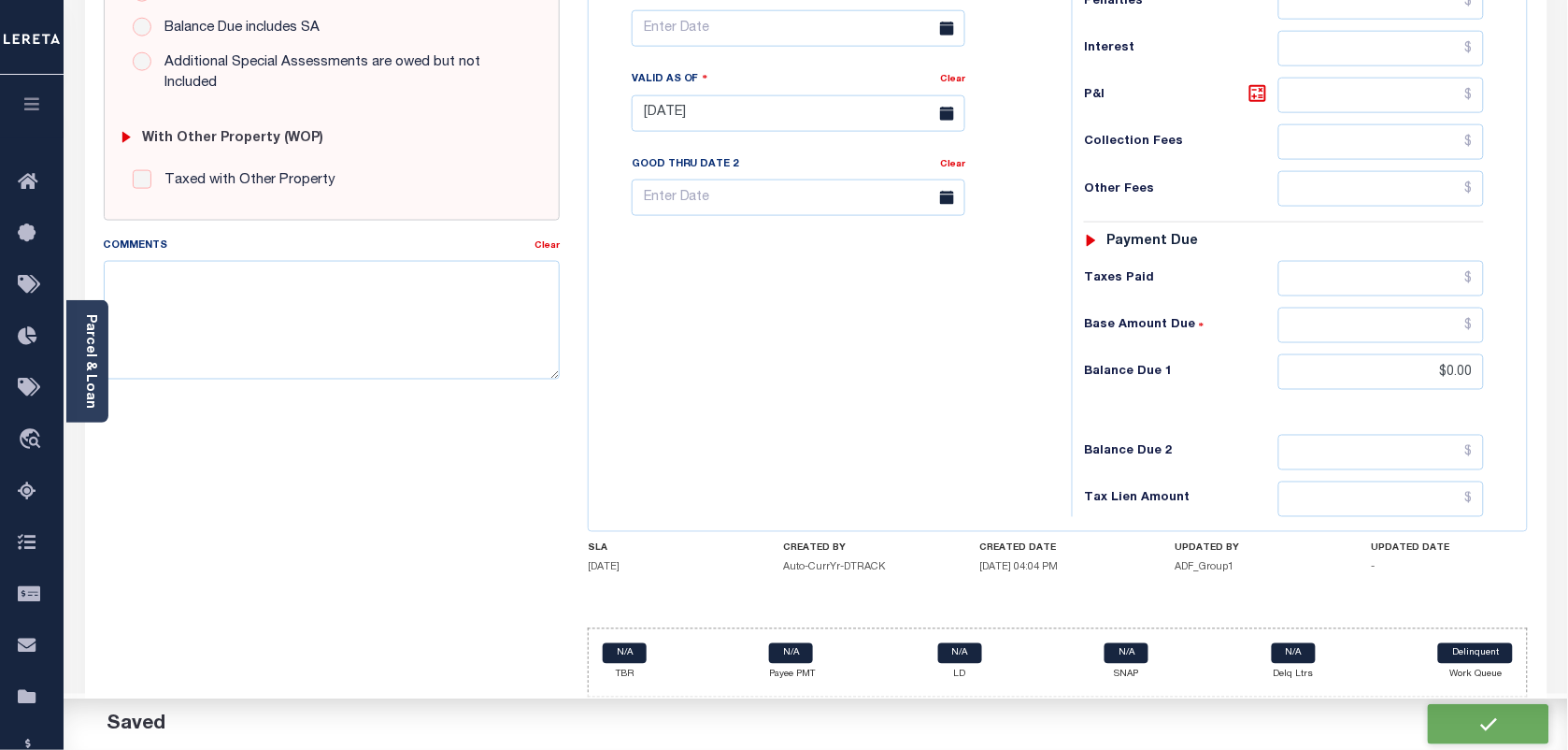
checkbox input "false"
type input "$2,290.98"
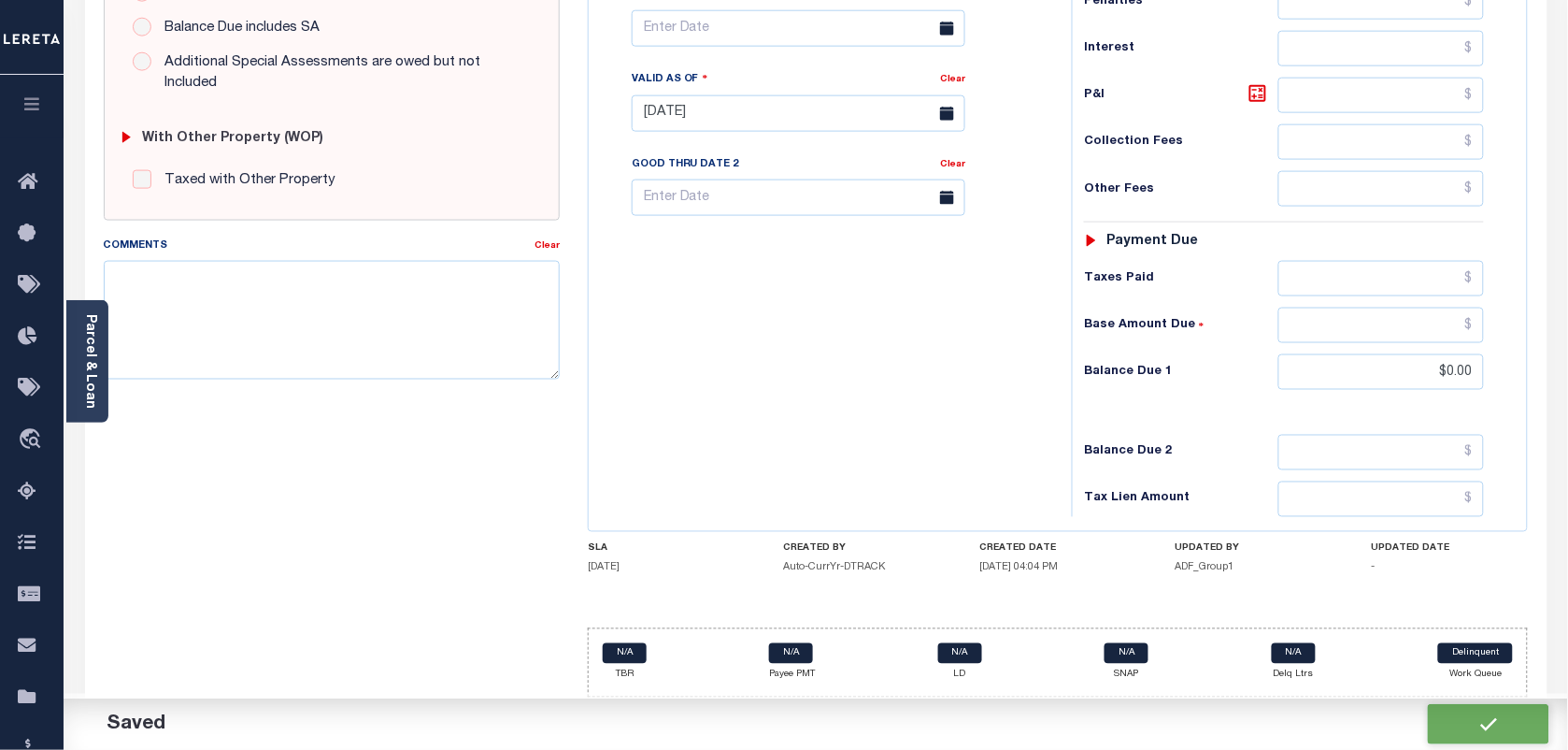
type input "$0"
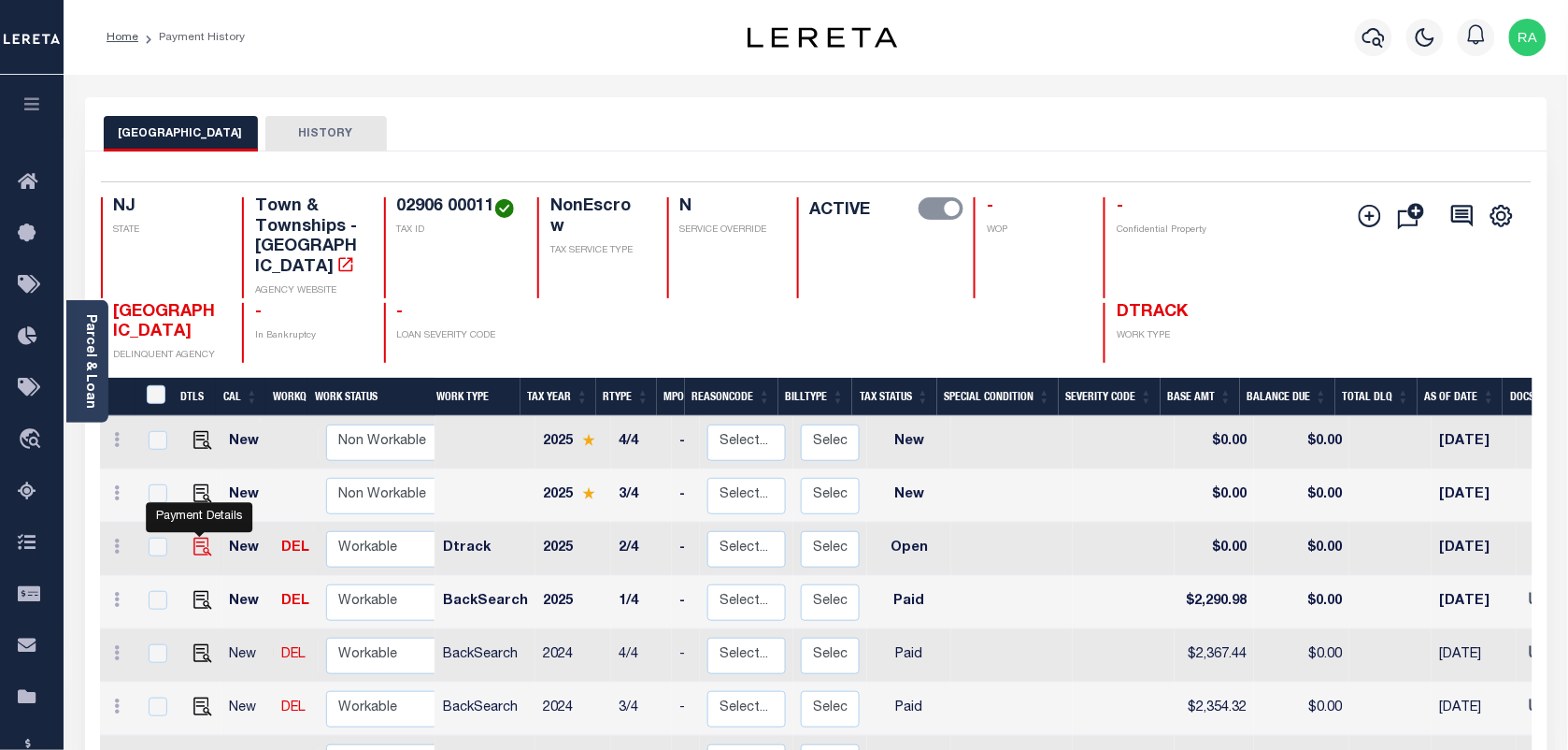
click at [196, 538] on img "" at bounding box center [202, 547] width 19 height 19
checkbox input "true"
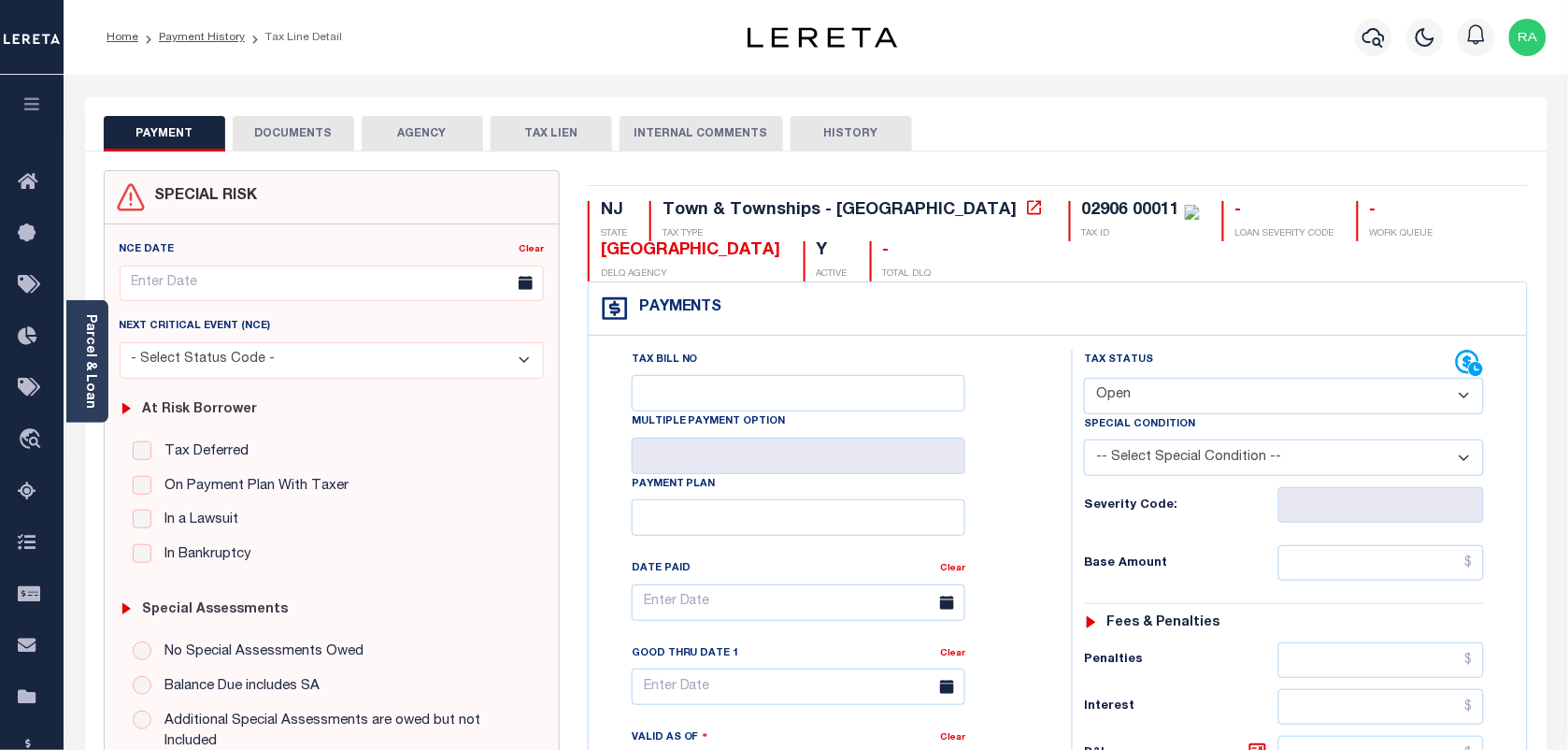
click at [1141, 406] on select "- Select Status Code - Open Due/Unpaid Paid Incomplete No Tax Due Internal Refu…" at bounding box center [1284, 396] width 400 height 36
select select "PYD"
click at [1084, 380] on select "- Select Status Code - Open Due/Unpaid Paid Incomplete No Tax Due Internal Refu…" at bounding box center [1284, 396] width 400 height 36
type input "[DATE]"
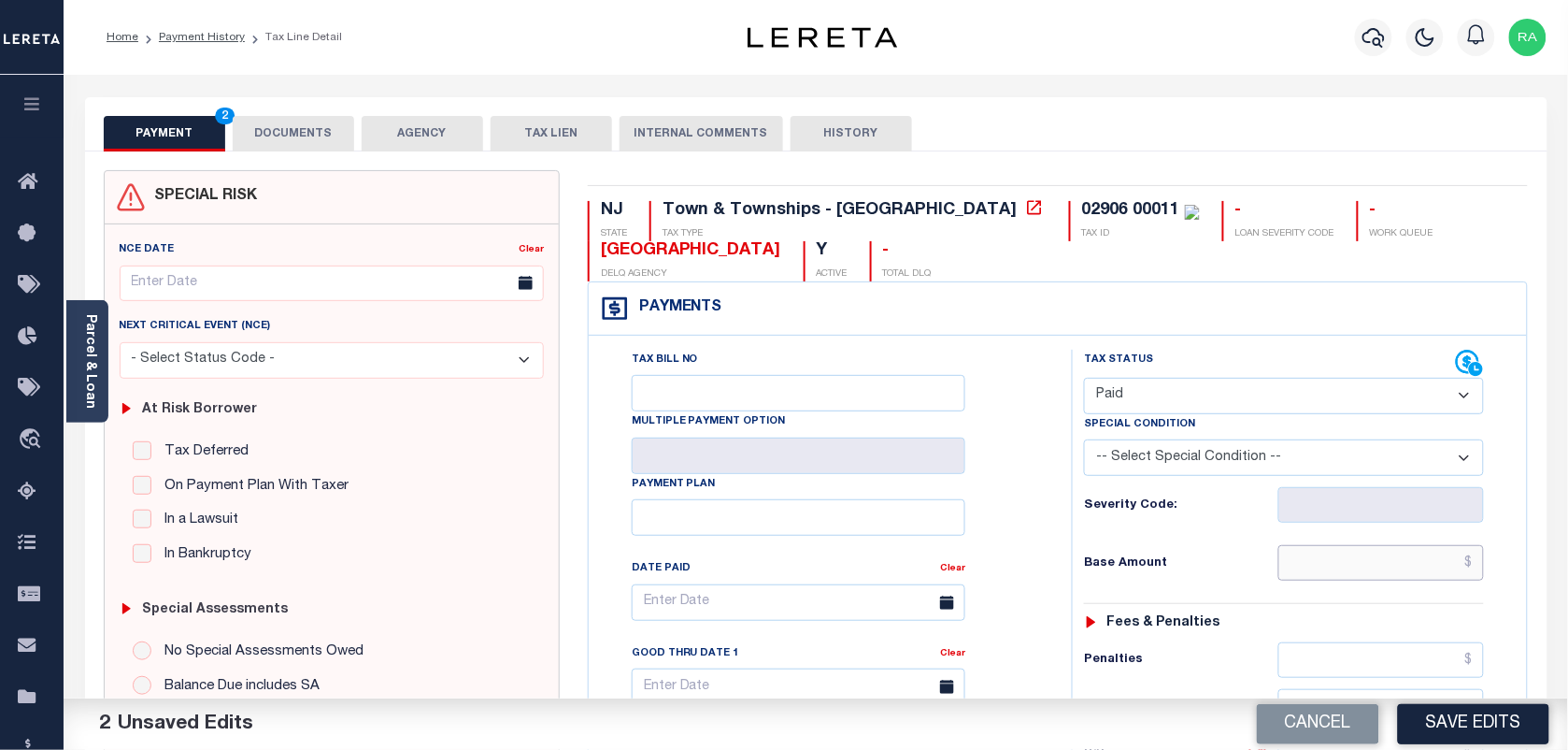
click at [1430, 566] on input "text" at bounding box center [1382, 562] width 207 height 35
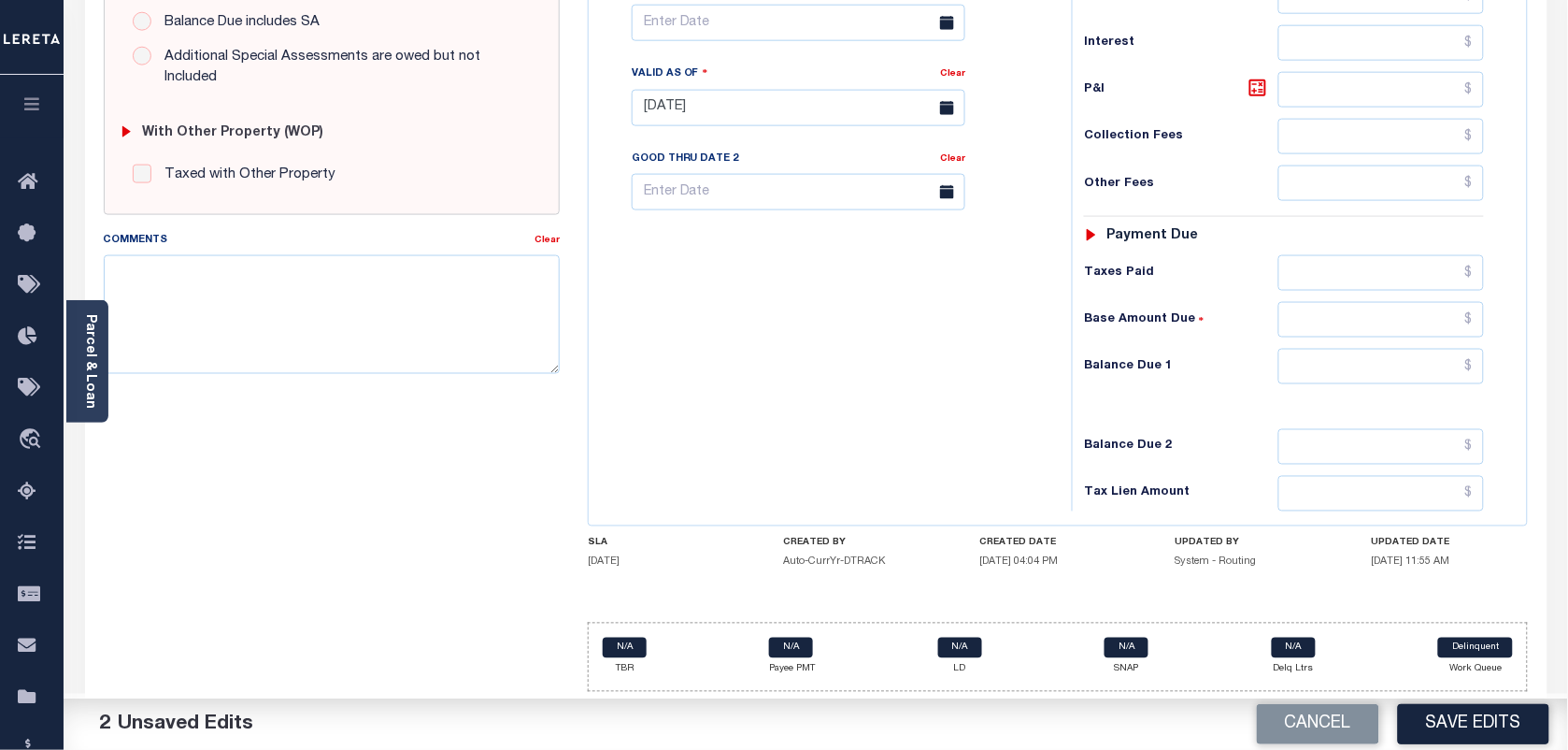
scroll to position [675, 0]
type input "$2,290.98"
click at [1324, 362] on input "text" at bounding box center [1382, 366] width 207 height 35
type input "$0"
click at [1463, 344] on div "Tax Status Status - Select Status Code -" at bounding box center [1290, 98] width 437 height 826
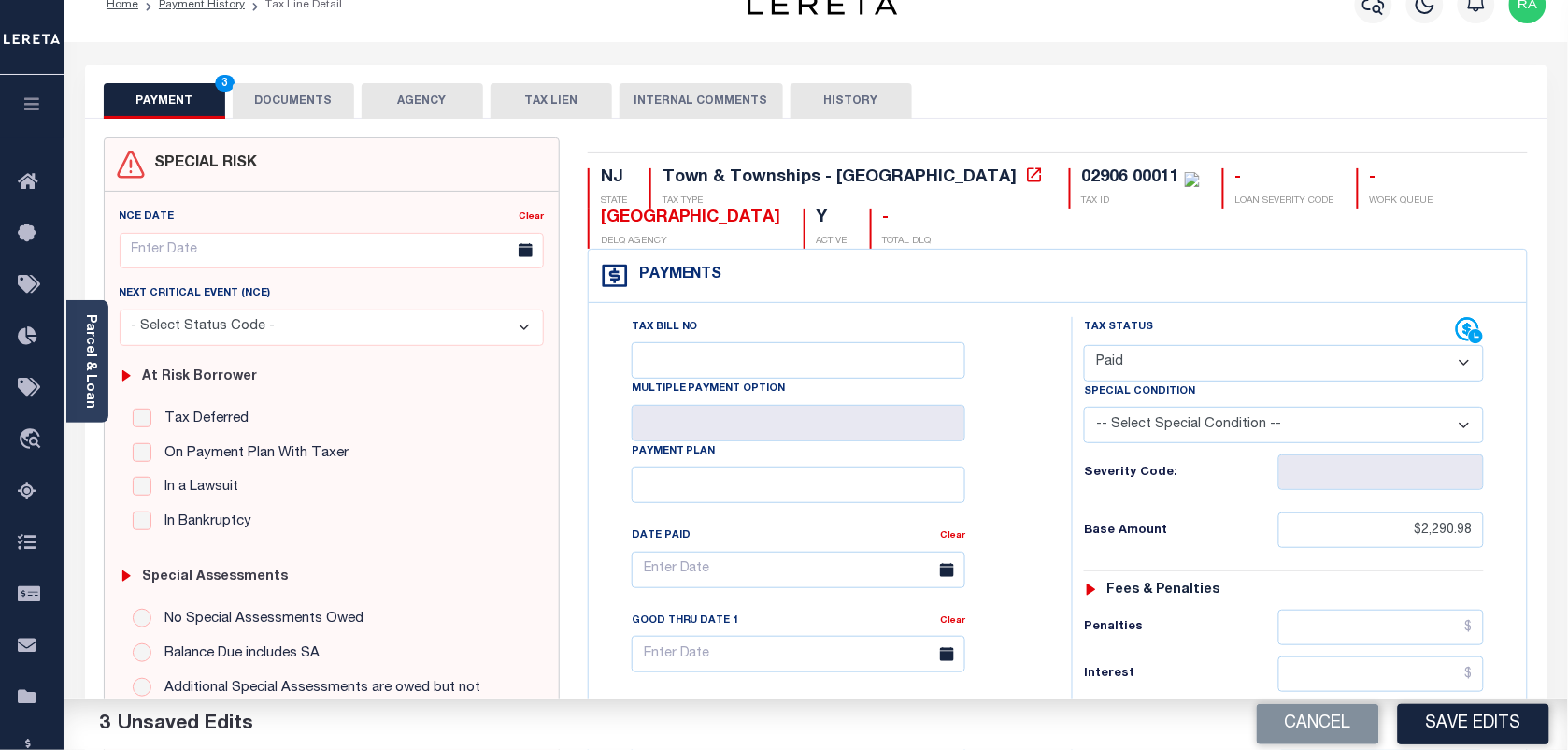
scroll to position [0, 0]
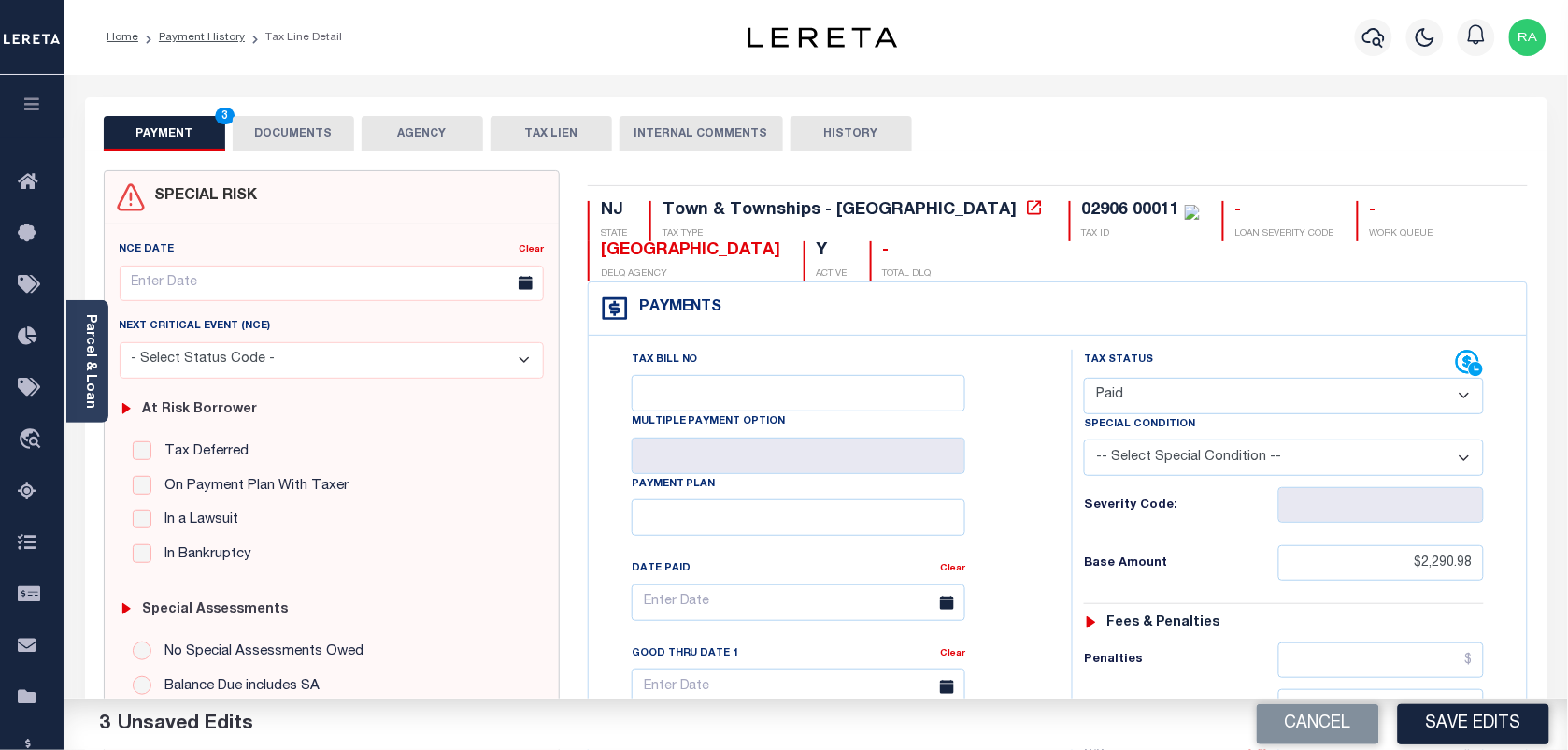
click at [308, 136] on button "DOCUMENTS" at bounding box center [293, 134] width 122 height 35
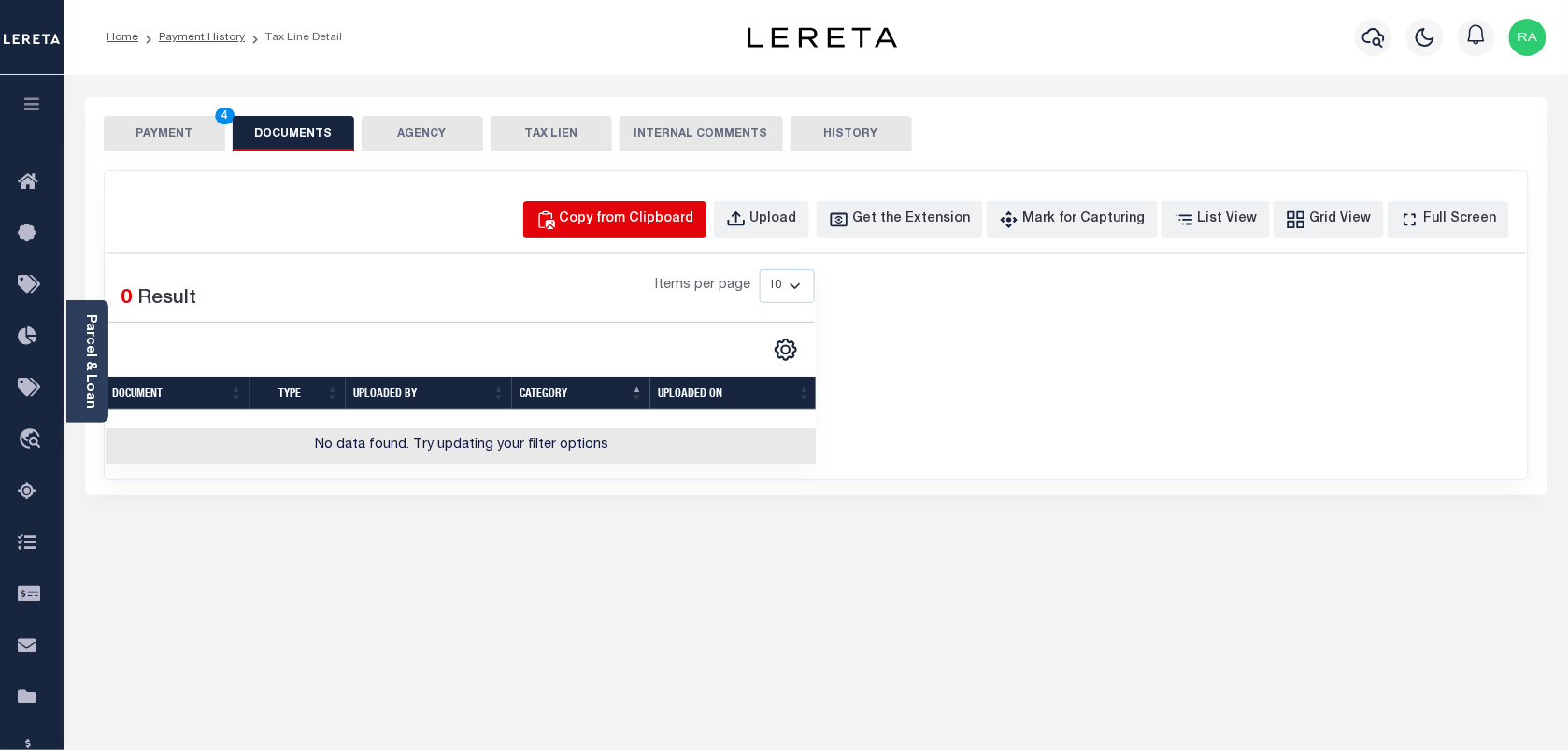
click at [651, 220] on div "Copy from Clipboard" at bounding box center [627, 219] width 134 height 21
select select "POP"
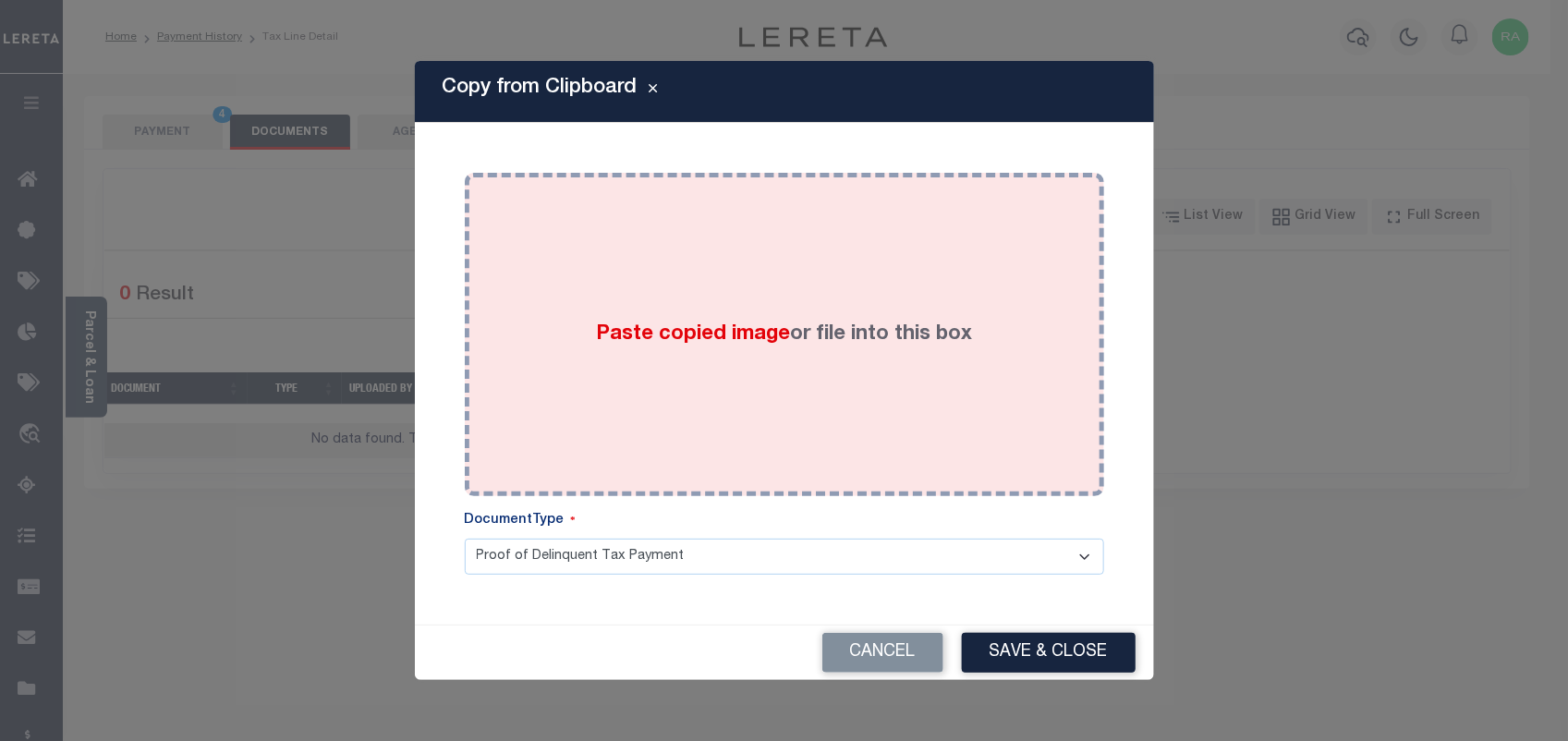
click at [768, 363] on div "Paste copied image or file into this box" at bounding box center [784, 334] width 612 height 296
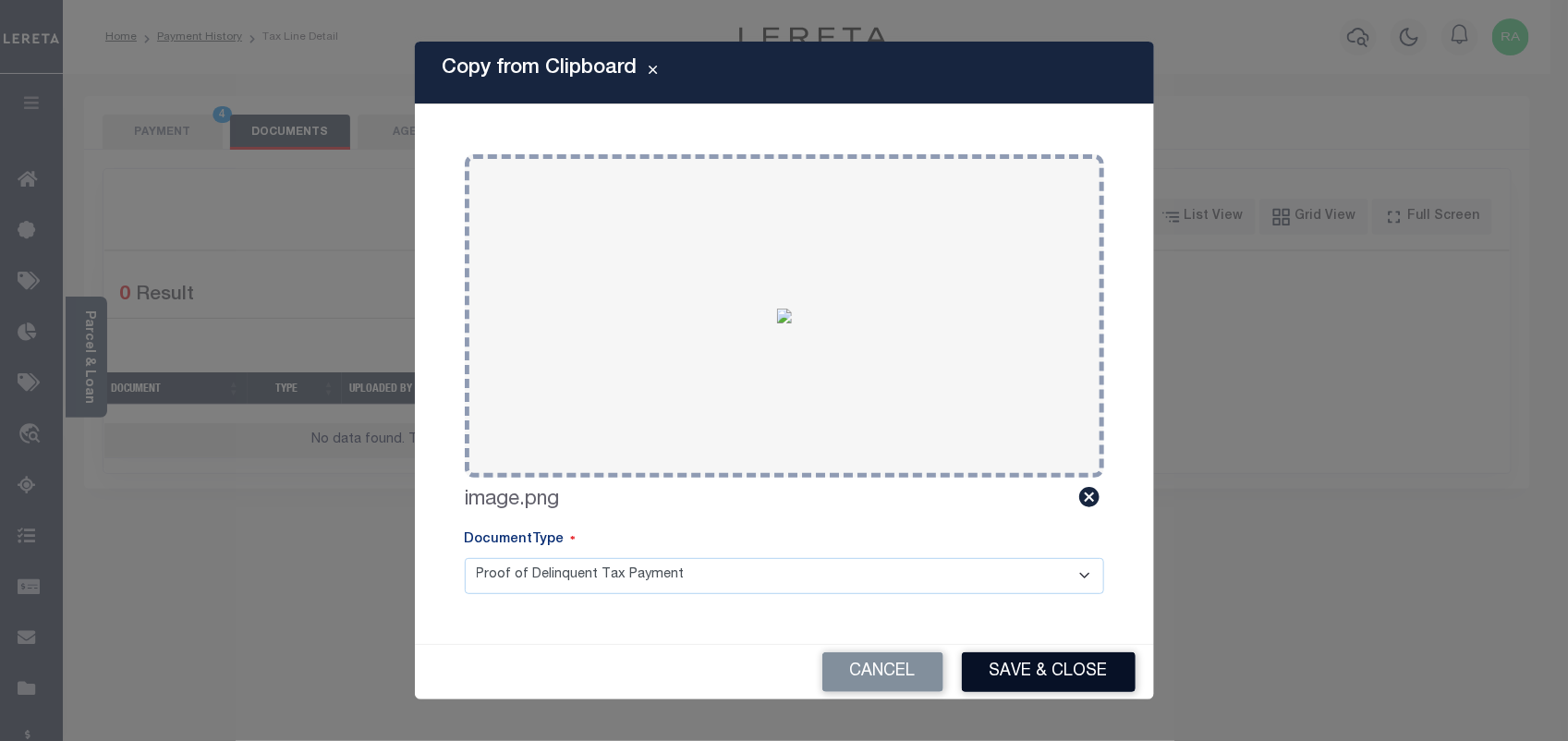
click at [1059, 665] on button "Save & Close" at bounding box center [1049, 671] width 174 height 40
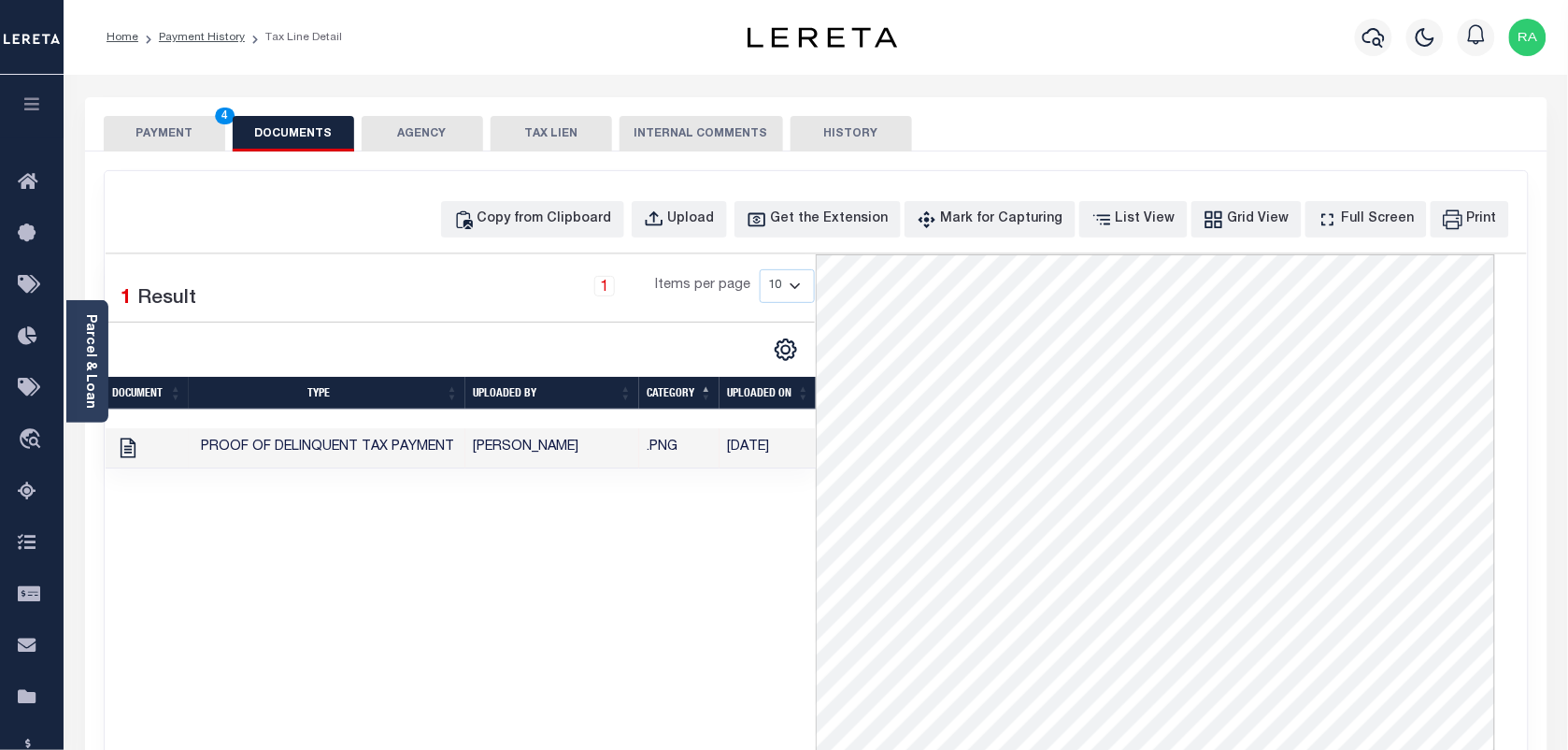
click at [169, 118] on button "PAYMENT 4" at bounding box center [165, 134] width 122 height 35
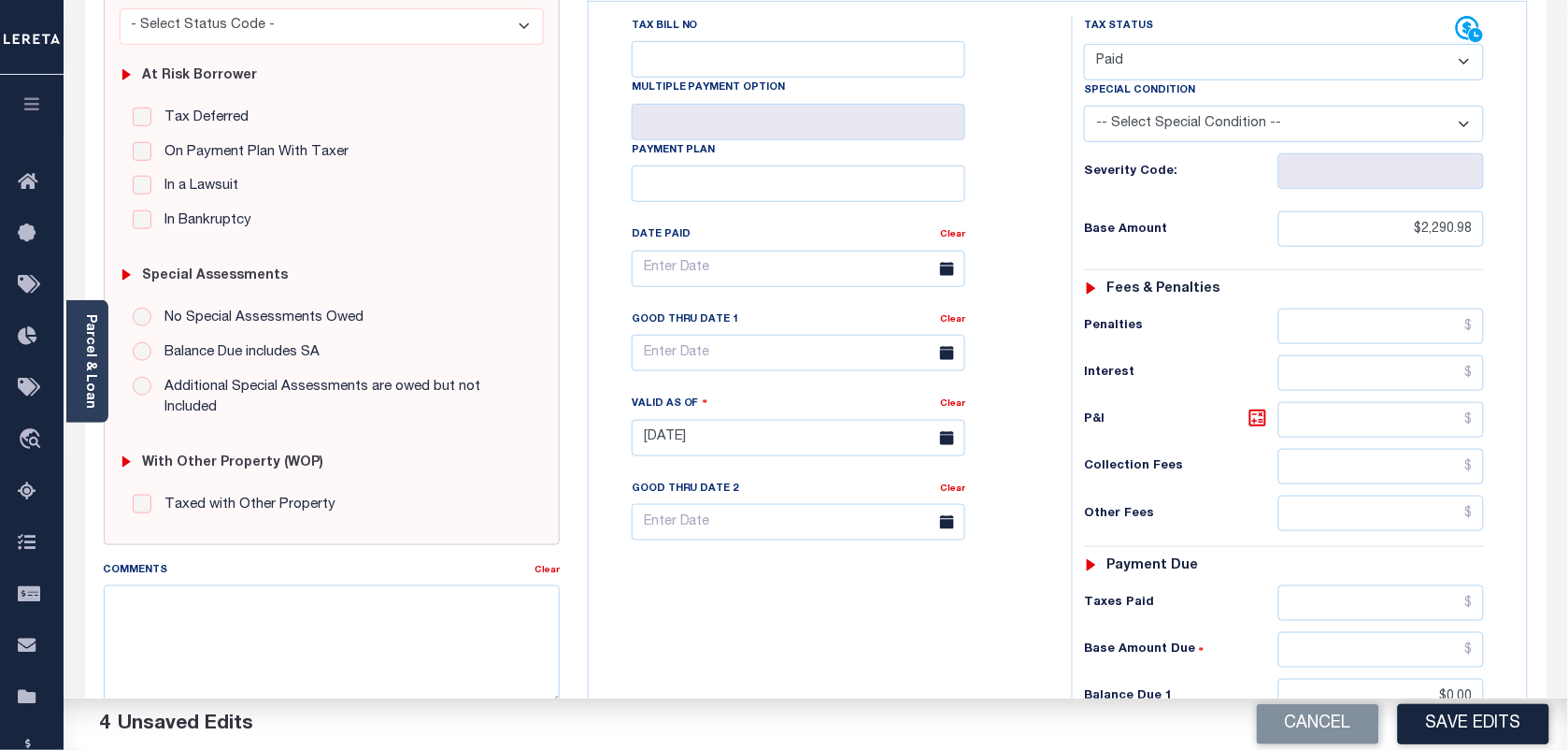
scroll to position [467, 0]
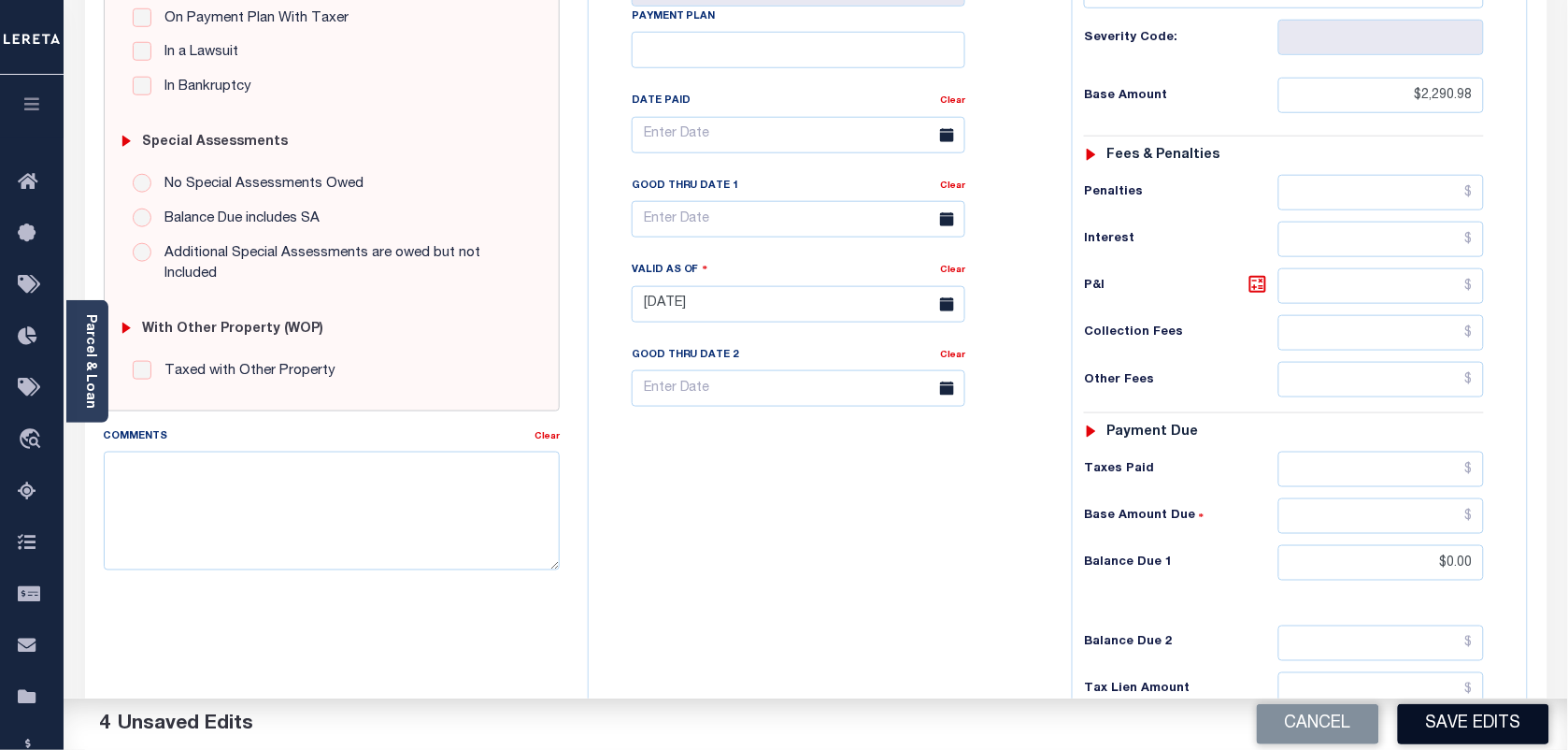
click at [1450, 723] on button "Save Edits" at bounding box center [1474, 723] width 151 height 40
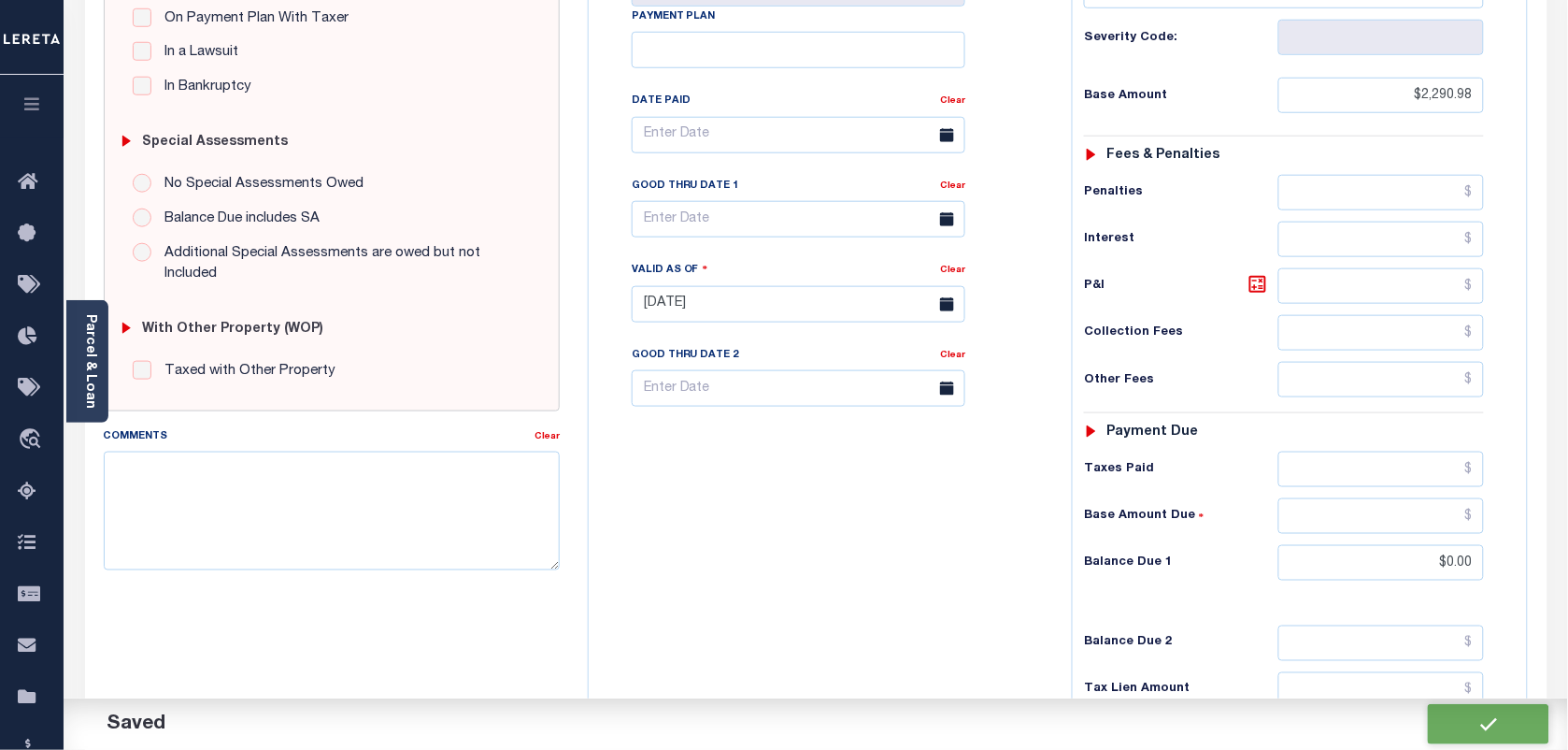
checkbox input "false"
type input "$2,290.98"
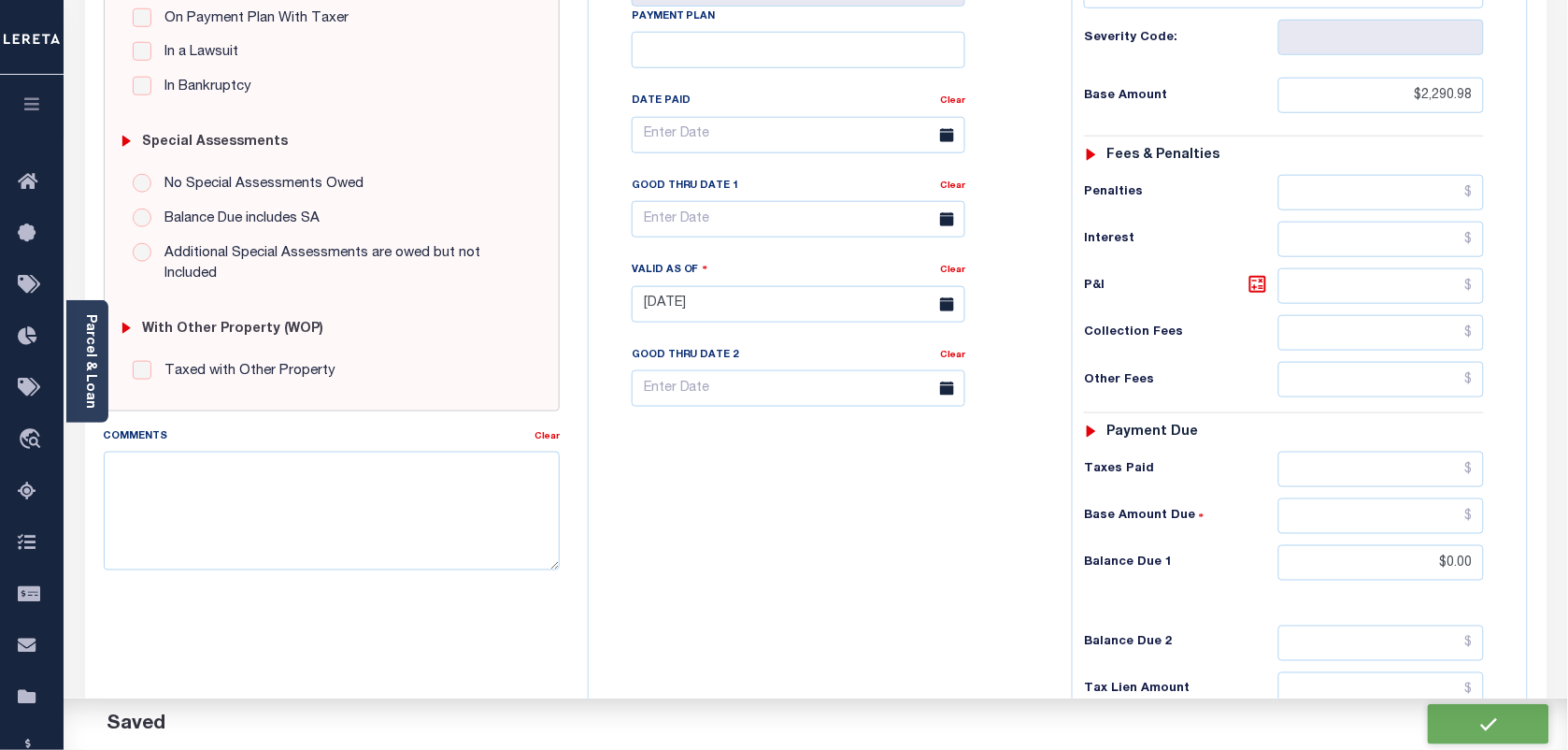
type input "$0"
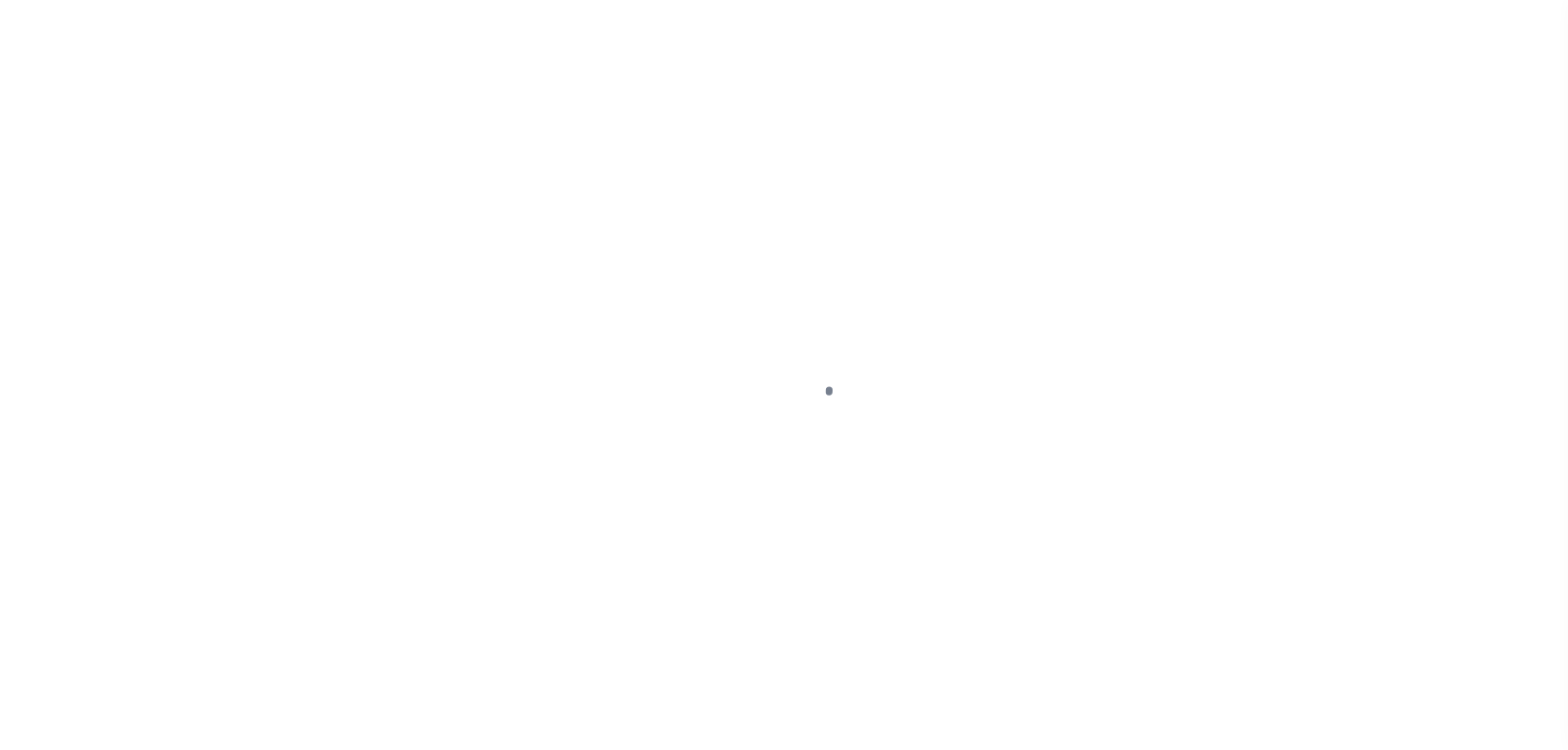
select select "PYD"
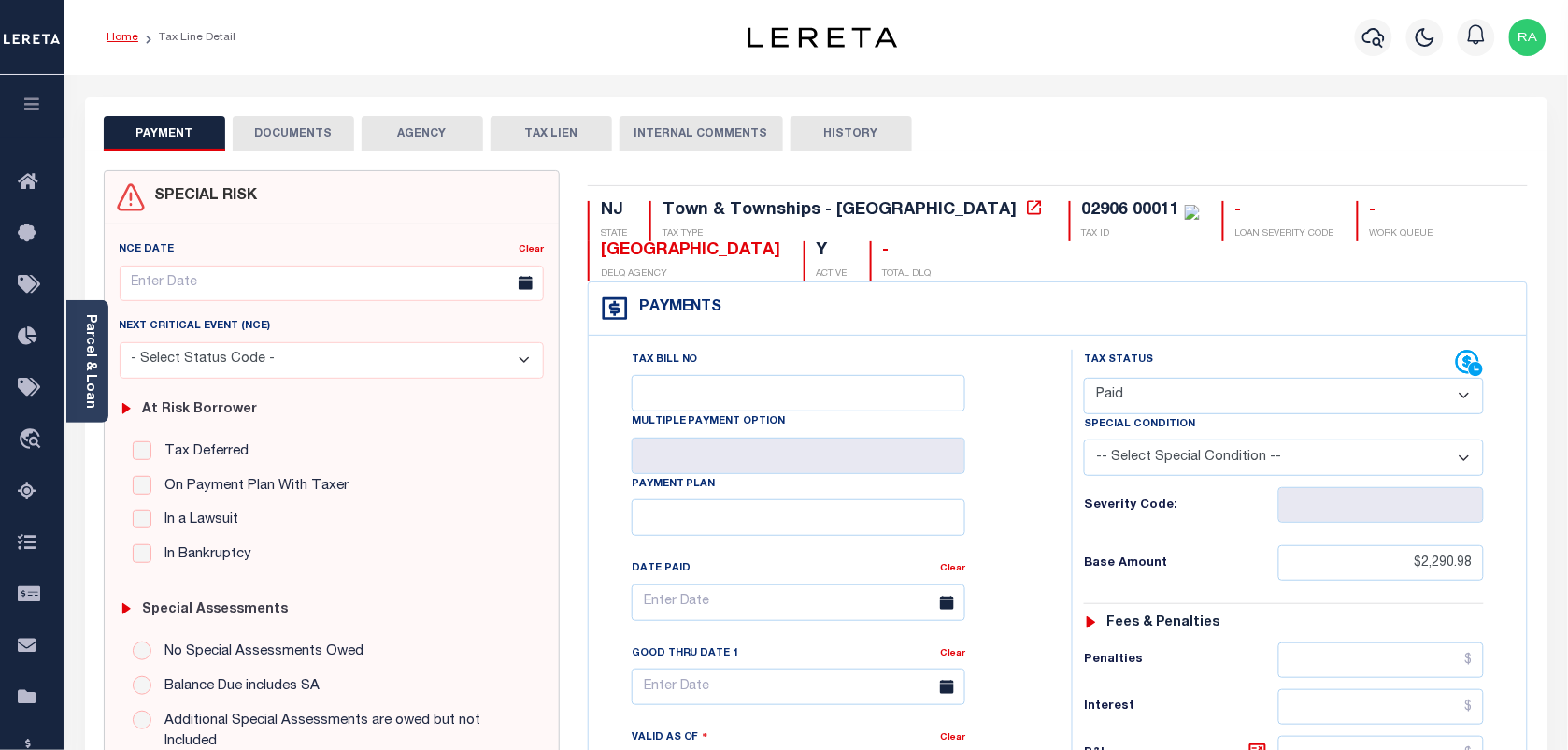
click at [133, 35] on link "Home" at bounding box center [123, 36] width 31 height 11
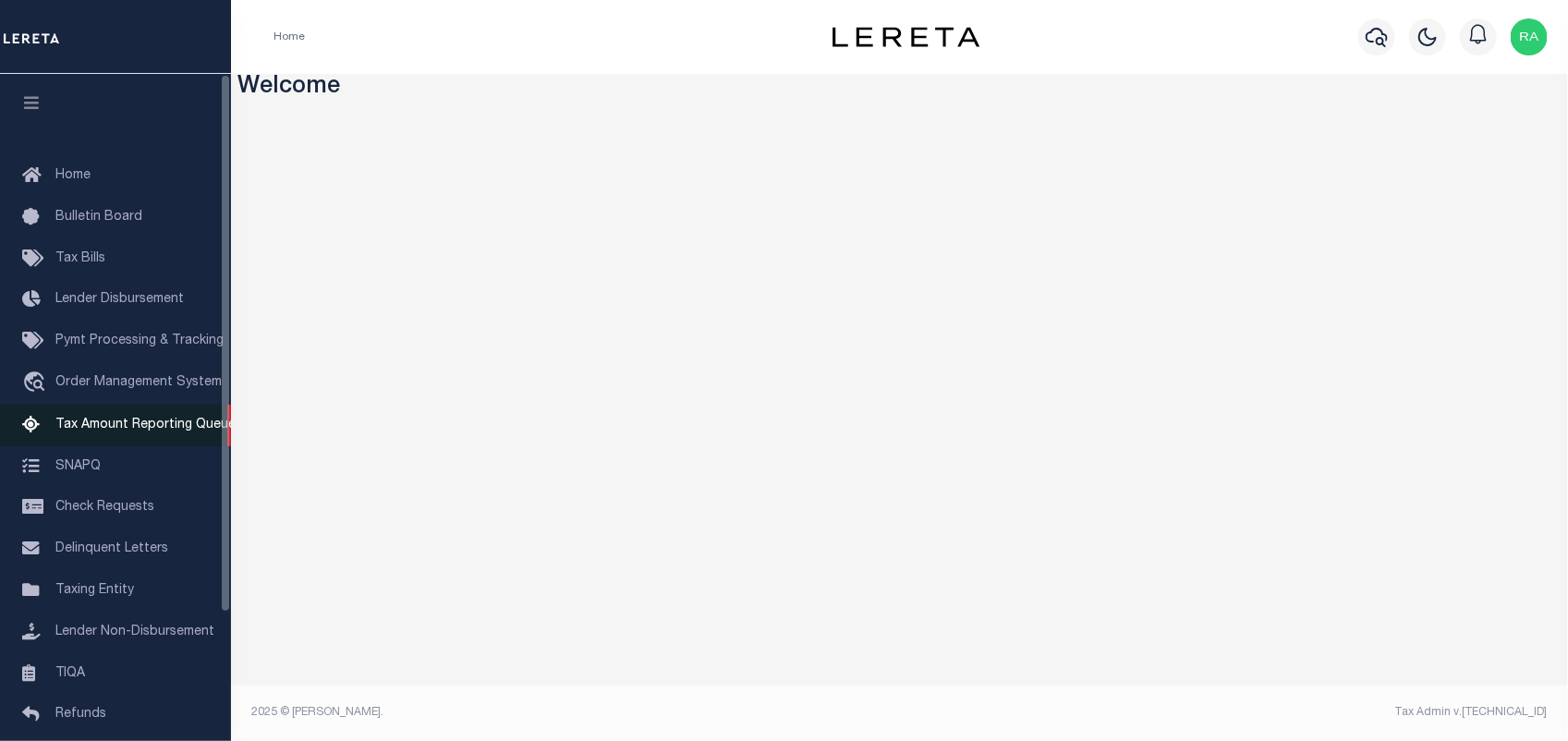
click at [132, 421] on span "Tax Amount Reporting Queue" at bounding box center [146, 424] width 180 height 13
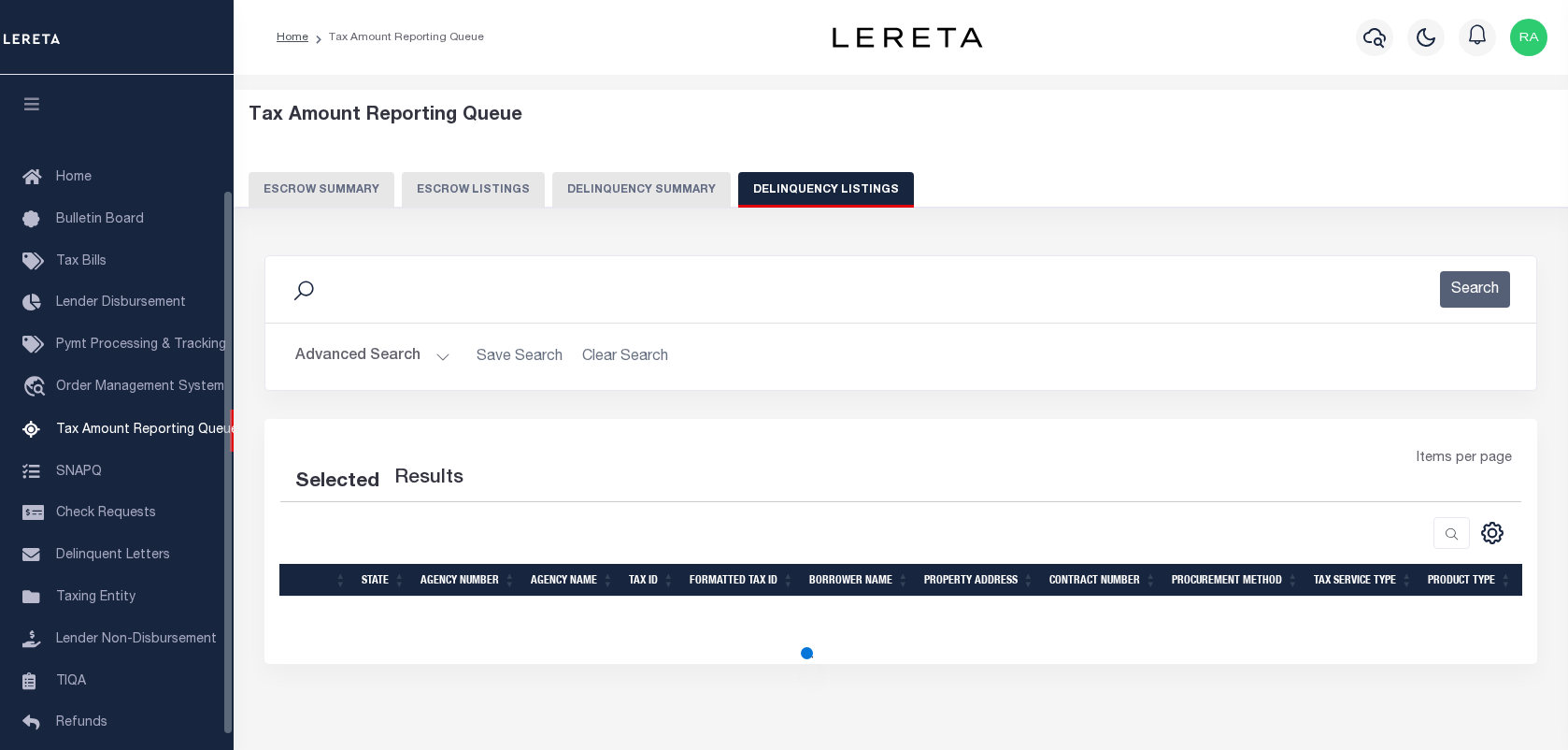
select select "100"
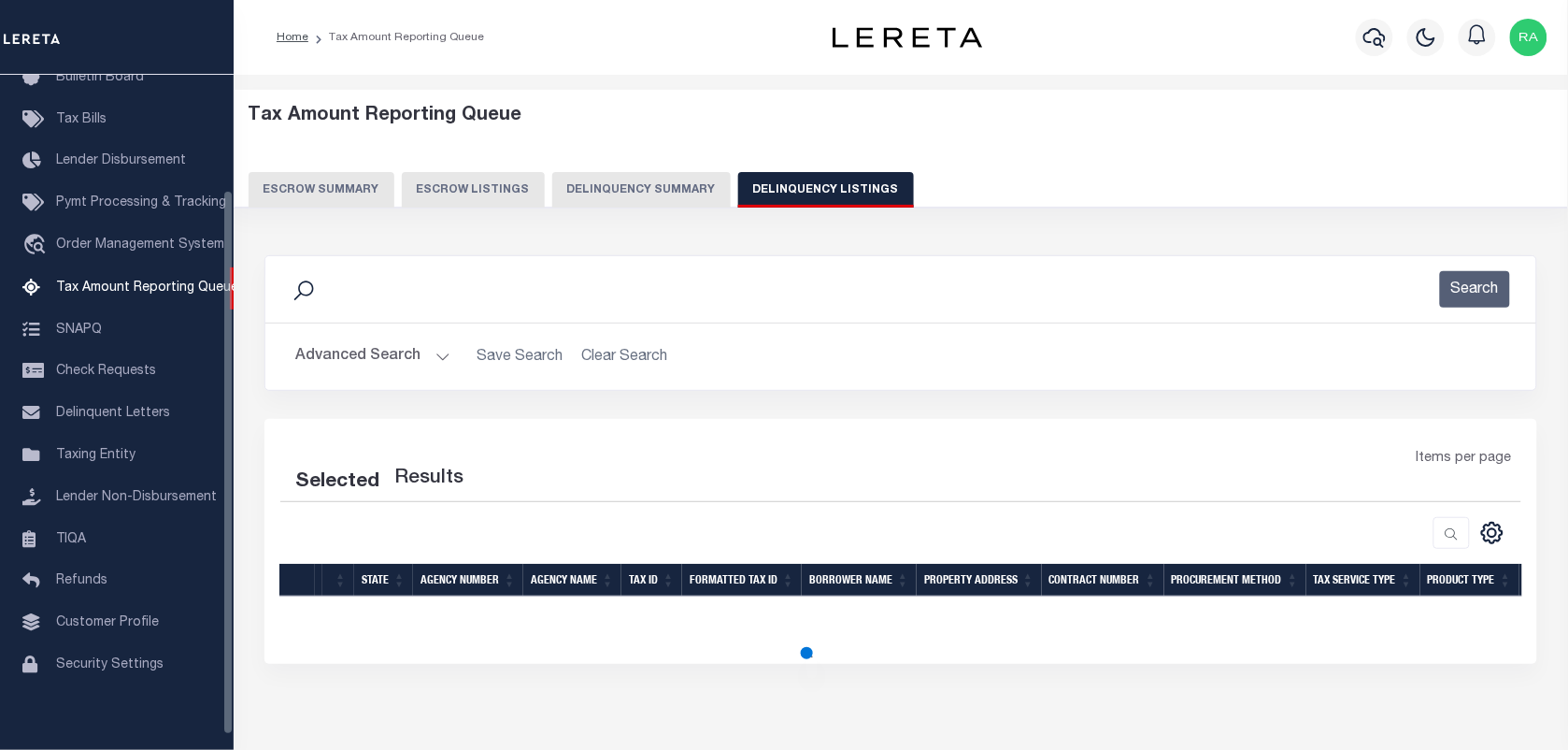
select select "100"
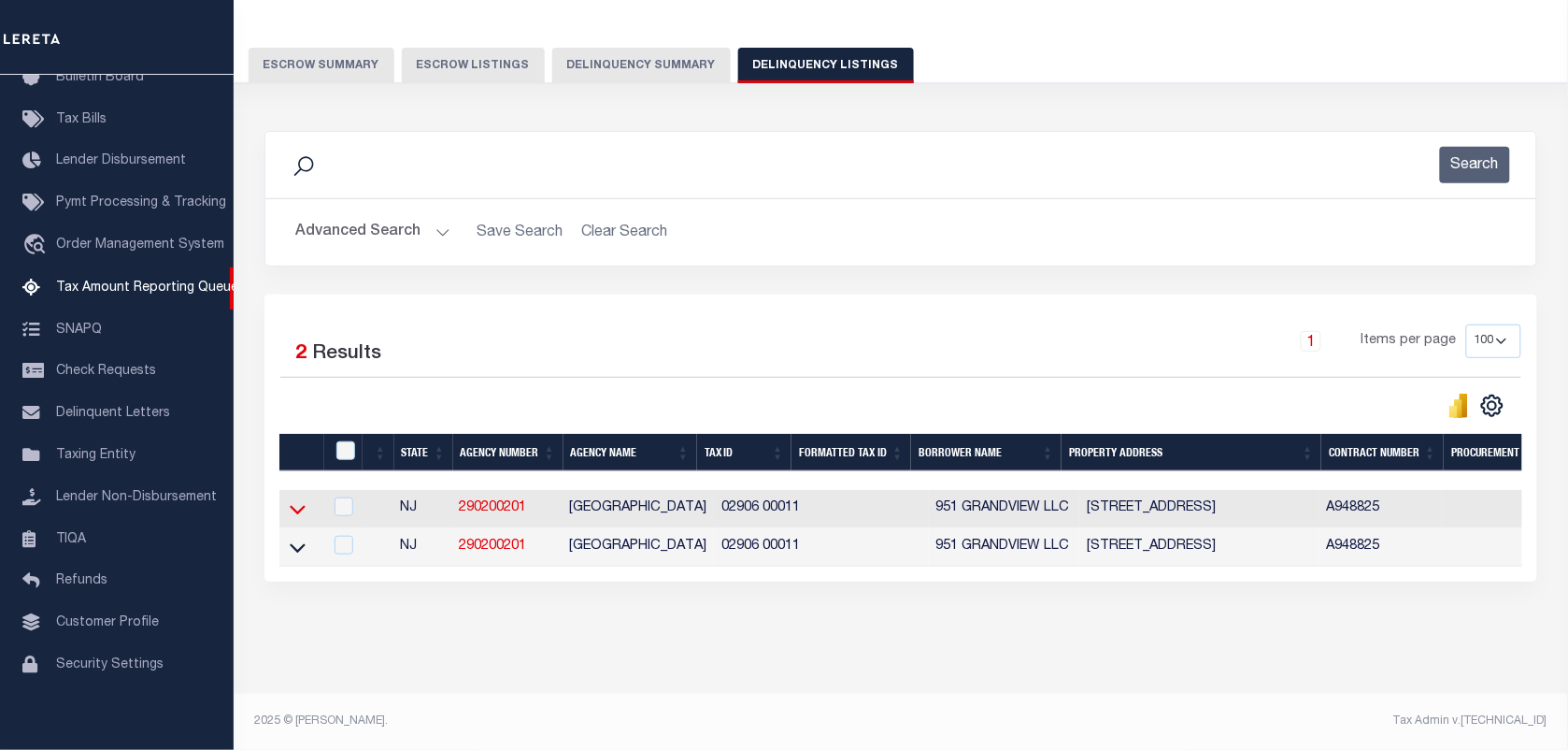
click at [301, 500] on icon at bounding box center [297, 509] width 16 height 20
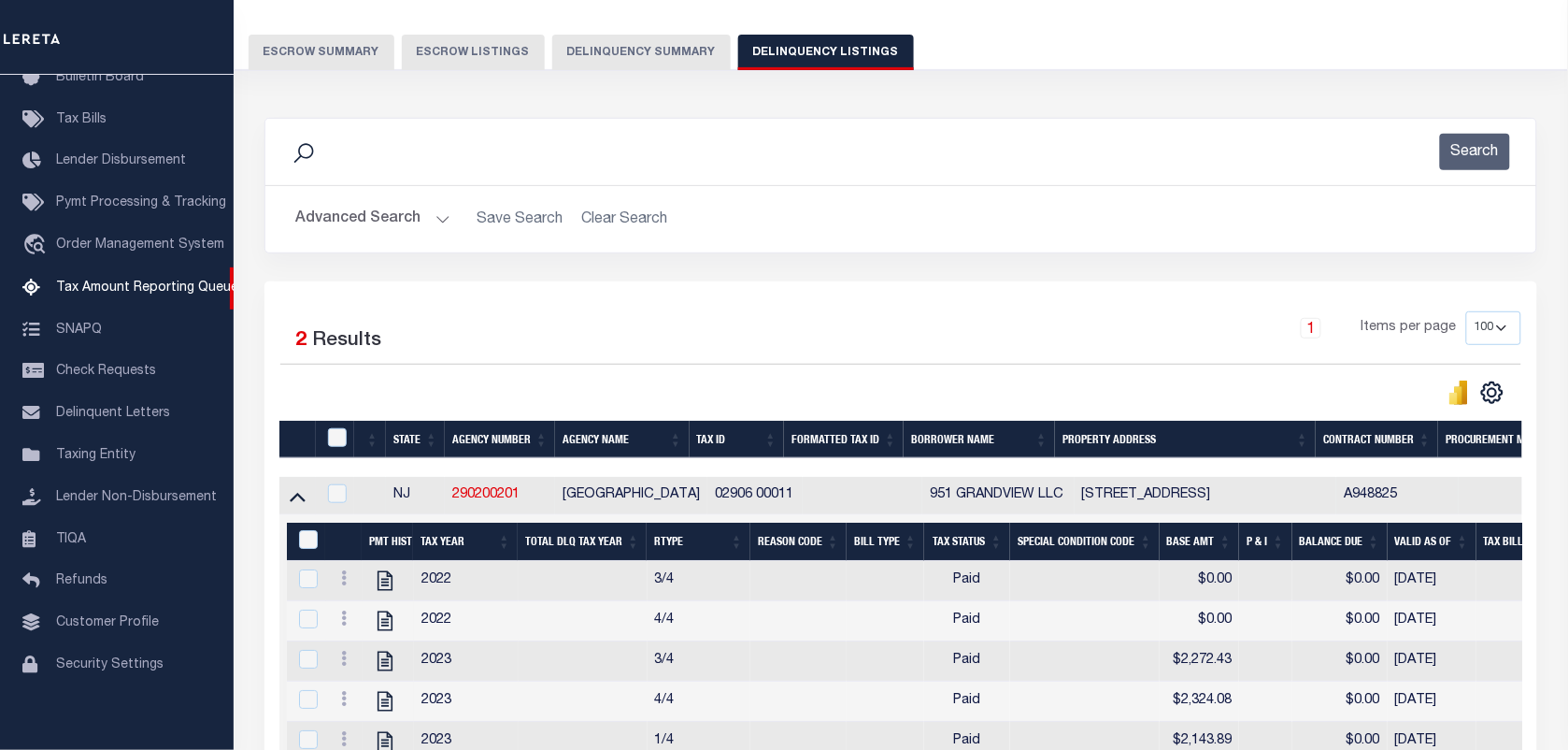
scroll to position [0, 0]
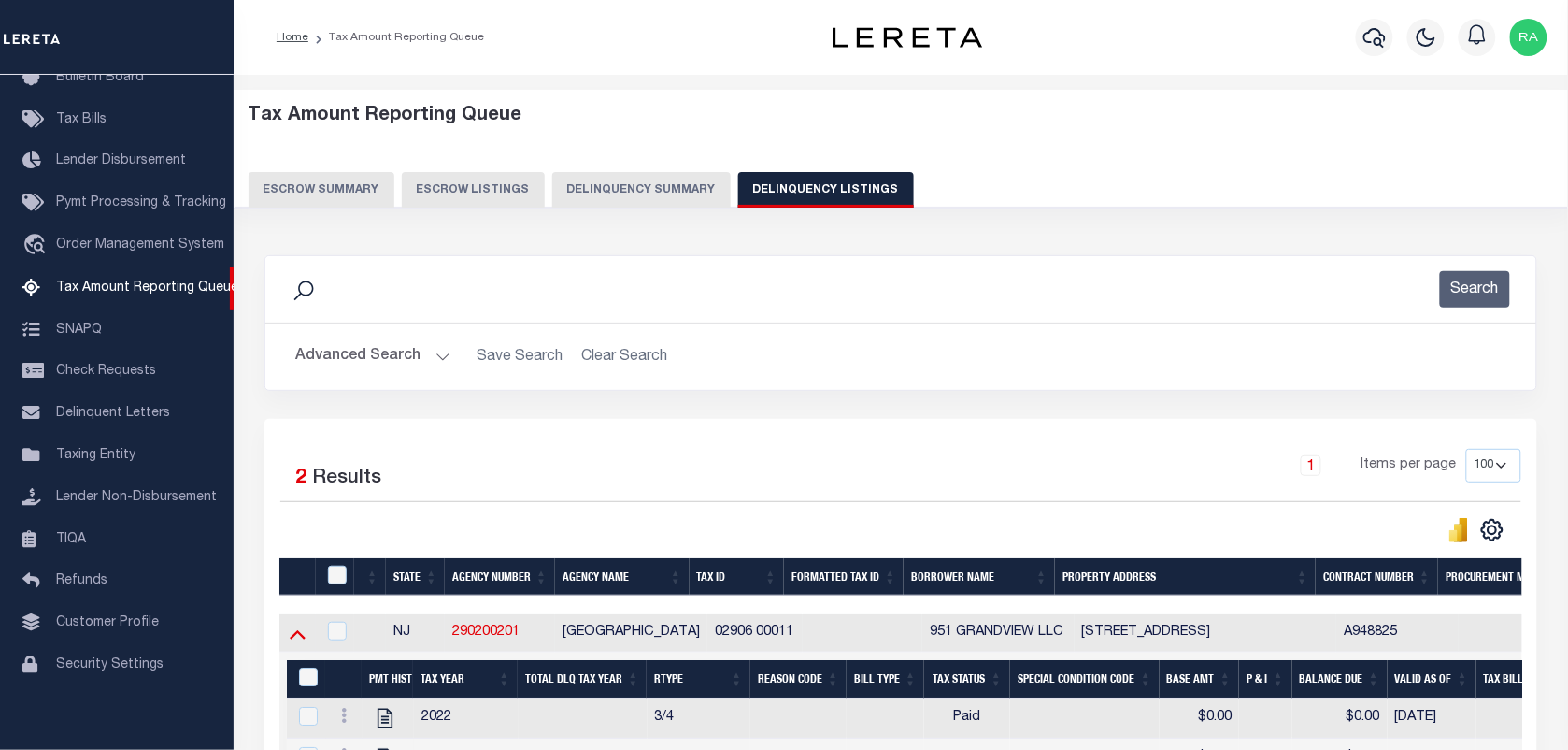
click at [289, 636] on icon at bounding box center [297, 633] width 16 height 20
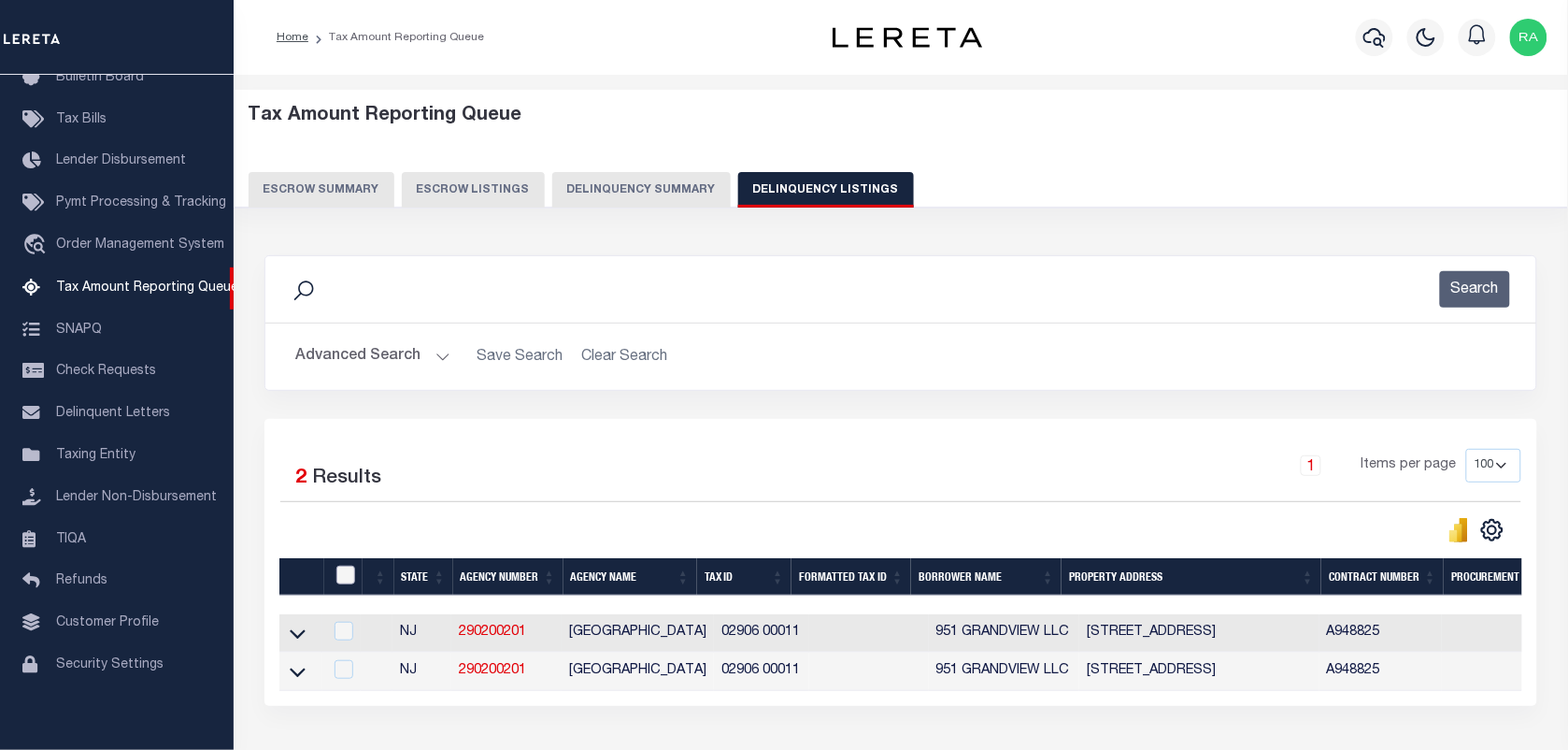
click at [346, 578] on input "checkbox" at bounding box center [345, 574] width 19 height 19
checkbox input "true"
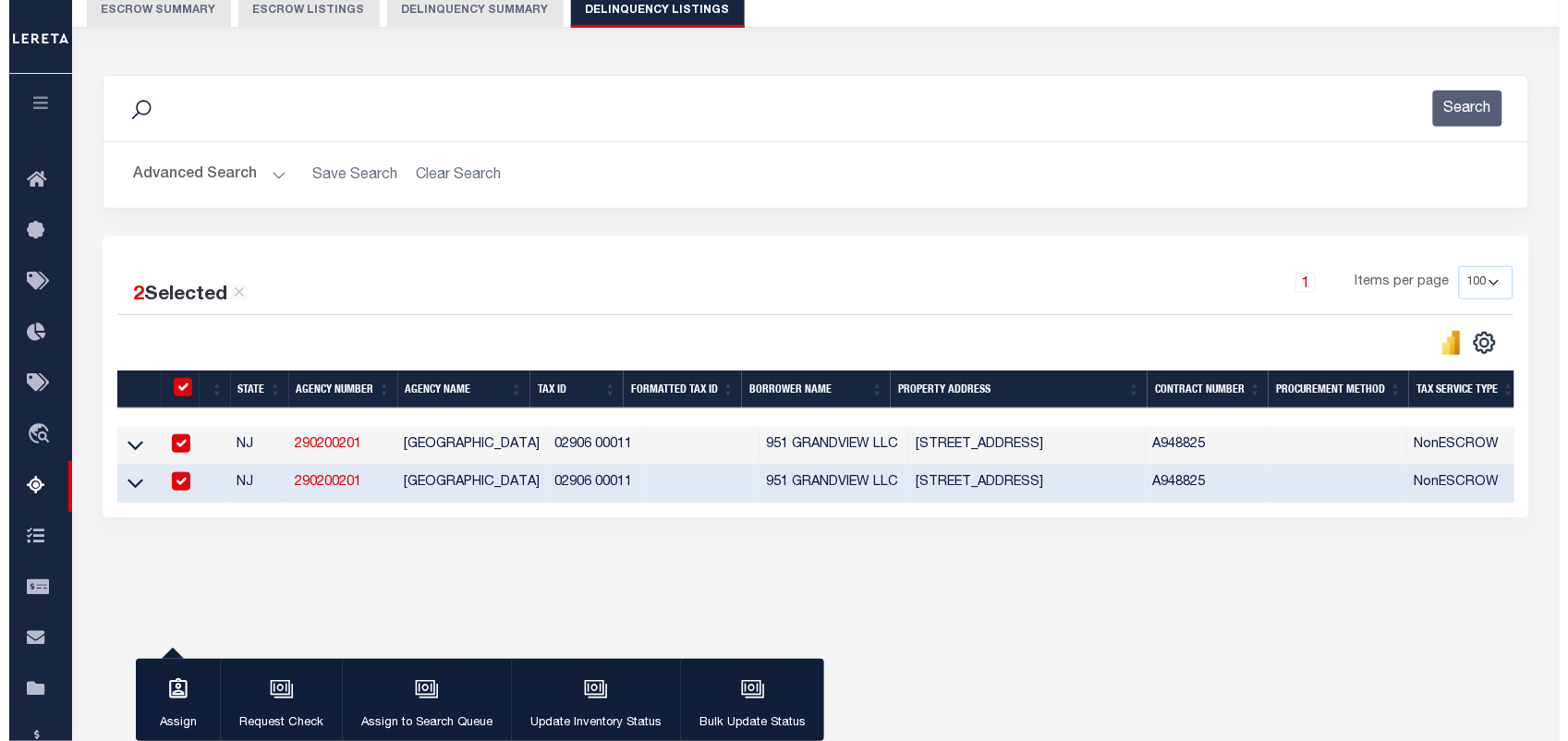
scroll to position [231, 0]
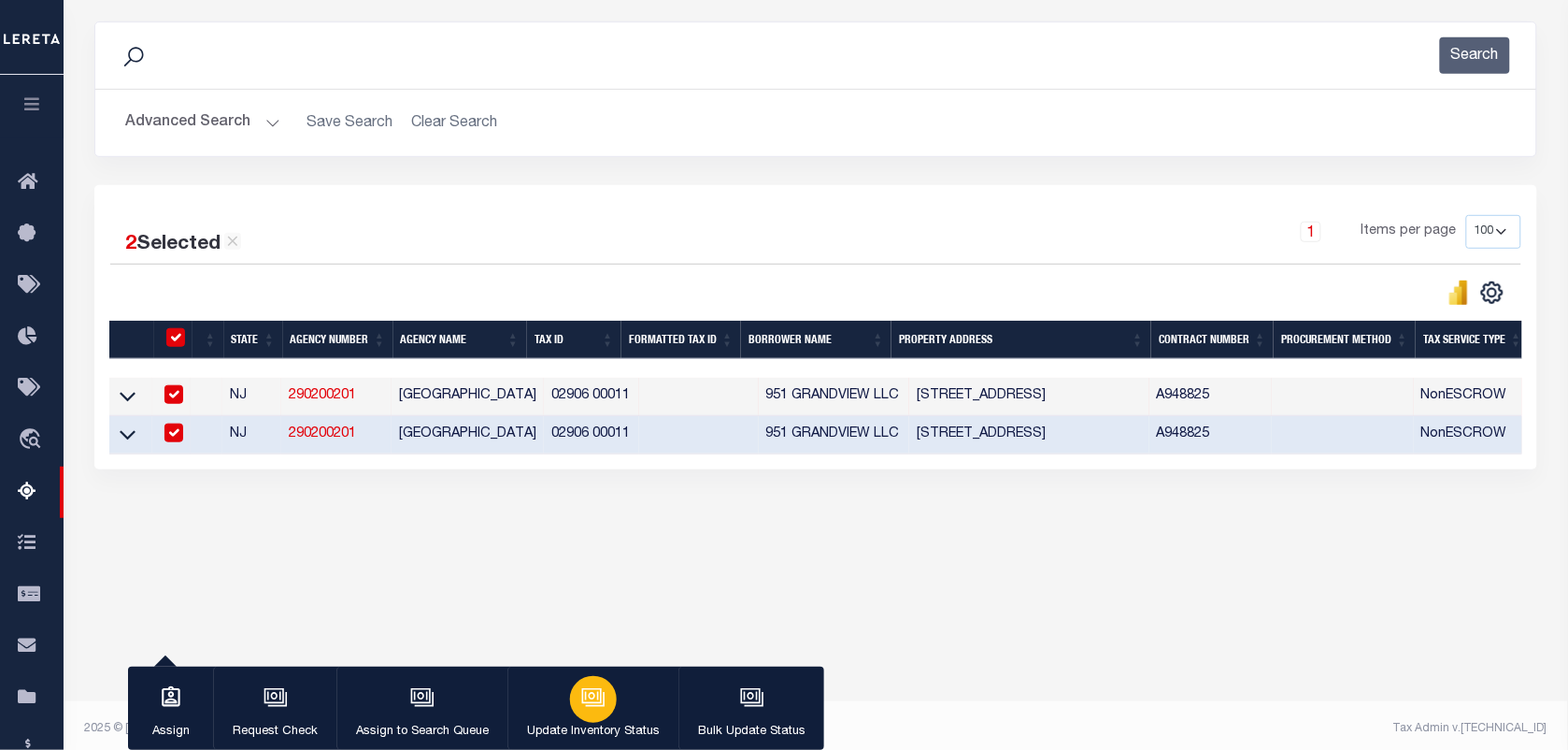
click at [584, 719] on button "Update Inventory Status" at bounding box center [593, 709] width 171 height 84
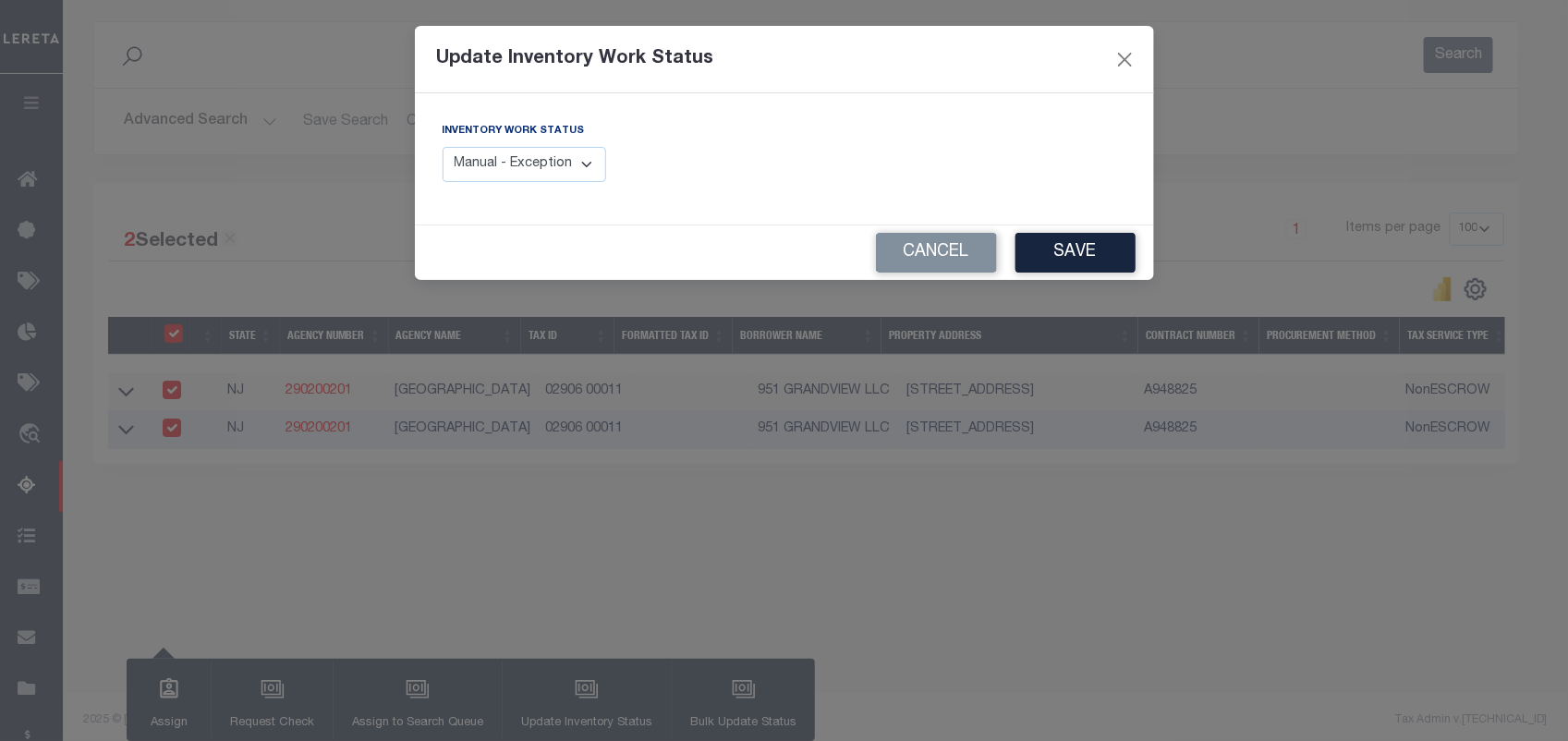
click at [477, 165] on select "Manual - Exception Pended - Awaiting Search Late Add Exception Completed" at bounding box center [525, 164] width 165 height 36
select select "4"
click at [442, 146] on select "Manual - Exception Pended - Awaiting Search Late Add Exception Completed" at bounding box center [525, 164] width 165 height 36
click at [1081, 259] on button "Save" at bounding box center [1076, 252] width 120 height 40
